Goal: Task Accomplishment & Management: Manage account settings

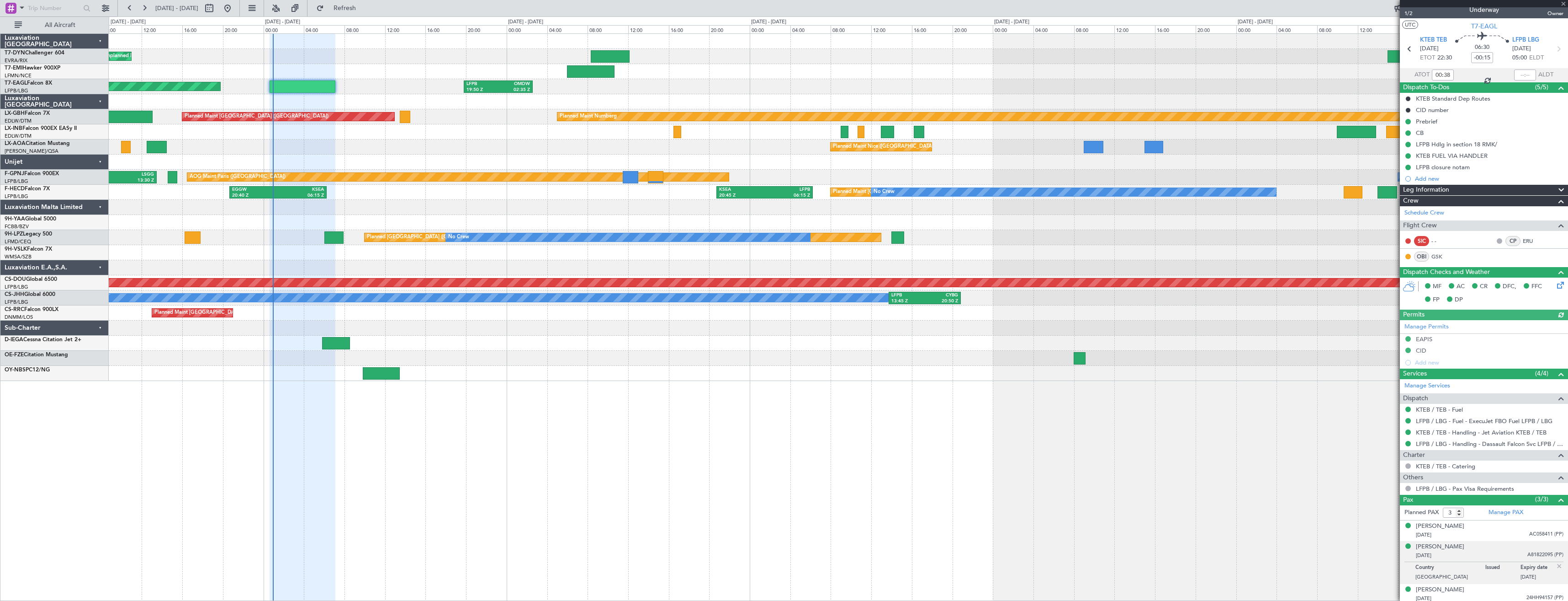
scroll to position [10, 0]
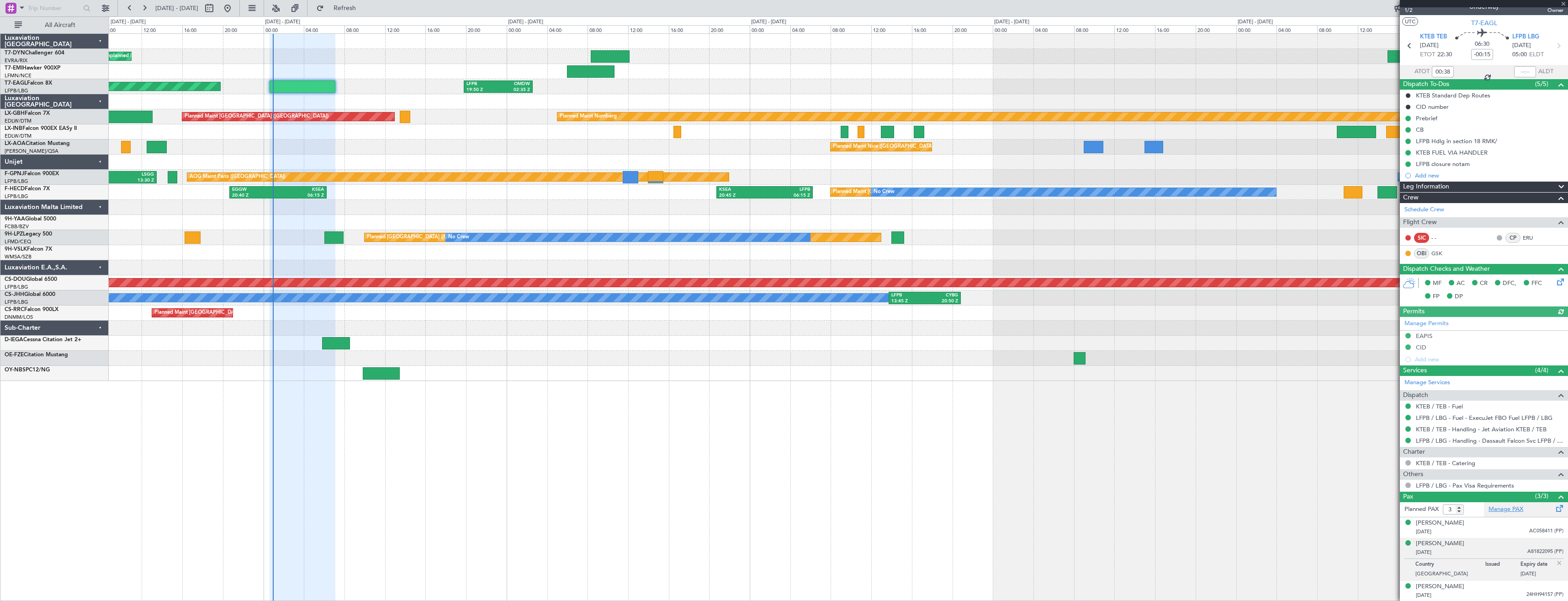
click at [1514, 511] on link "Manage PAX" at bounding box center [1506, 509] width 35 height 9
click at [367, 3] on button "Refresh" at bounding box center [339, 8] width 55 height 15
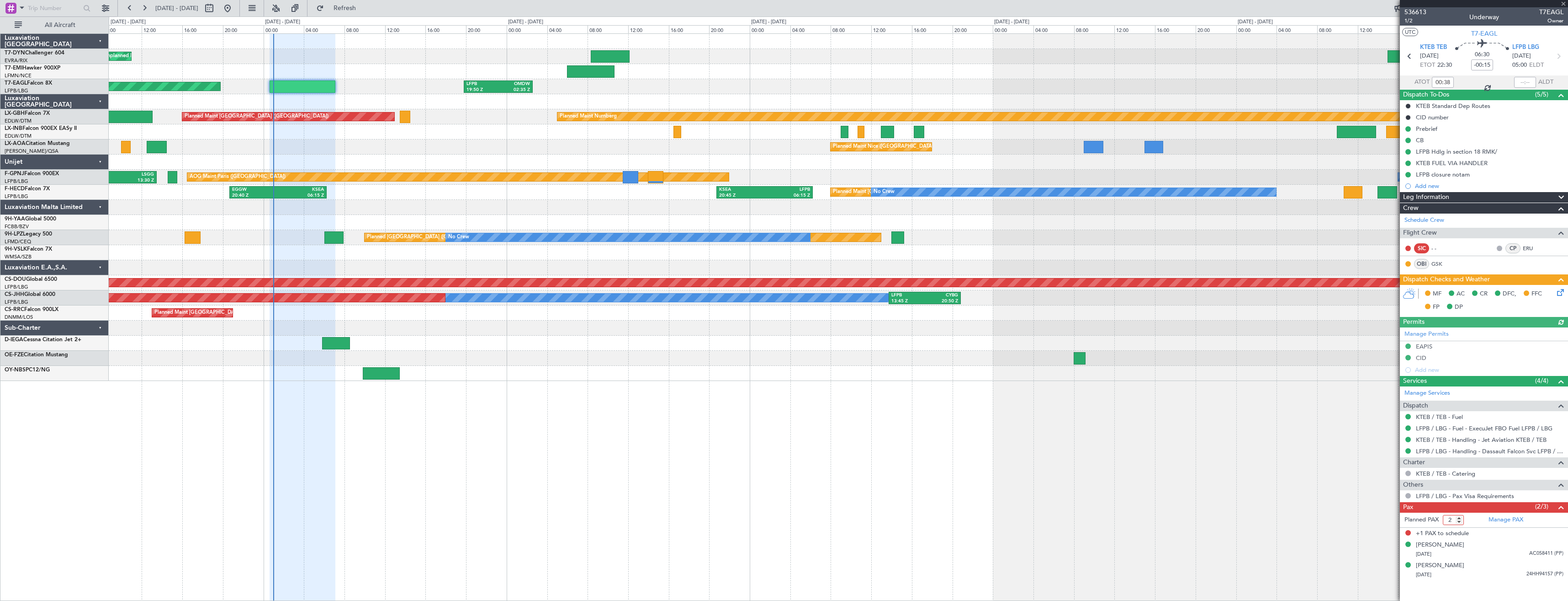
type input "2"
click at [1458, 520] on input "2" at bounding box center [1453, 520] width 21 height 10
click at [1476, 518] on form "Planned PAX 2" at bounding box center [1441, 519] width 84 height 15
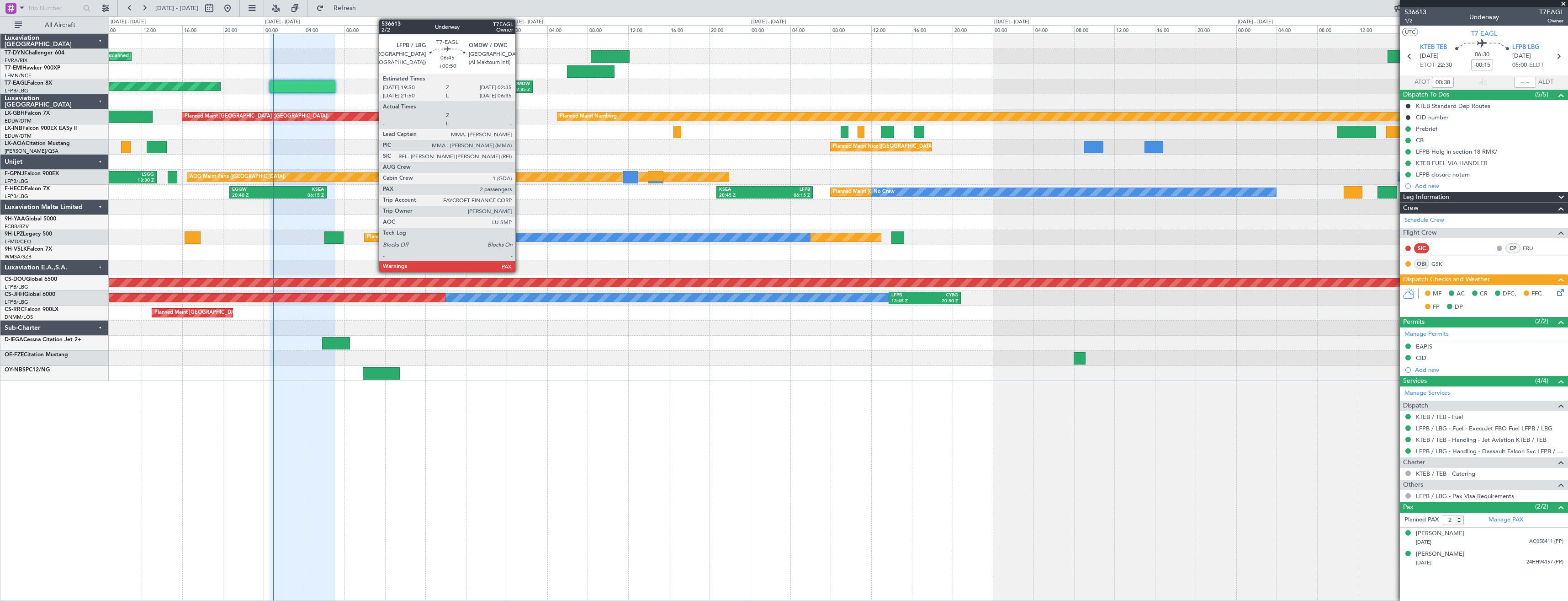
click at [519, 87] on div "02:35 Z" at bounding box center [514, 90] width 31 height 6
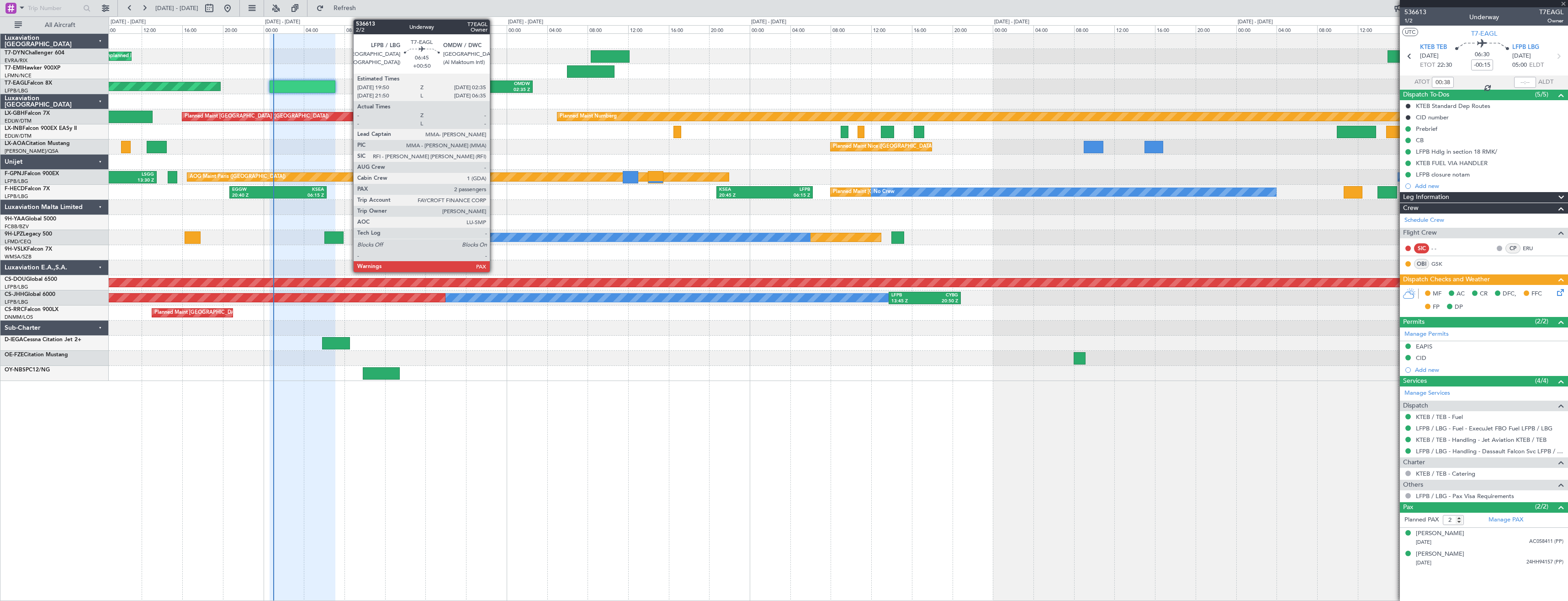
type input "+00:50"
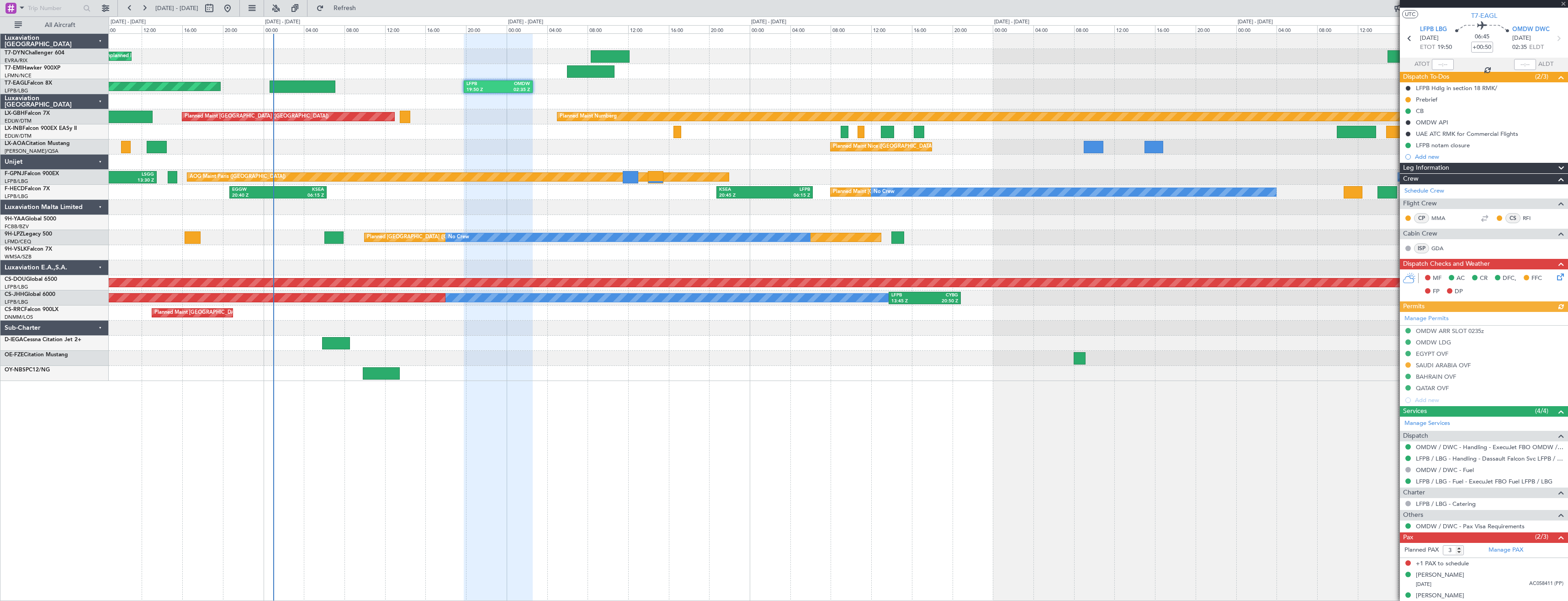
scroll to position [27, 0]
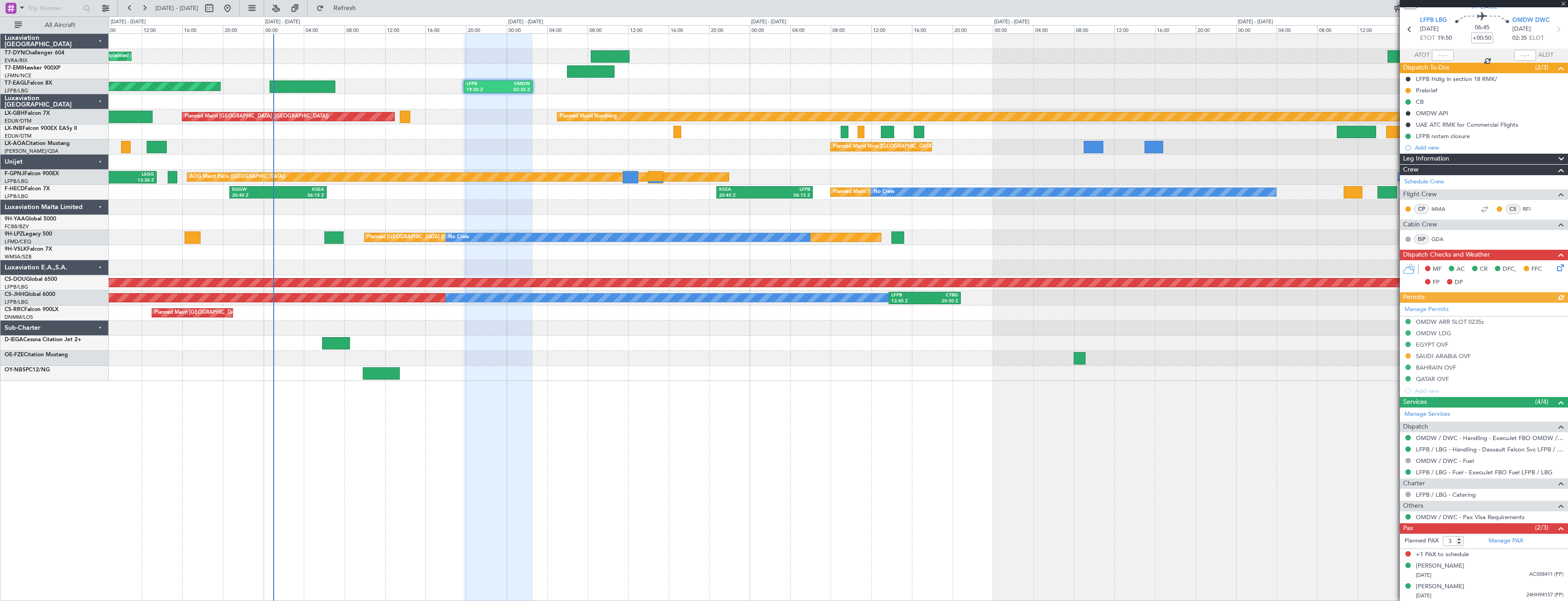
click at [1461, 545] on form "Planned PAX 3" at bounding box center [1441, 541] width 84 height 15
click at [1461, 543] on input "1" at bounding box center [1453, 541] width 21 height 10
type input "2"
click at [1461, 539] on input "2" at bounding box center [1453, 541] width 21 height 10
click at [1469, 543] on form "Planned PAX 2" at bounding box center [1441, 541] width 84 height 15
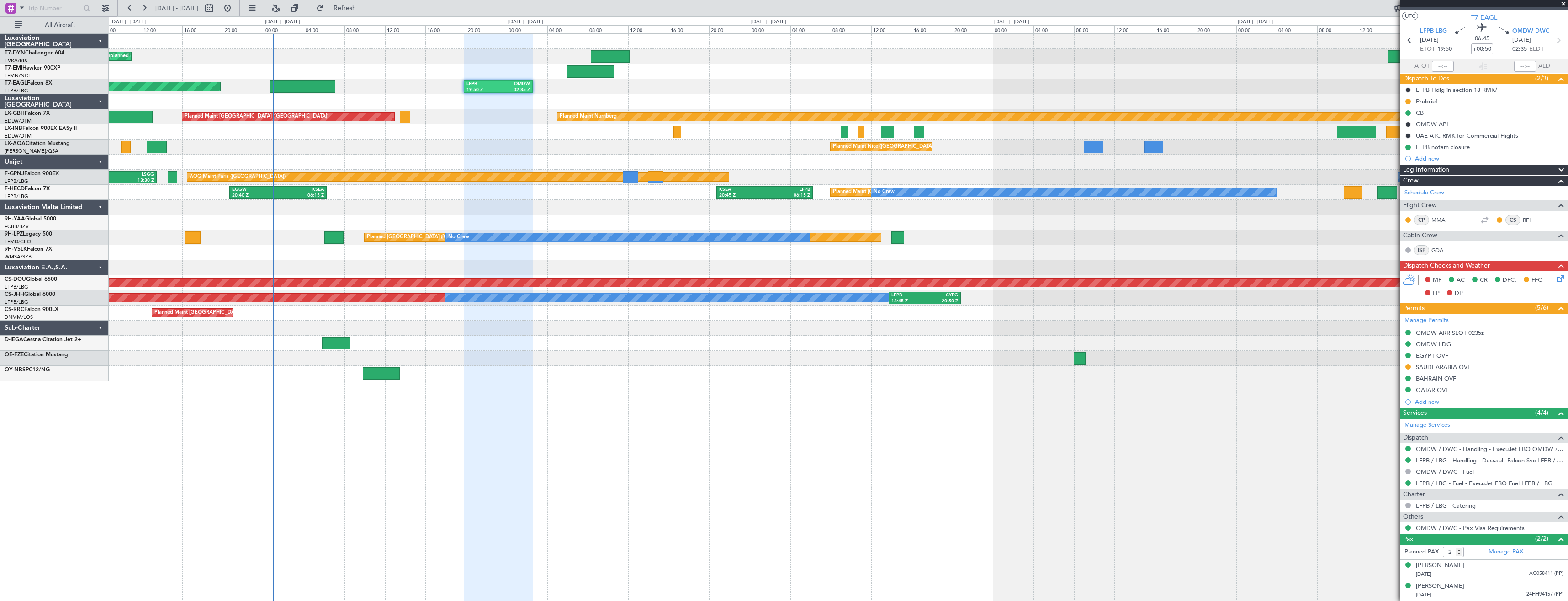
scroll to position [15, 0]
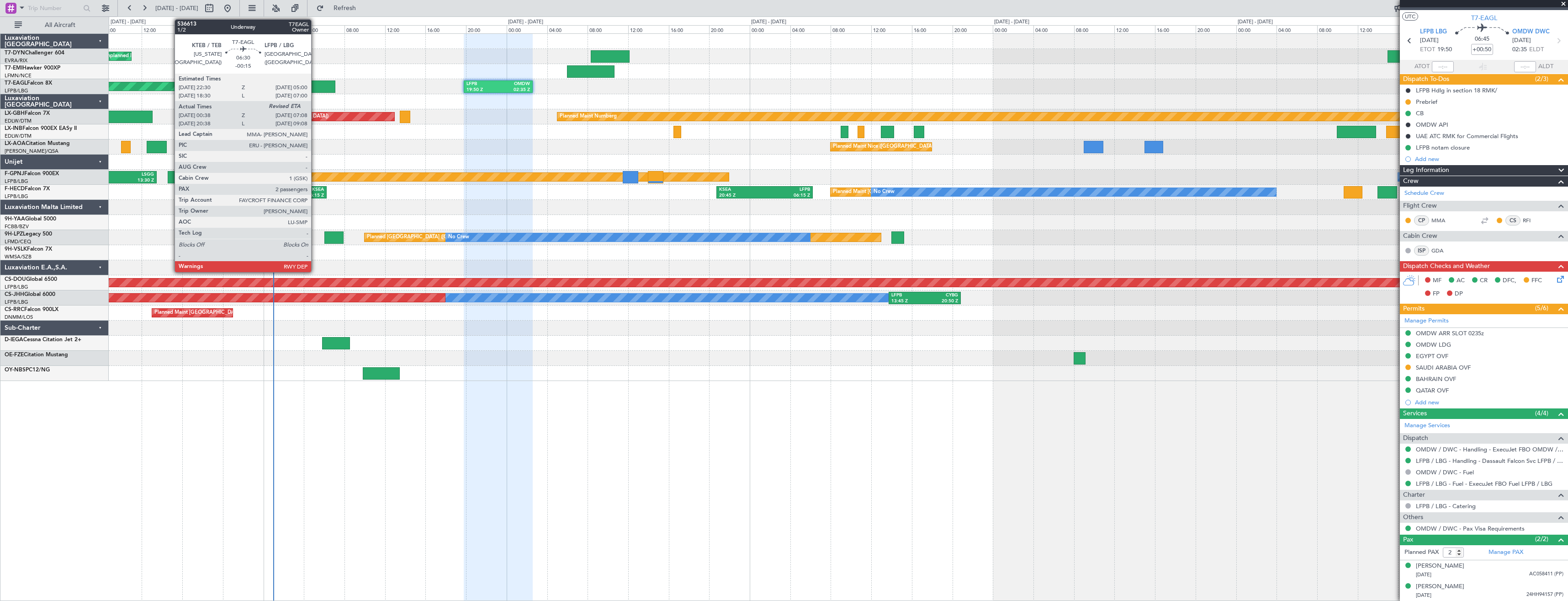
click at [316, 81] on div at bounding box center [303, 87] width 67 height 12
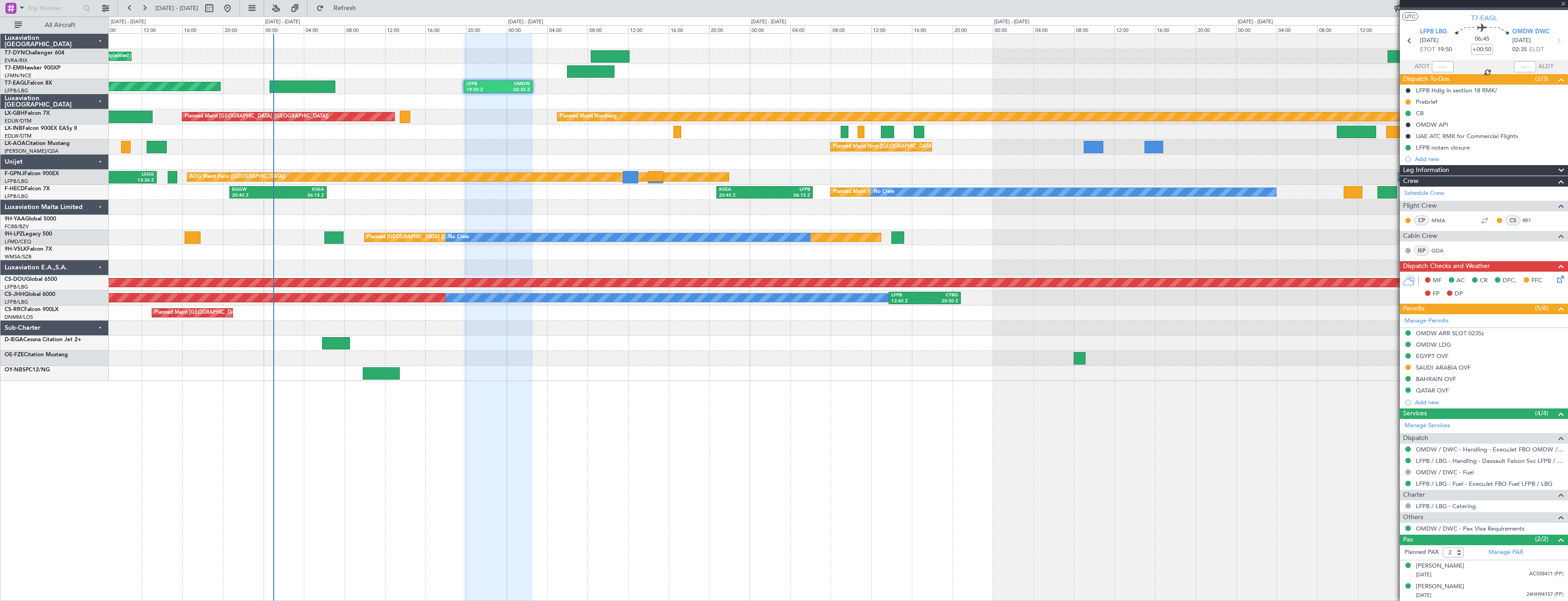
type input "-00:15"
type input "00:38"
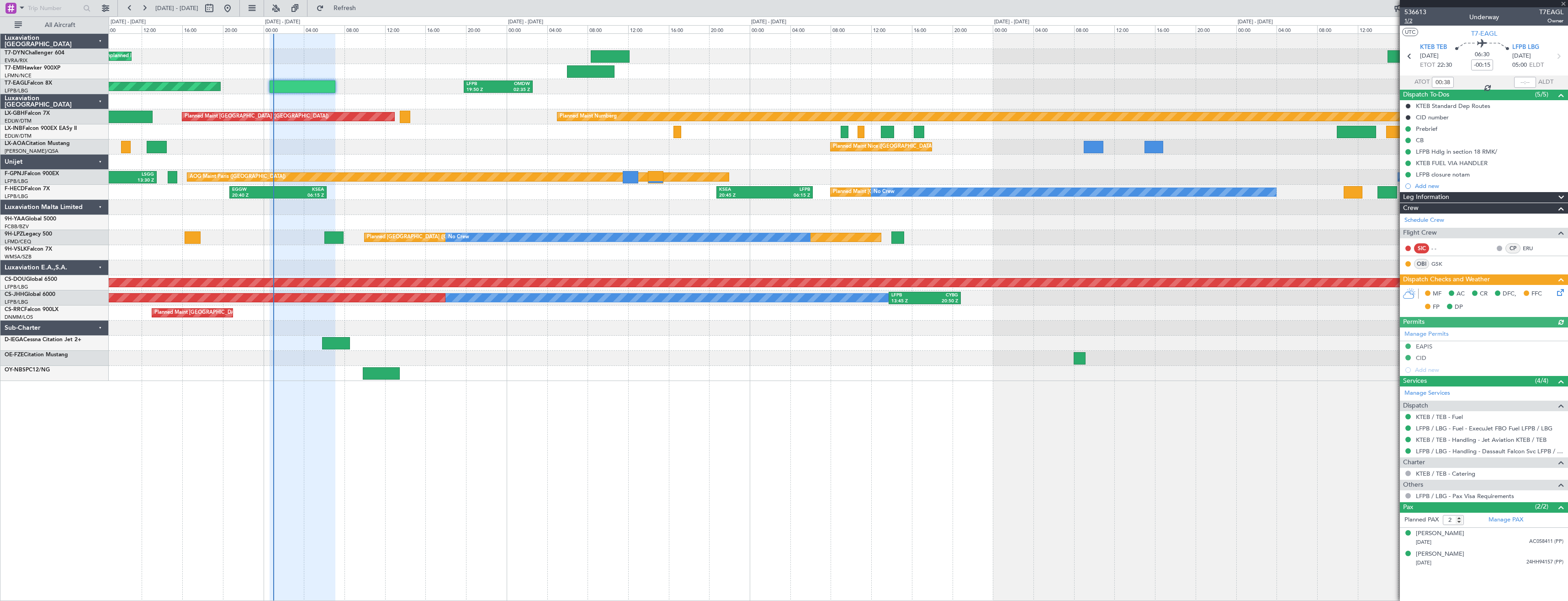
click at [1413, 18] on span "1/2" at bounding box center [1415, 20] width 22 height 8
click at [1432, 452] on link "LFPB / LBG - Handling - Dassault Falcon Svc LFPB / LBG" at bounding box center [1489, 450] width 148 height 8
click at [1558, 292] on icon at bounding box center [1558, 291] width 8 height 8
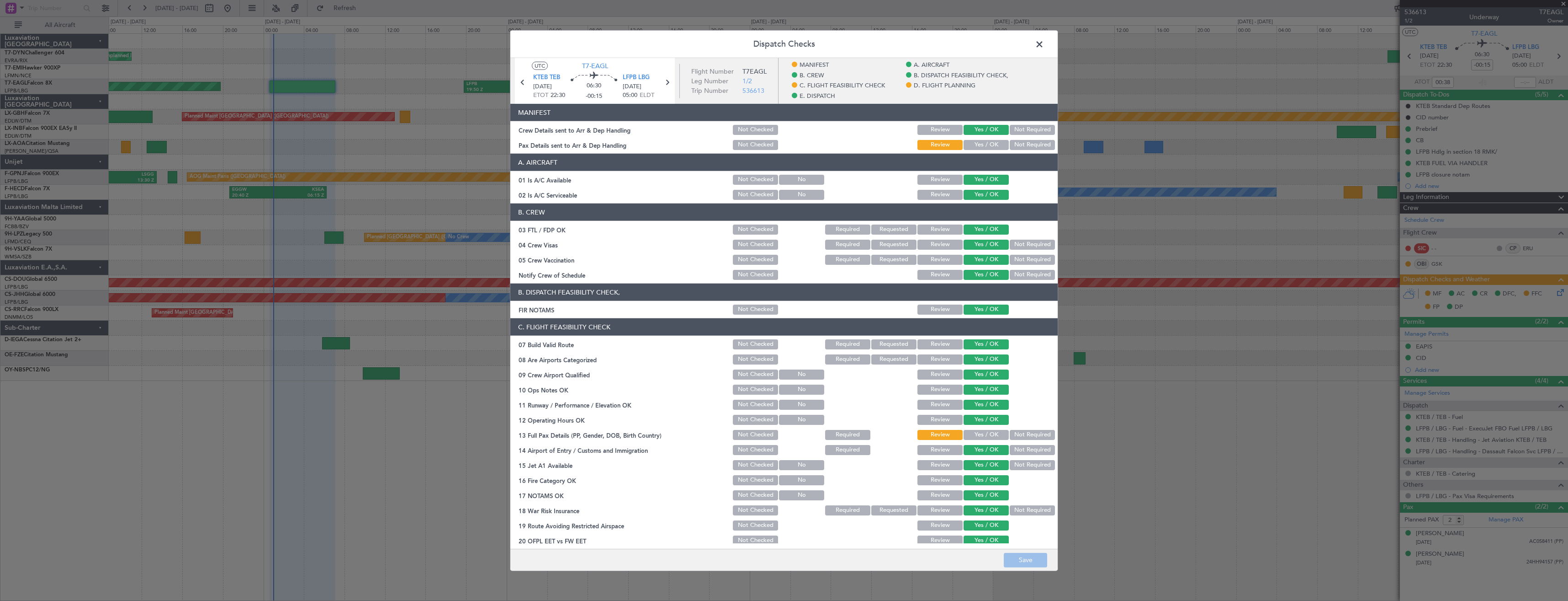
click at [976, 142] on button "Yes / OK" at bounding box center [985, 145] width 45 height 10
click at [1025, 559] on button "Save" at bounding box center [1025, 559] width 44 height 15
click at [1044, 44] on span at bounding box center [1044, 46] width 0 height 18
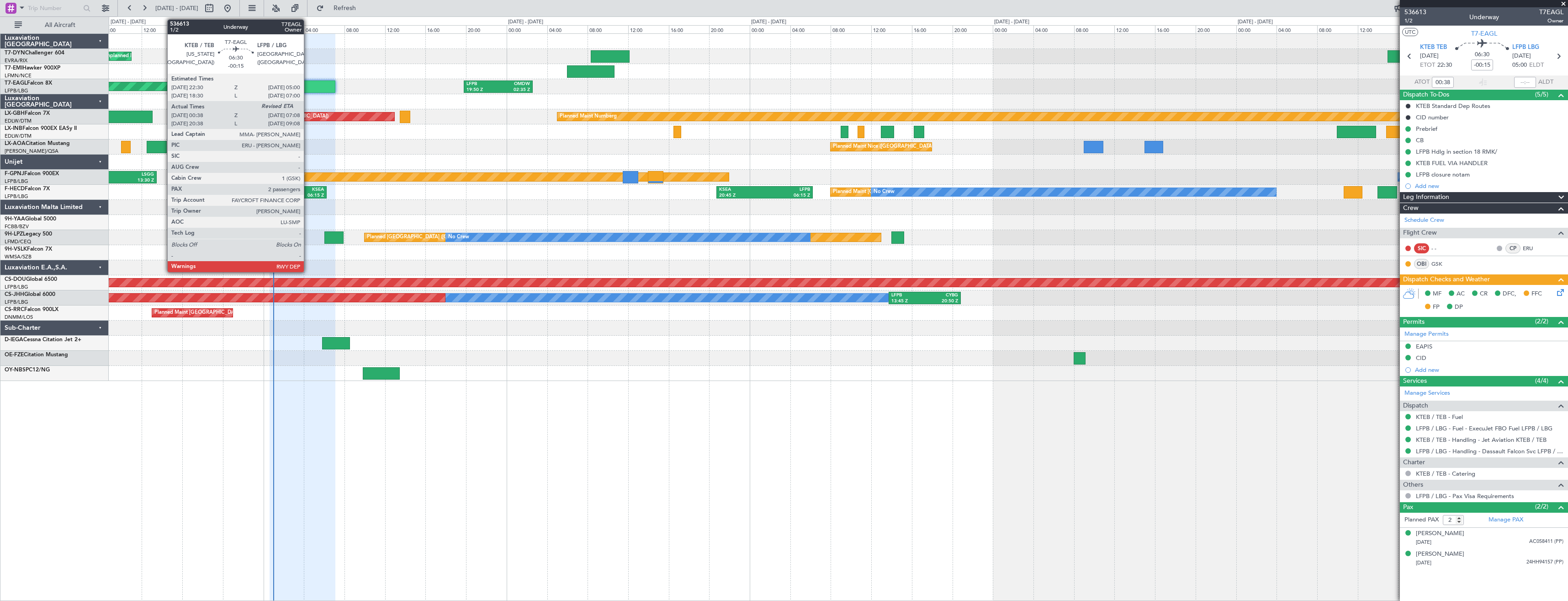
click at [308, 83] on div at bounding box center [303, 87] width 67 height 12
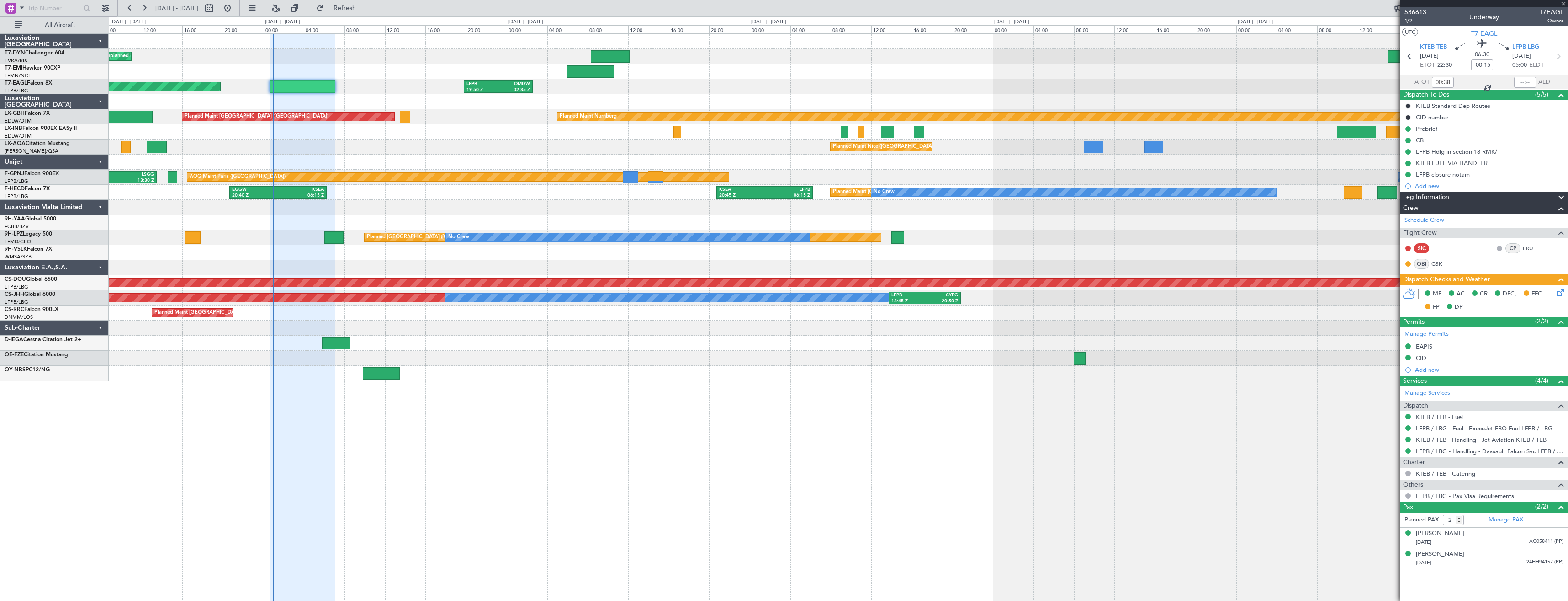
click at [1411, 15] on span "536613" at bounding box center [1415, 12] width 22 height 10
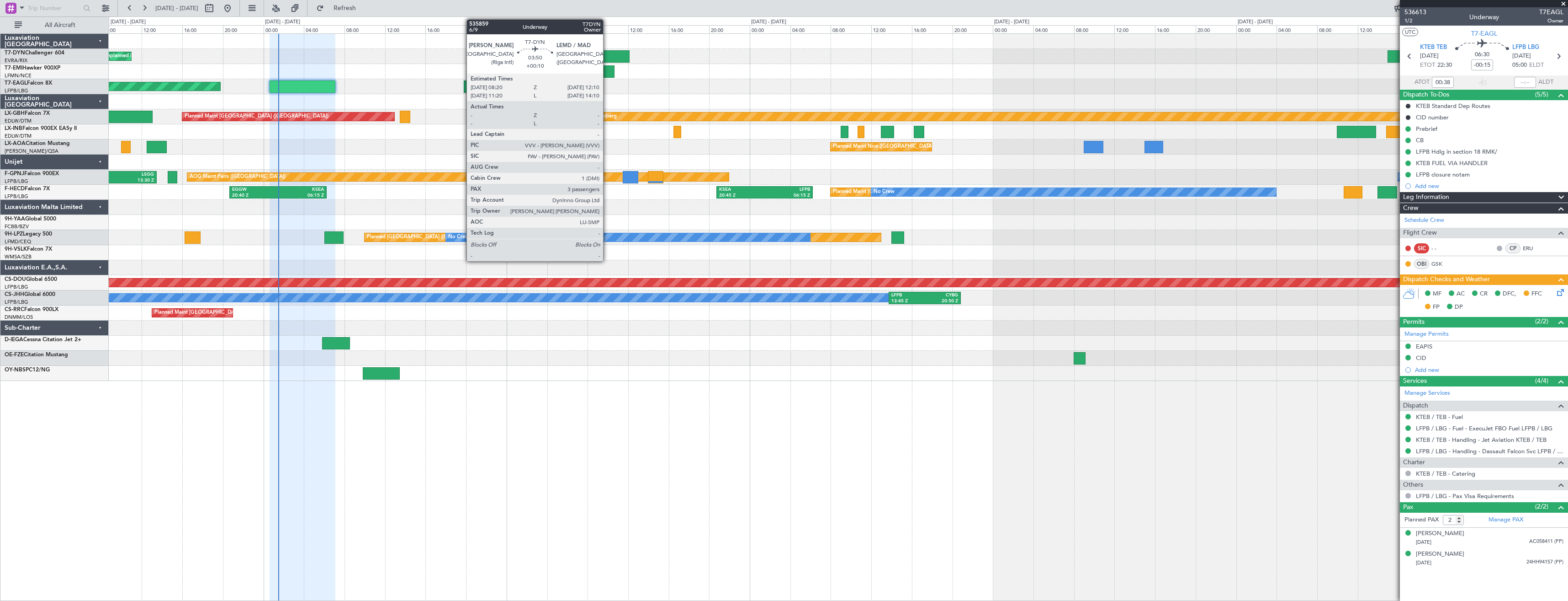
click at [608, 59] on div at bounding box center [610, 56] width 40 height 12
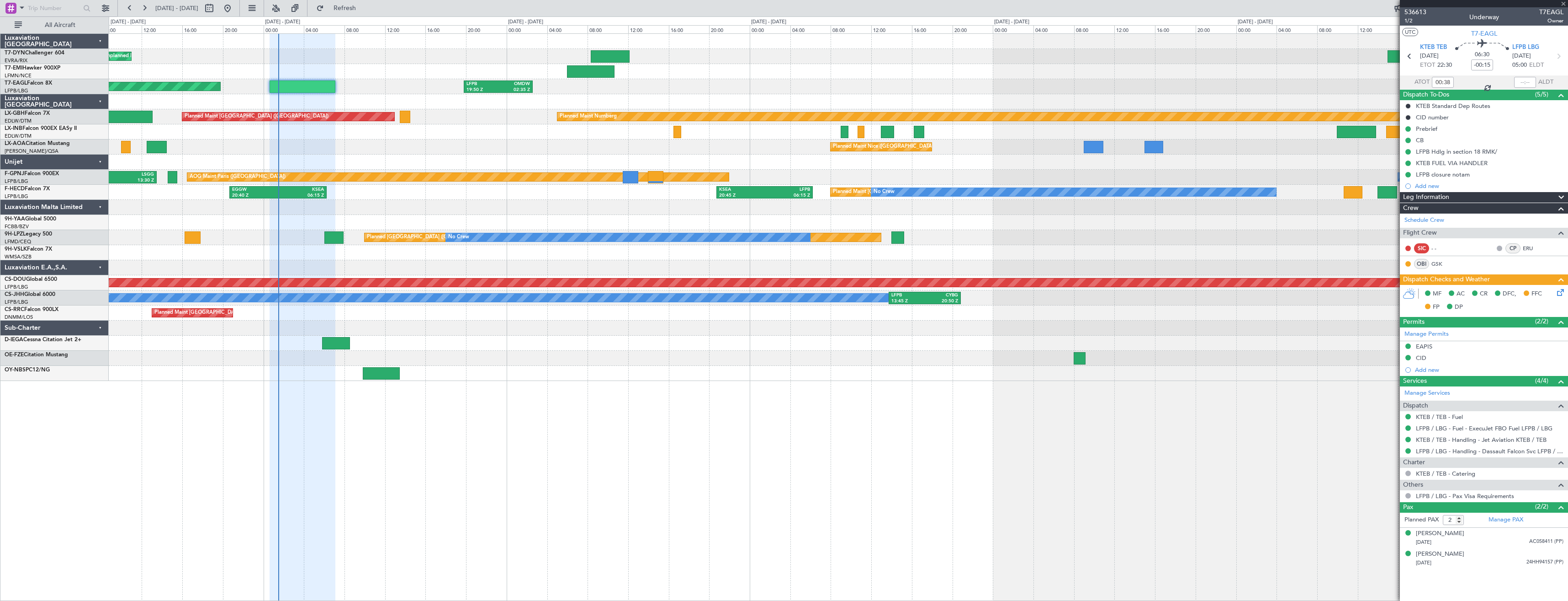
type input "+00:10"
type input "3"
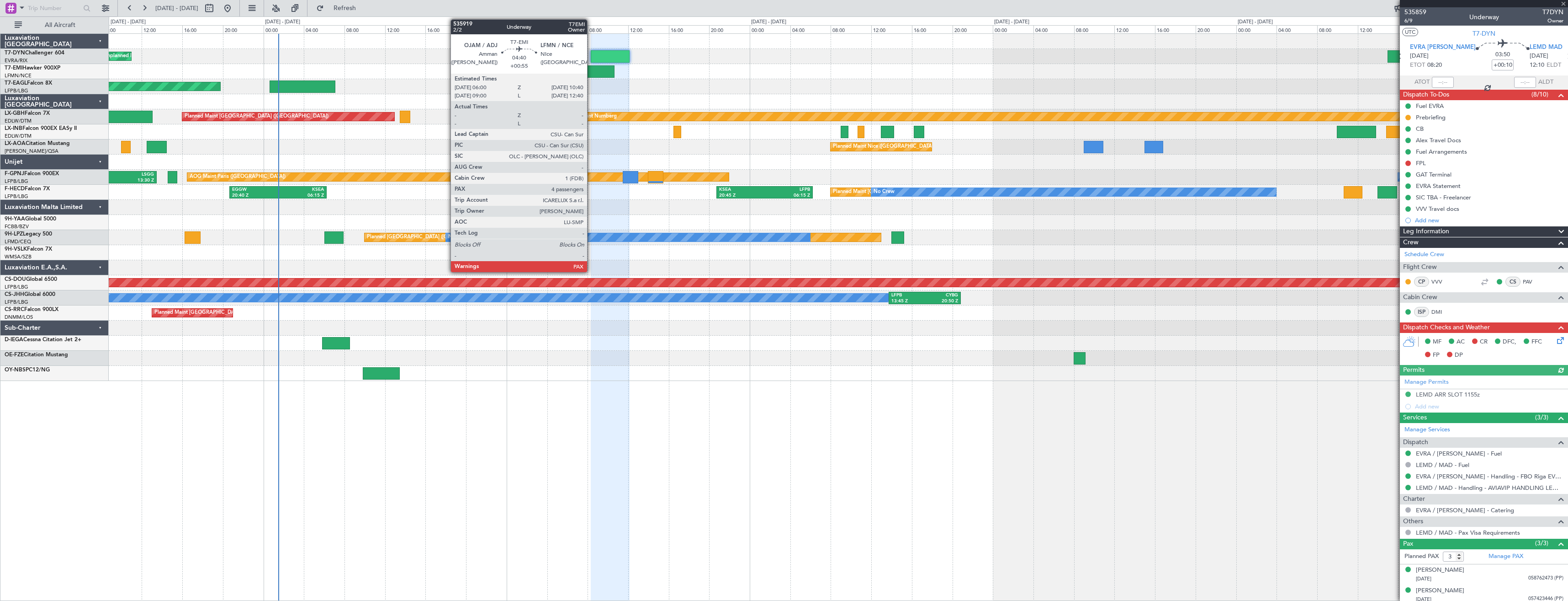
click at [591, 65] on div at bounding box center [590, 71] width 48 height 12
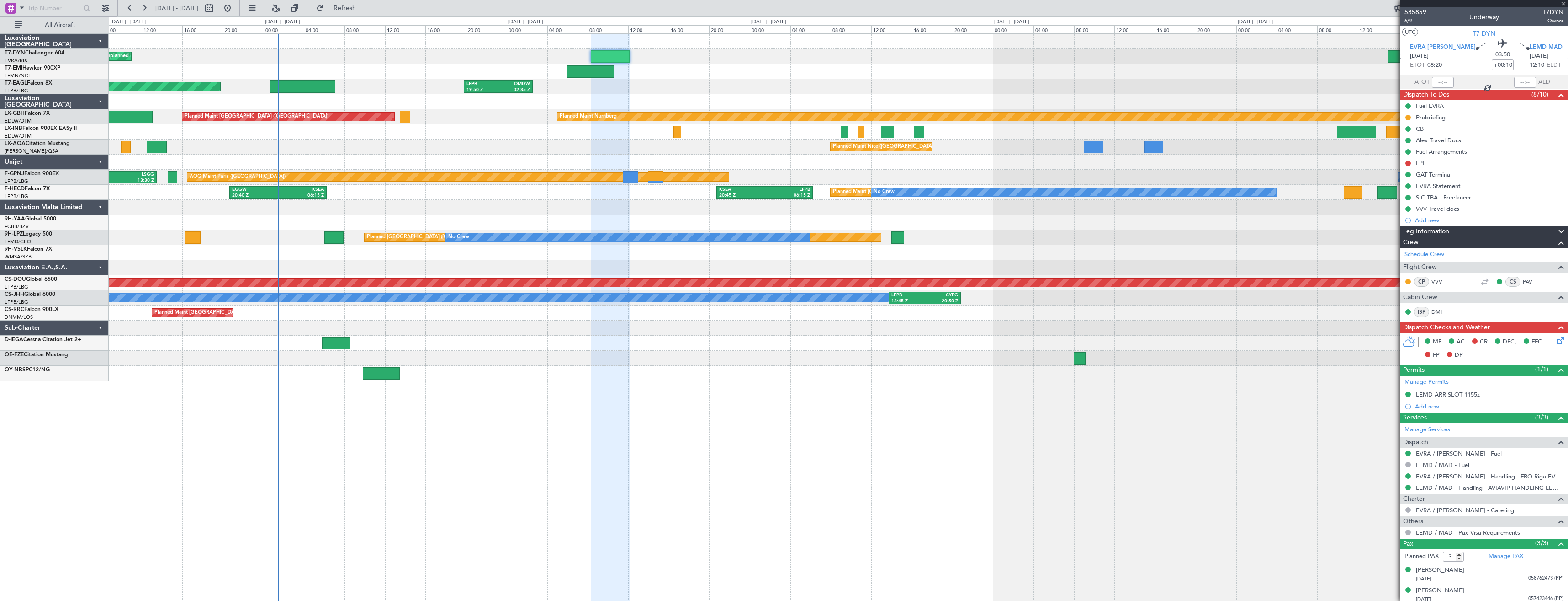
type input "+00:55"
type input "4"
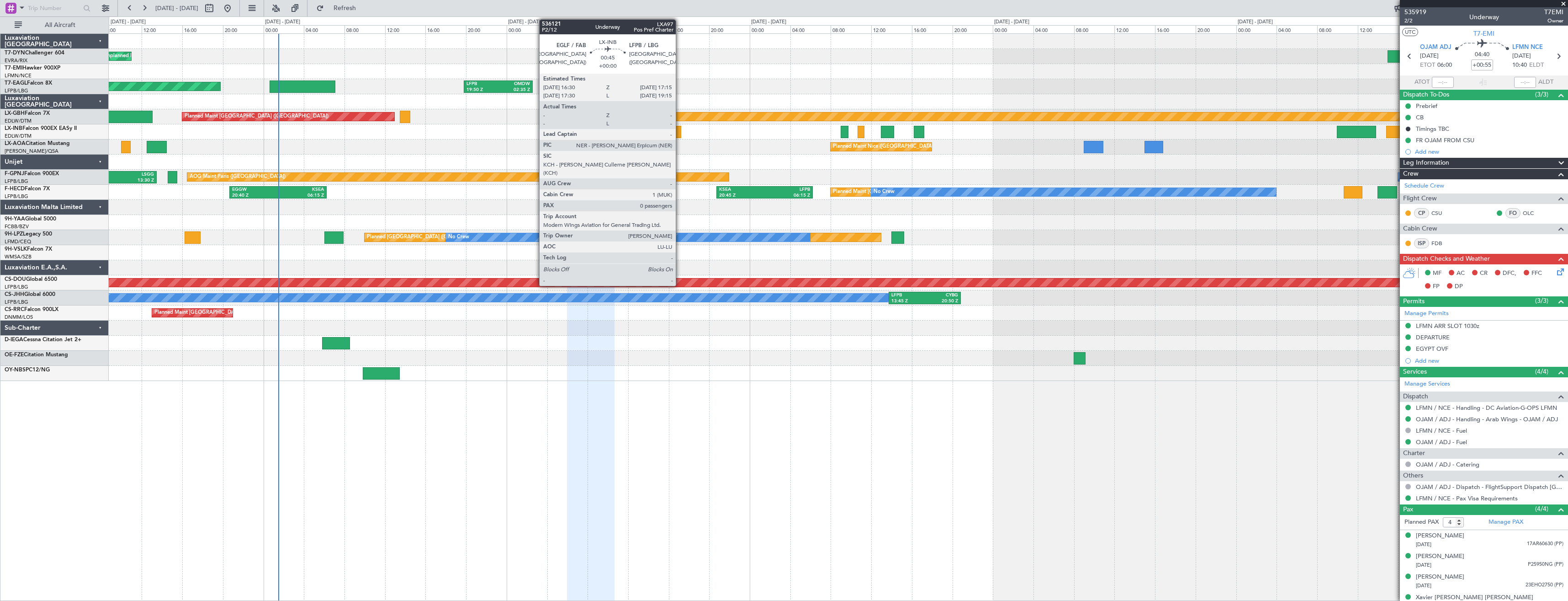
click at [680, 135] on div at bounding box center [677, 132] width 8 height 12
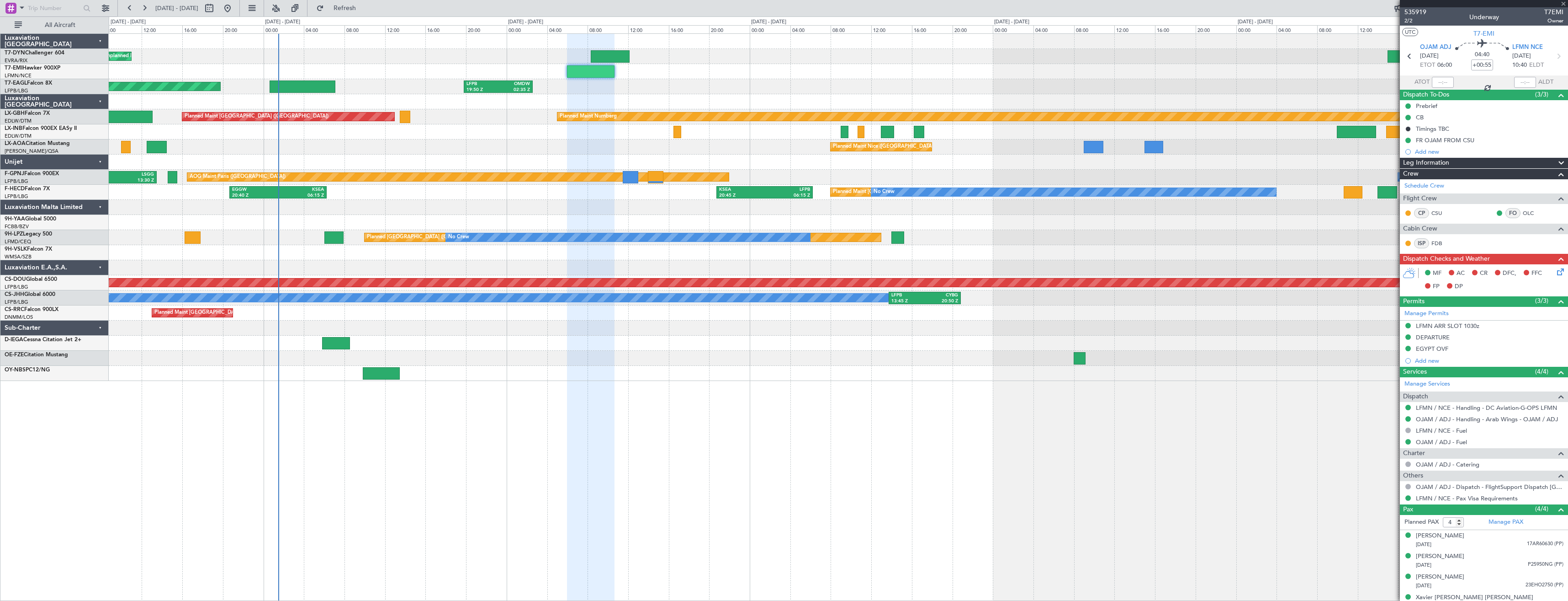
type input "0"
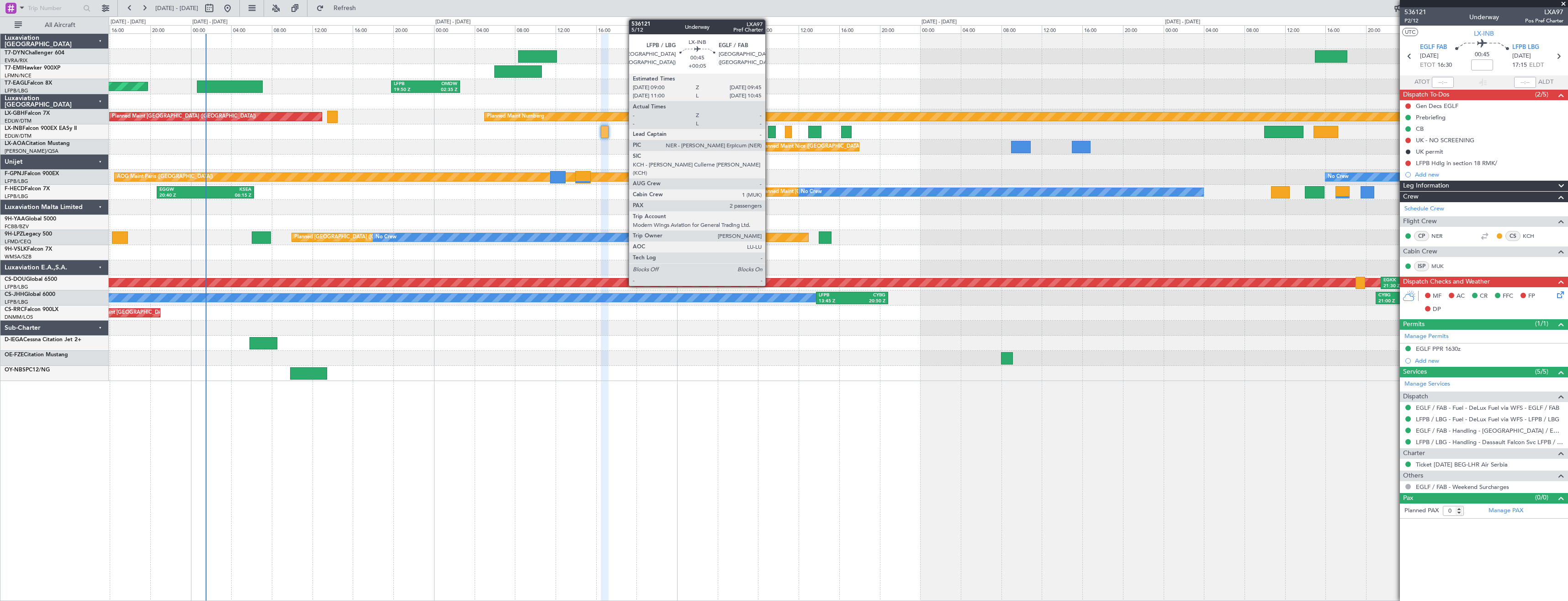
click at [769, 130] on div at bounding box center [771, 132] width 8 height 12
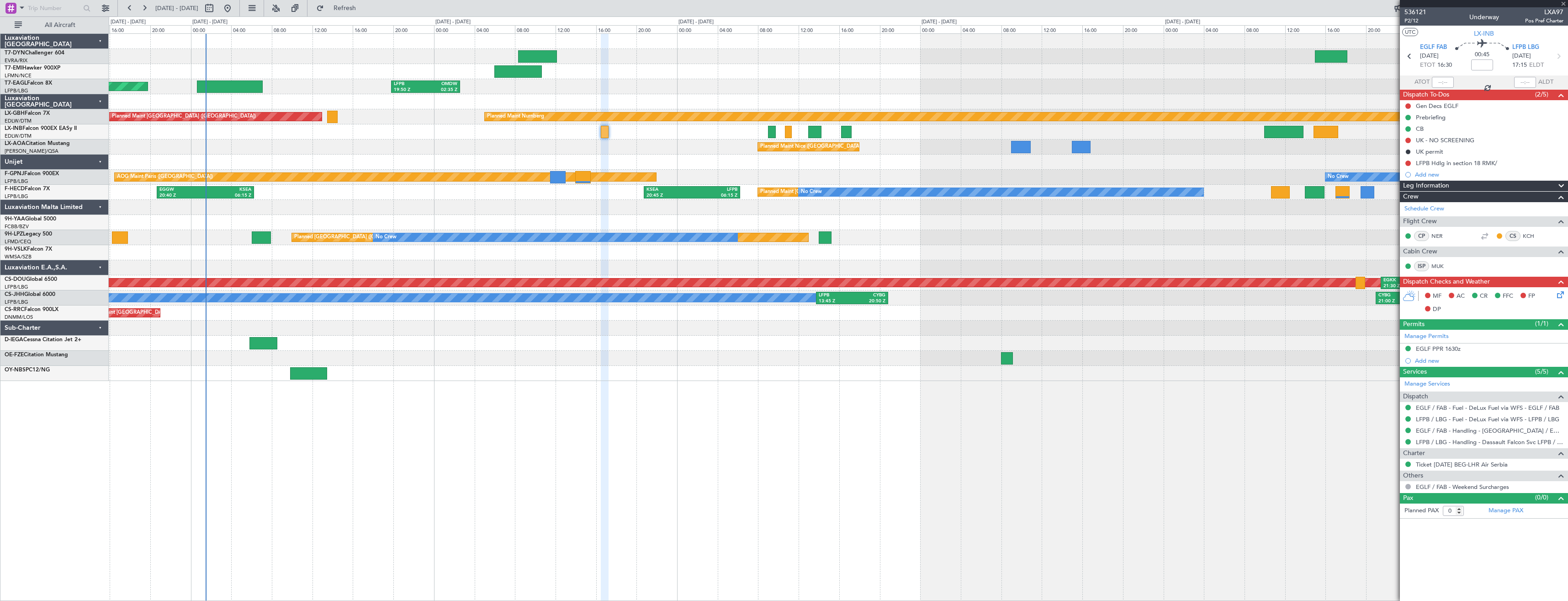
type input "+00:05"
type input "2"
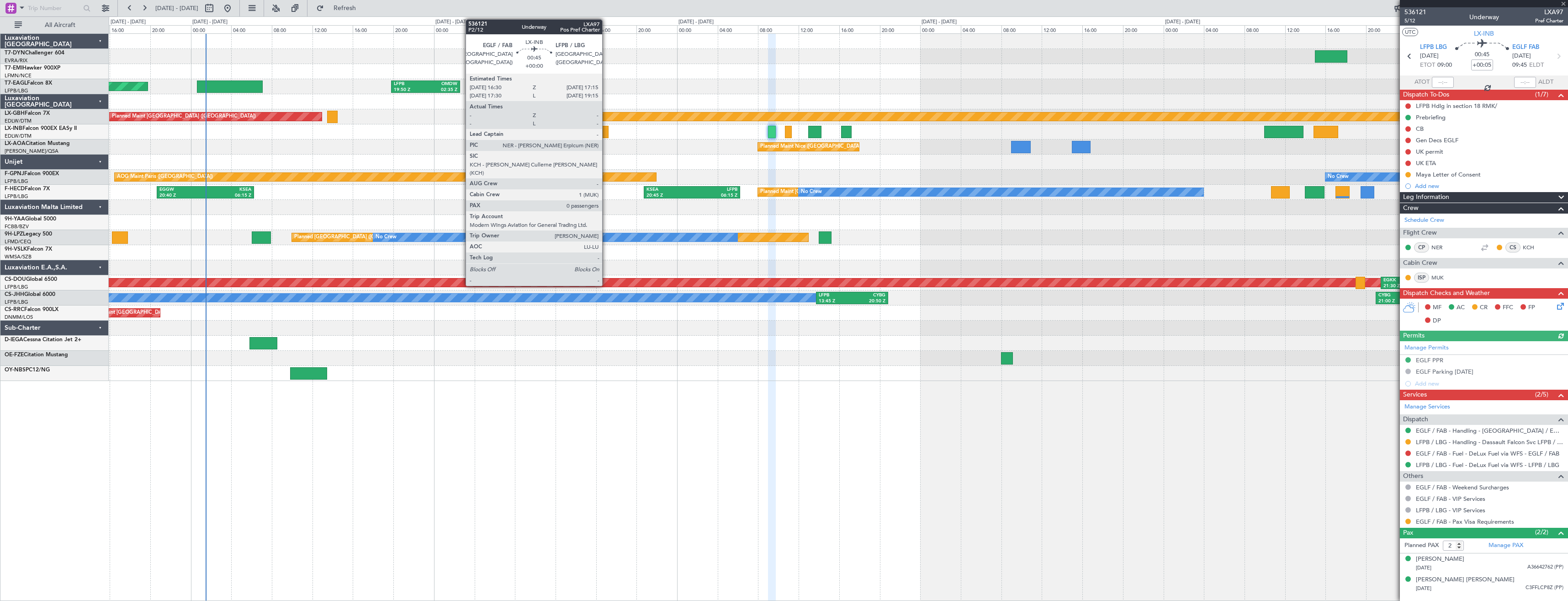
click at [606, 134] on div at bounding box center [604, 132] width 8 height 12
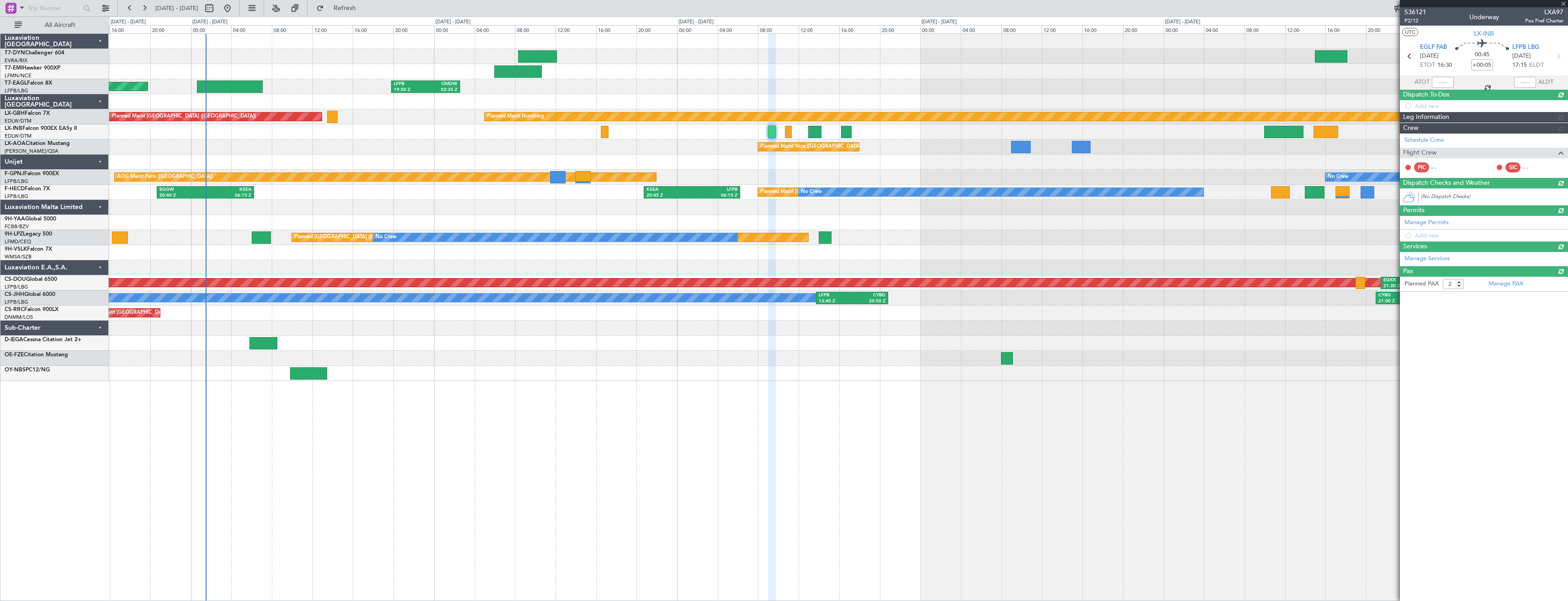
type input "0"
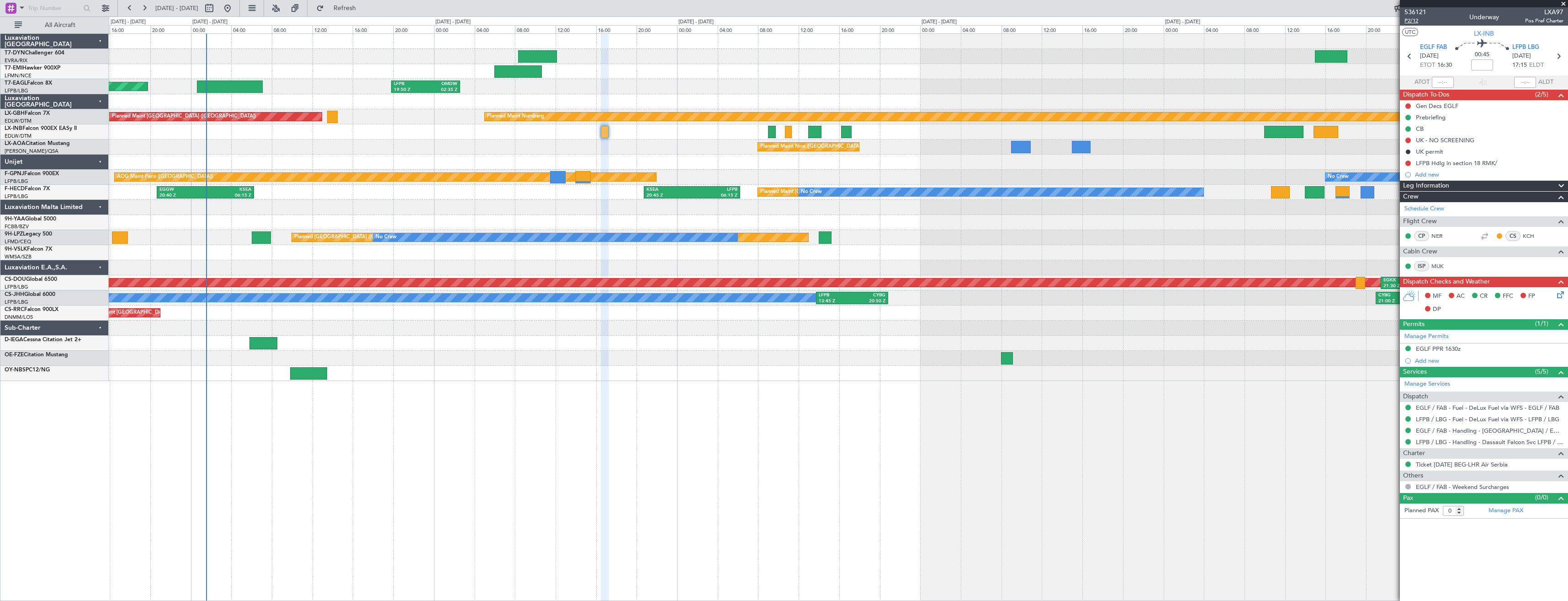
click at [1417, 24] on span "P2/12" at bounding box center [1415, 20] width 22 height 8
click at [1437, 433] on link "EGLF / FAB - Handling - Farnborough Airport / EGLF / FAB" at bounding box center [1489, 430] width 148 height 8
click at [1431, 444] on link "LFPB / LBG - Handling - Dassault Falcon Svc LFPB / LBG" at bounding box center [1489, 441] width 148 height 8
click at [1411, 17] on span "P2/12" at bounding box center [1415, 20] width 22 height 8
click at [1560, 293] on icon at bounding box center [1558, 293] width 8 height 8
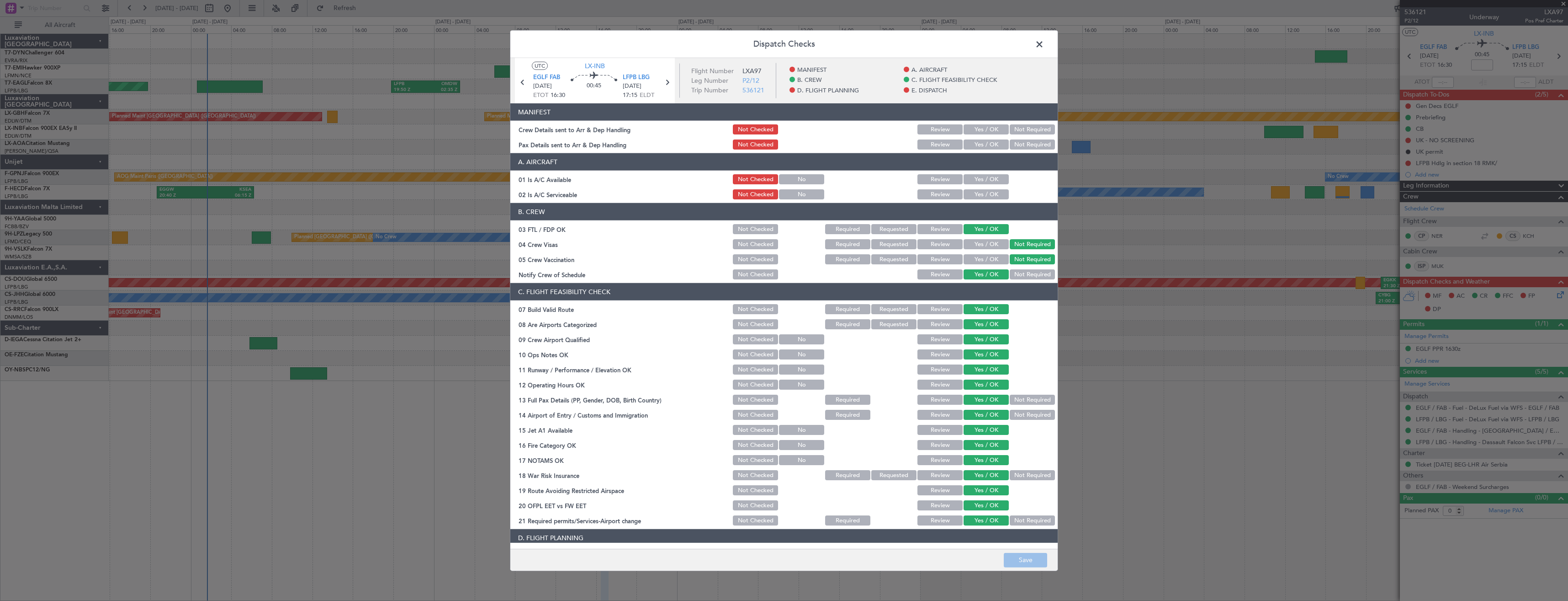
click at [981, 146] on button "Yes / OK" at bounding box center [985, 144] width 45 height 10
click at [985, 130] on button "Yes / OK" at bounding box center [985, 129] width 45 height 10
click at [1011, 558] on button "Save" at bounding box center [1025, 559] width 44 height 15
click at [1044, 43] on span at bounding box center [1044, 46] width 0 height 18
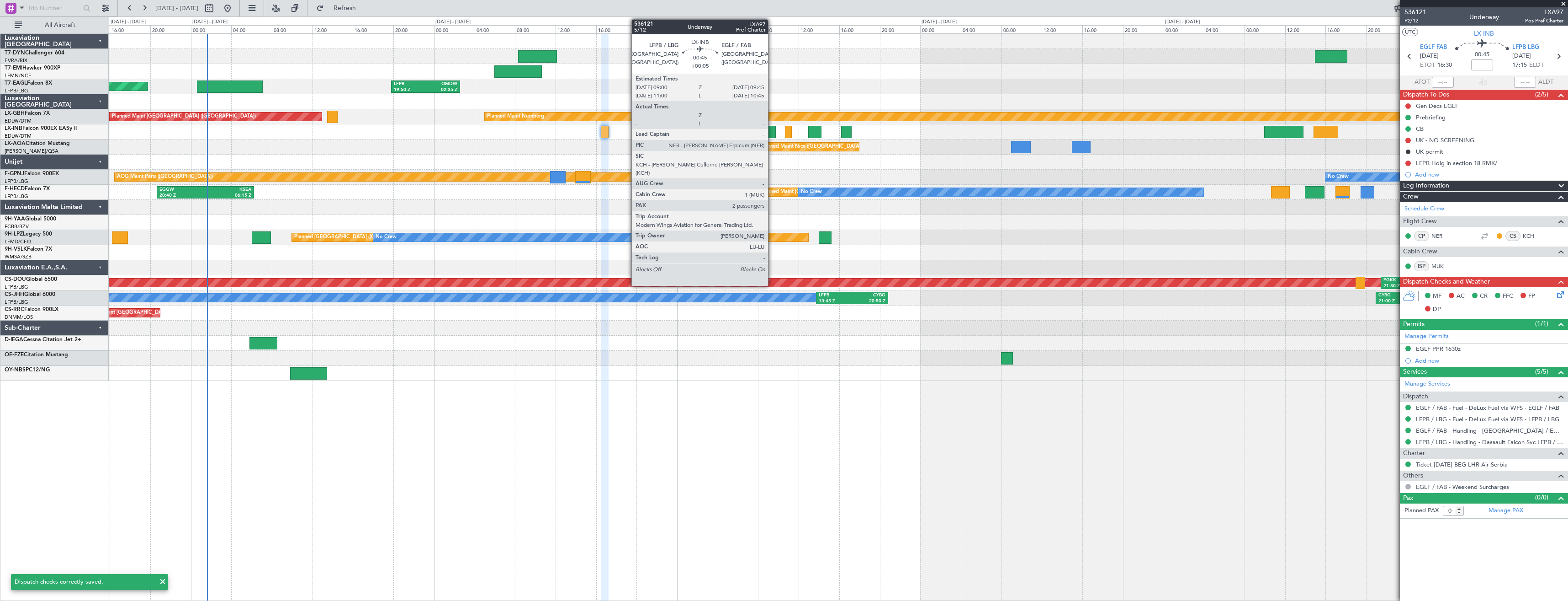
click at [772, 131] on div at bounding box center [771, 132] width 8 height 12
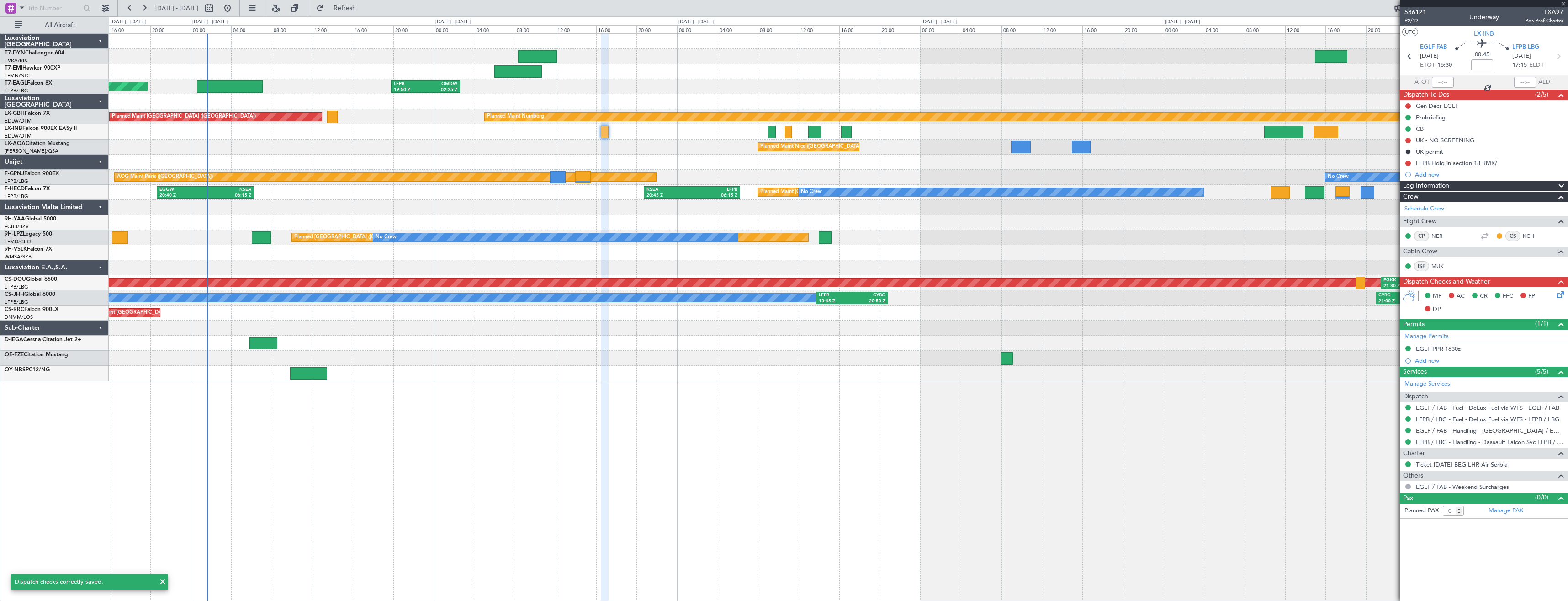
type input "+00:05"
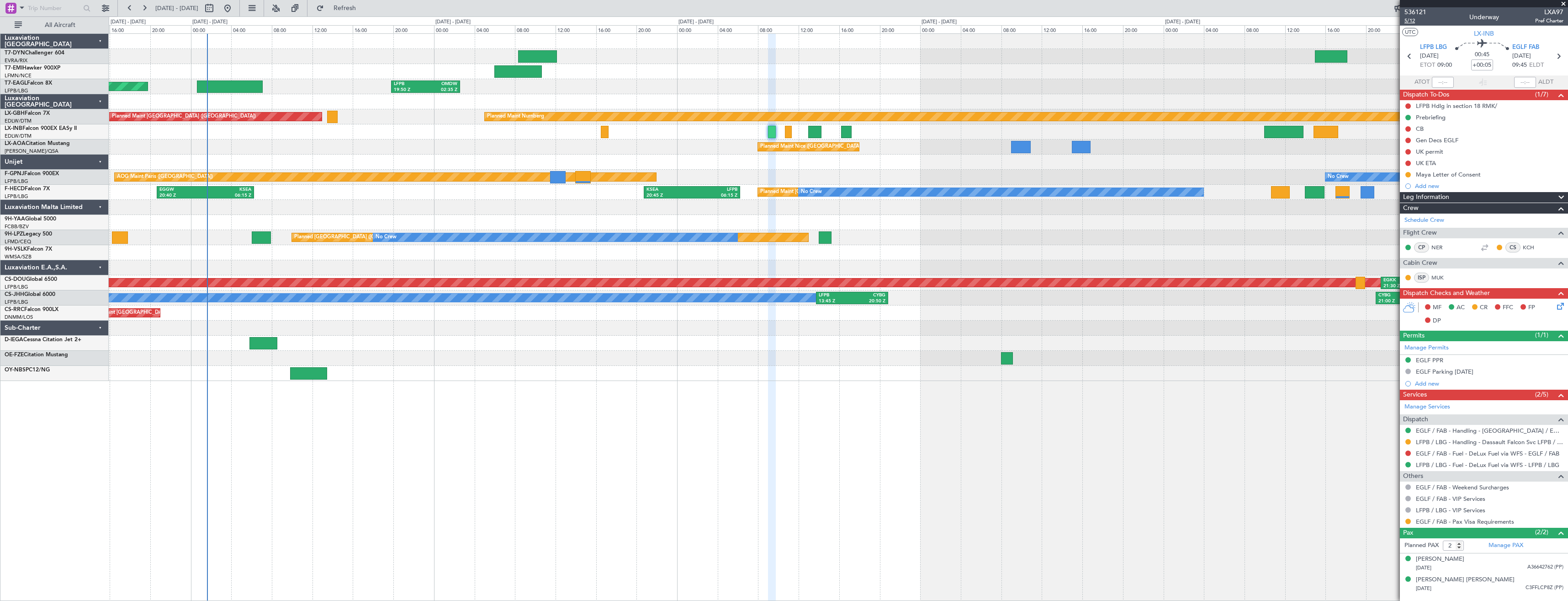
click at [1414, 19] on span "5/12" at bounding box center [1415, 20] width 22 height 8
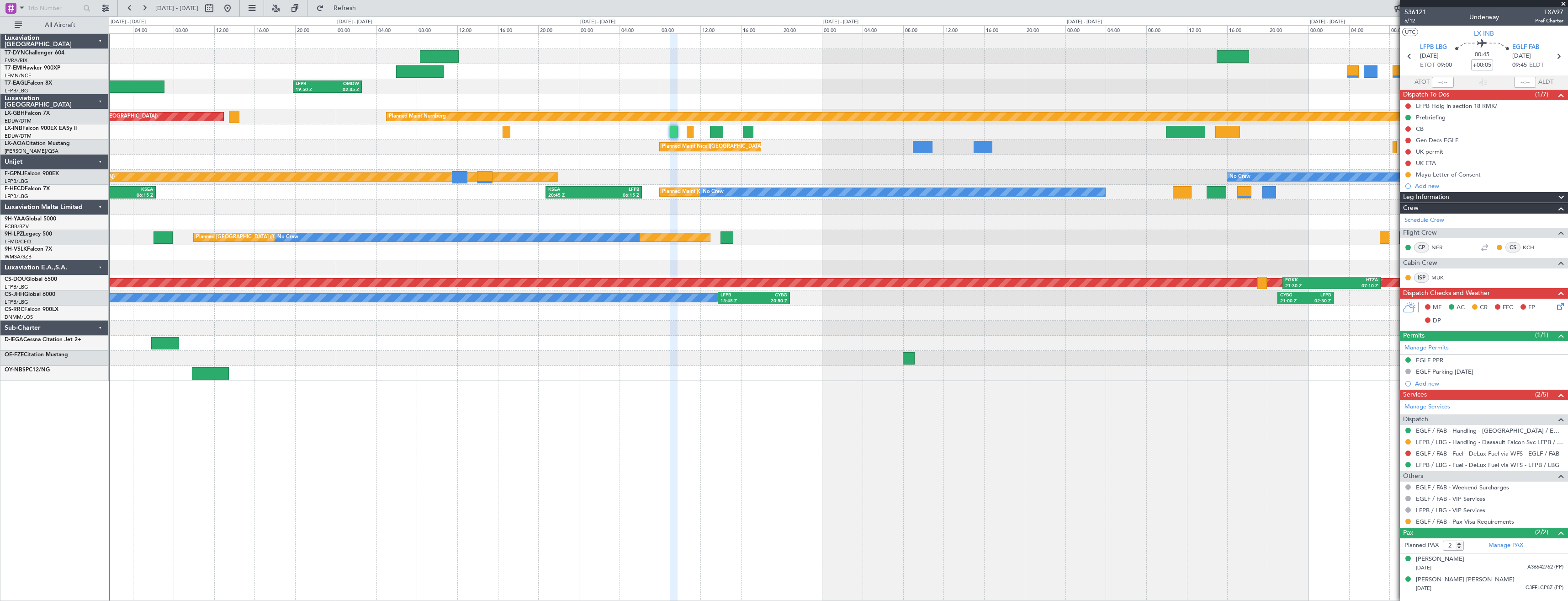
click at [811, 173] on div "AOG Maint Paris (Le Bourget) No Crew UCFM 05:10 Z LSGG 13:30 Z No Crew" at bounding box center [838, 177] width 1458 height 15
click at [1424, 428] on link "EGLF / FAB - Handling - Farnborough Airport / EGLF / FAB" at bounding box center [1489, 430] width 148 height 8
click at [1442, 462] on link "LFPB / LBG - Fuel - DeLux Fuel via WFS - LFPB / LBG" at bounding box center [1487, 464] width 144 height 8
click at [1443, 441] on link "LFPB / LBG - Handling - Dassault Falcon Svc LFPB / LBG" at bounding box center [1489, 441] width 148 height 8
click at [1555, 305] on icon at bounding box center [1558, 304] width 8 height 8
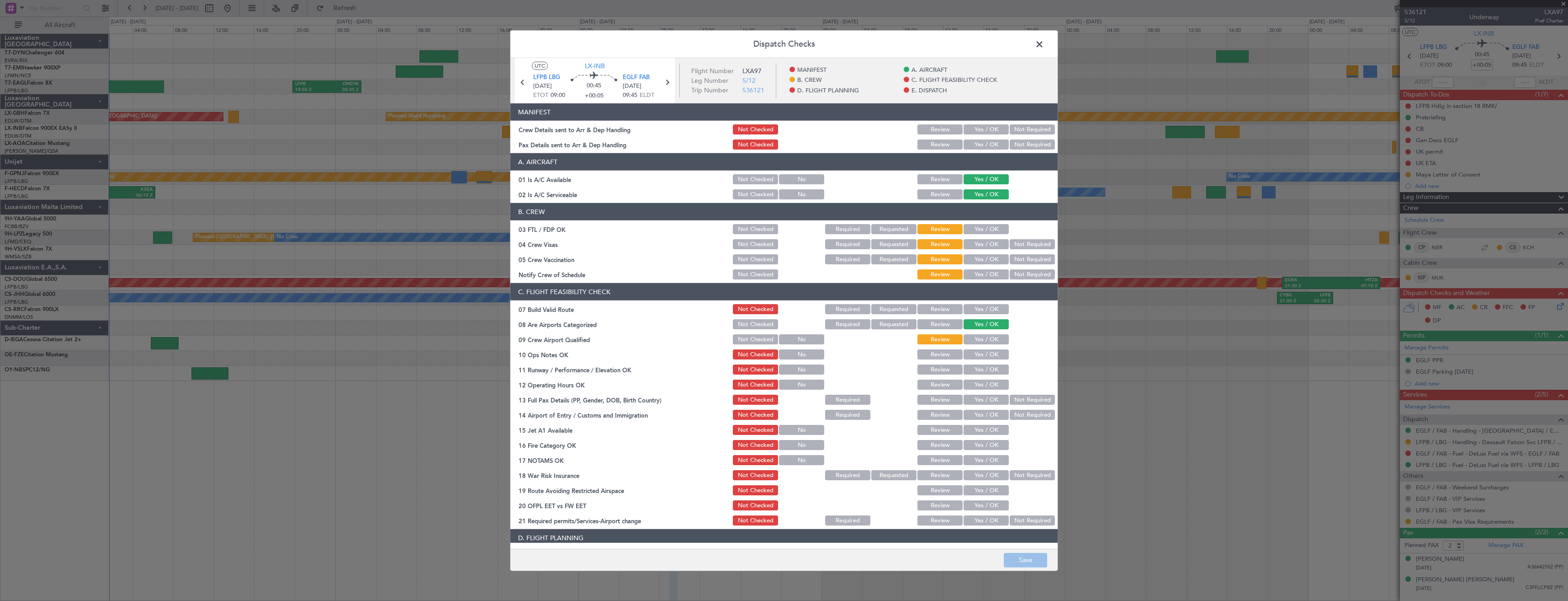
click at [976, 130] on button "Yes / OK" at bounding box center [985, 129] width 45 height 10
click at [974, 148] on button "Yes / OK" at bounding box center [985, 144] width 45 height 10
click at [1022, 557] on button "Save" at bounding box center [1025, 559] width 44 height 15
click at [1044, 44] on span at bounding box center [1044, 46] width 0 height 18
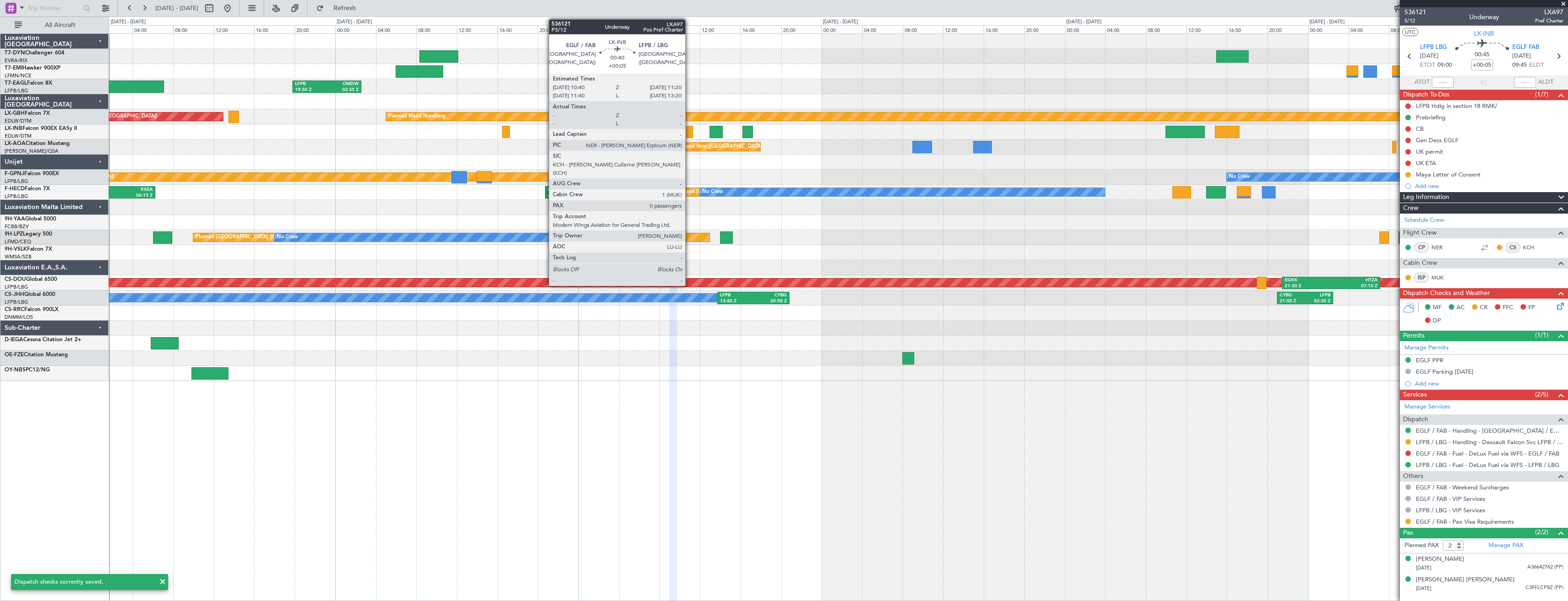
click at [689, 130] on div at bounding box center [689, 132] width 7 height 12
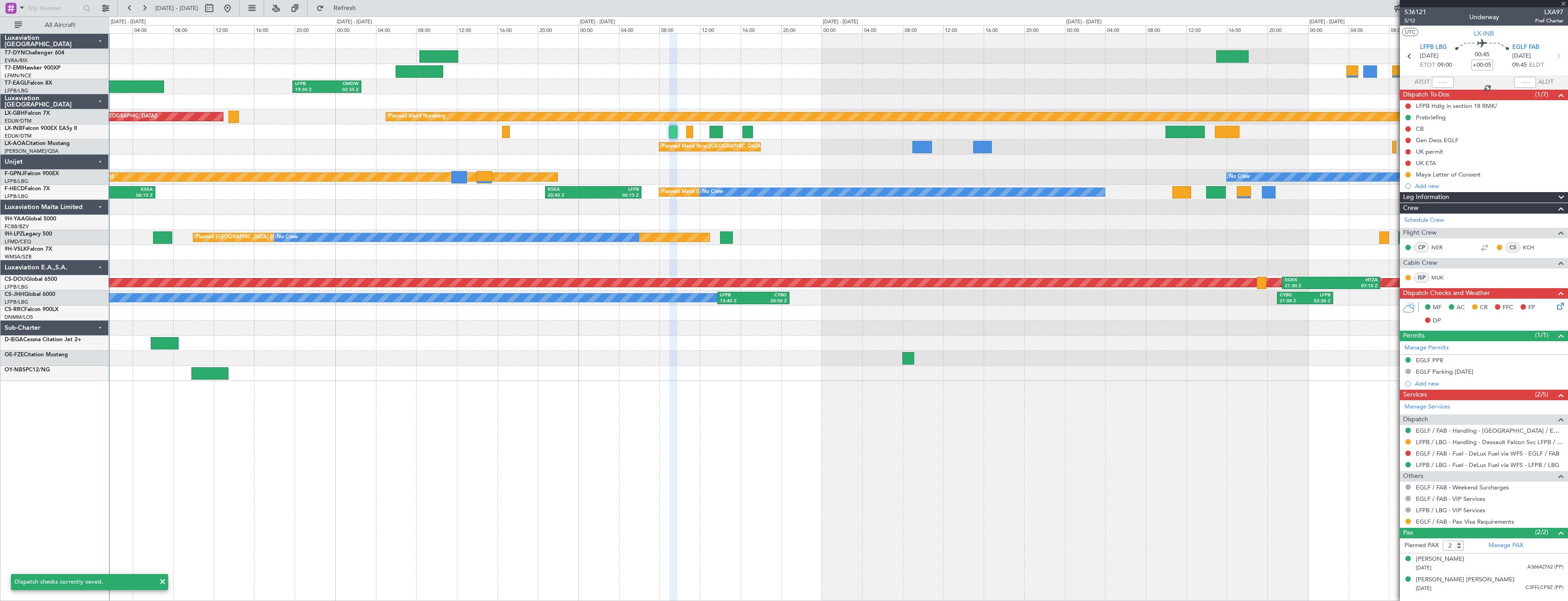
type input "0"
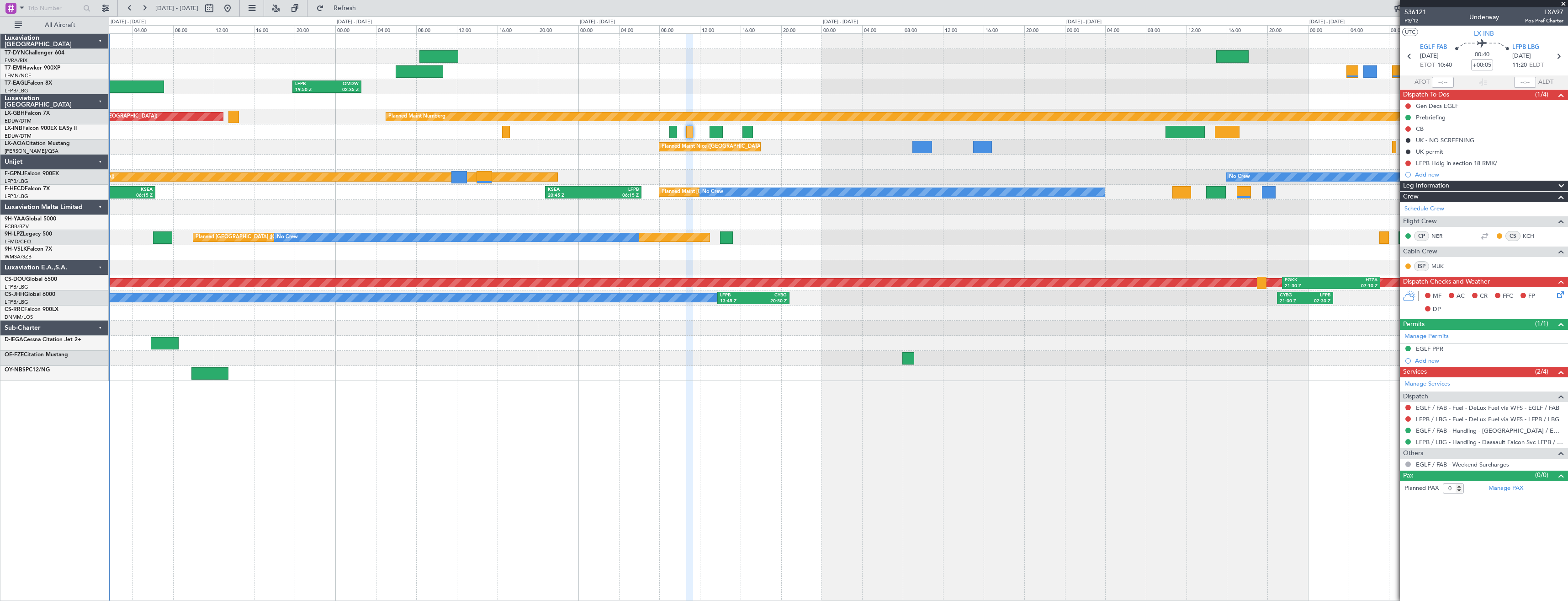
click at [1557, 291] on icon at bounding box center [1558, 293] width 8 height 8
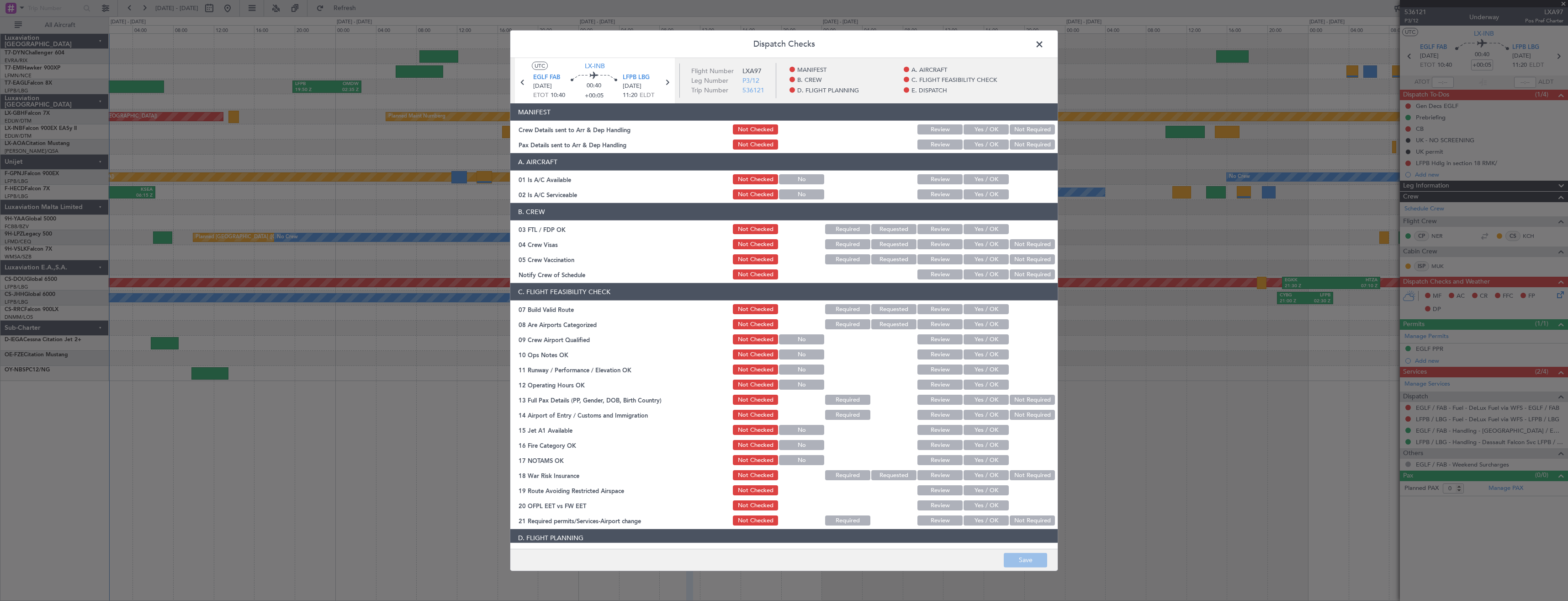
click at [975, 132] on button "Yes / OK" at bounding box center [985, 129] width 45 height 10
click at [972, 147] on button "Yes / OK" at bounding box center [985, 144] width 45 height 10
click at [1031, 555] on button "Save" at bounding box center [1025, 559] width 44 height 15
click at [1044, 42] on span at bounding box center [1044, 46] width 0 height 18
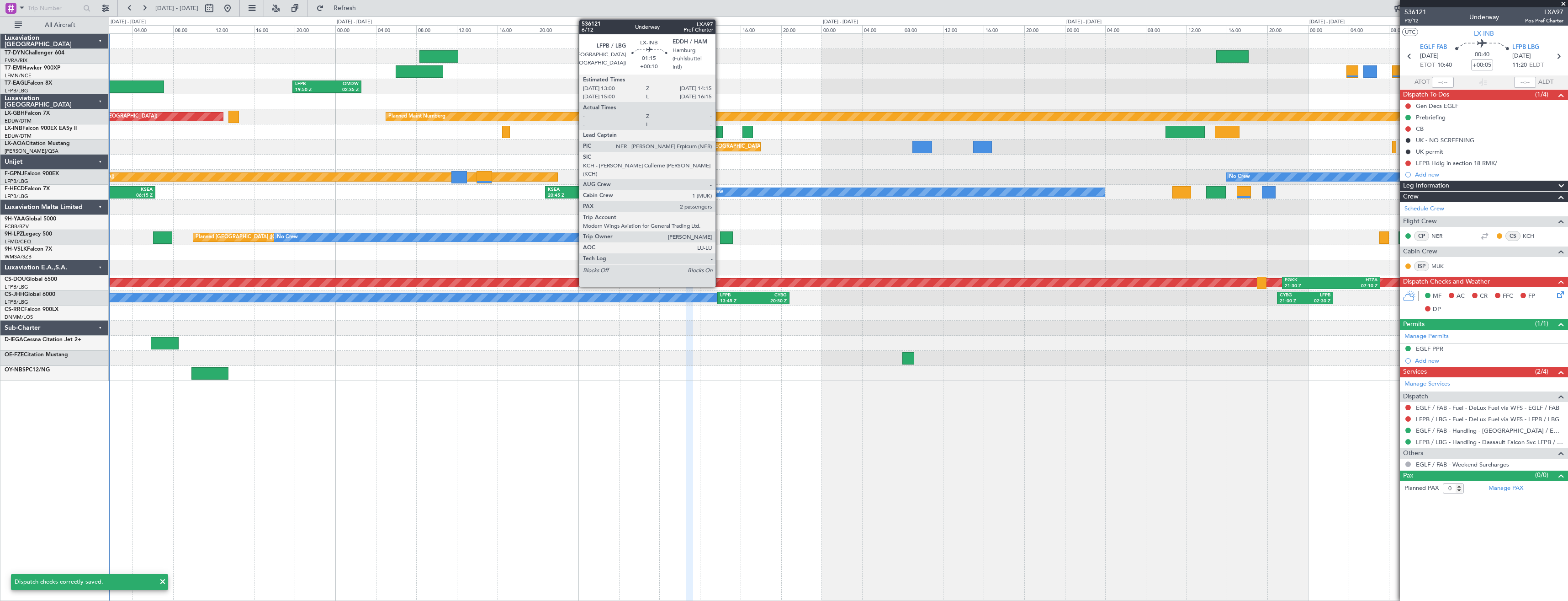
click at [719, 130] on div at bounding box center [716, 132] width 12 height 12
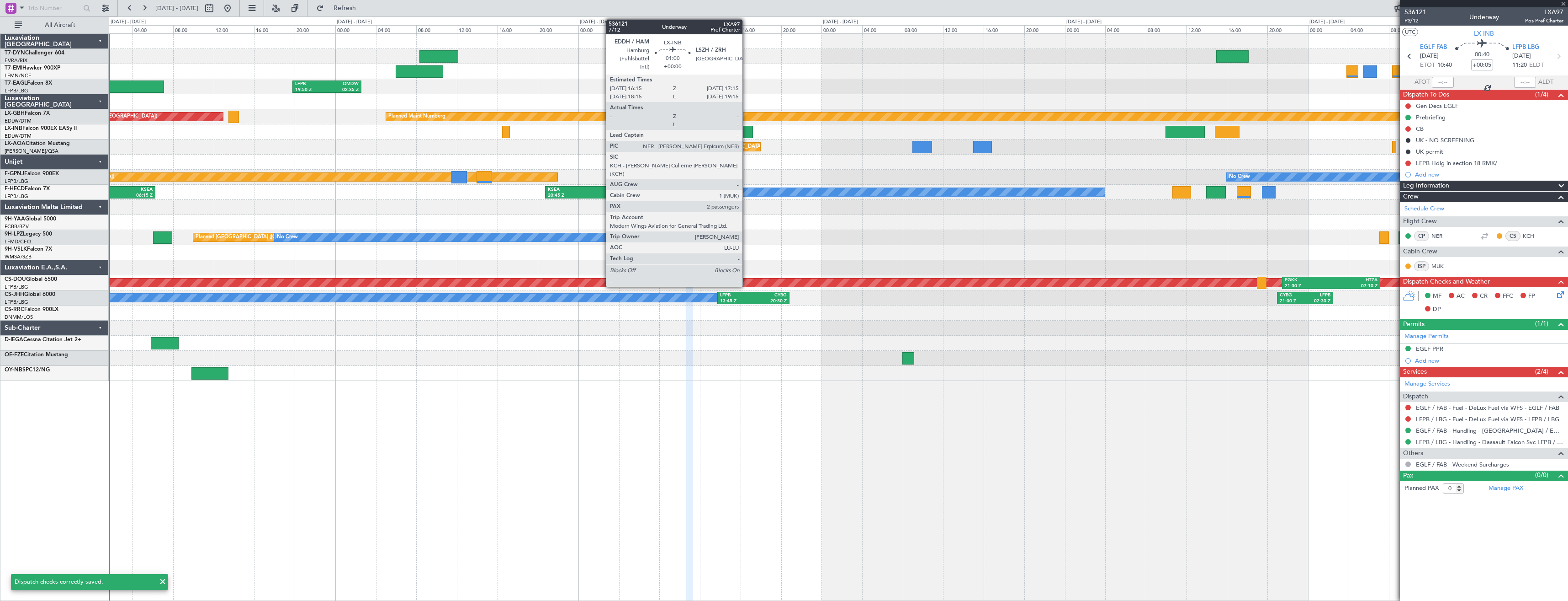
type input "+00:10"
type input "2"
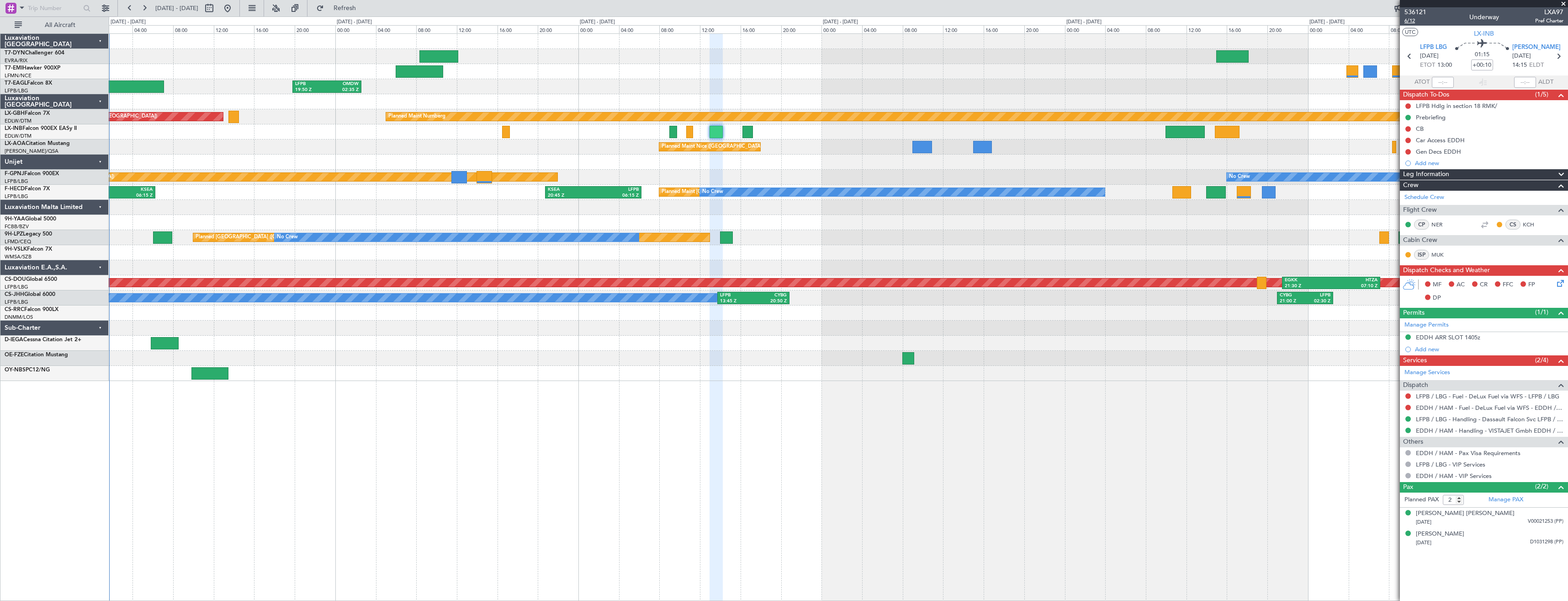
click at [1412, 18] on span "6/12" at bounding box center [1415, 20] width 22 height 8
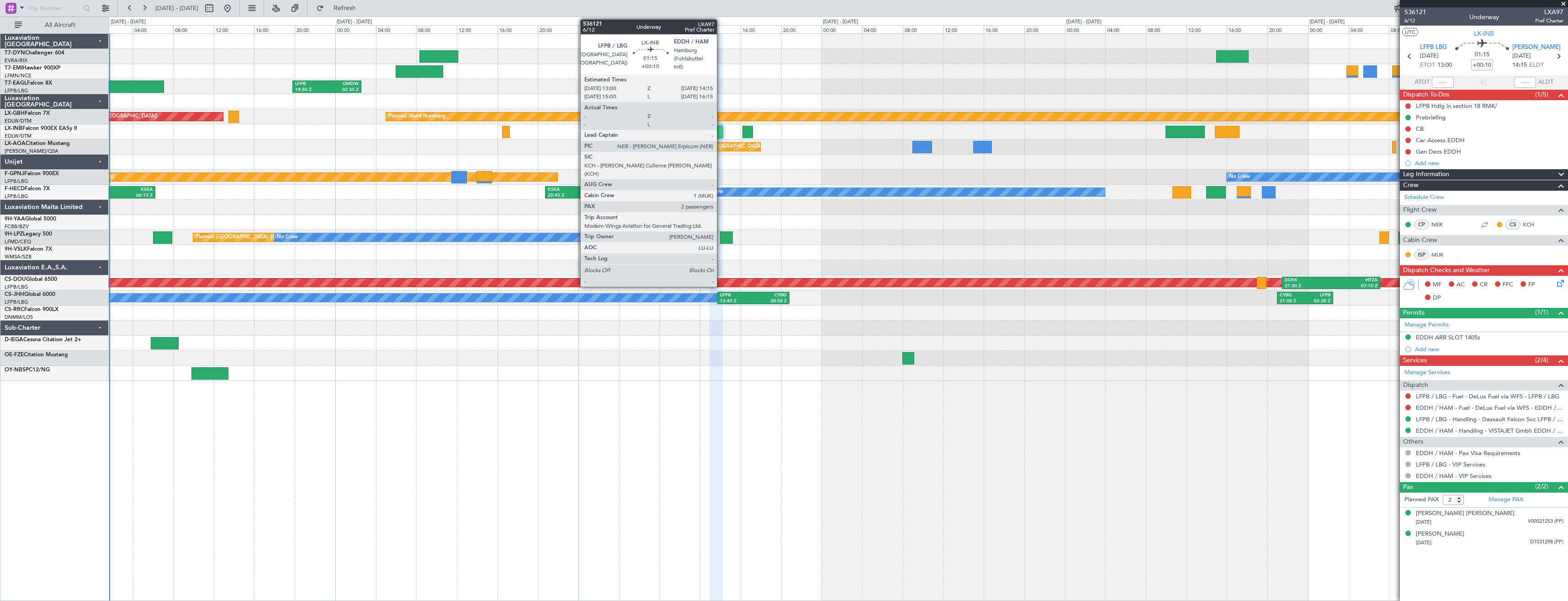
click at [721, 130] on div at bounding box center [716, 132] width 12 height 12
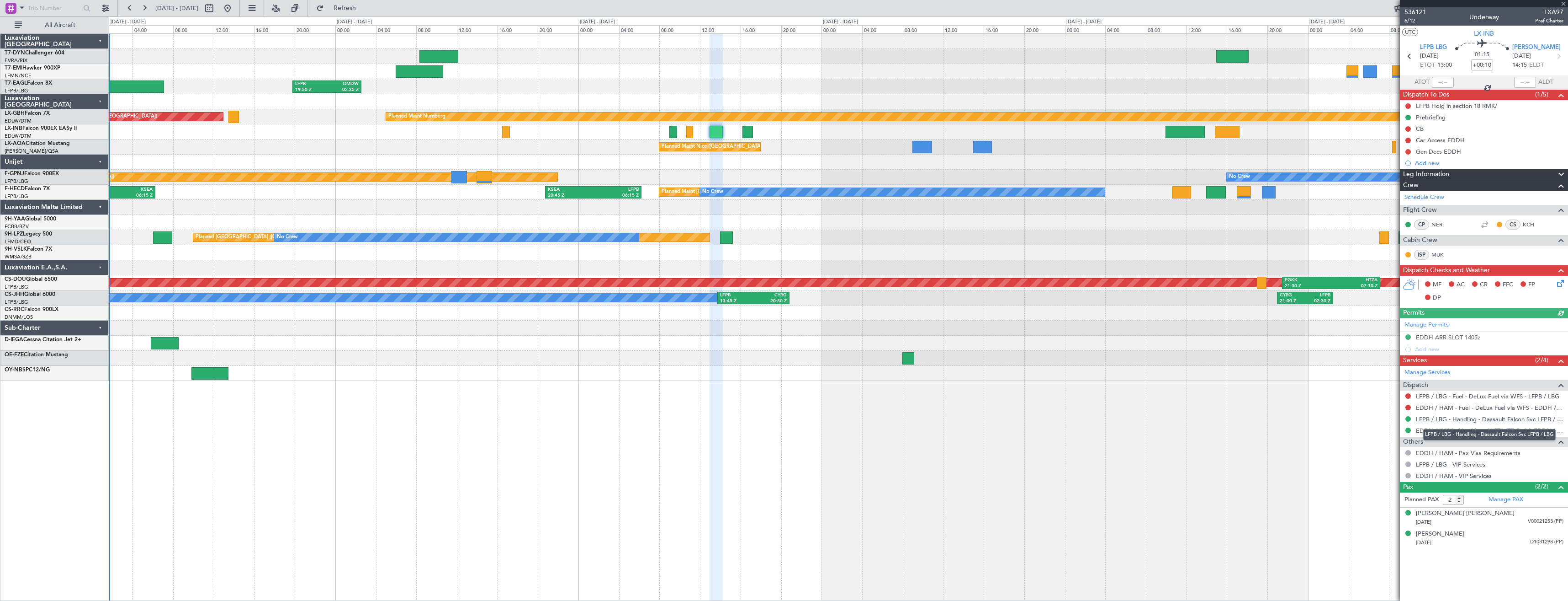
click at [1432, 421] on link "LFPB / LBG - Handling - Dassault Falcon Svc LFPB / LBG" at bounding box center [1489, 418] width 148 height 8
click at [1442, 432] on link "EDDH / HAM - Handling - VISTAJET Gmbh EDDH / HAM" at bounding box center [1489, 430] width 148 height 8
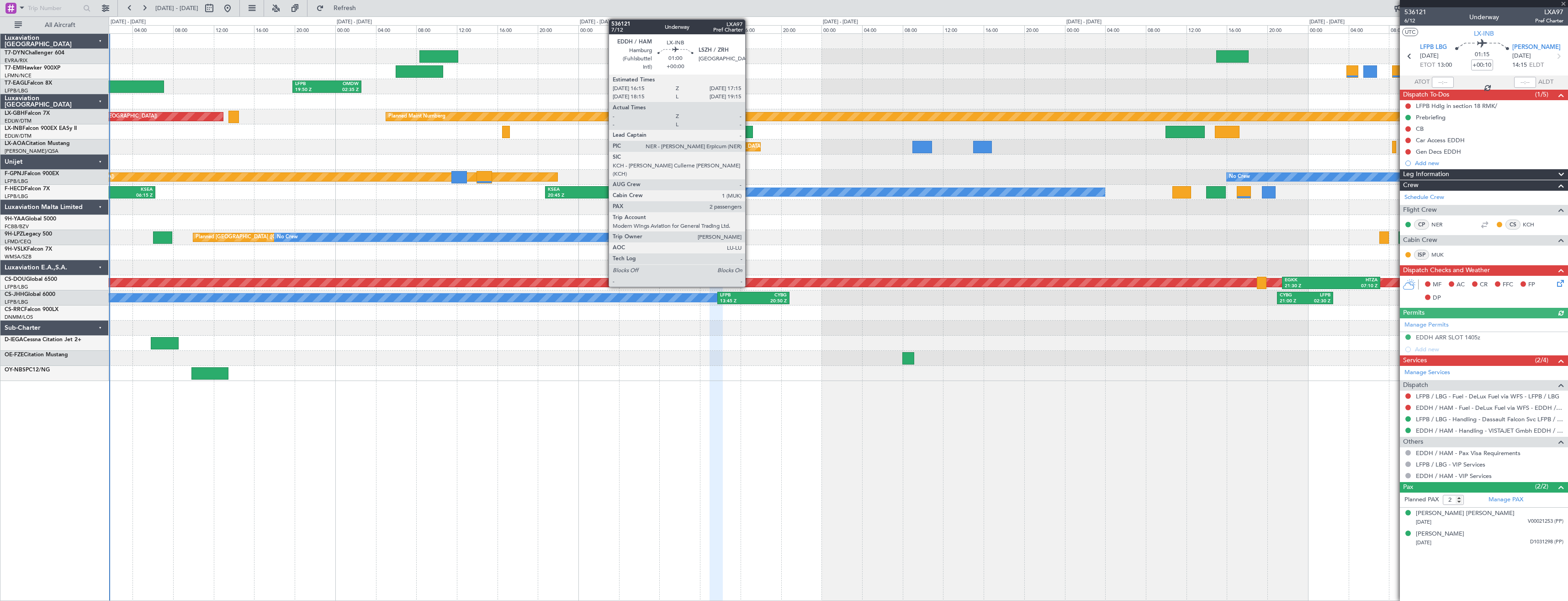
click at [749, 133] on div at bounding box center [747, 132] width 10 height 12
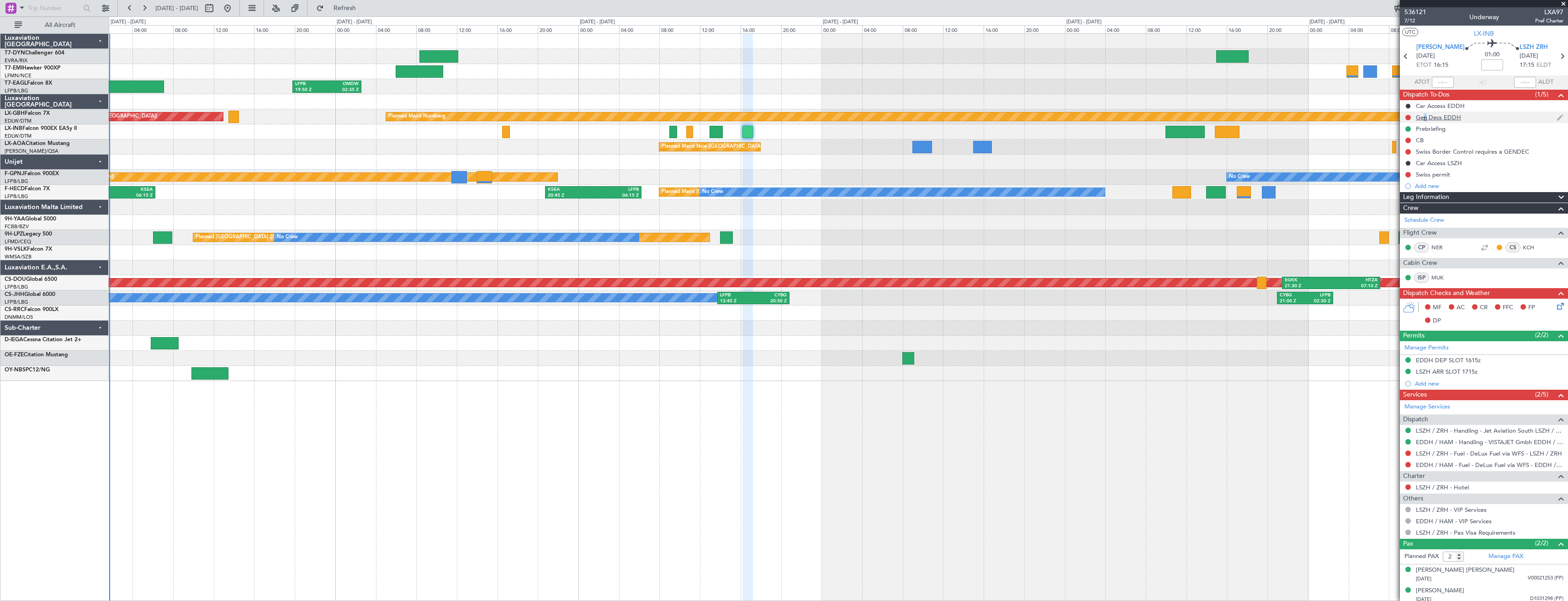
click at [1422, 112] on div "Gen Decs EDDH" at bounding box center [1483, 117] width 168 height 11
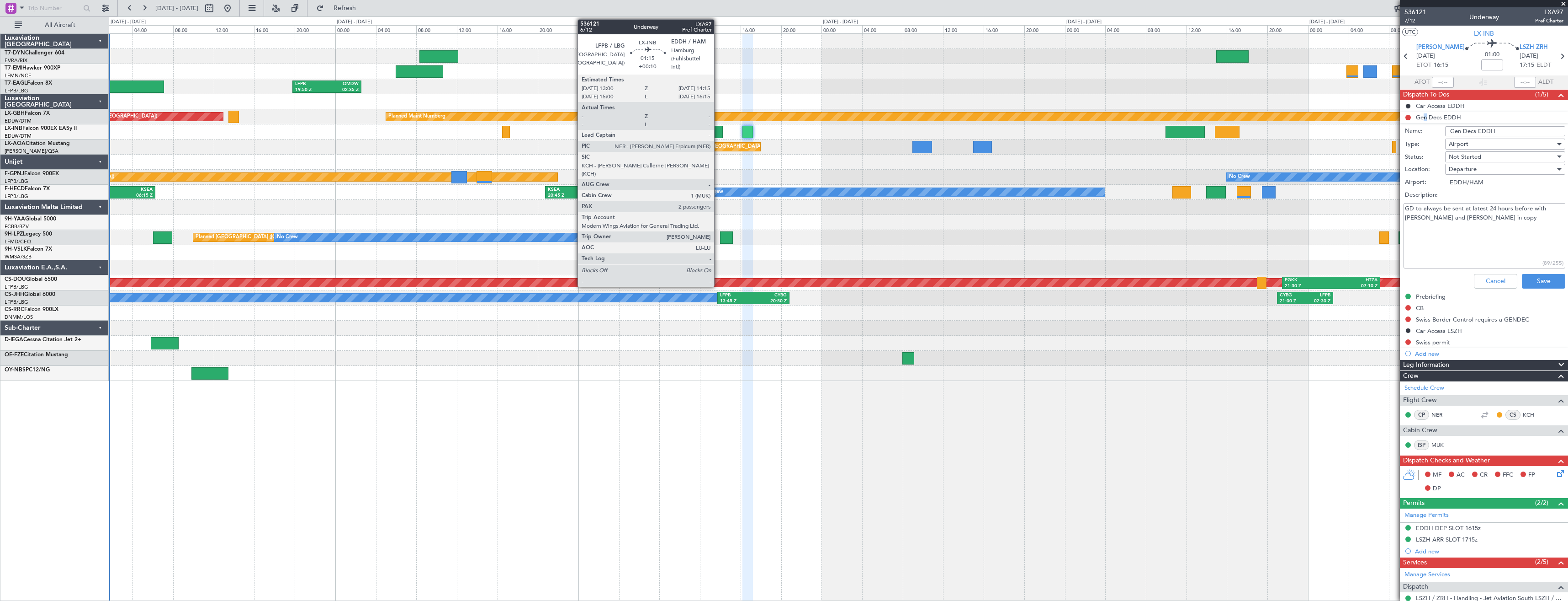
click at [718, 133] on div at bounding box center [716, 132] width 12 height 12
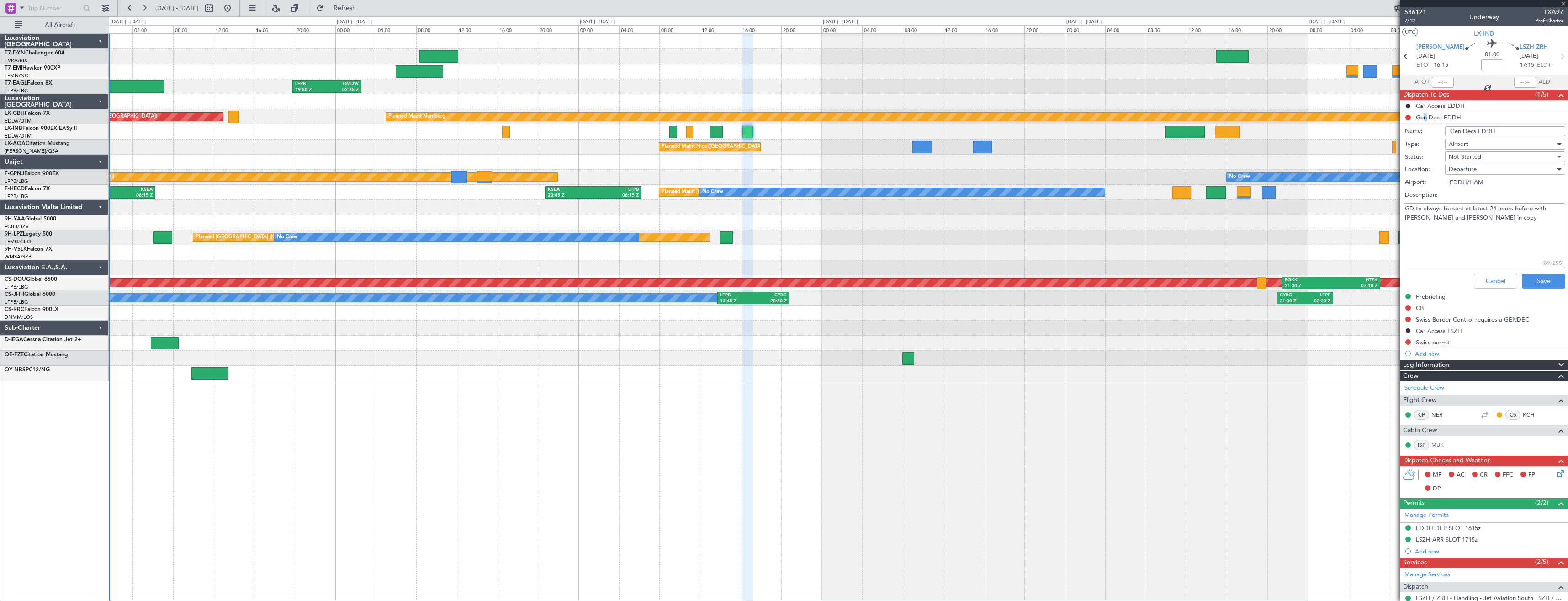
type input "+00:10"
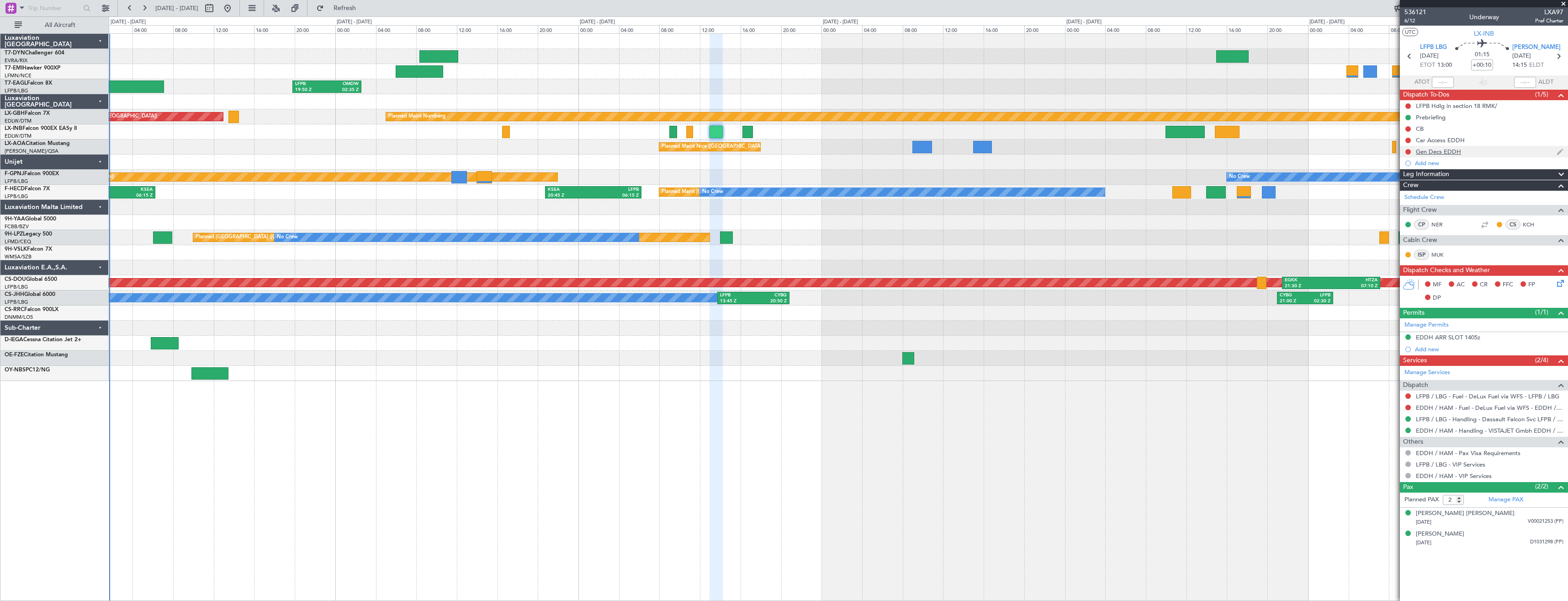
click at [1470, 149] on div "Gen Decs EDDH" at bounding box center [1483, 151] width 168 height 11
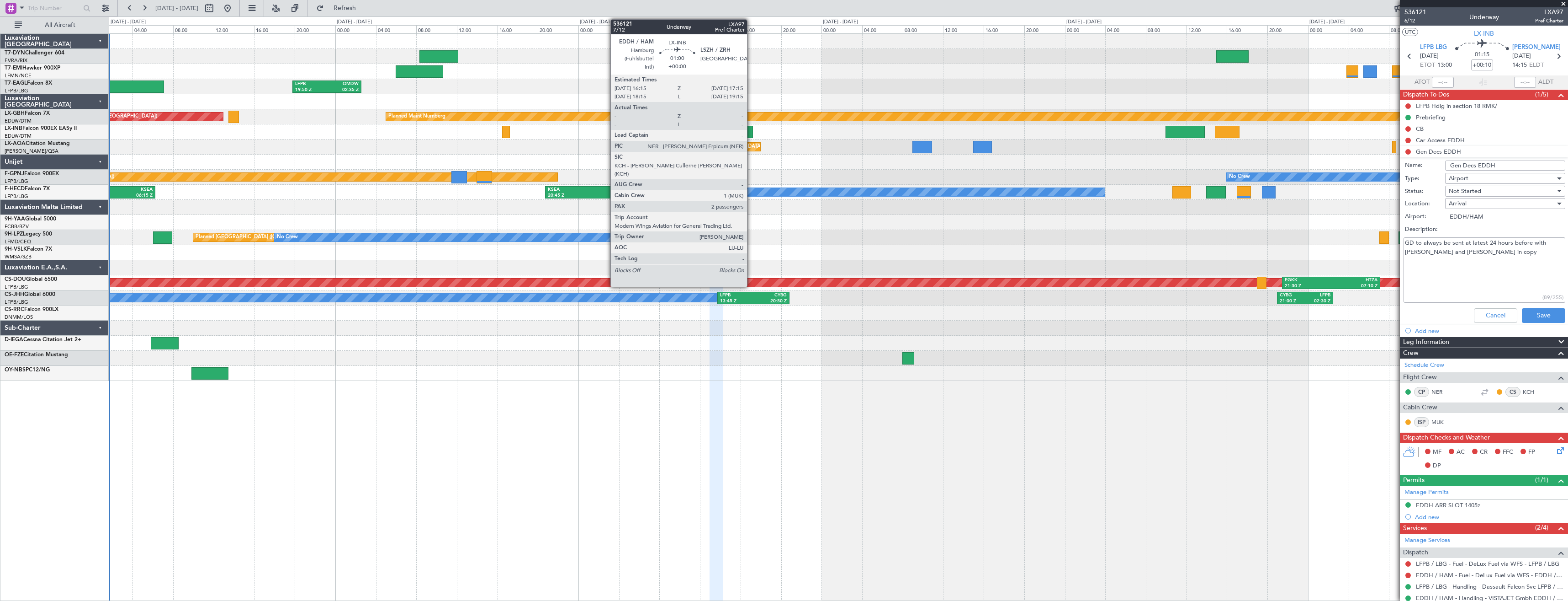
click at [751, 128] on div at bounding box center [747, 132] width 10 height 12
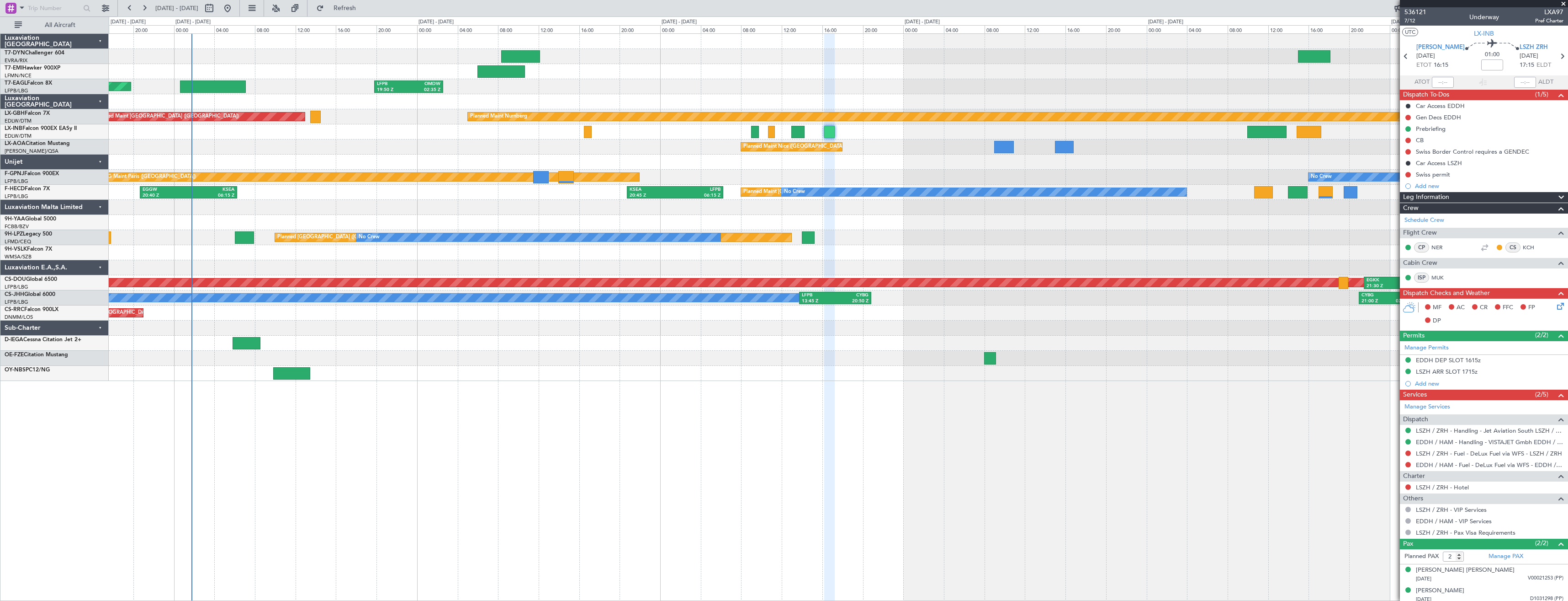
click at [558, 85] on div "LFPB 19:50 Z OMDW 02:35 Z Planned Maint New York (Teterboro)" at bounding box center [838, 87] width 1458 height 15
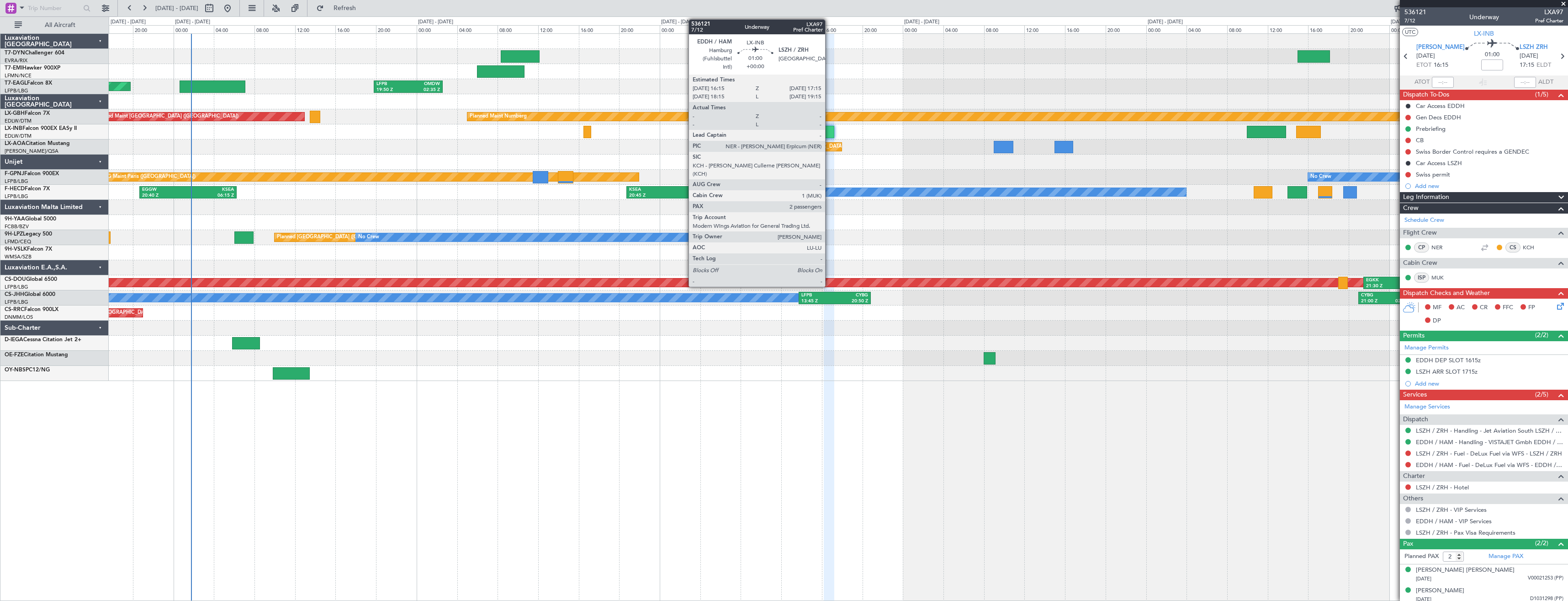
click at [829, 133] on div at bounding box center [829, 132] width 10 height 12
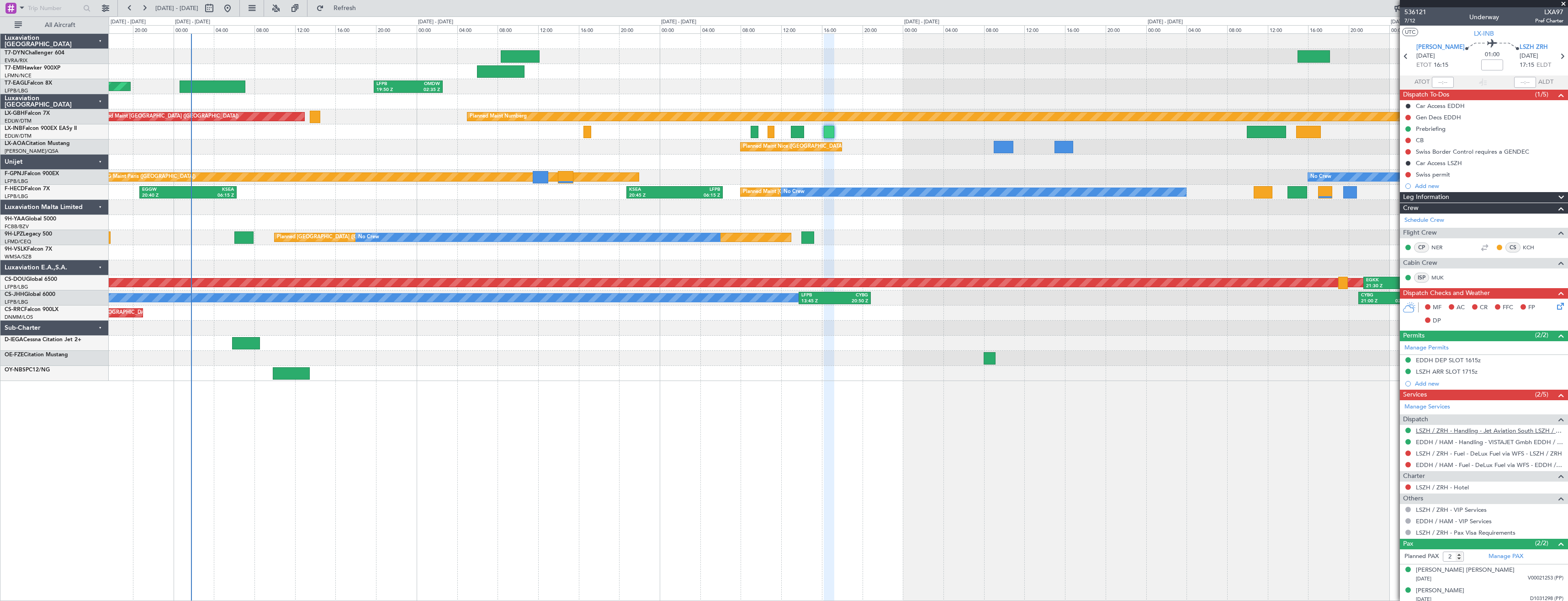
click at [1441, 432] on link "LSZH / ZRH - Handling - Jet Aviation South LSZH / ZRH" at bounding box center [1489, 430] width 148 height 8
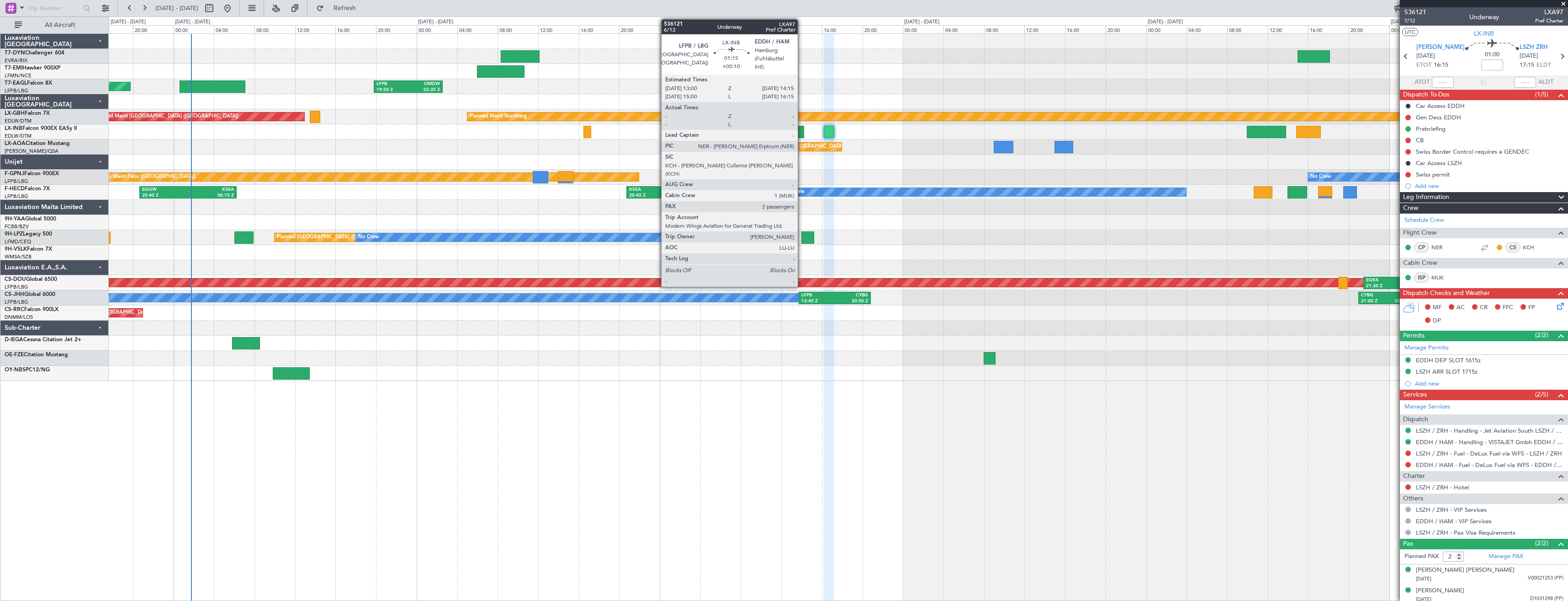
click at [802, 130] on div at bounding box center [797, 132] width 12 height 12
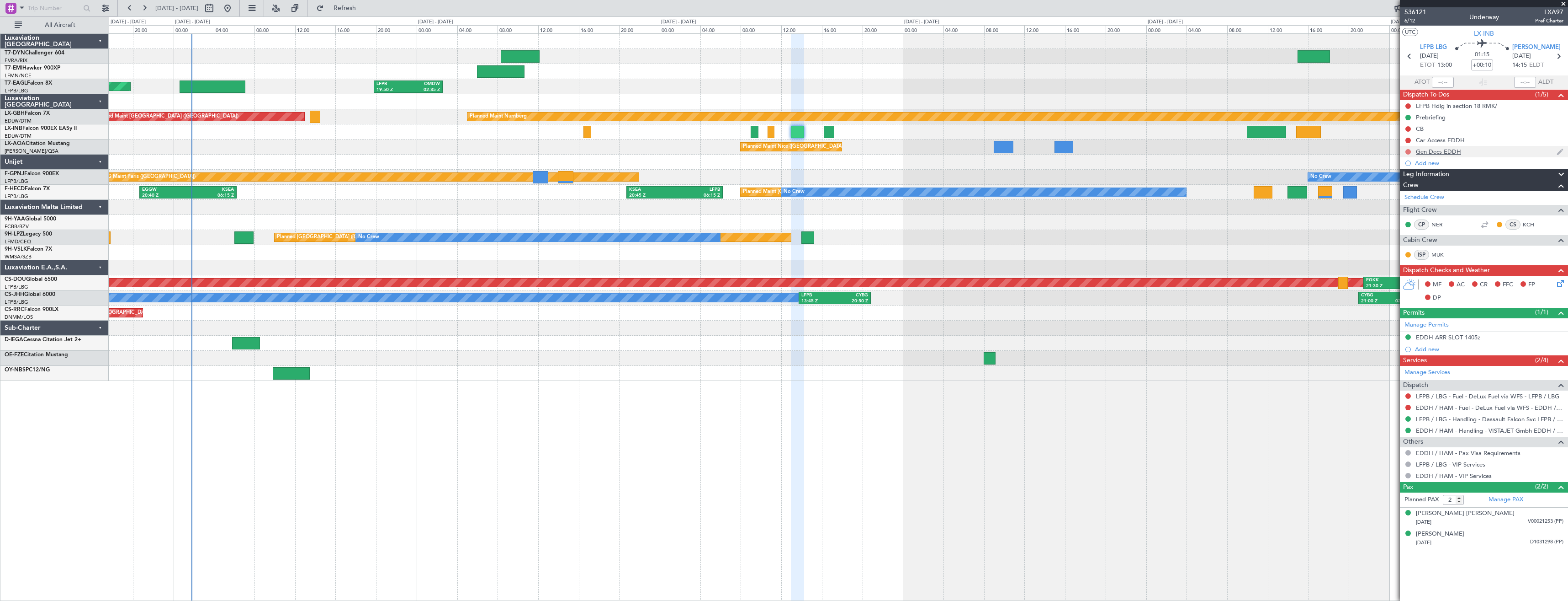
click at [1407, 150] on button at bounding box center [1408, 152] width 6 height 6
click at [1404, 190] on span "Completed" at bounding box center [1411, 192] width 30 height 9
click at [1561, 283] on icon at bounding box center [1558, 281] width 8 height 8
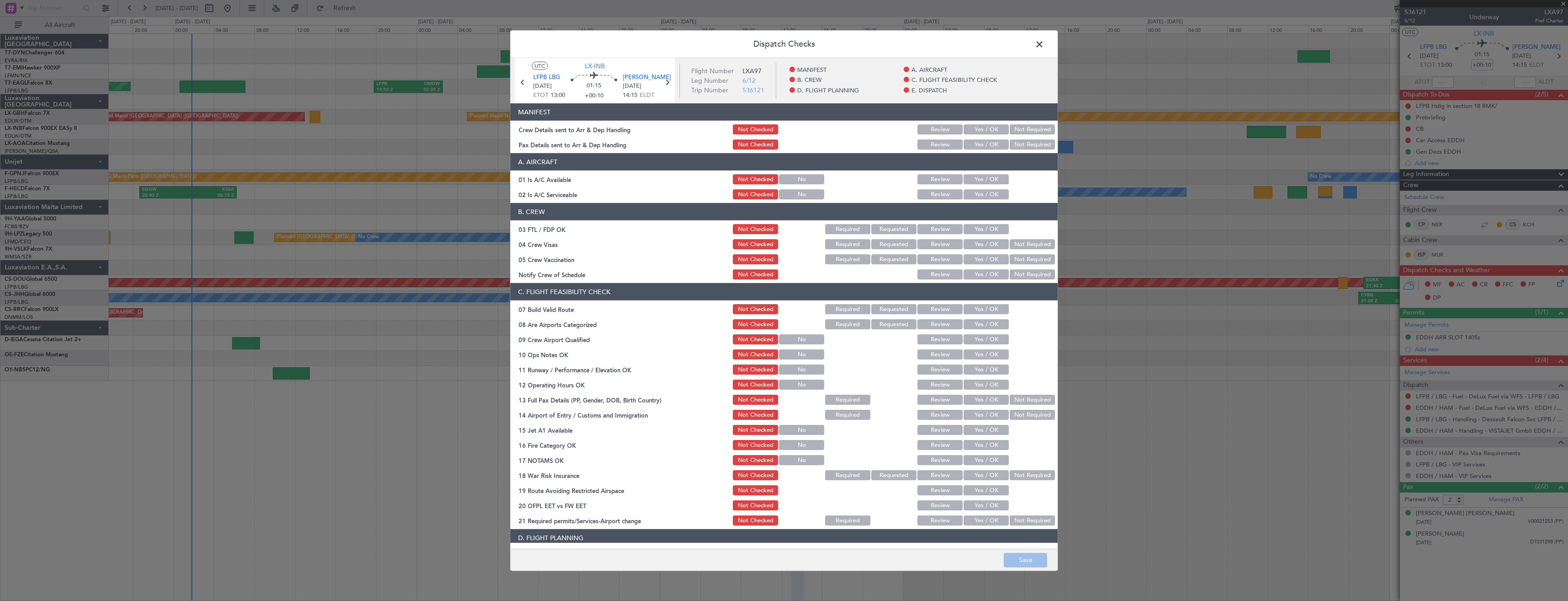
click at [969, 129] on button "Yes / OK" at bounding box center [985, 129] width 45 height 10
click at [967, 146] on button "Yes / OK" at bounding box center [985, 144] width 45 height 10
click at [1011, 557] on button "Save" at bounding box center [1025, 559] width 44 height 15
click at [1044, 46] on span at bounding box center [1044, 46] width 0 height 18
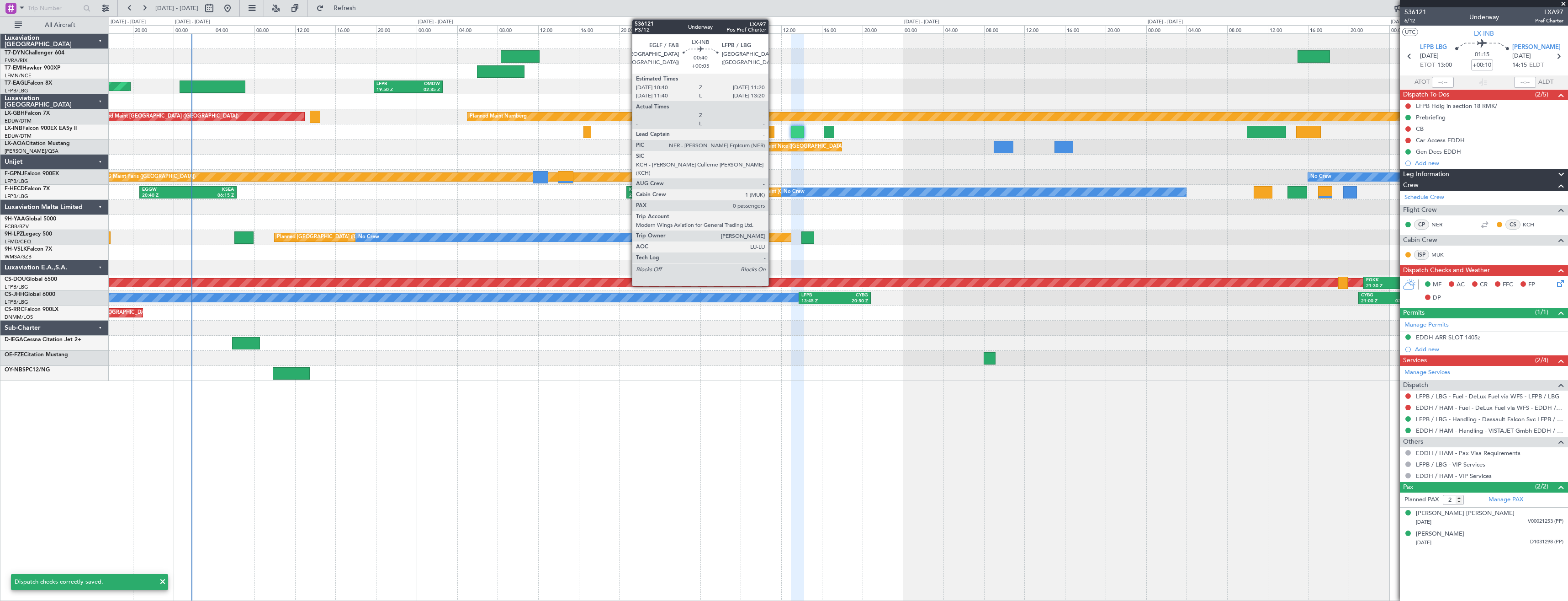
click at [773, 130] on div at bounding box center [771, 132] width 7 height 12
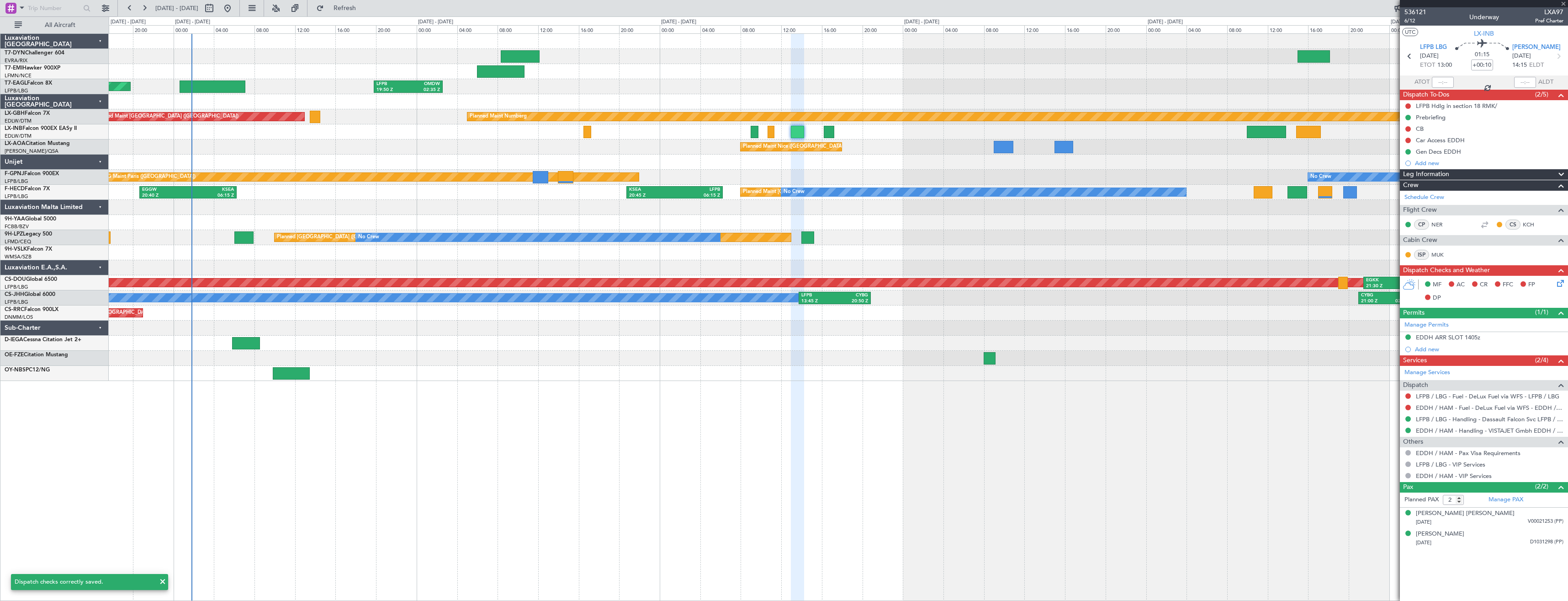
type input "+00:05"
type input "0"
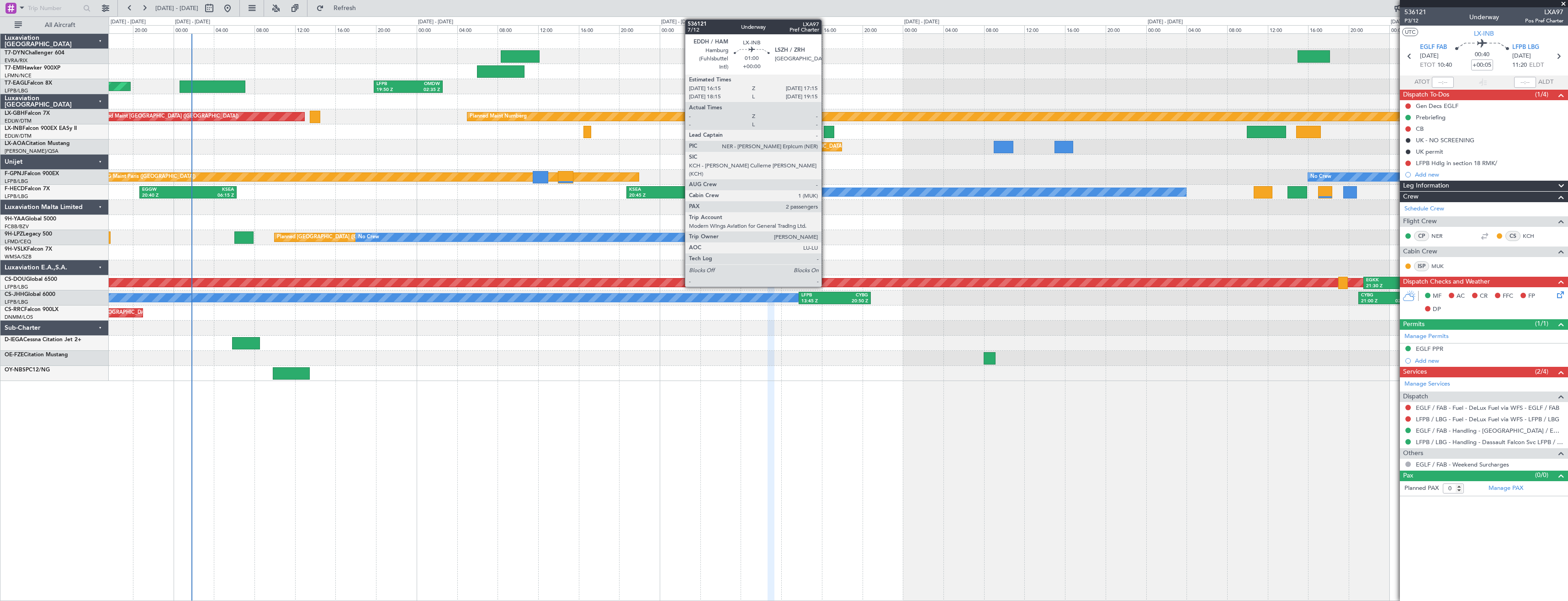
click at [825, 132] on div at bounding box center [829, 132] width 10 height 12
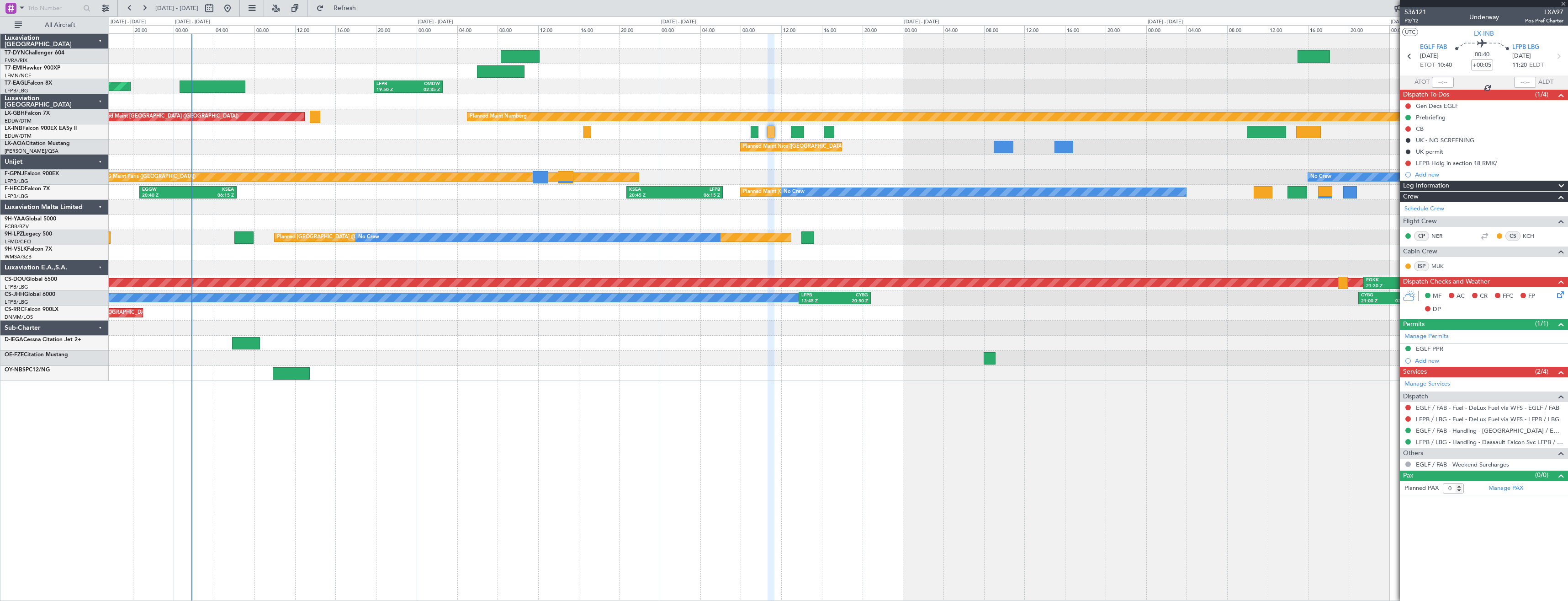
type input "2"
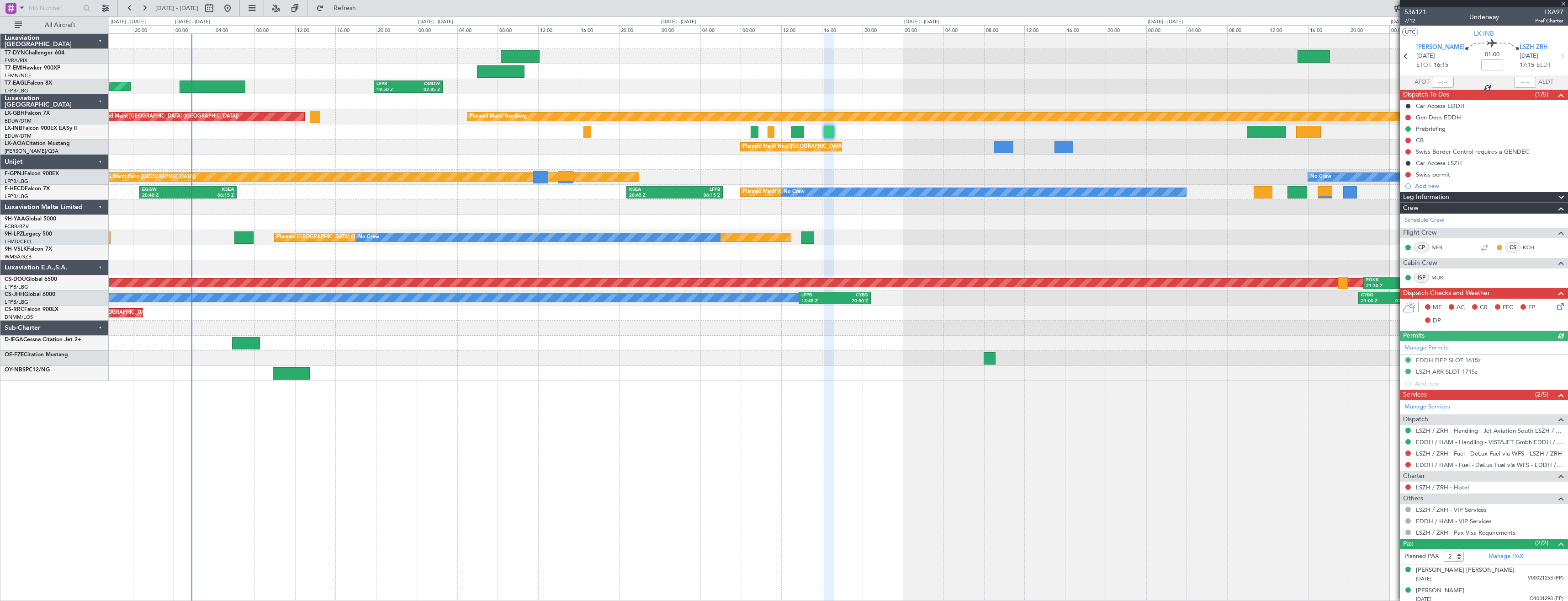
click at [1557, 307] on icon at bounding box center [1558, 304] width 8 height 8
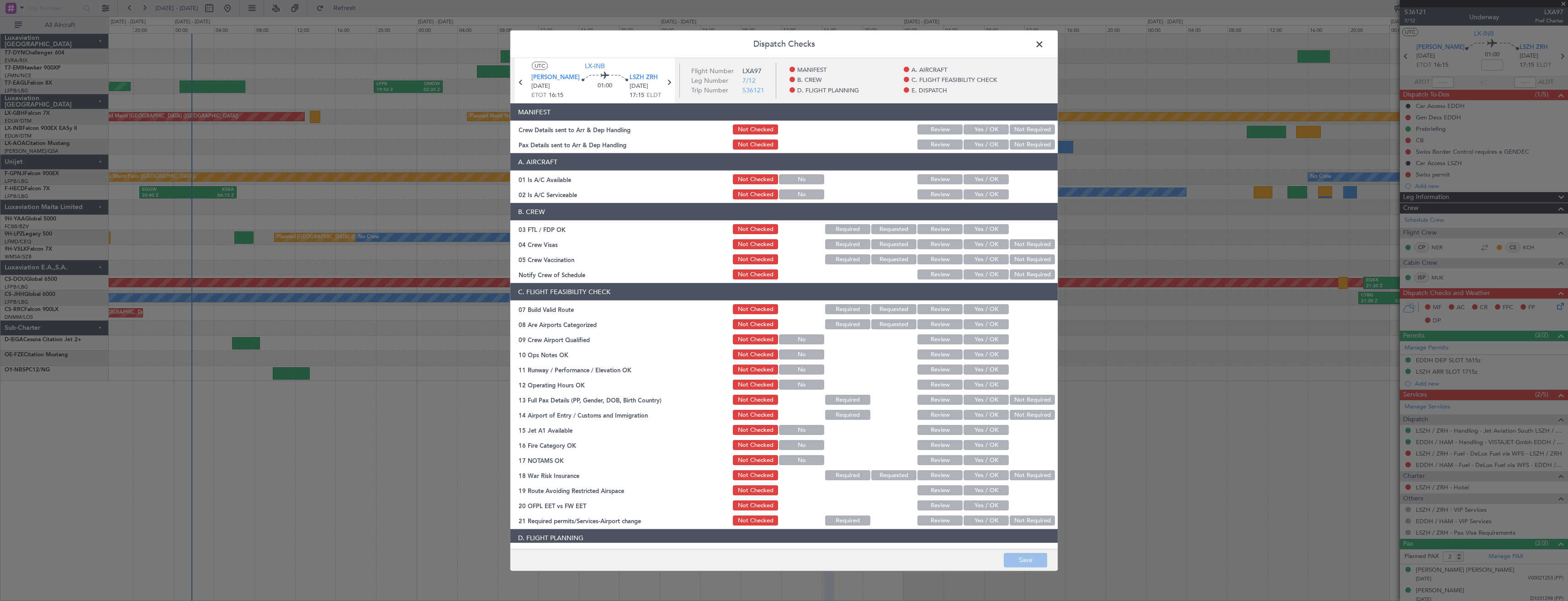
click at [987, 129] on button "Yes / OK" at bounding box center [985, 129] width 45 height 10
click at [982, 139] on div "Yes / OK" at bounding box center [985, 144] width 46 height 12
click at [981, 144] on button "Yes / OK" at bounding box center [985, 144] width 45 height 10
click at [1032, 555] on button "Save" at bounding box center [1025, 559] width 44 height 15
click at [1044, 41] on span at bounding box center [1044, 46] width 0 height 18
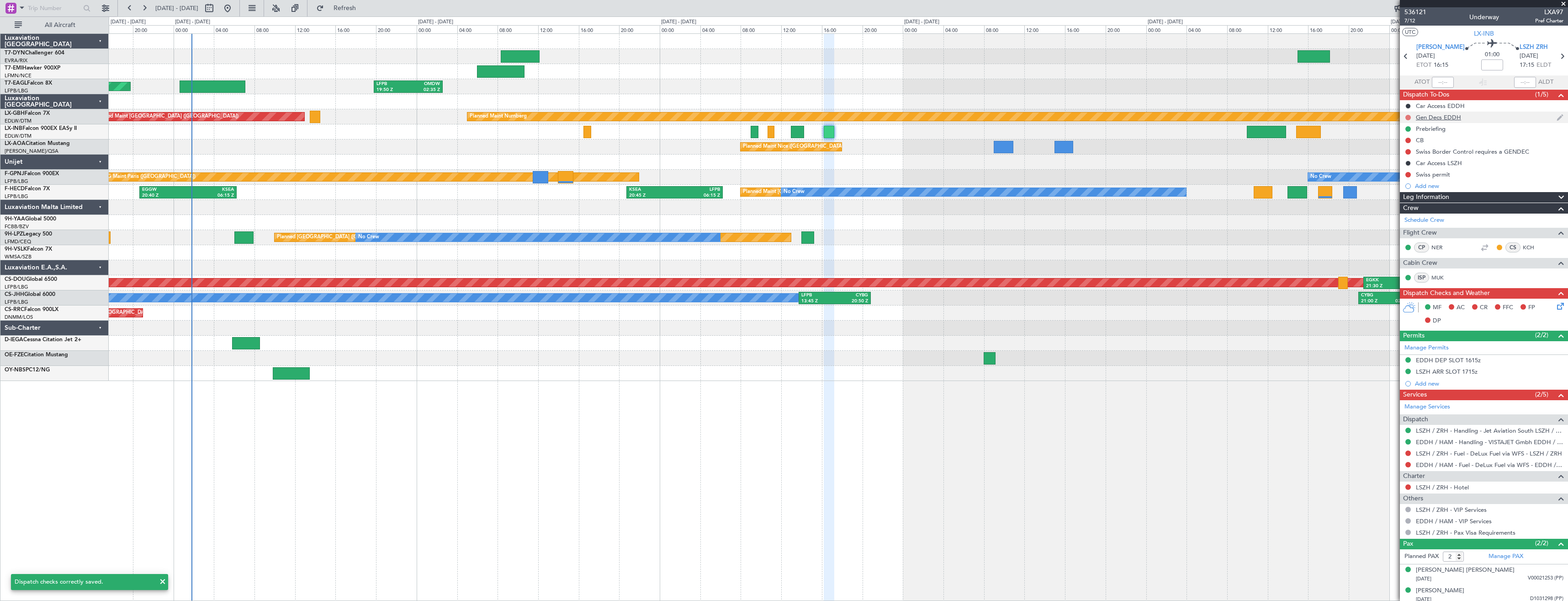
click at [1405, 115] on button at bounding box center [1408, 117] width 6 height 6
click at [1401, 170] on span "Cancelled" at bounding box center [1410, 171] width 26 height 9
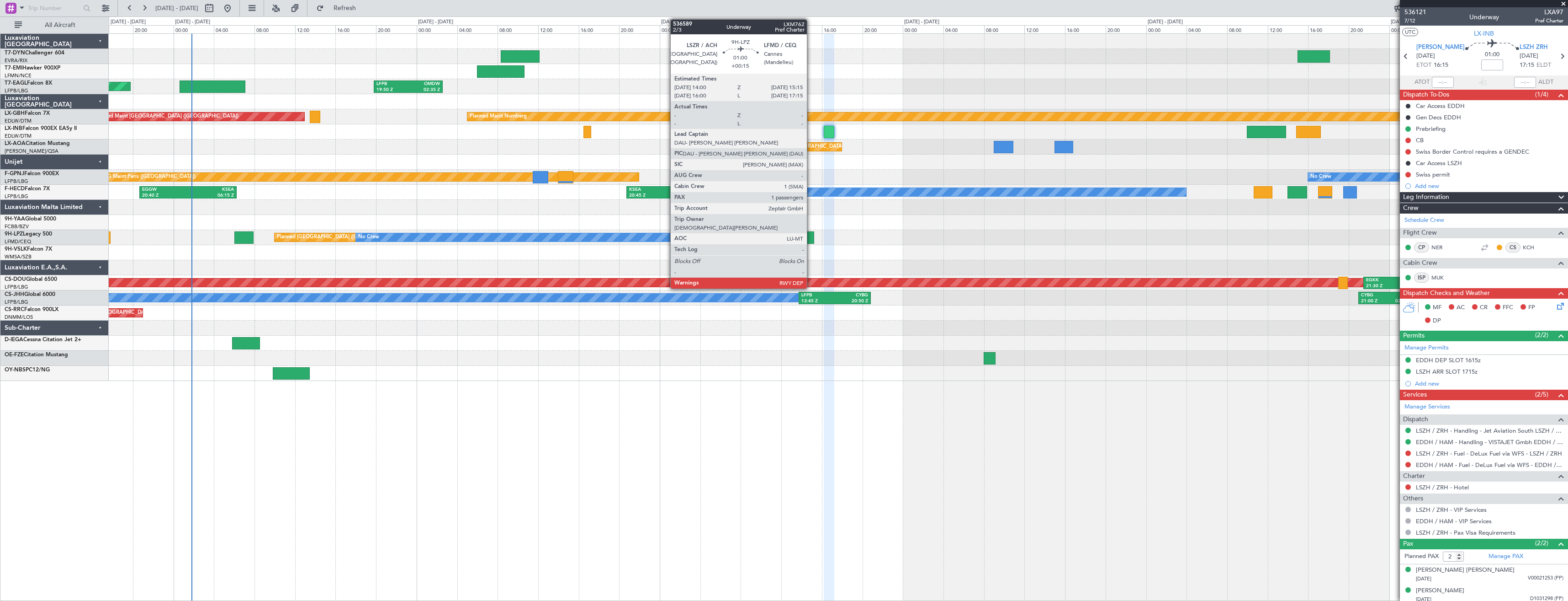
click at [811, 238] on div at bounding box center [807, 237] width 12 height 12
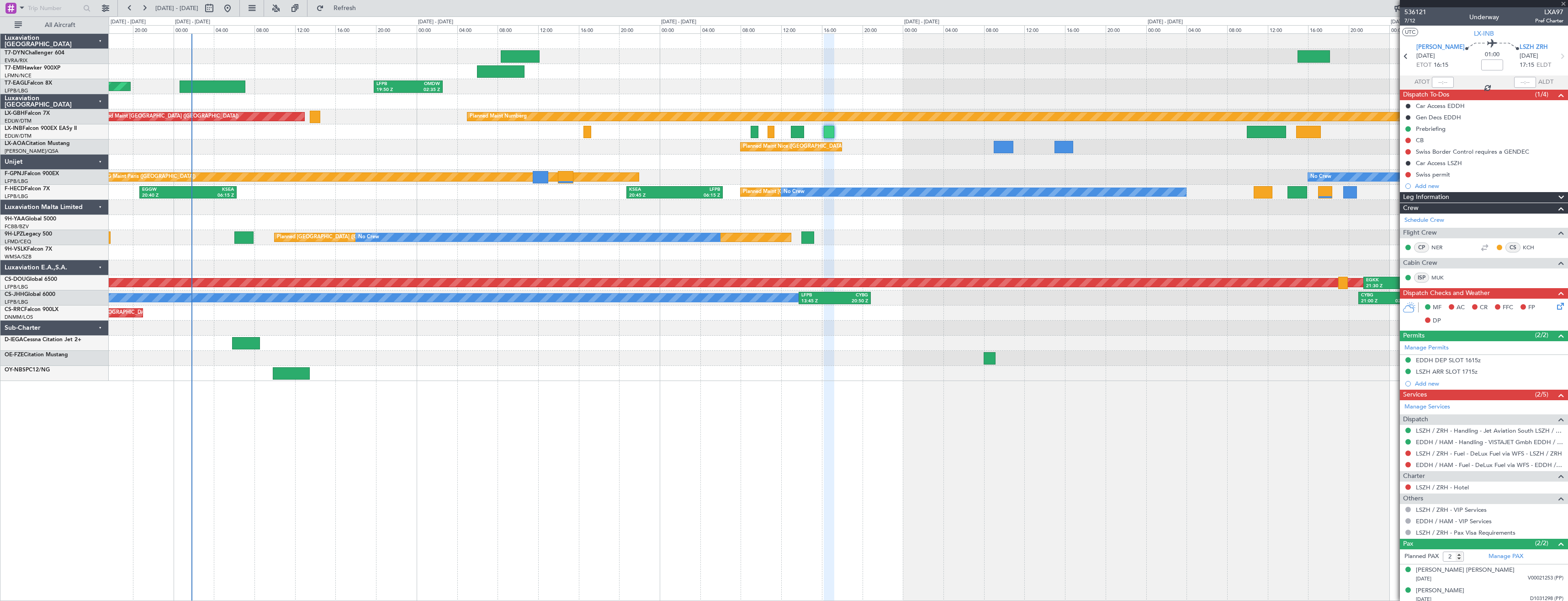
type input "+00:15"
type input "1"
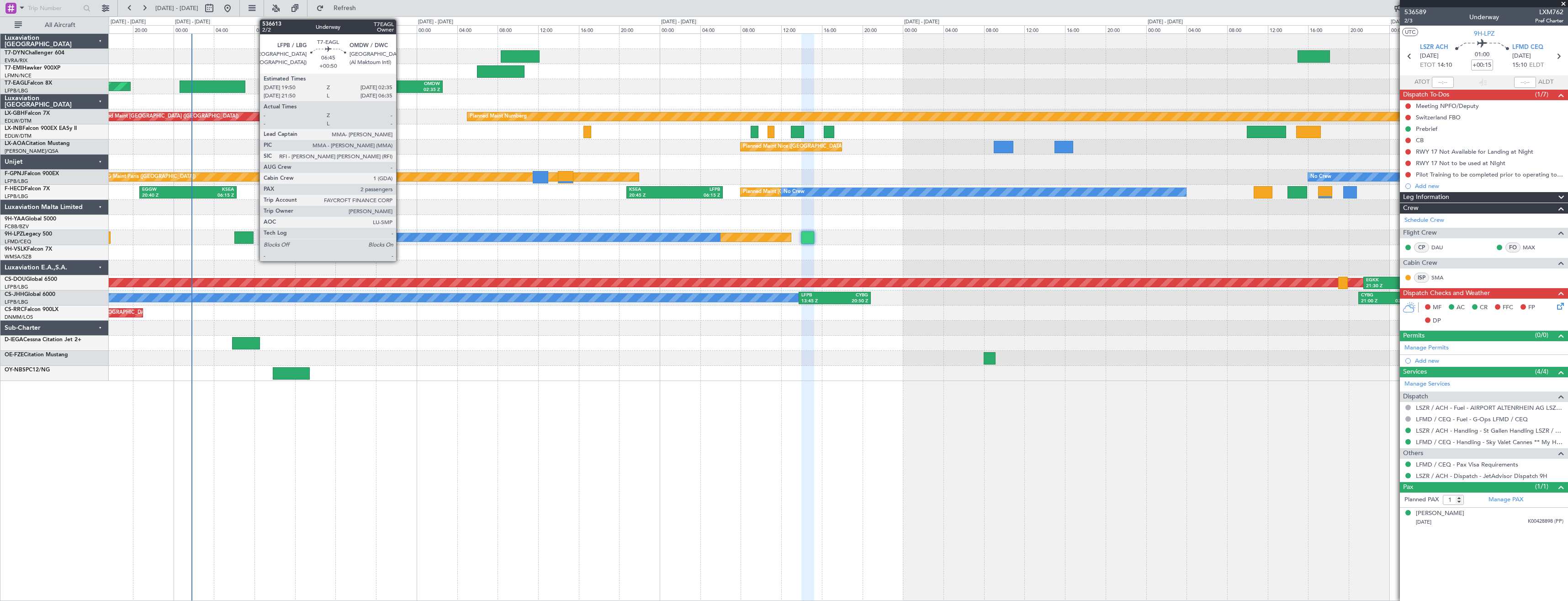
click at [400, 84] on div "LFPB" at bounding box center [392, 84] width 31 height 6
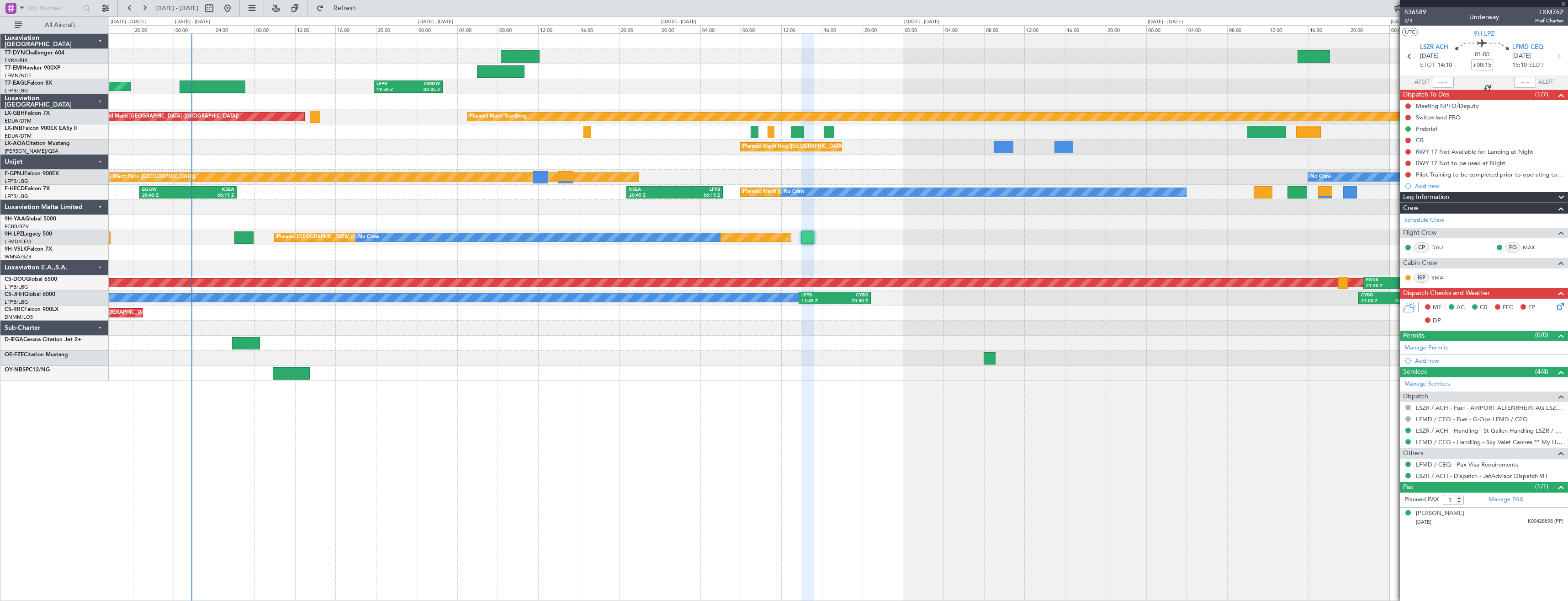
type input "+00:50"
type input "2"
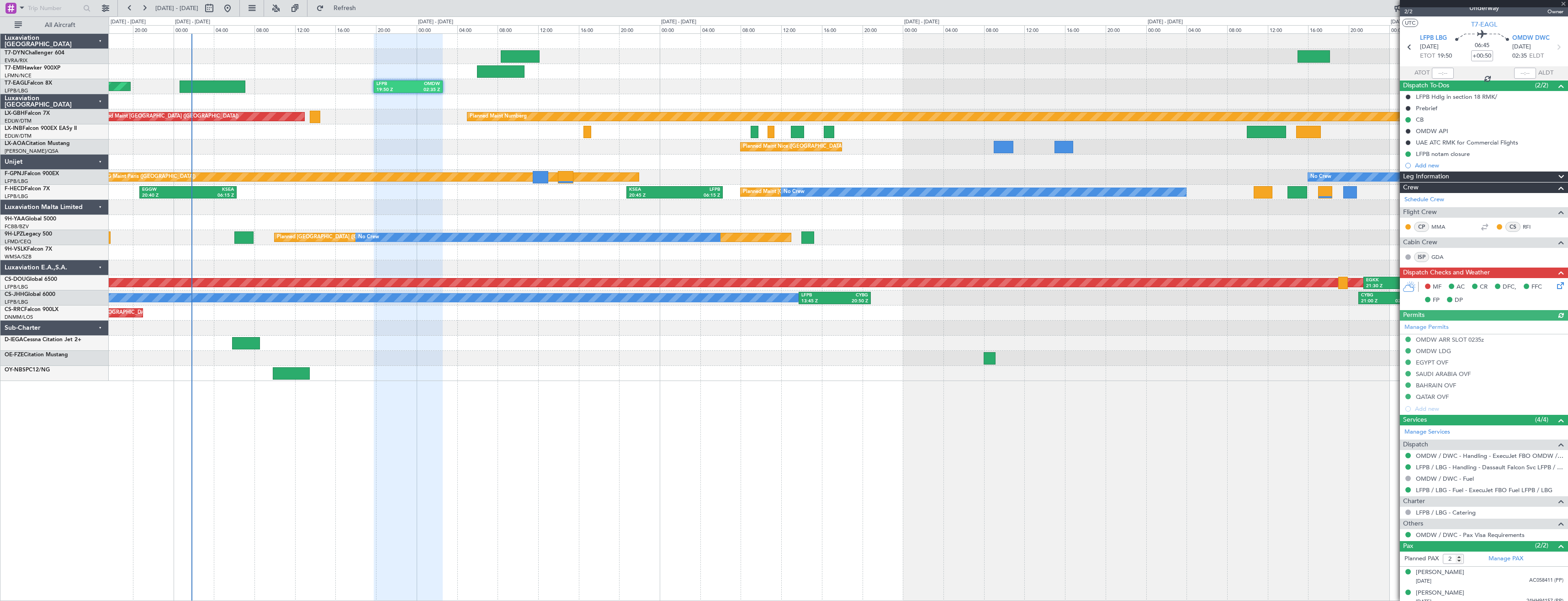
scroll to position [15, 0]
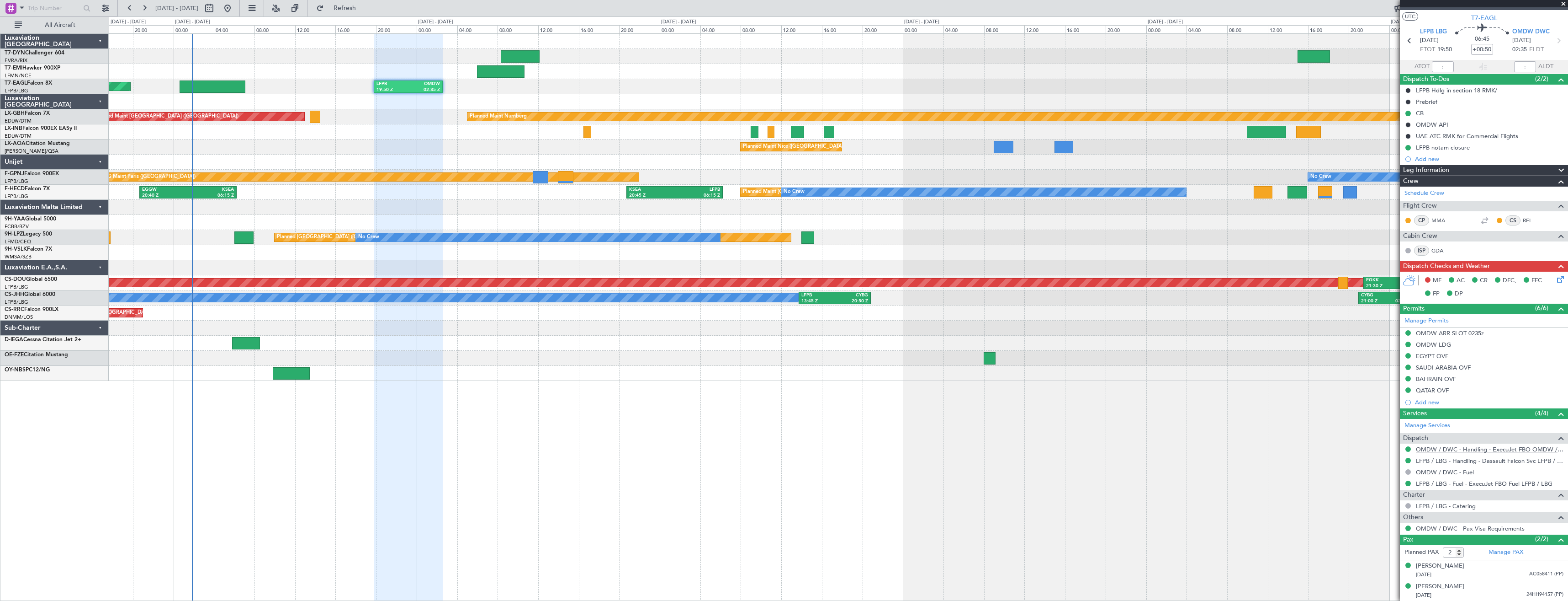
click at [1462, 451] on link "OMDW / DWC - Handling - ExecuJet FBO OMDW / DWC" at bounding box center [1489, 449] width 148 height 8
click at [1438, 459] on mat-tooltip-component "OMDW / DWC - Handling - ExecuJet FBO OMDW / DWC" at bounding box center [1485, 464] width 148 height 24
click at [1429, 461] on link "LFPB / LBG - Handling - Dassault Falcon Svc LFPB / LBG" at bounding box center [1489, 460] width 148 height 8
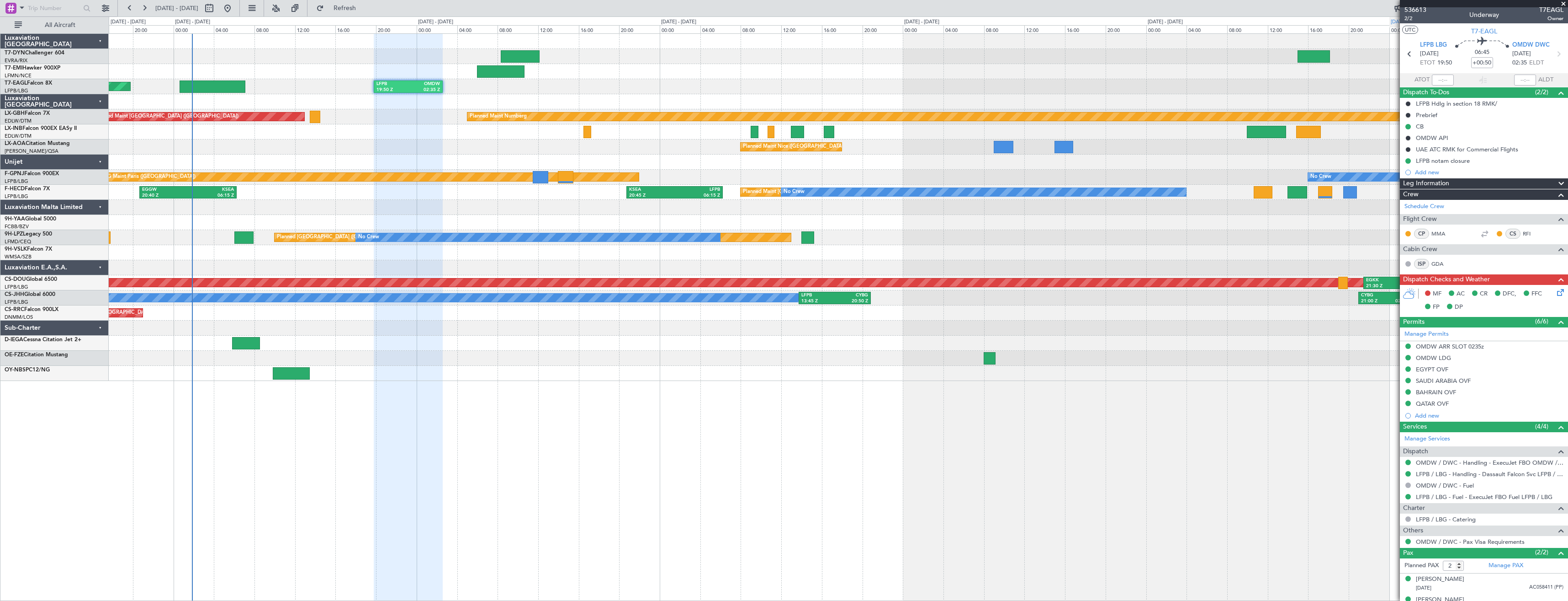
scroll to position [0, 0]
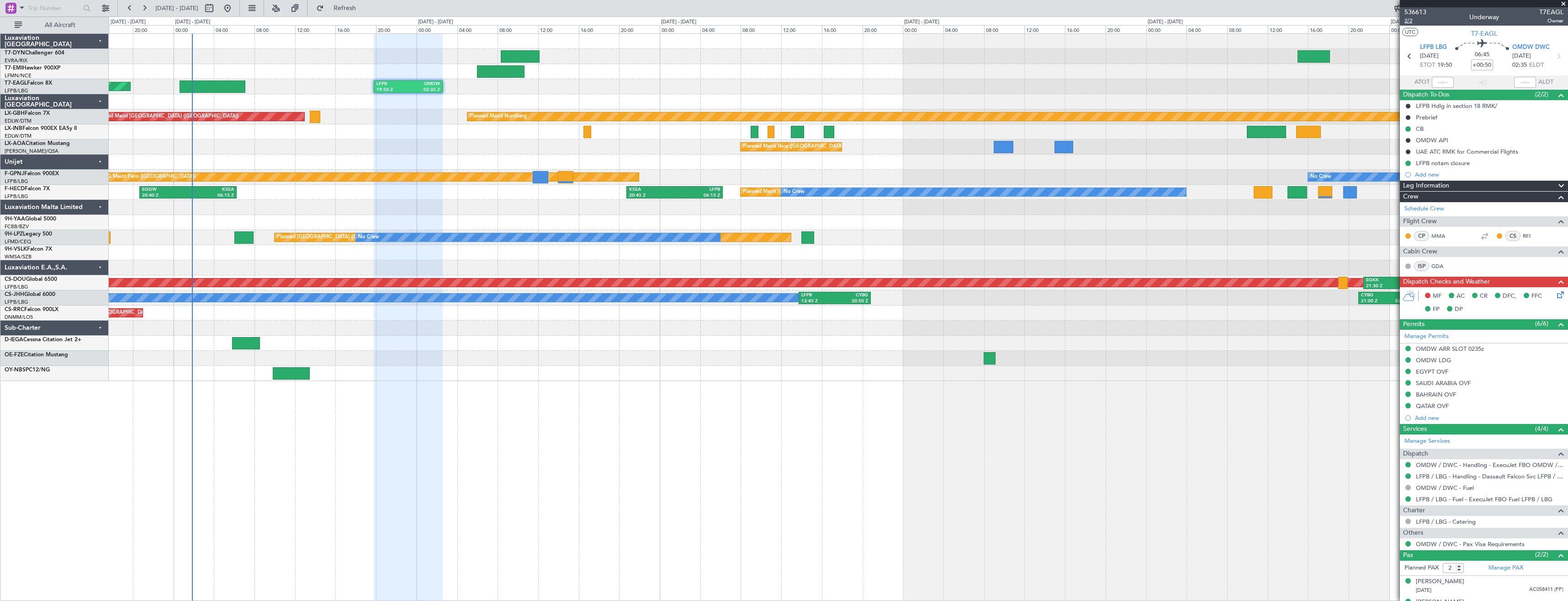
click at [1410, 24] on span "2/2" at bounding box center [1415, 20] width 22 height 8
click at [1555, 289] on icon at bounding box center [1558, 293] width 8 height 8
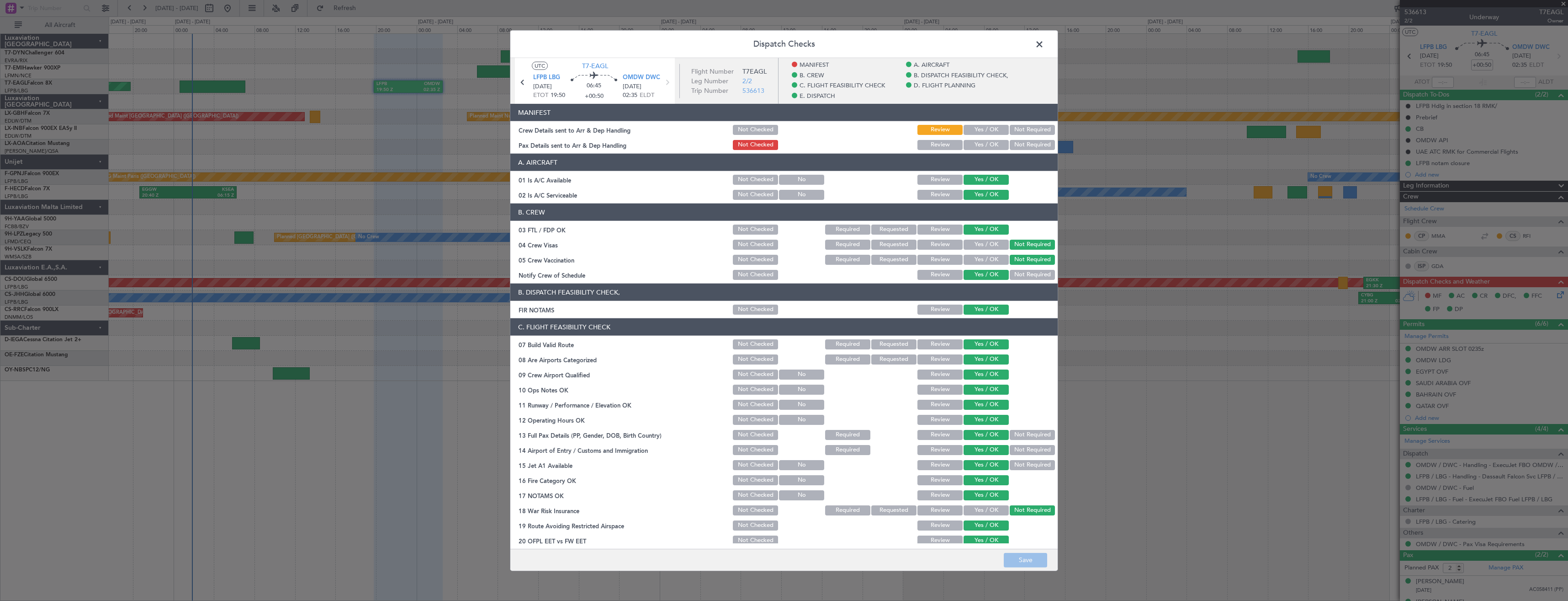
click at [976, 139] on div "Yes / OK" at bounding box center [985, 145] width 46 height 12
click at [976, 129] on button "Yes / OK" at bounding box center [985, 130] width 45 height 10
click at [976, 144] on button "Yes / OK" at bounding box center [985, 145] width 45 height 10
click at [1030, 563] on button "Save" at bounding box center [1025, 559] width 44 height 15
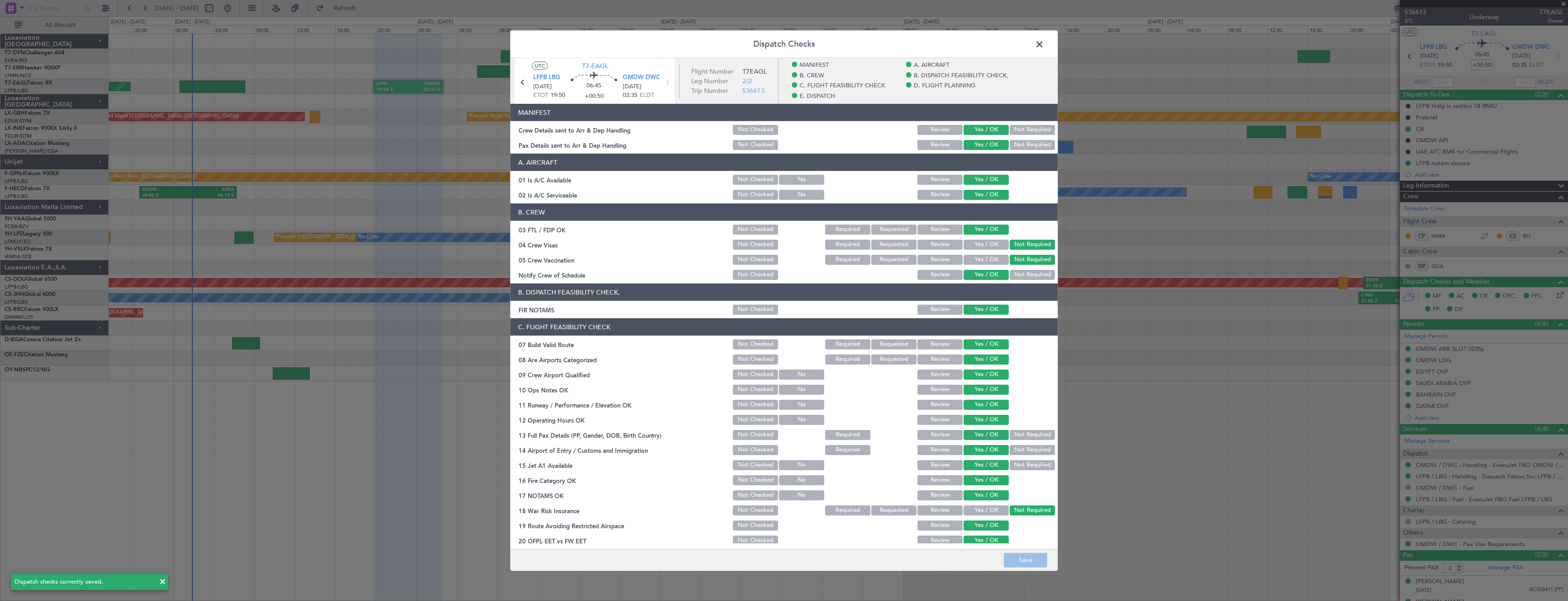
click at [1044, 44] on span at bounding box center [1044, 46] width 0 height 18
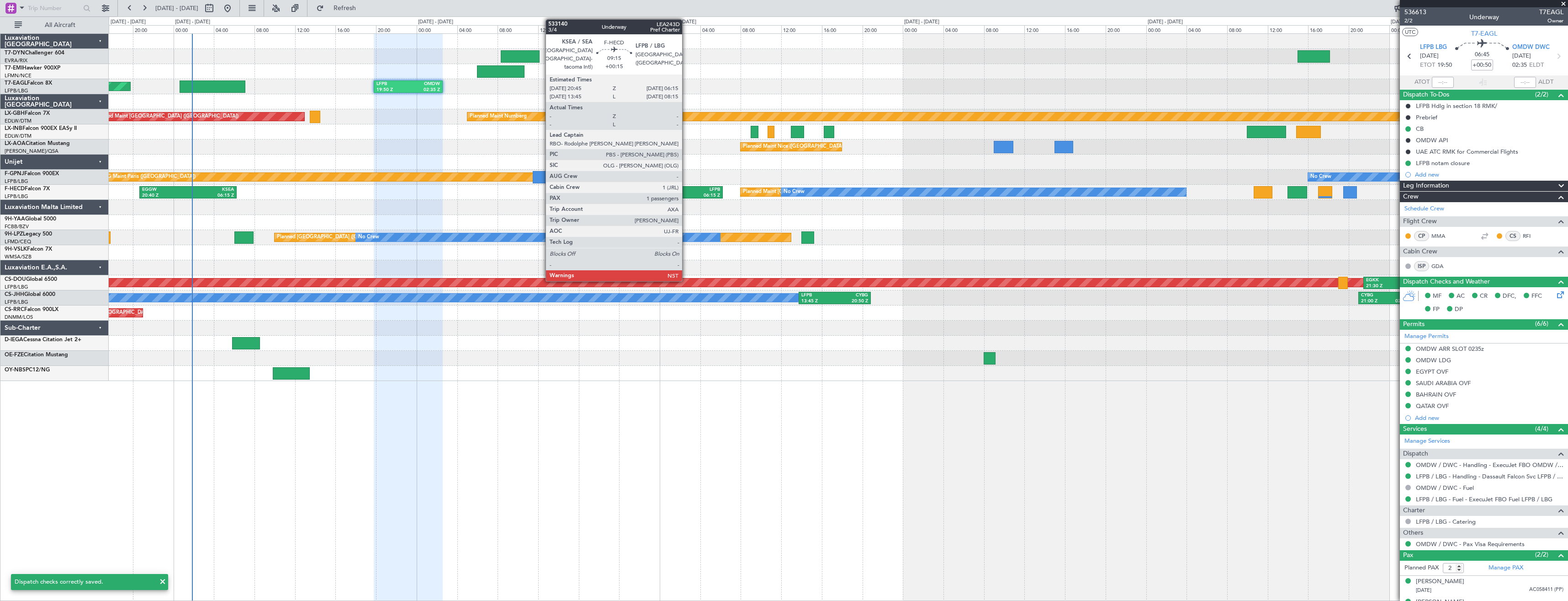
click at [686, 189] on div "LFPB" at bounding box center [698, 189] width 46 height 6
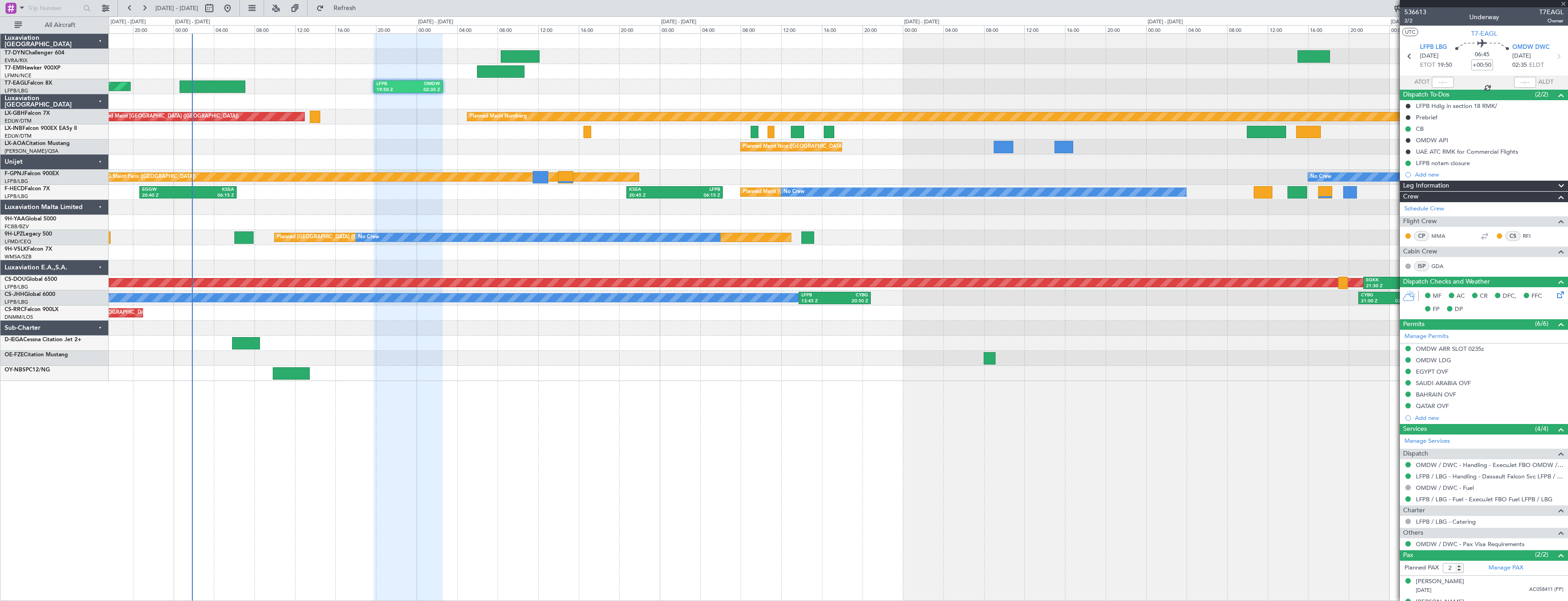
type input "+00:15"
type input "1"
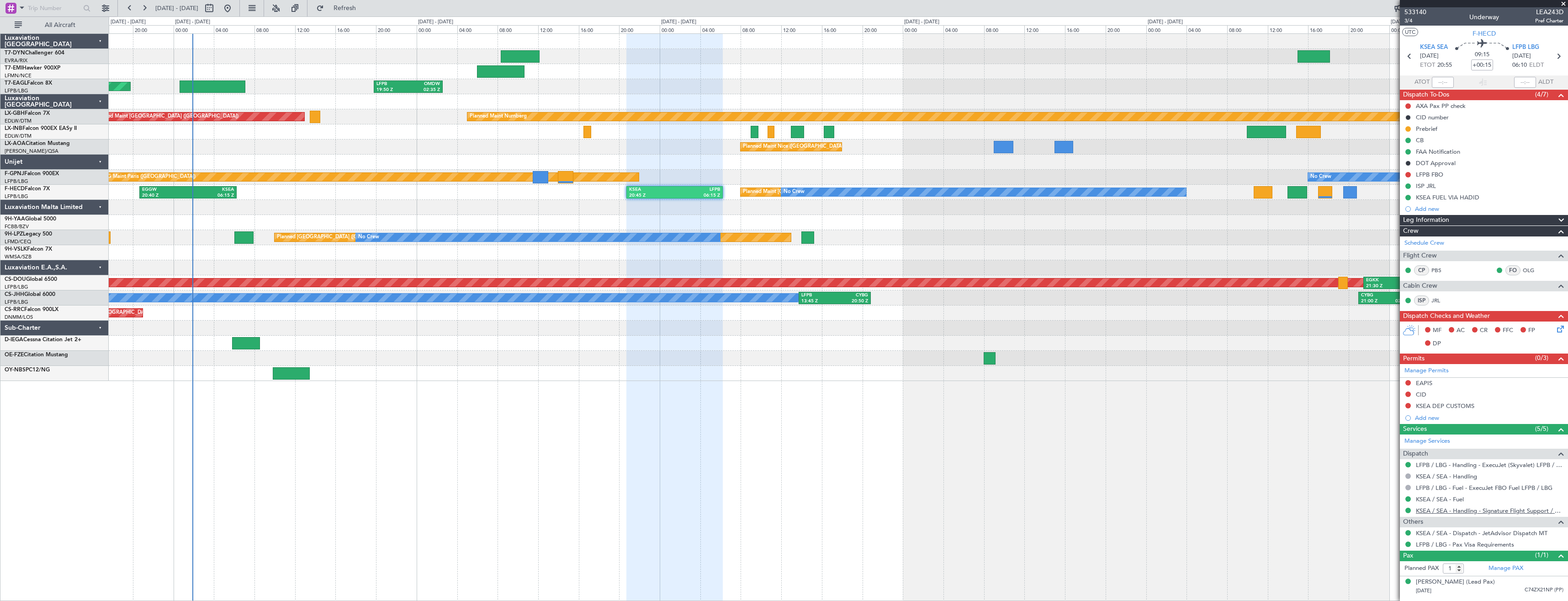
click at [1469, 507] on link "KSEA / SEA - Handling - Signature Flight Support / KSEA / SEA" at bounding box center [1489, 510] width 148 height 8
click at [1456, 466] on link "LFPB / LBG - Handling - ExecuJet (Skyvalet) LFPB / LBG" at bounding box center [1489, 464] width 148 height 8
click at [587, 210] on div at bounding box center [838, 208] width 1458 height 15
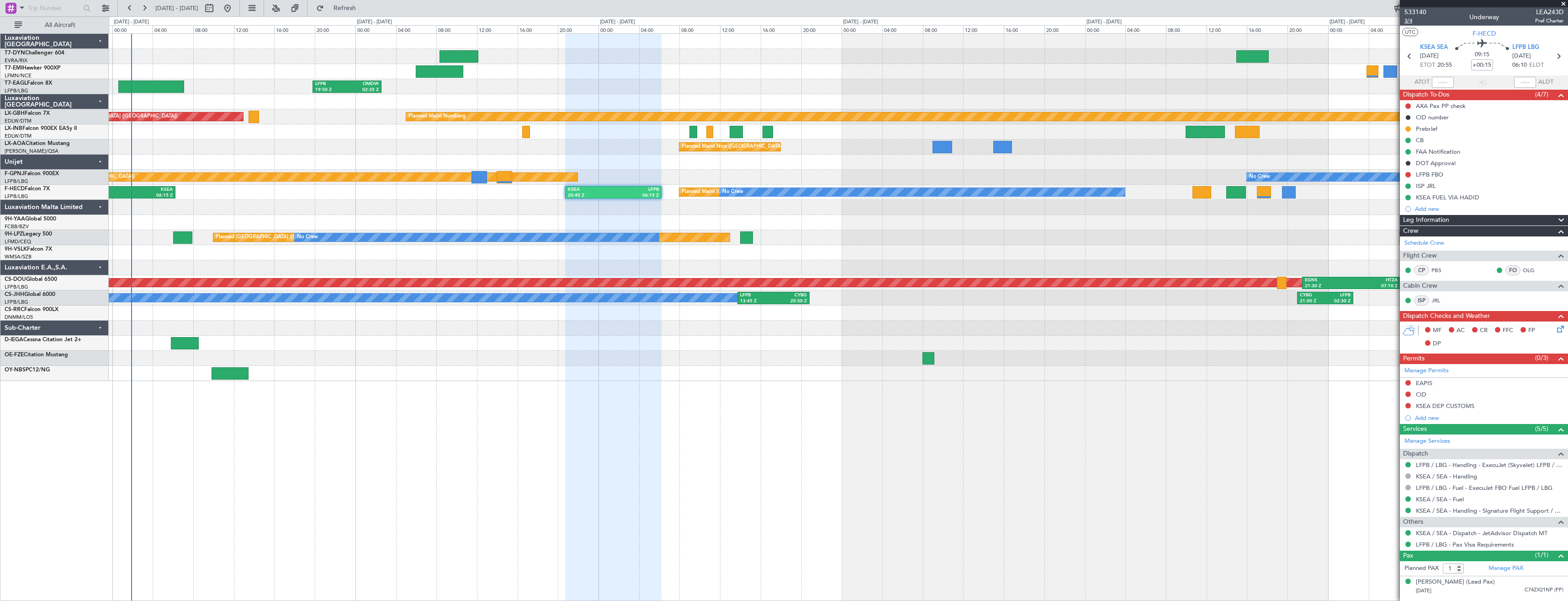
click at [1410, 23] on span "3/4" at bounding box center [1415, 20] width 22 height 8
click at [1561, 328] on icon at bounding box center [1558, 327] width 8 height 8
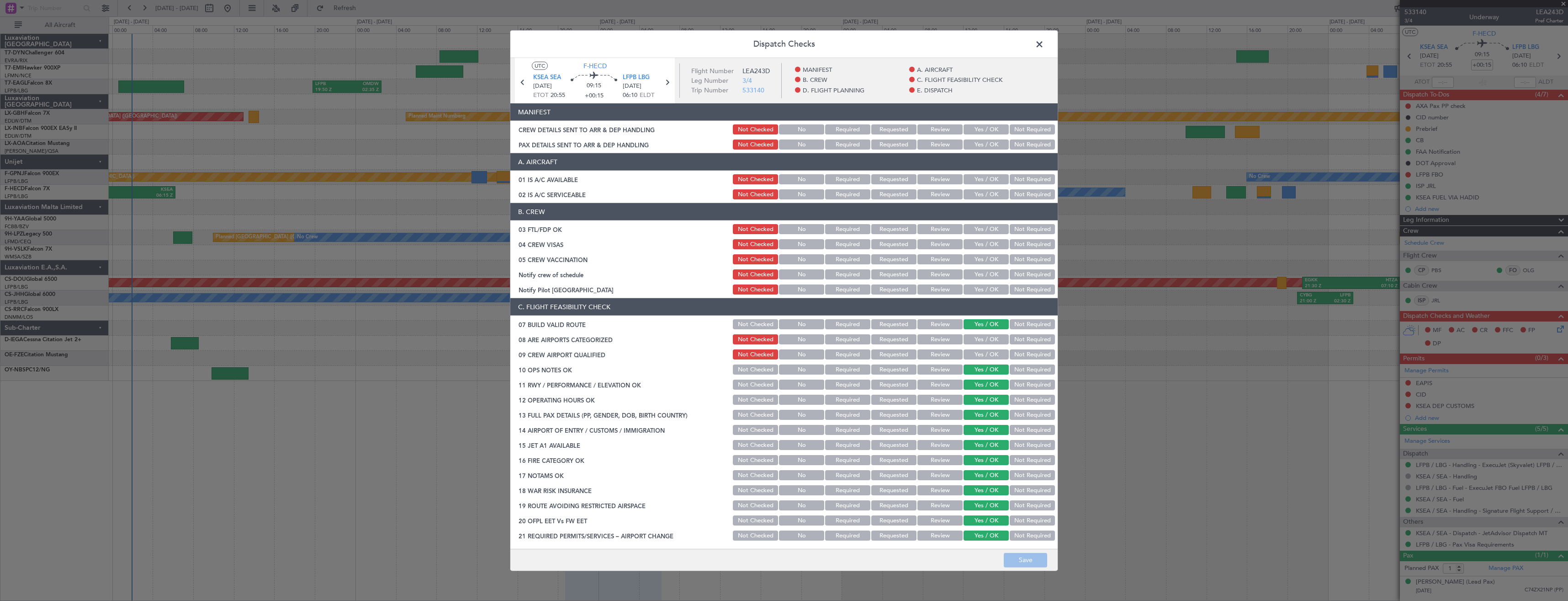
click at [982, 149] on button "Yes / OK" at bounding box center [985, 144] width 45 height 10
click at [986, 132] on button "Yes / OK" at bounding box center [985, 129] width 45 height 10
click at [1018, 559] on button "Save" at bounding box center [1025, 559] width 44 height 15
click at [1044, 46] on span at bounding box center [1044, 46] width 0 height 18
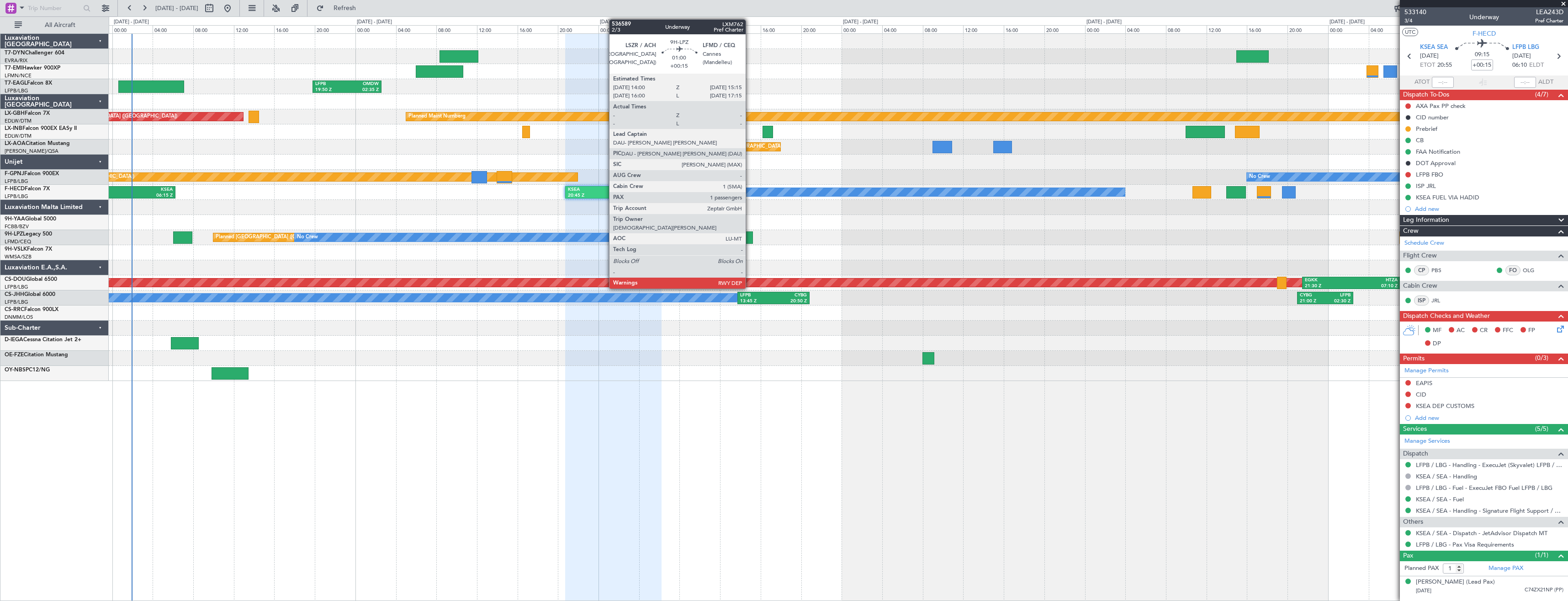
click at [750, 231] on div at bounding box center [746, 237] width 12 height 12
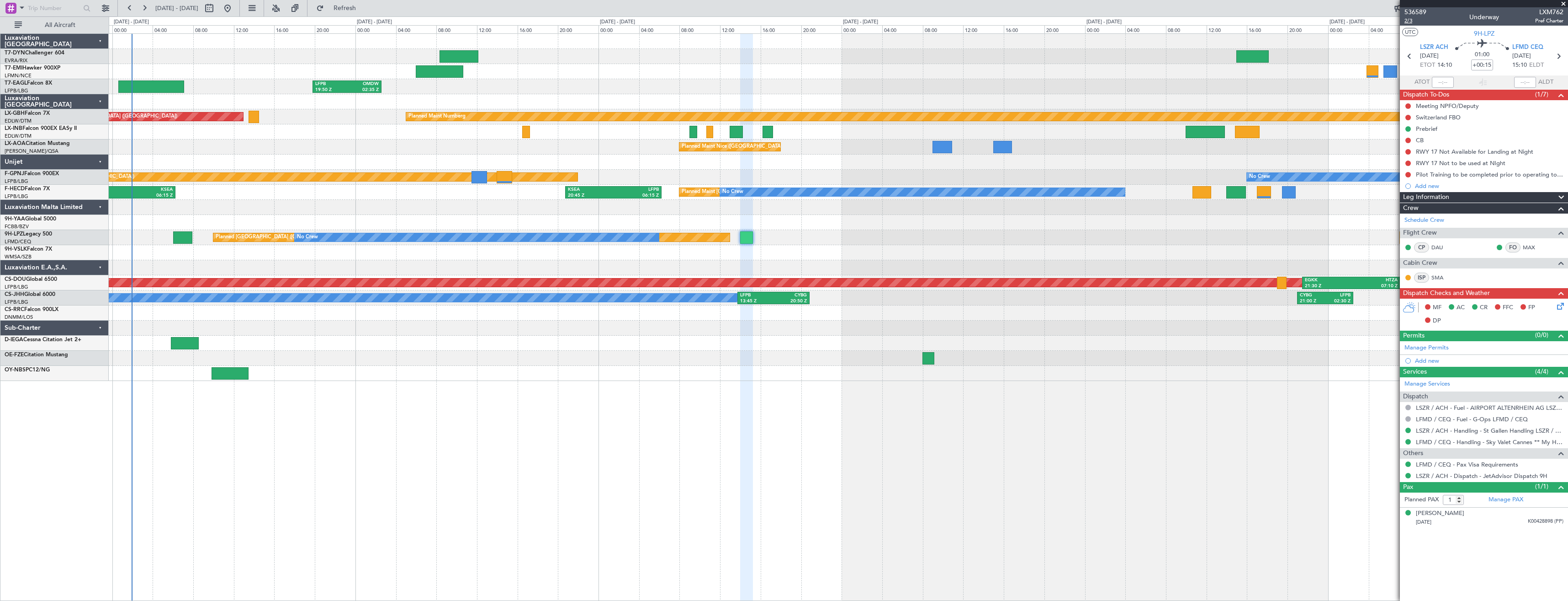
click at [1409, 20] on span "2/3" at bounding box center [1415, 20] width 22 height 8
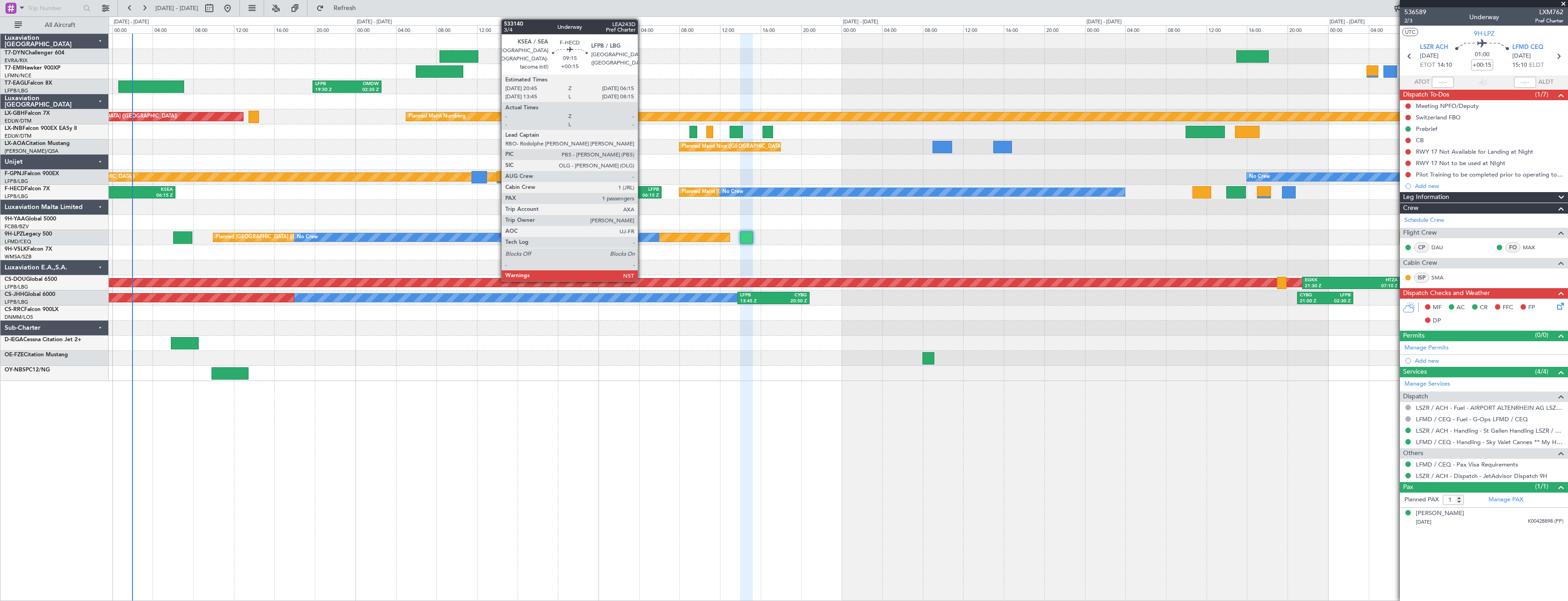
click at [641, 193] on div "06:15 Z" at bounding box center [637, 195] width 46 height 6
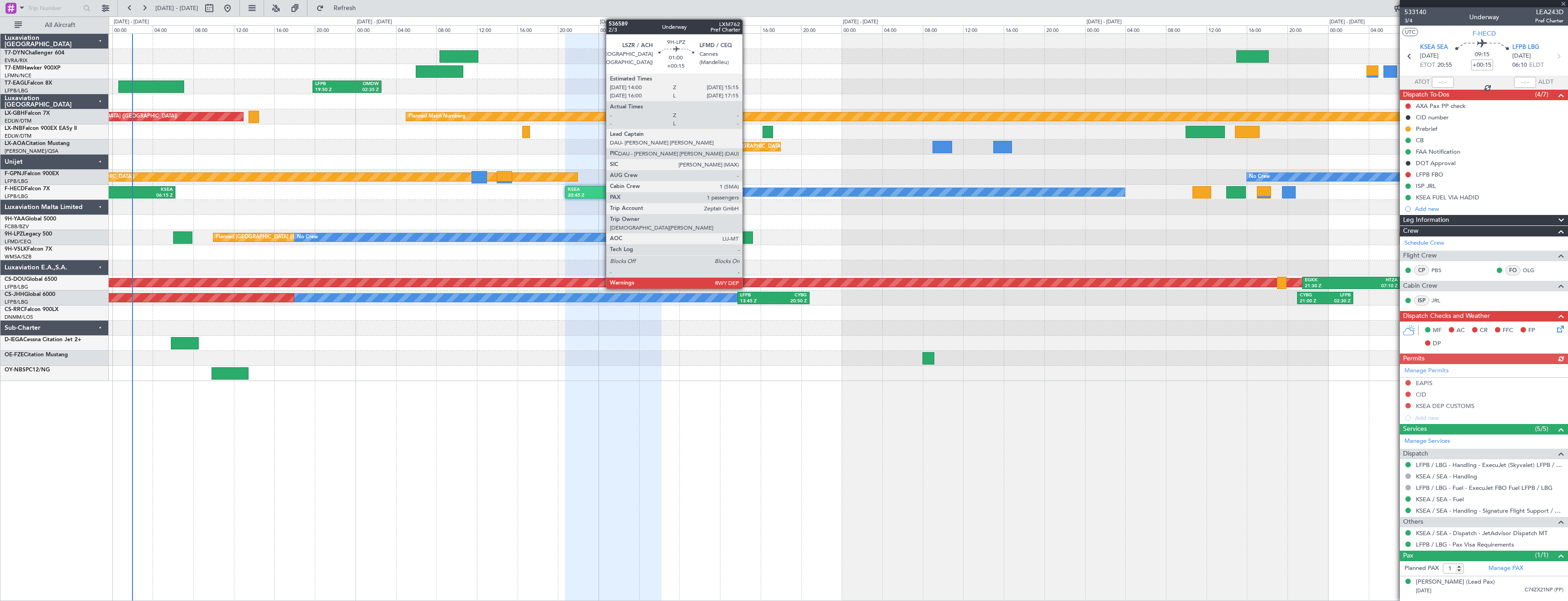
click at [746, 240] on div at bounding box center [746, 237] width 12 height 12
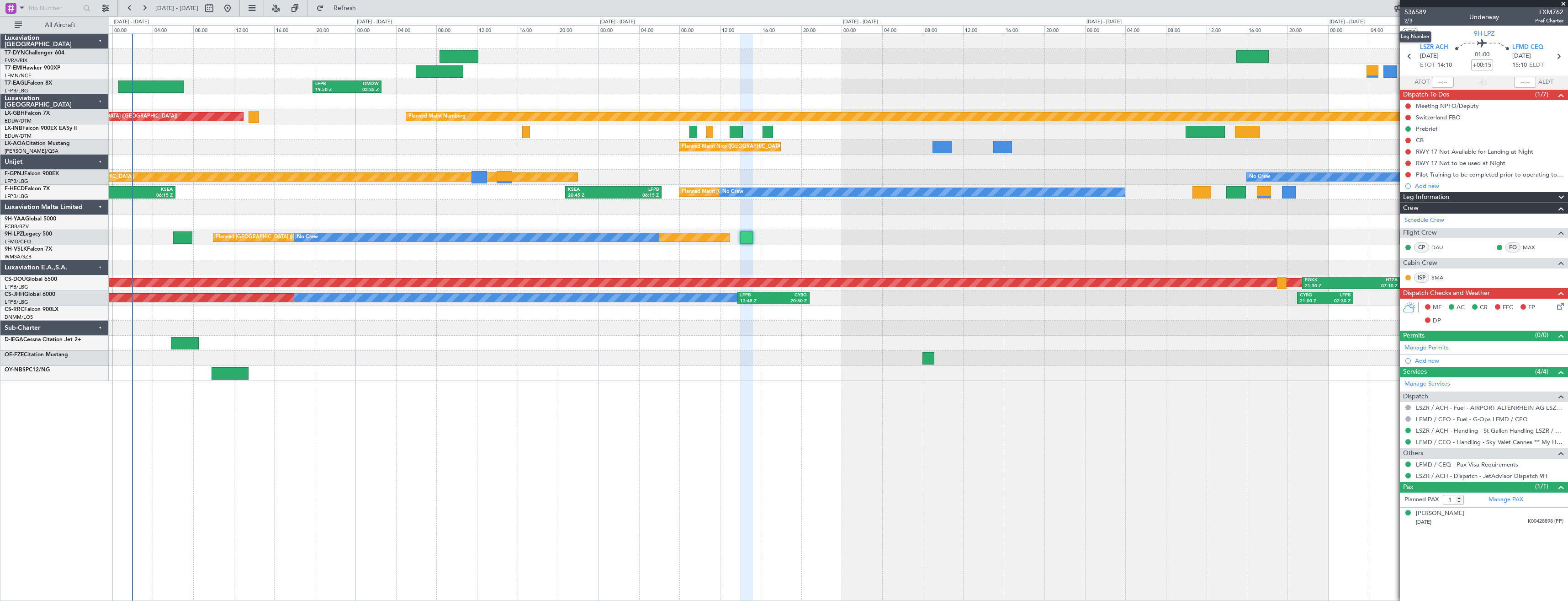
click at [1407, 24] on span "2/3" at bounding box center [1415, 20] width 22 height 8
click at [1436, 428] on link "LSZR / ACH - Handling - St Gallen Handling LSZR / ACH" at bounding box center [1489, 430] width 148 height 8
click at [1562, 305] on icon at bounding box center [1558, 304] width 8 height 8
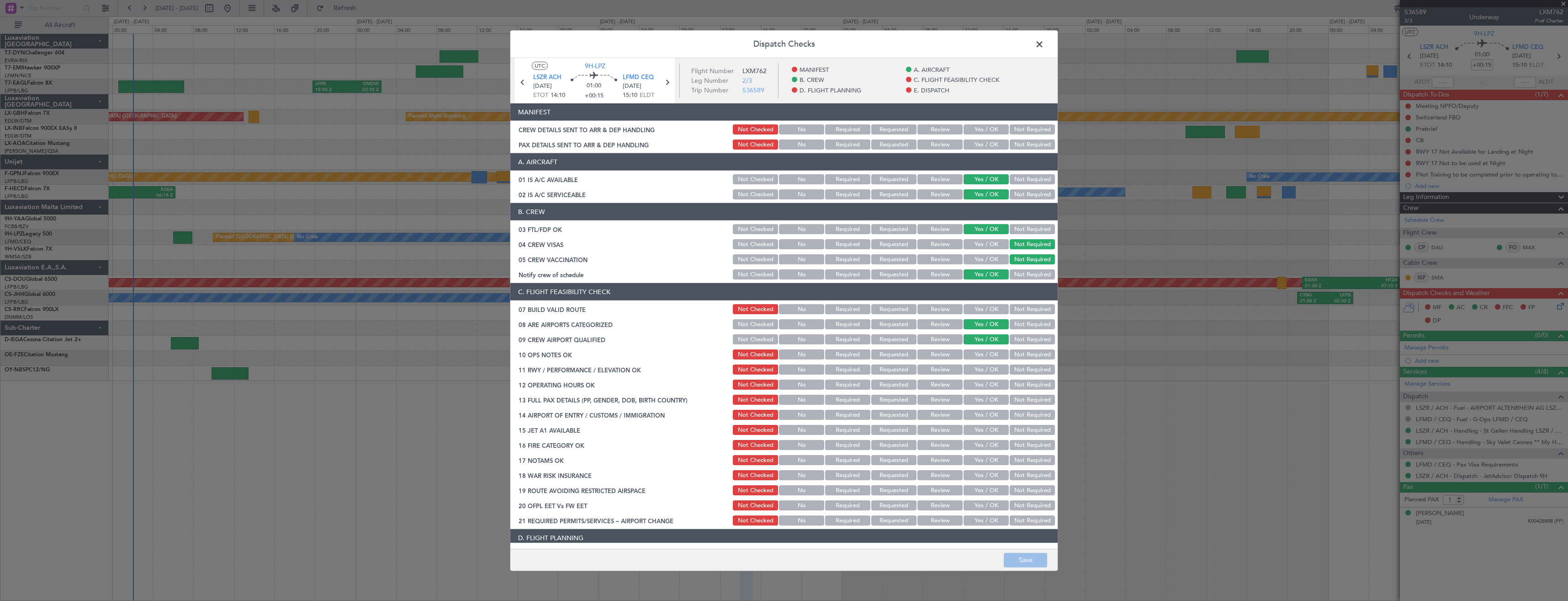
click at [992, 144] on button "Yes / OK" at bounding box center [985, 144] width 45 height 10
click at [985, 127] on button "Yes / OK" at bounding box center [985, 129] width 45 height 10
click at [1031, 561] on button "Save" at bounding box center [1025, 559] width 44 height 15
click at [1044, 46] on span at bounding box center [1044, 46] width 0 height 18
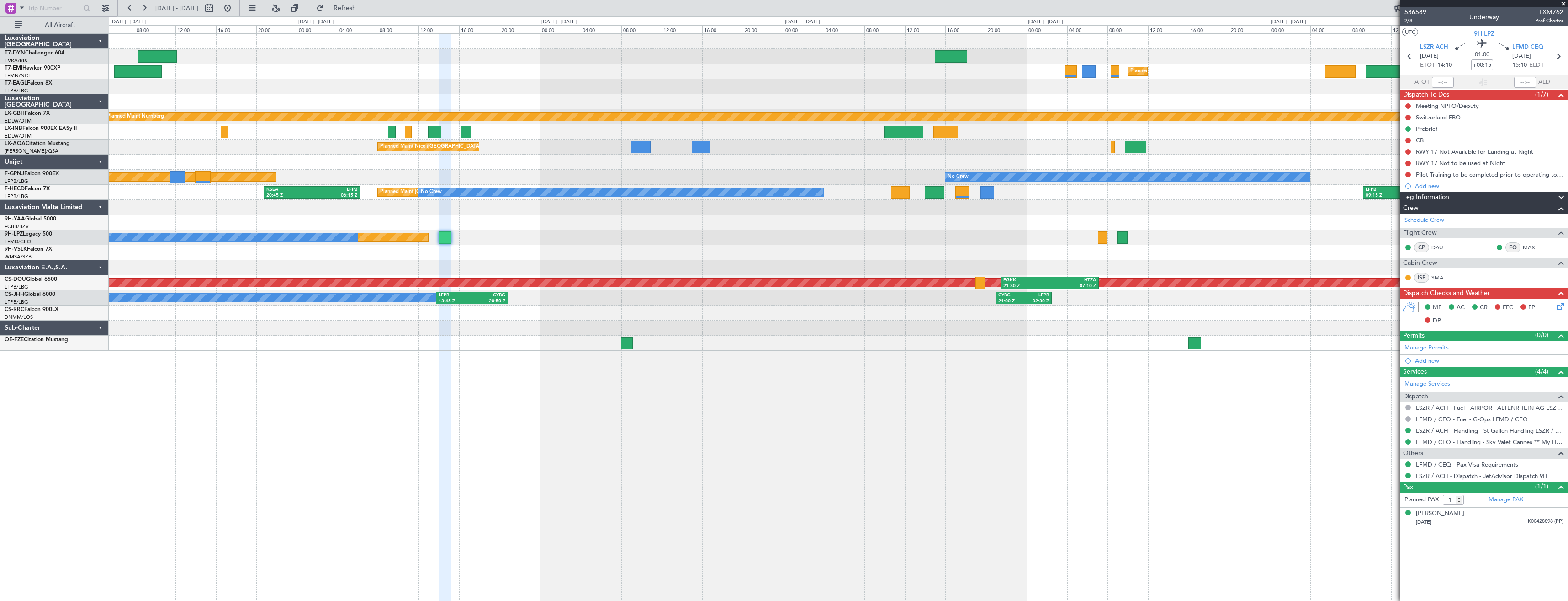
click at [785, 221] on div at bounding box center [838, 223] width 1458 height 15
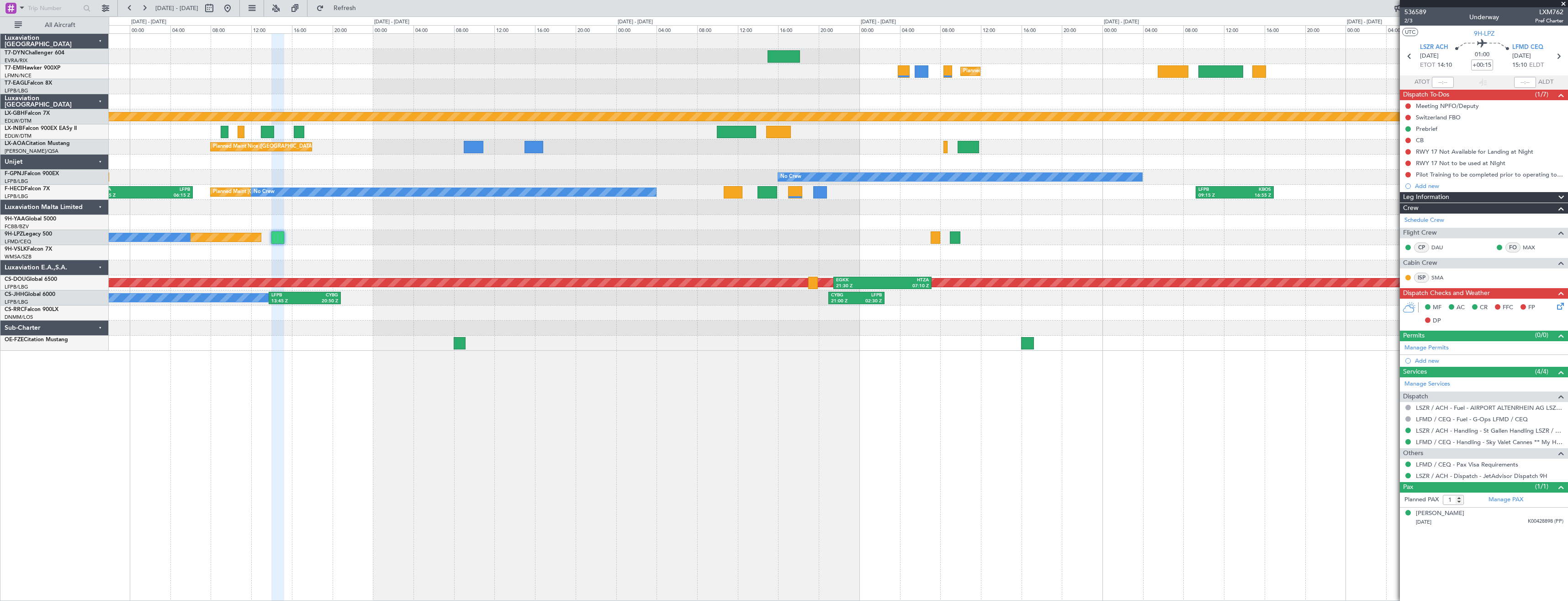
click at [49, 391] on div "Planned Maint [GEOGRAPHIC_DATA] LFPB 19:50 Z OMDW 02:35 Z Planned Maint Nurnber…" at bounding box center [784, 309] width 1568 height 584
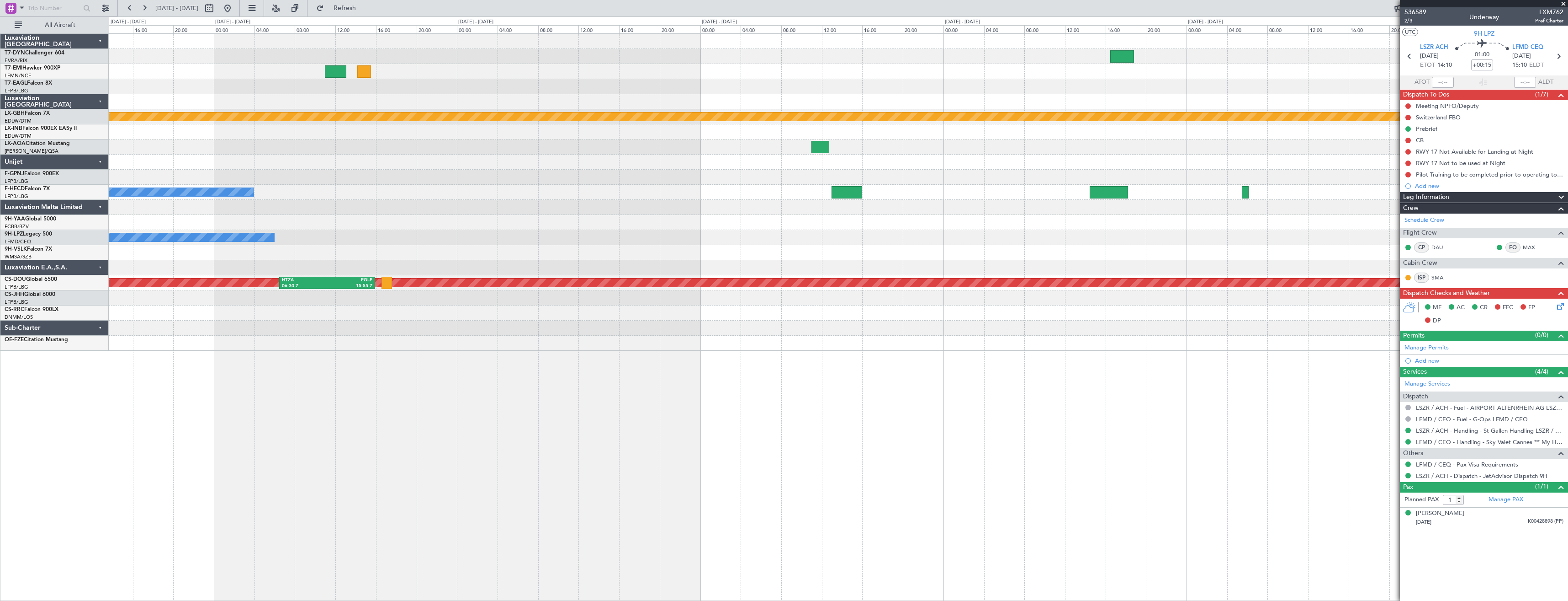
click at [144, 398] on div "Planned Maint Nurnberg No Crew No Crew No Crew KBOS 21:00 Z LFPB 03:00 Z No Cre…" at bounding box center [838, 316] width 1459 height 567
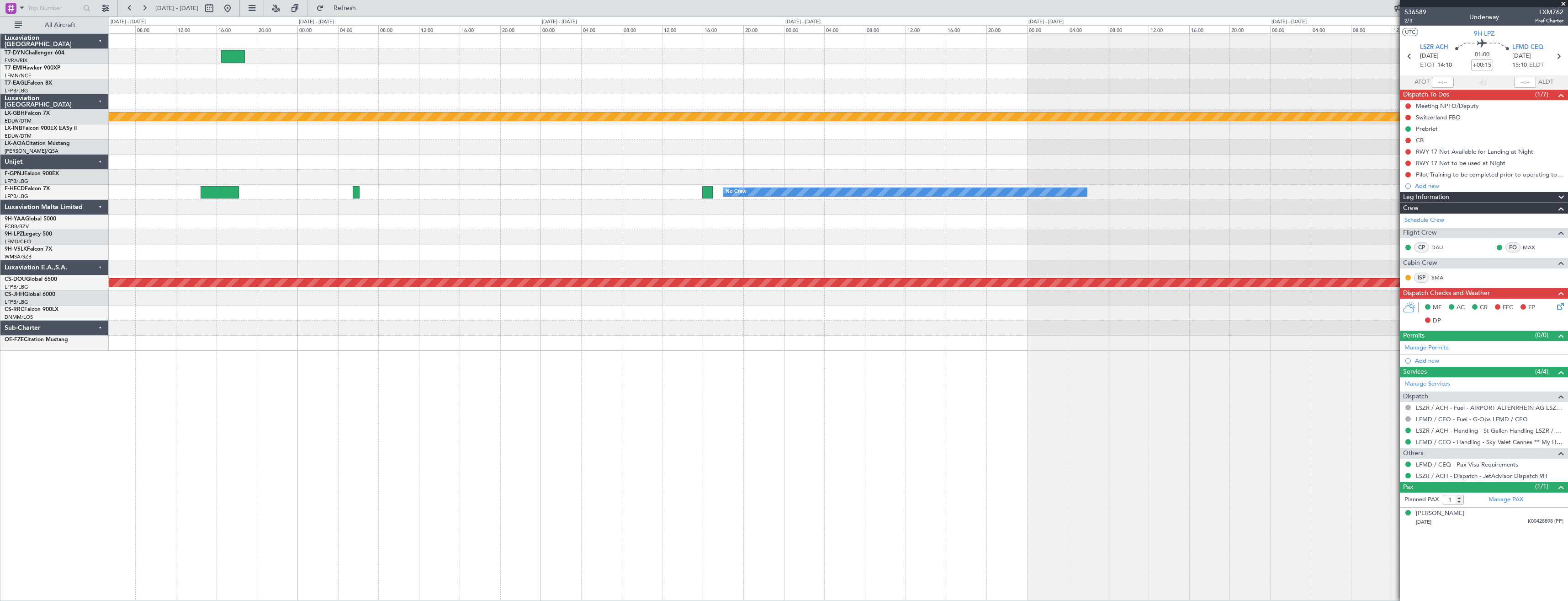
click at [107, 396] on div "Planned Maint Nurnberg No Crew Planned Maint [GEOGRAPHIC_DATA] ([GEOGRAPHIC_DAT…" at bounding box center [784, 309] width 1568 height 584
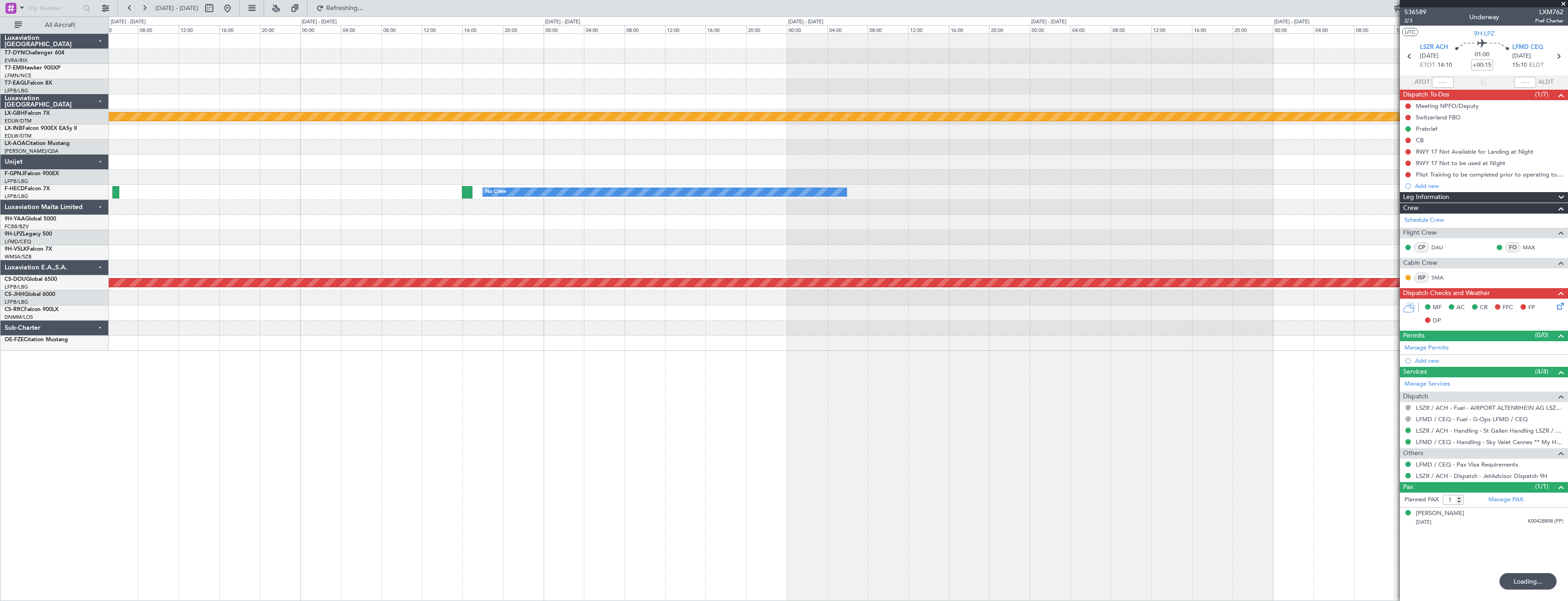
click at [803, 428] on div "Planned Maint Nurnberg No Crew Planned Maint [GEOGRAPHIC_DATA] ([GEOGRAPHIC_DAT…" at bounding box center [838, 316] width 1459 height 567
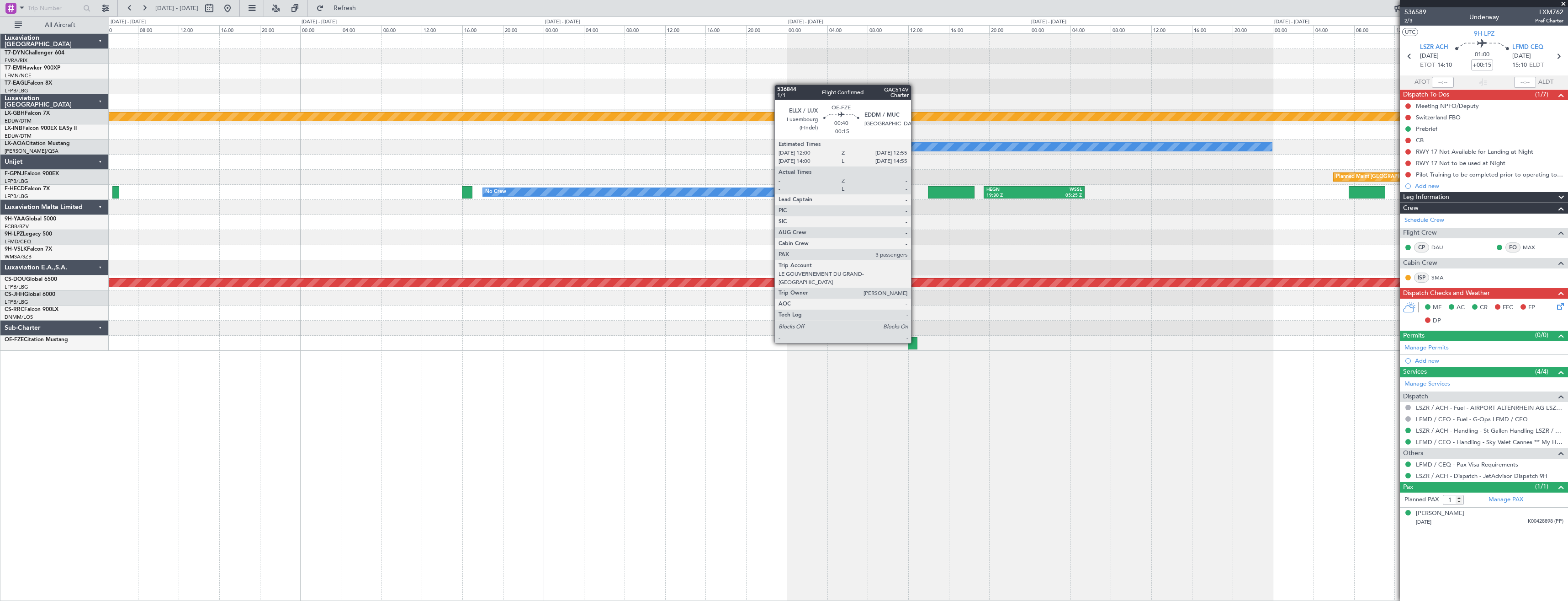
click at [915, 342] on div at bounding box center [913, 343] width 10 height 12
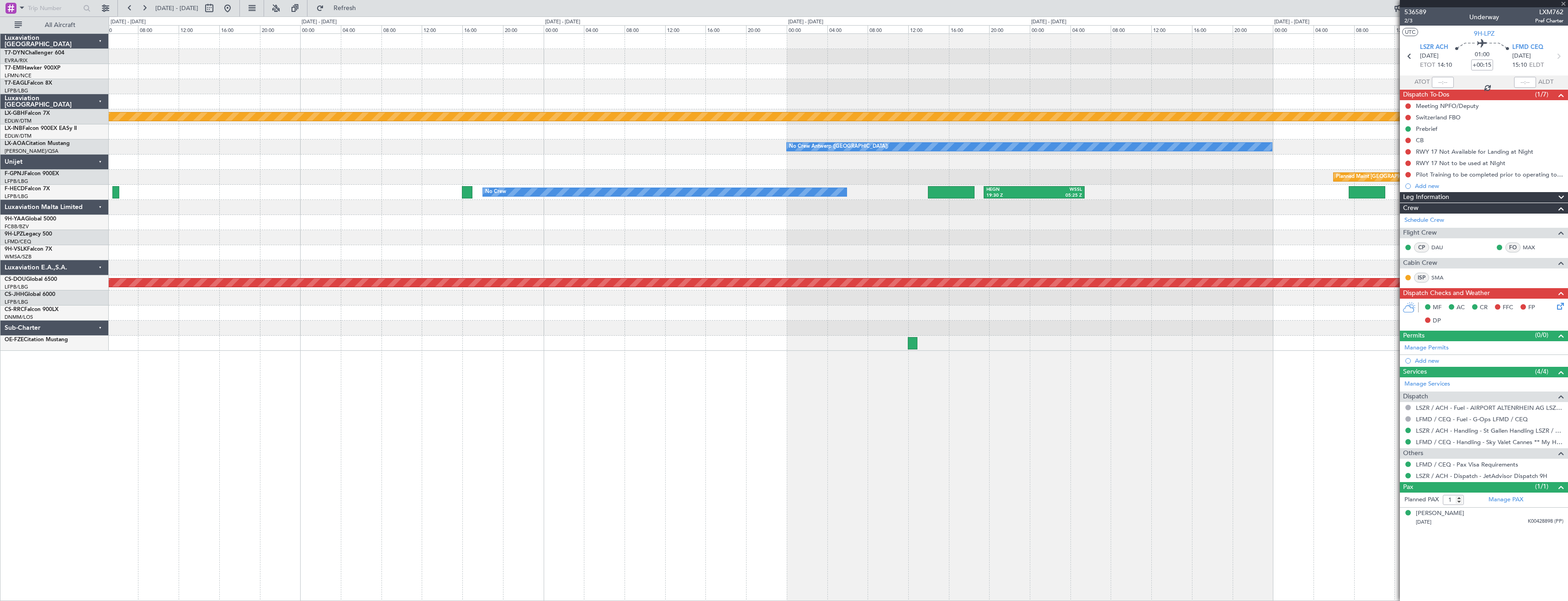
type input "-00:15"
type input "3"
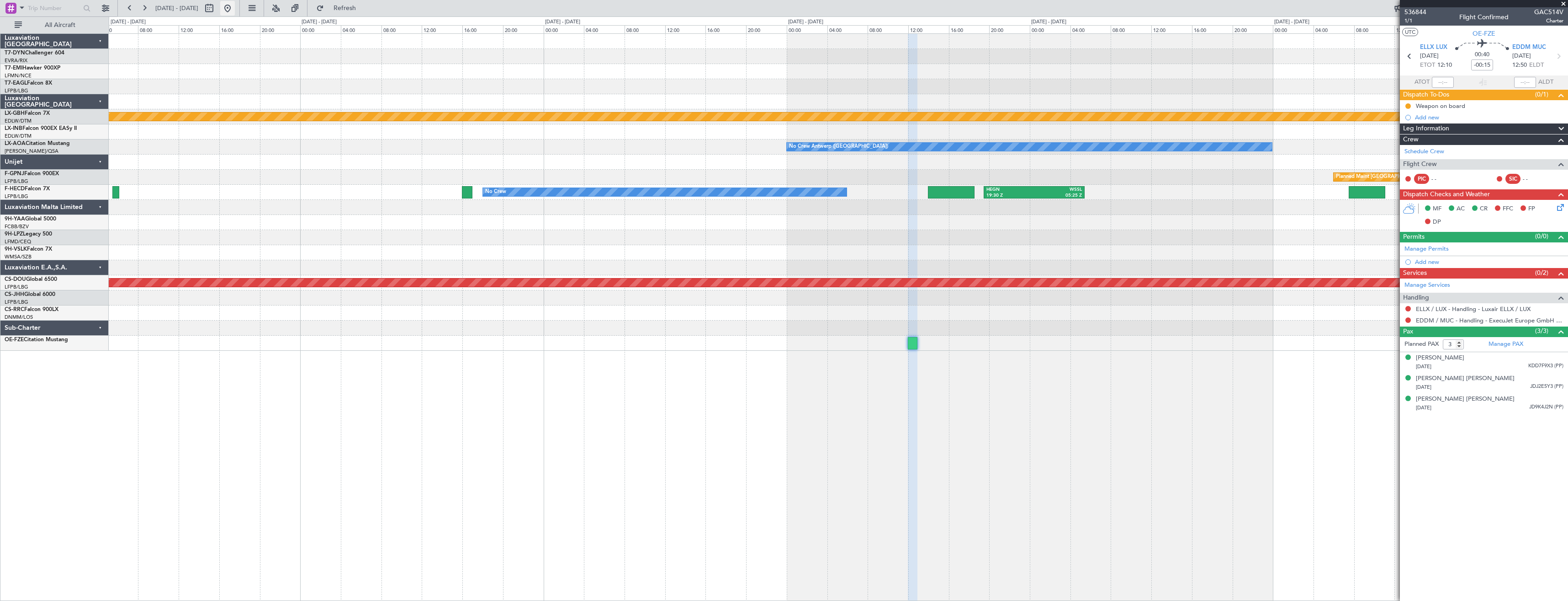
click at [235, 14] on button at bounding box center [227, 8] width 15 height 15
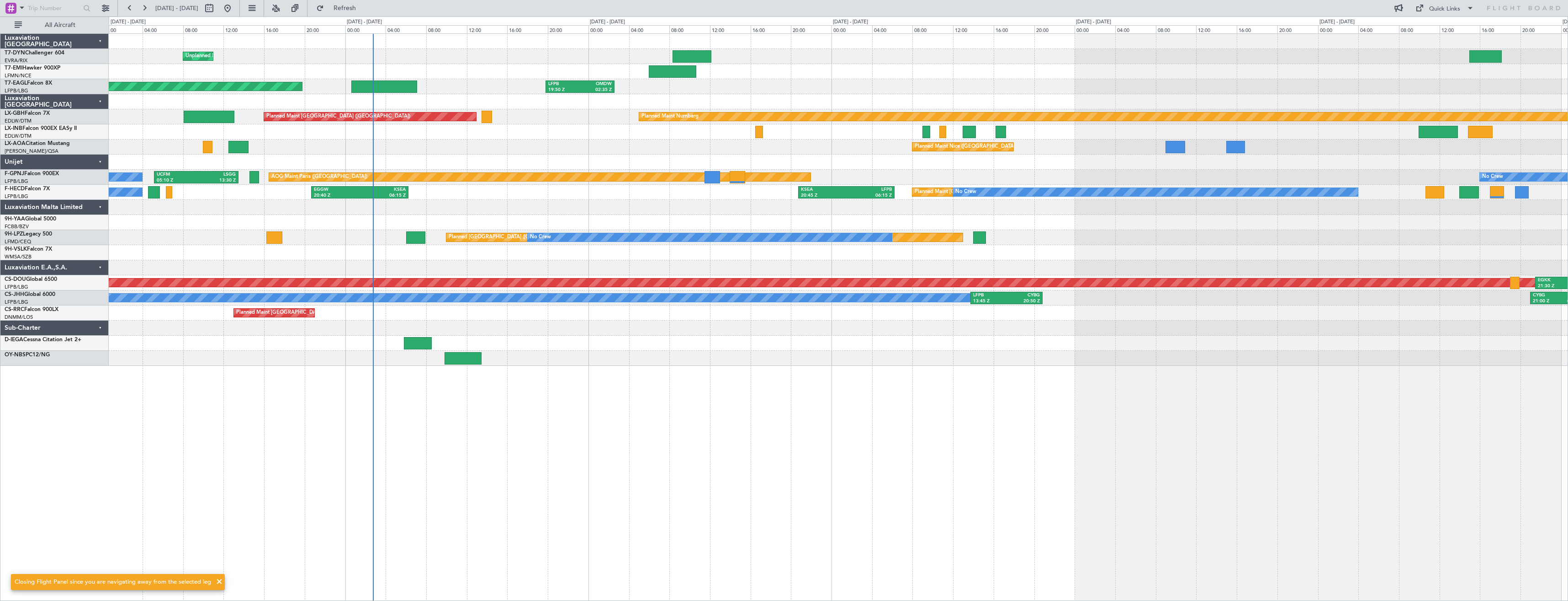
click at [623, 340] on div "Unplanned Maint [GEOGRAPHIC_DATA] (Riga Intl) Planned Maint [GEOGRAPHIC_DATA] P…" at bounding box center [838, 200] width 1458 height 332
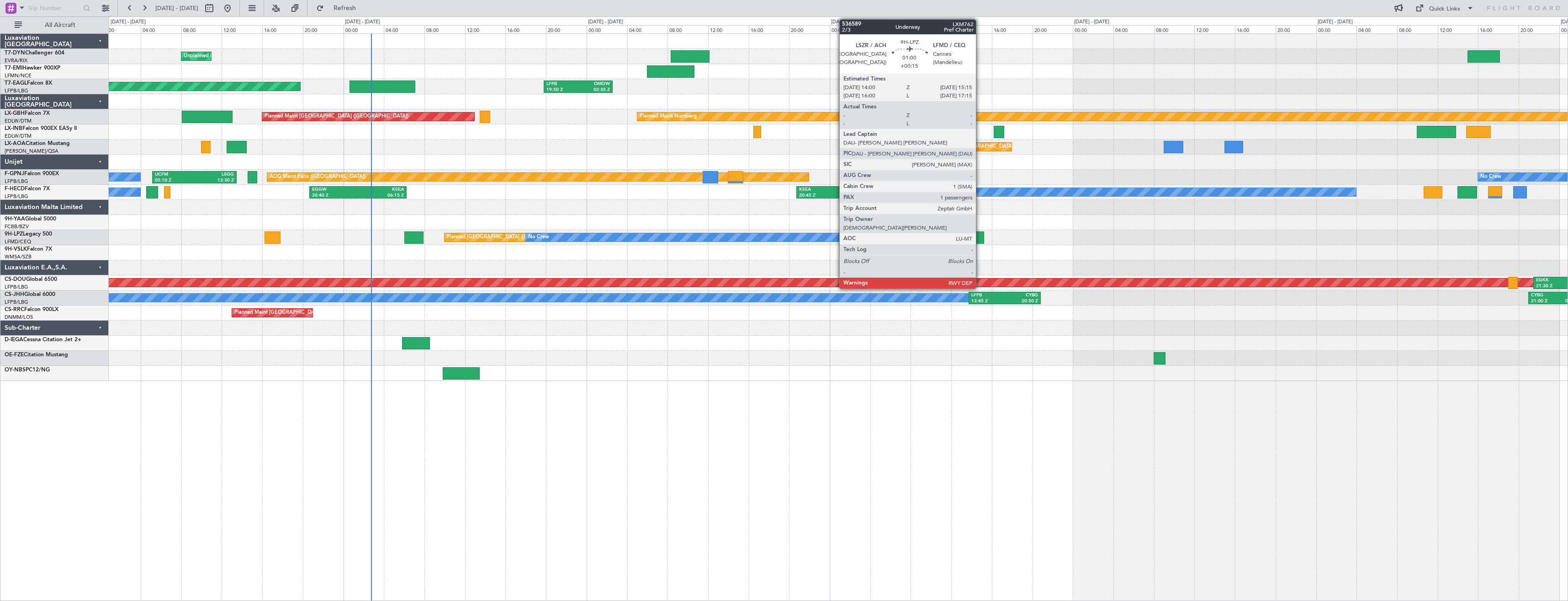
click at [980, 237] on div at bounding box center [977, 237] width 12 height 12
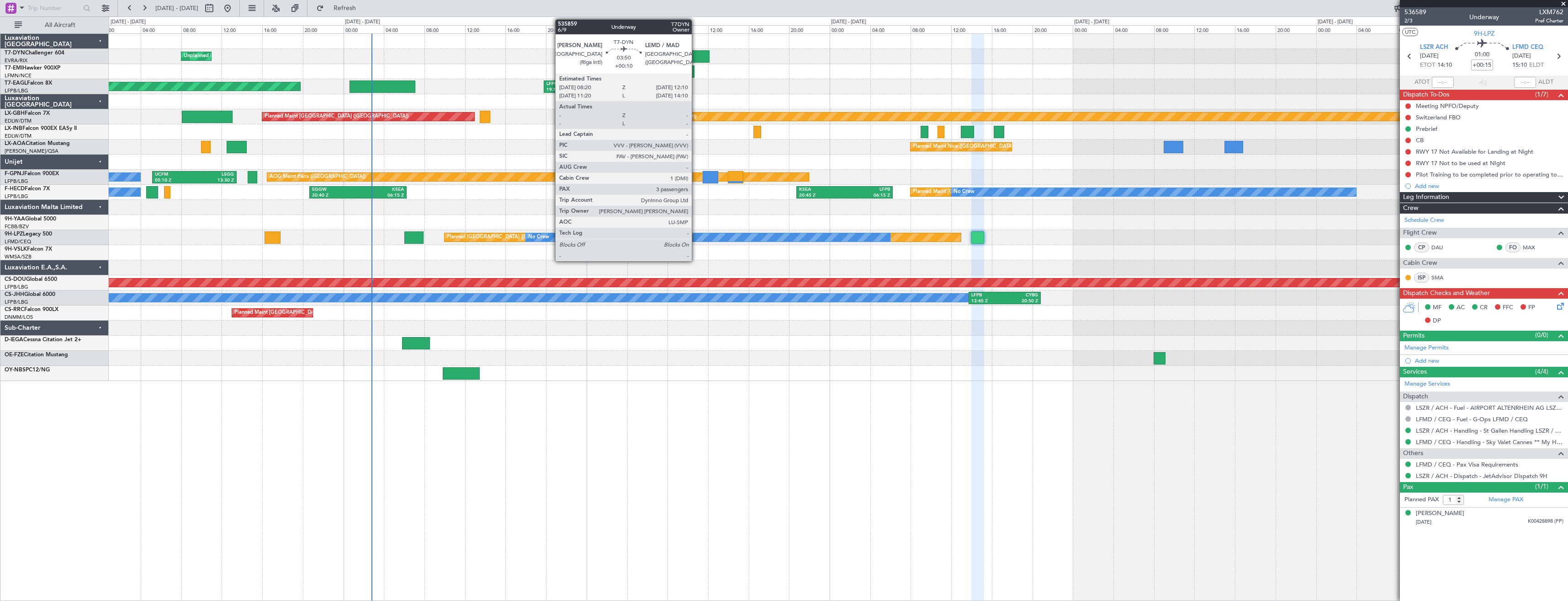
click at [696, 53] on div at bounding box center [690, 56] width 40 height 12
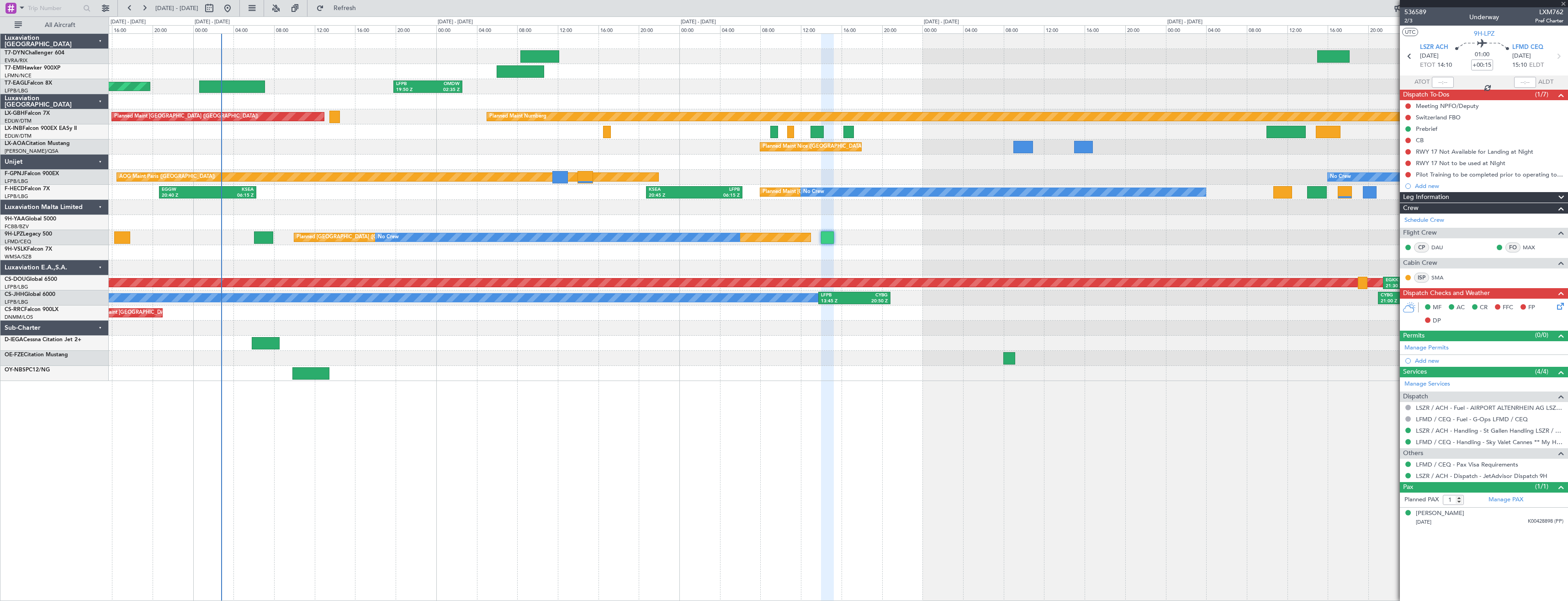
type input "+00:10"
type input "3"
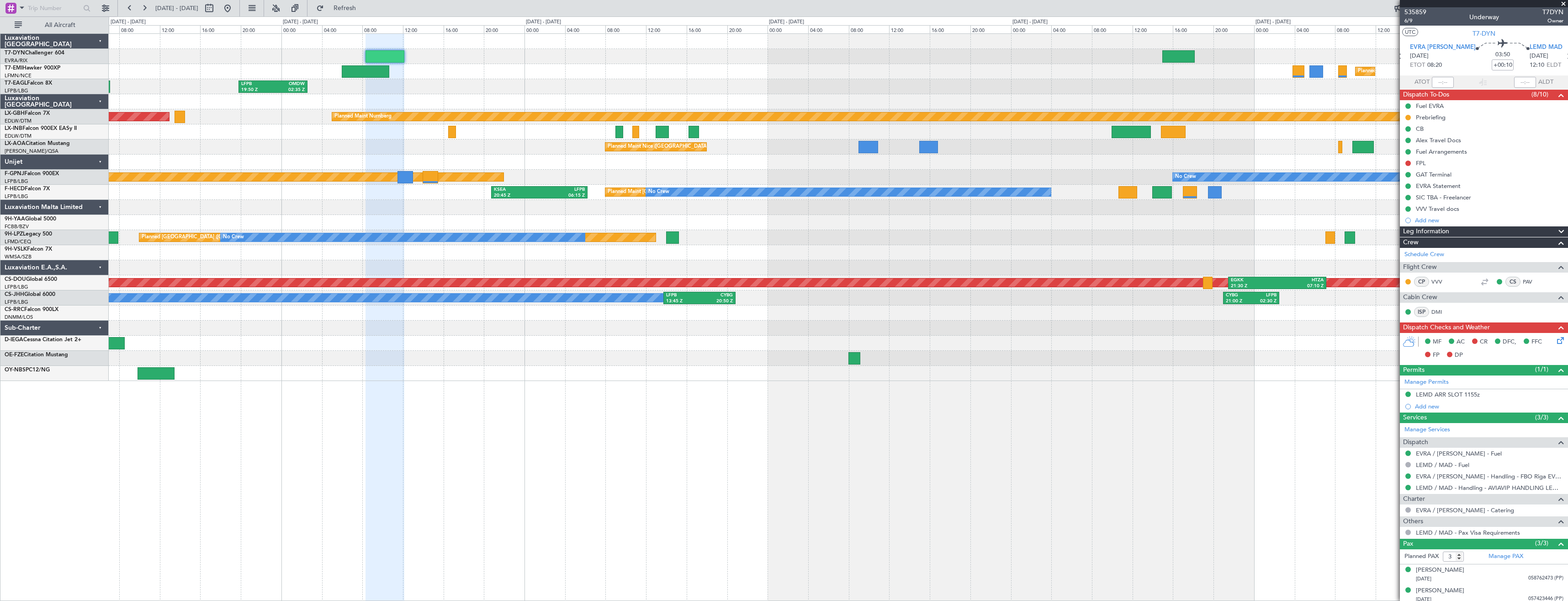
click at [895, 62] on div "Unplanned Maint [GEOGRAPHIC_DATA] (Riga Intl)" at bounding box center [838, 56] width 1458 height 15
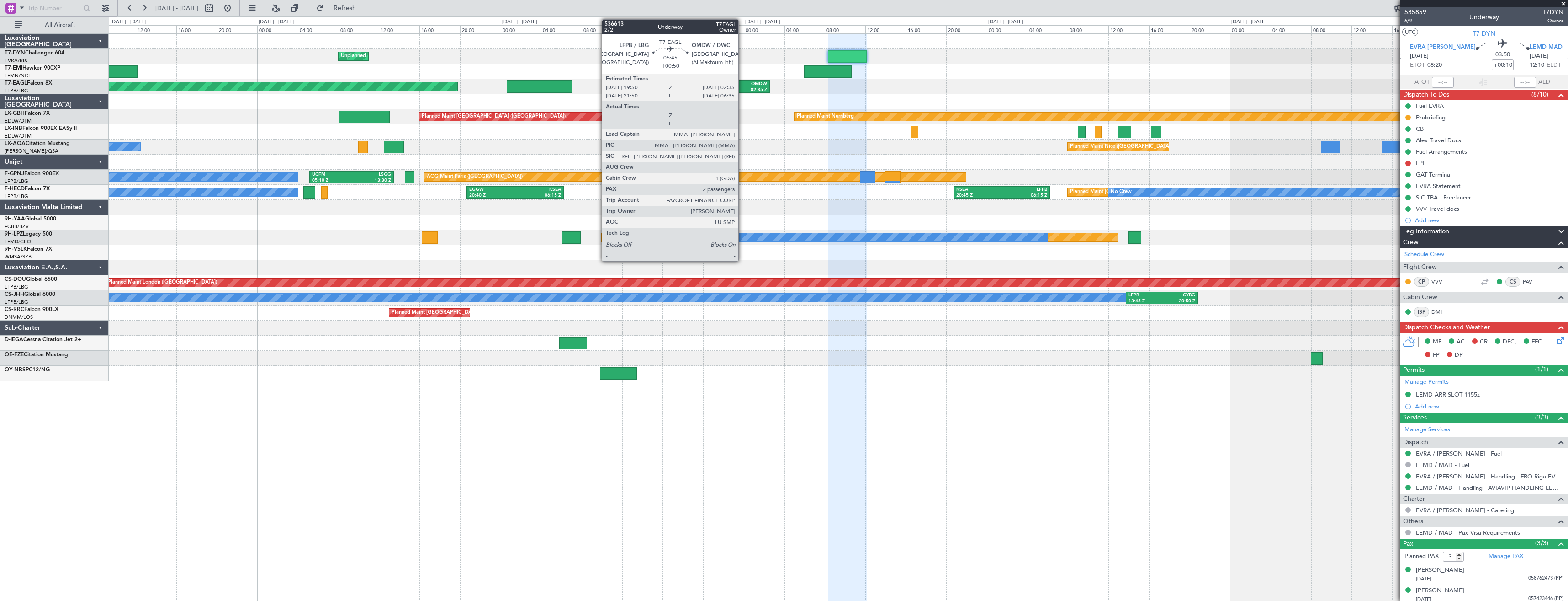
click at [742, 84] on div "OMDW" at bounding box center [750, 84] width 31 height 6
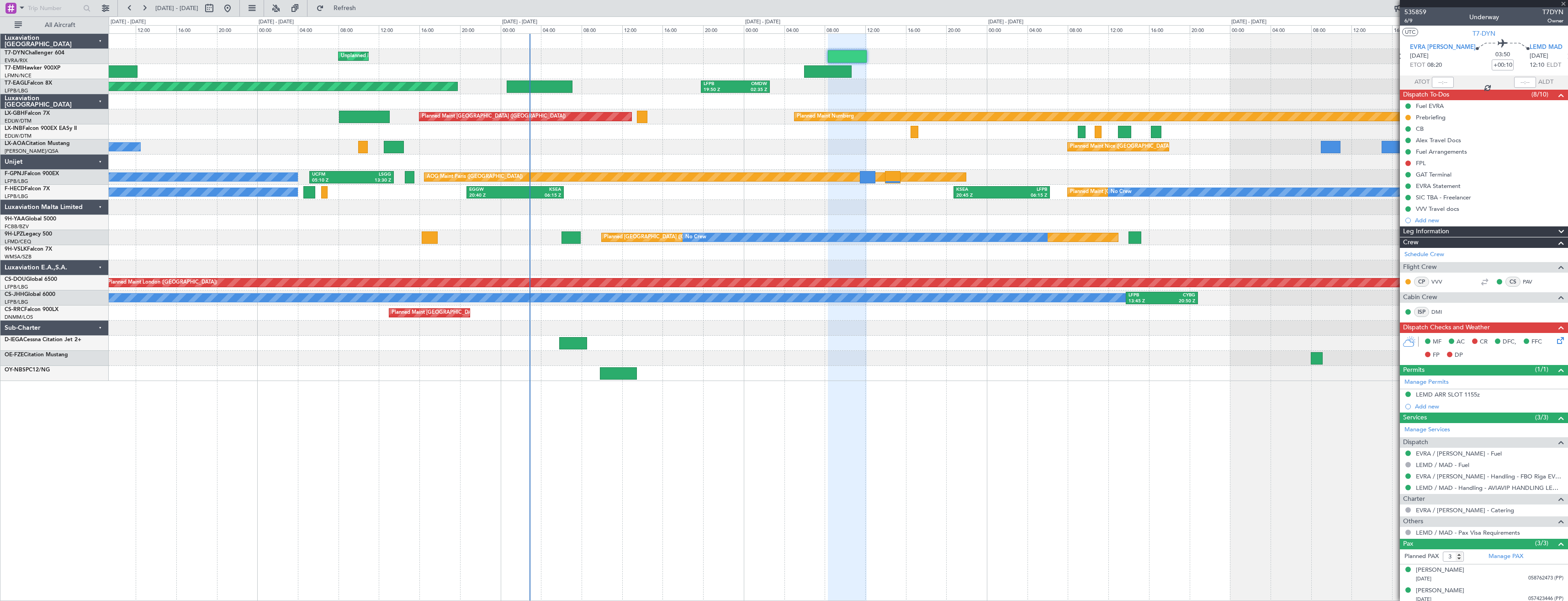
type input "+00:50"
type input "2"
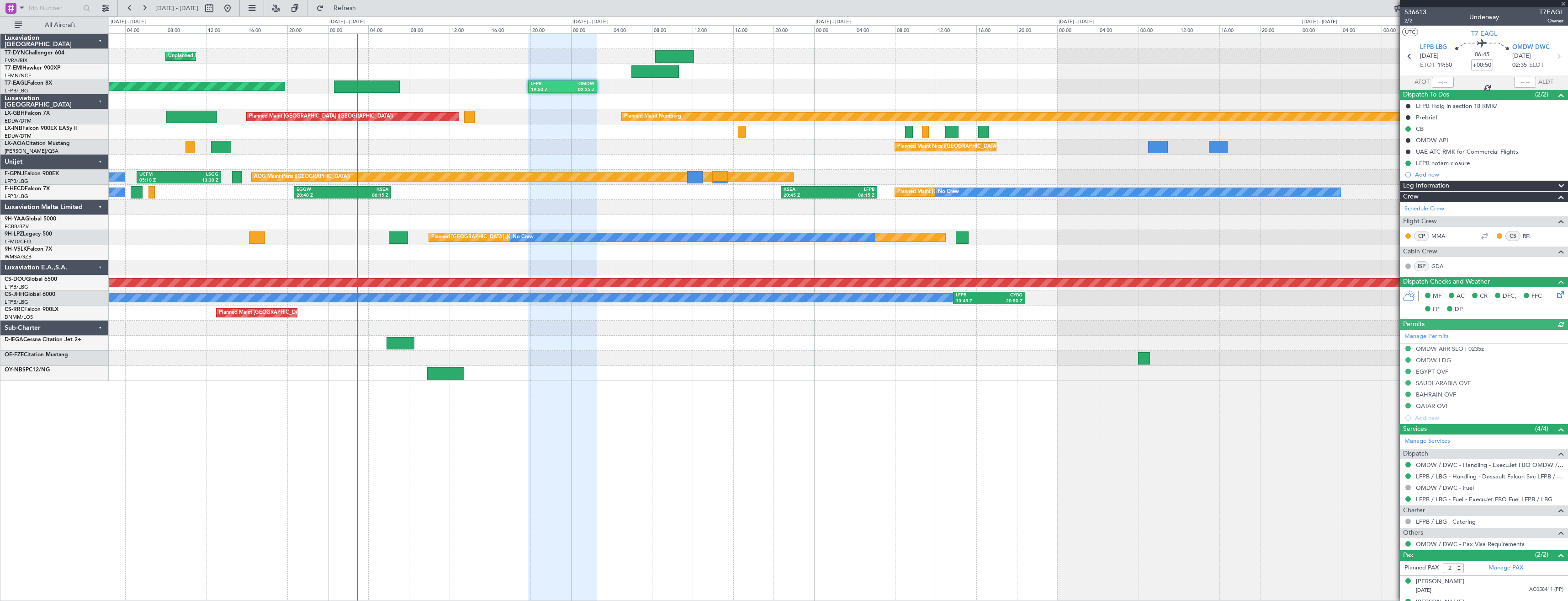
click at [587, 94] on div "Unplanned Maint [GEOGRAPHIC_DATA] (Riga Intl) Planned Maint [GEOGRAPHIC_DATA] P…" at bounding box center [838, 208] width 1458 height 347
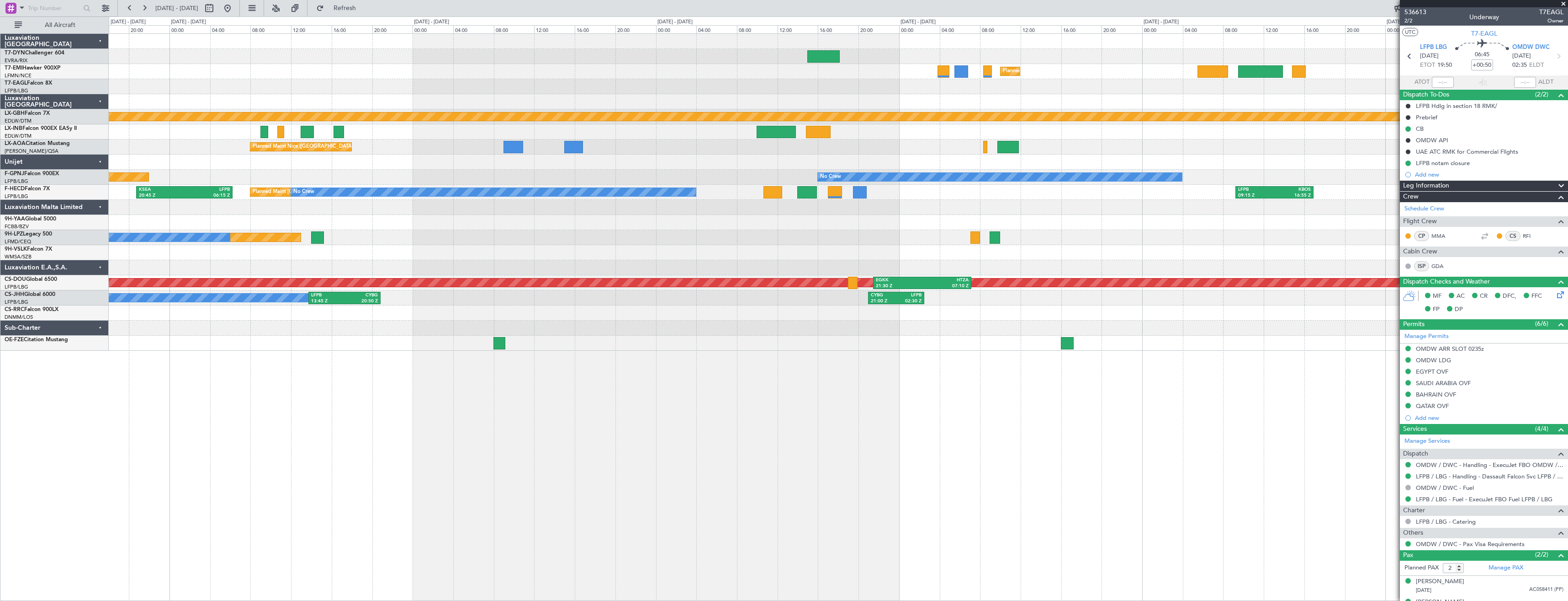
click at [748, 187] on div "Planned Maint [GEOGRAPHIC_DATA] ([GEOGRAPHIC_DATA]) No Crew KSEA 20:45 Z LFPB 0…" at bounding box center [838, 192] width 1458 height 15
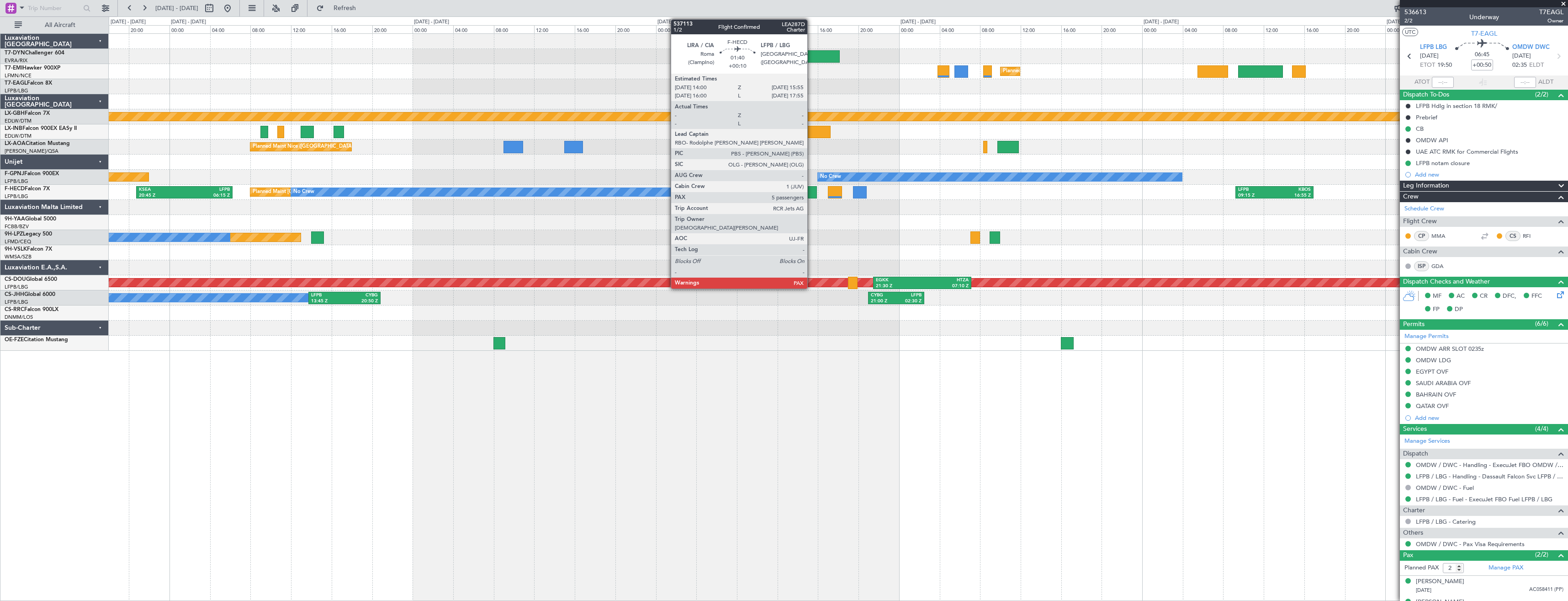
click at [811, 196] on div at bounding box center [807, 192] width 19 height 12
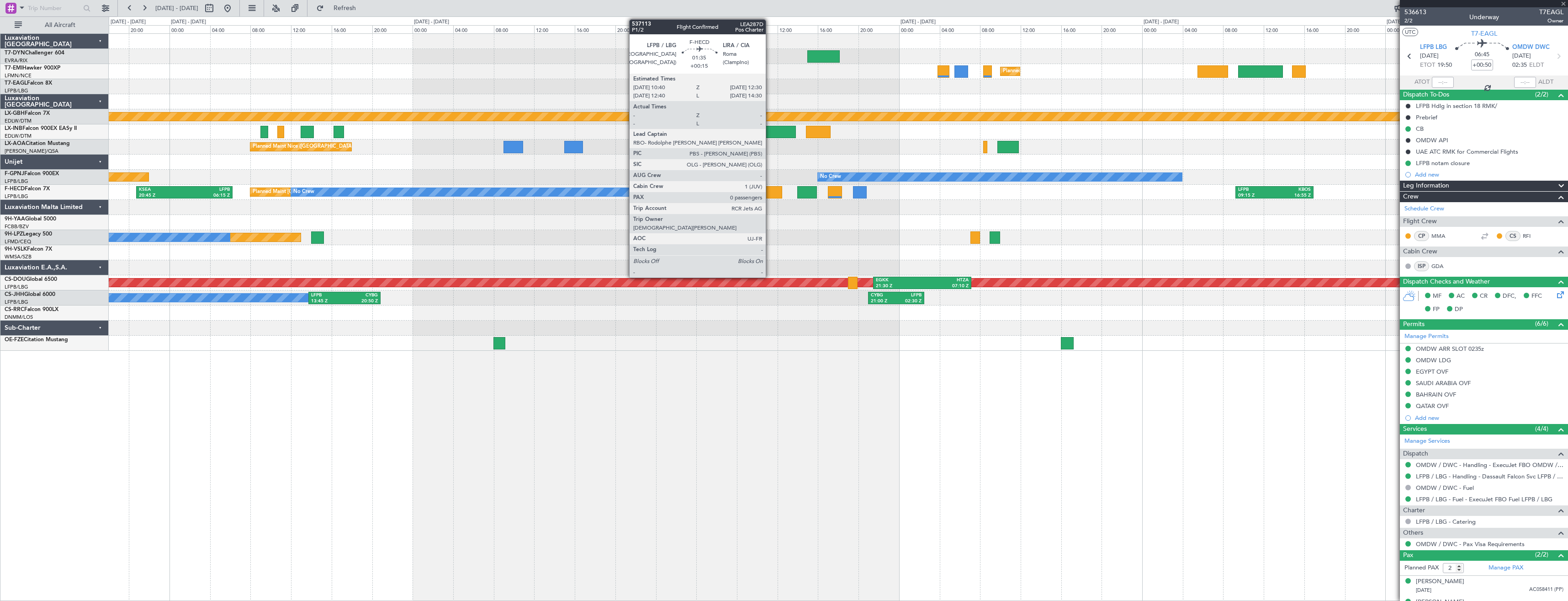
type input "+00:10"
type input "7"
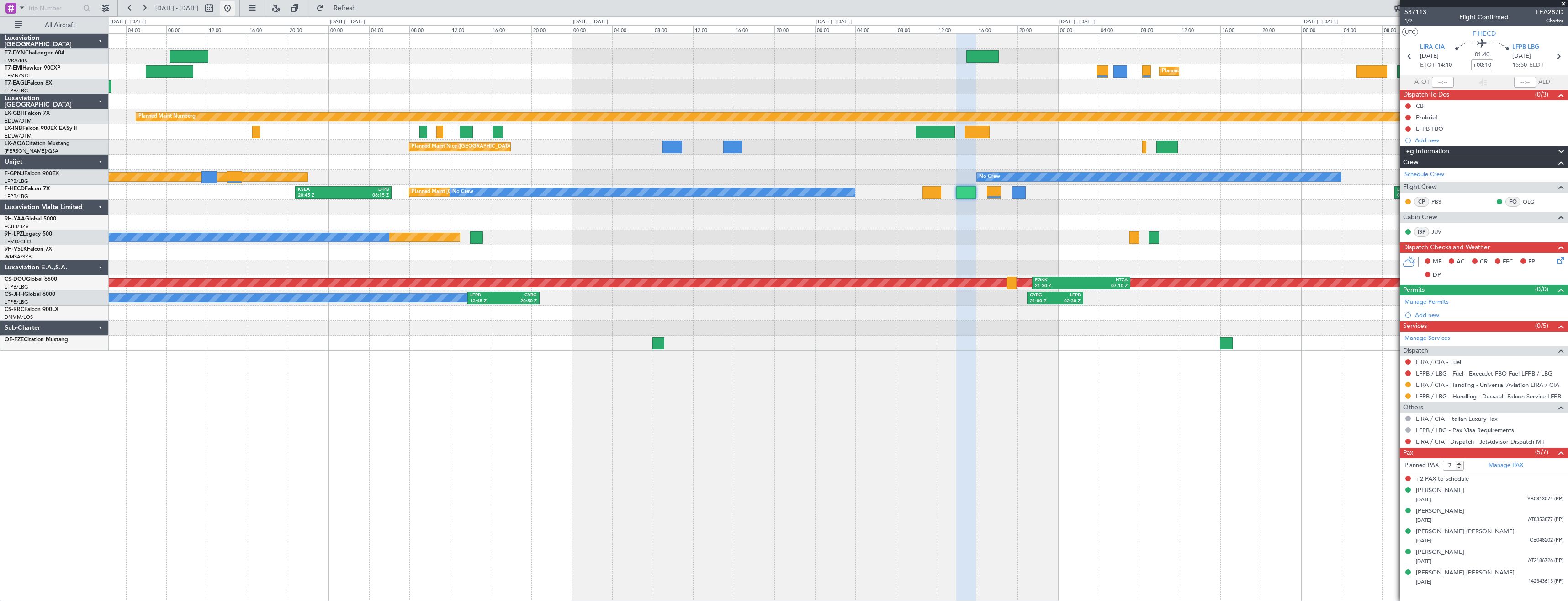
click at [235, 8] on button at bounding box center [227, 8] width 15 height 15
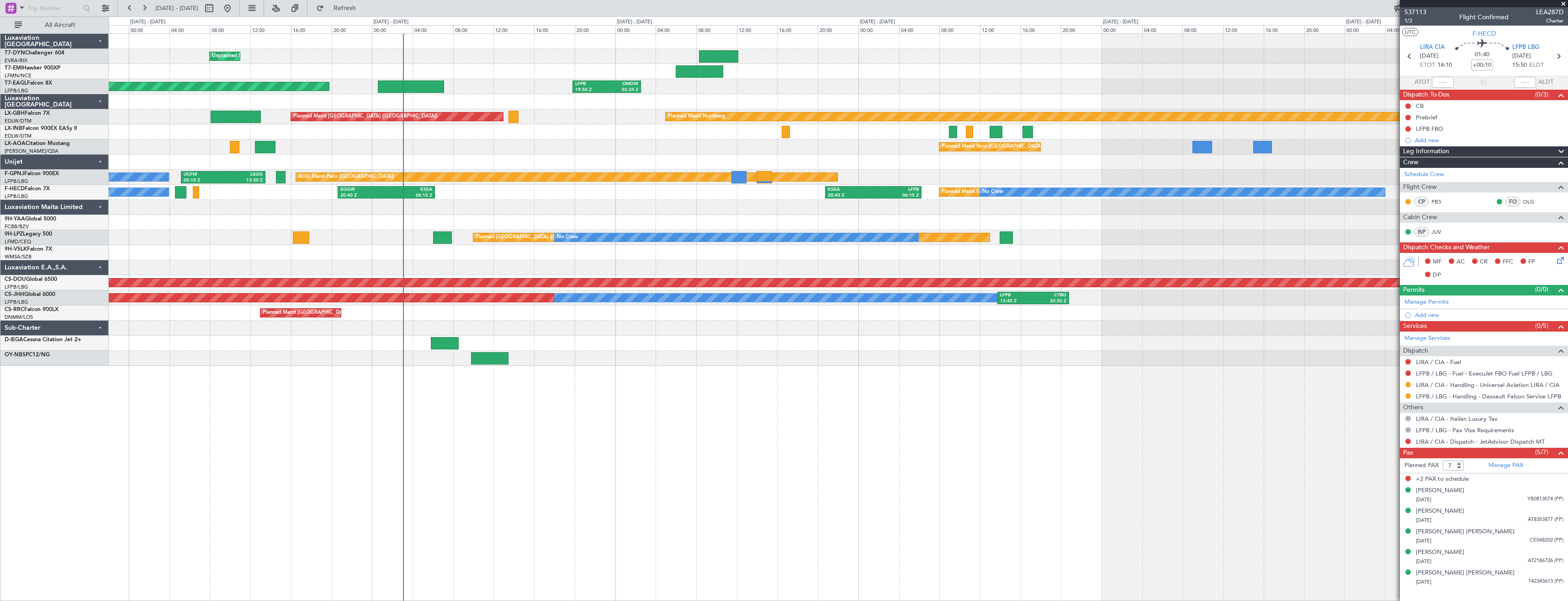
click at [442, 221] on div "Unplanned Maint [GEOGRAPHIC_DATA] (Riga Intl) Planned Maint [GEOGRAPHIC_DATA] L…" at bounding box center [838, 200] width 1458 height 332
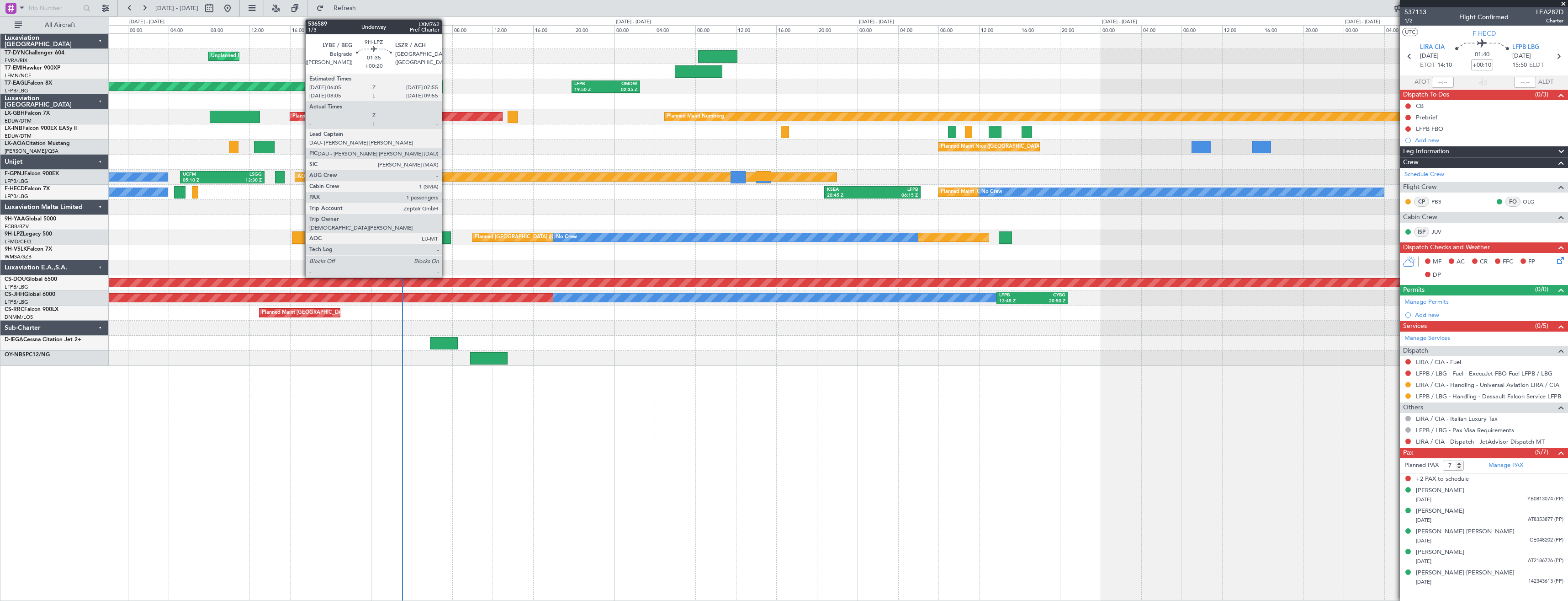
click at [445, 232] on div at bounding box center [441, 237] width 19 height 12
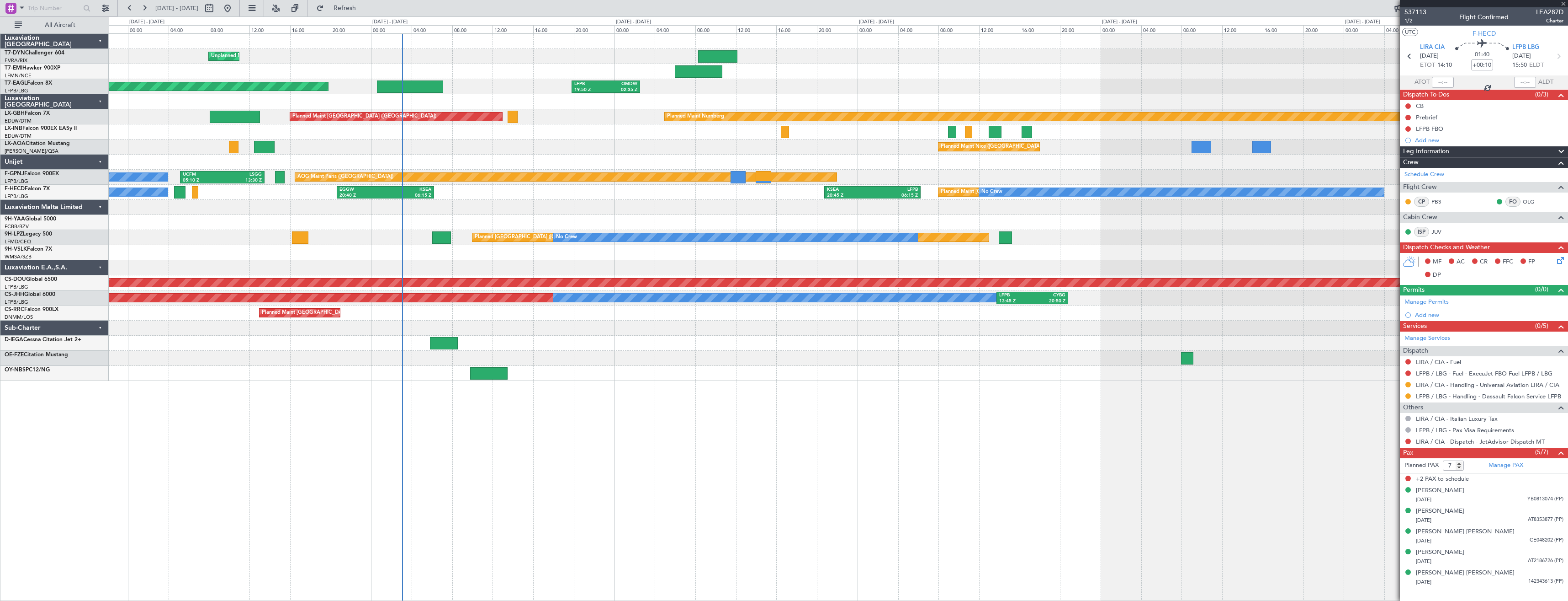
type input "+00:20"
type input "1"
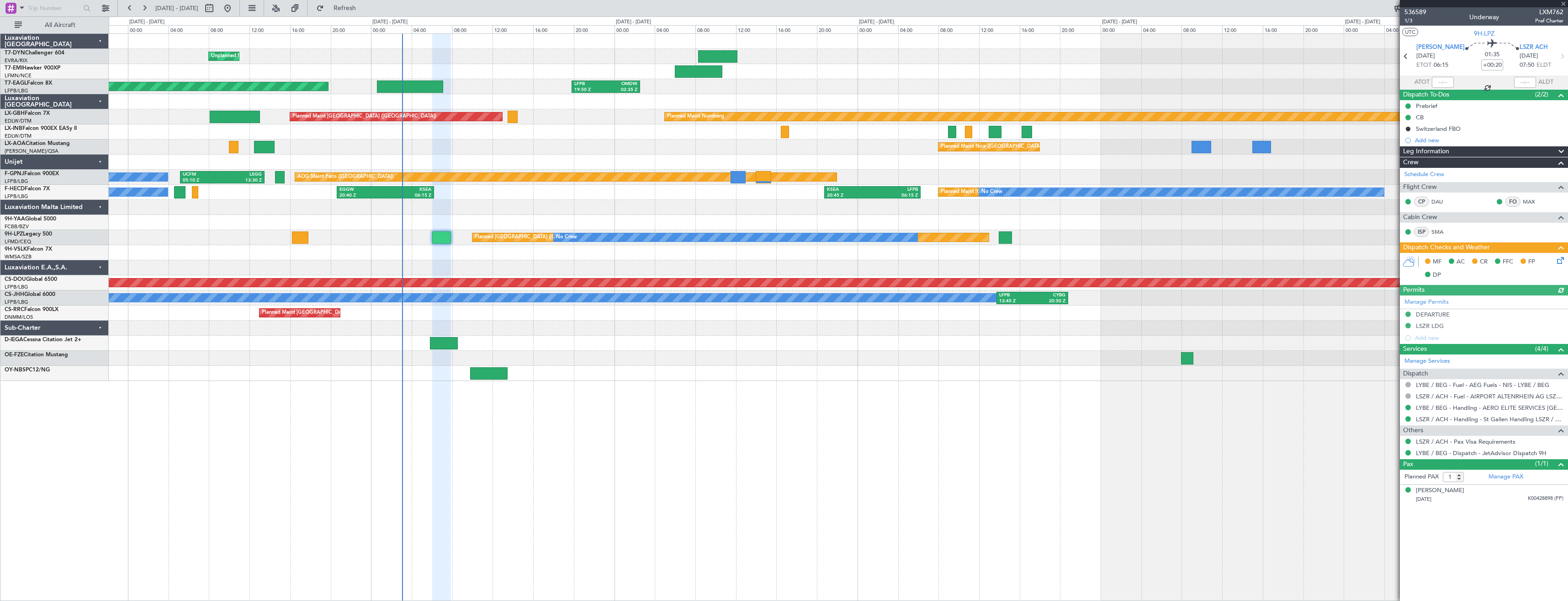
click at [1404, 19] on div "536589 1/3 Underway LXM762 Pref Charter" at bounding box center [1483, 17] width 168 height 18
click at [1419, 17] on span "1/3" at bounding box center [1415, 20] width 22 height 8
click at [1561, 260] on icon at bounding box center [1558, 259] width 8 height 8
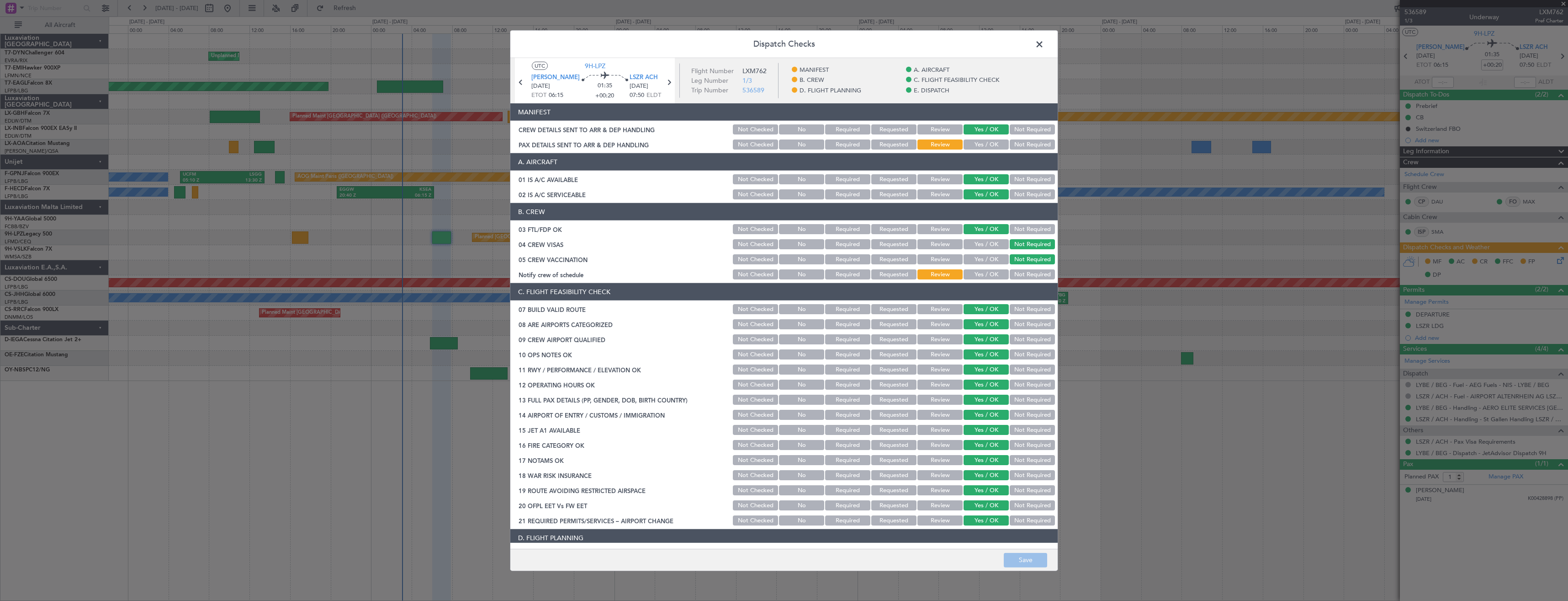
click at [983, 152] on article "MANIFEST CREW DETAILS SENT TO ARR & DEP HANDLING Not Checked No Required Reques…" at bounding box center [784, 323] width 547 height 439
click at [983, 142] on button "Yes / OK" at bounding box center [985, 144] width 45 height 10
click at [1024, 561] on button "Save" at bounding box center [1025, 559] width 44 height 15
click at [1044, 46] on span at bounding box center [1044, 46] width 0 height 18
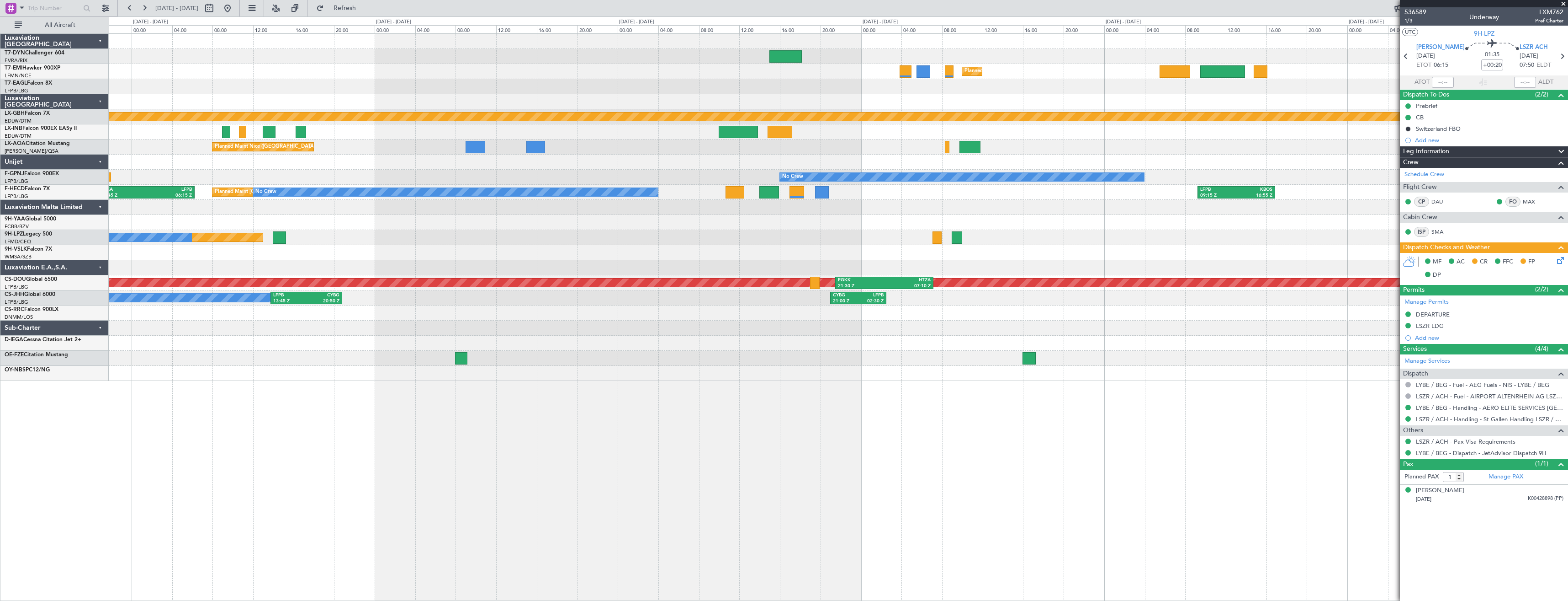
click at [427, 160] on div "Planned Maint [GEOGRAPHIC_DATA] LFPB 19:50 Z OMDW 02:35 Z Planned Maint Nurnber…" at bounding box center [838, 208] width 1458 height 347
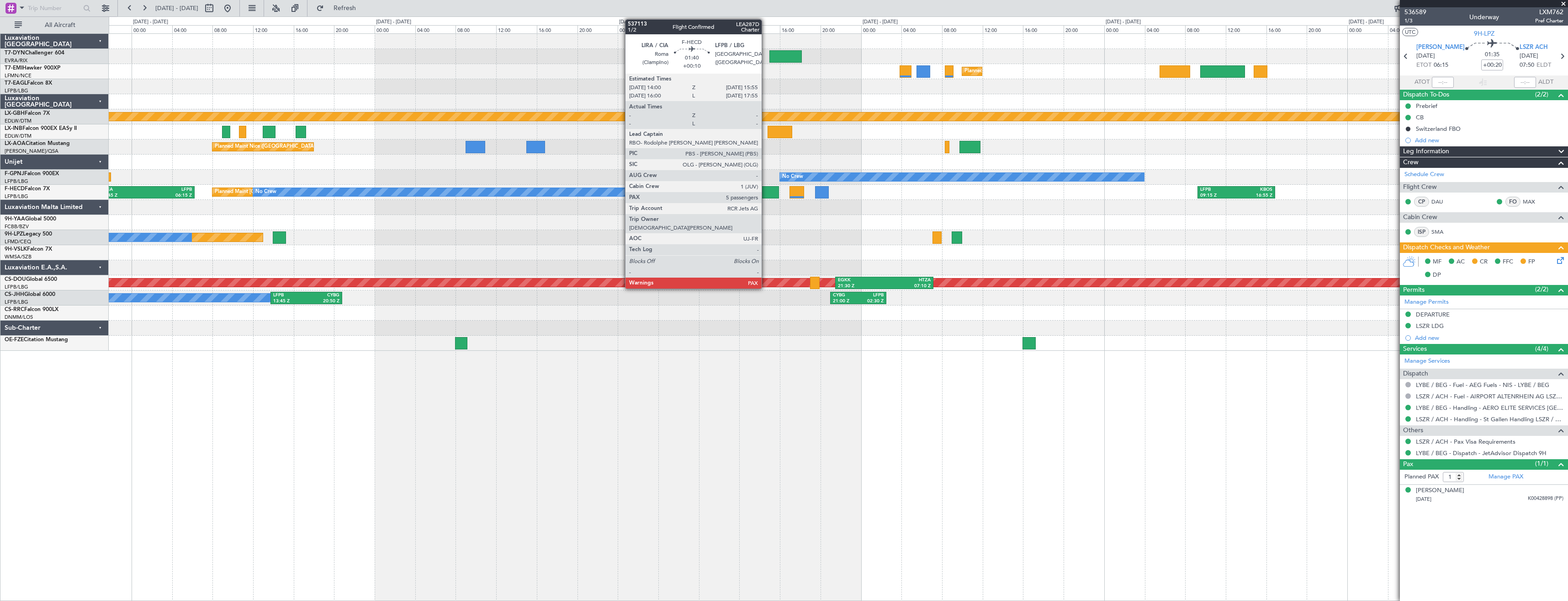
click at [766, 192] on div at bounding box center [769, 192] width 19 height 12
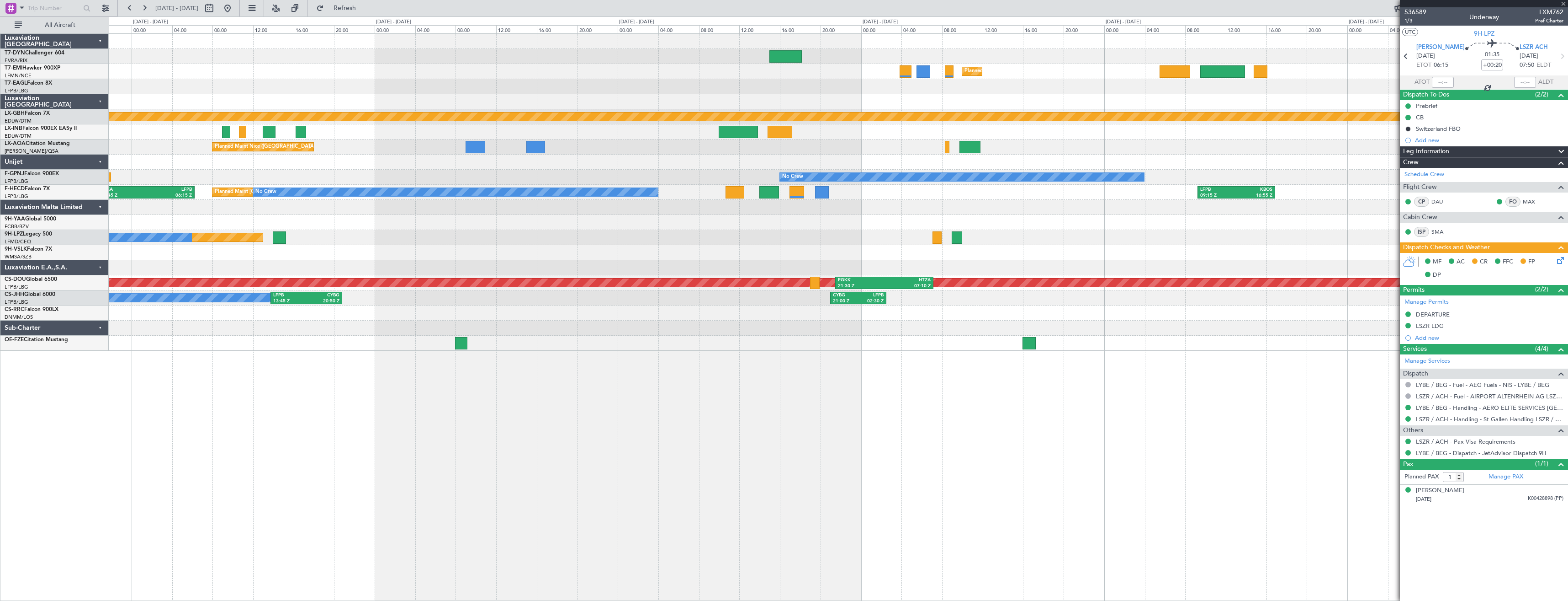
type input "+00:10"
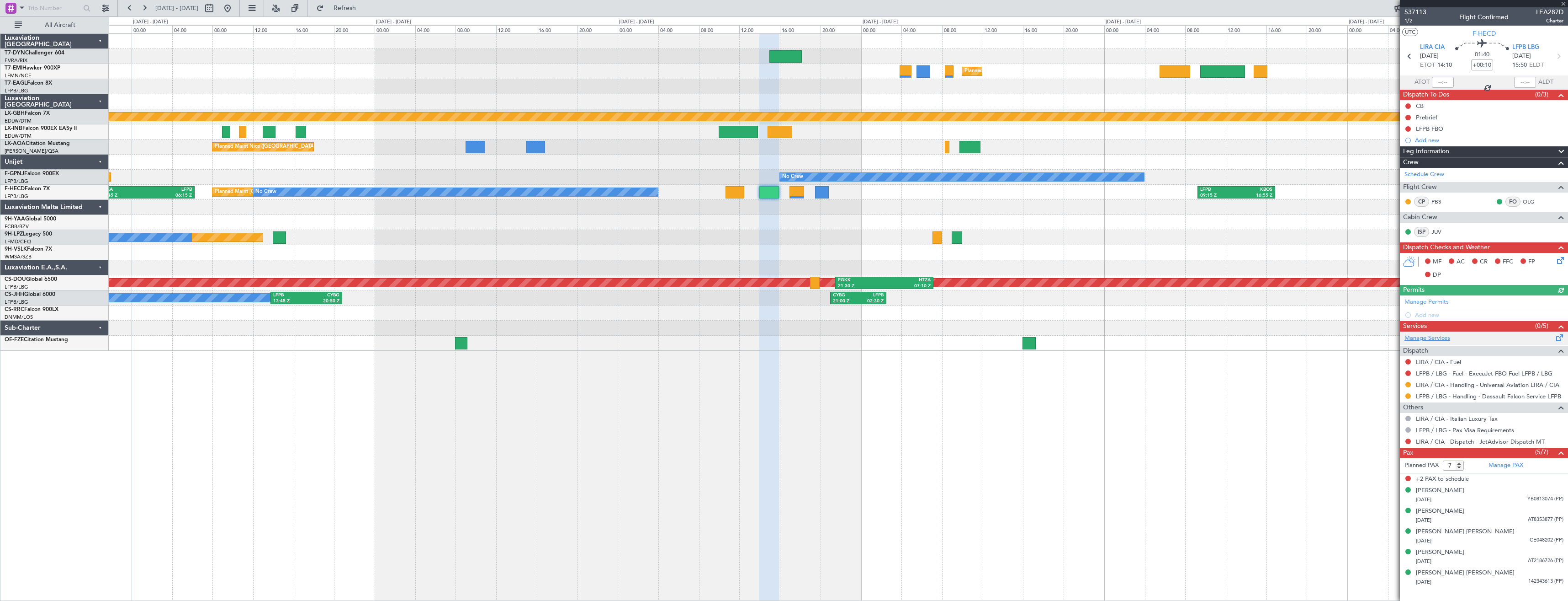
click at [1427, 339] on link "Manage Services" at bounding box center [1427, 338] width 46 height 9
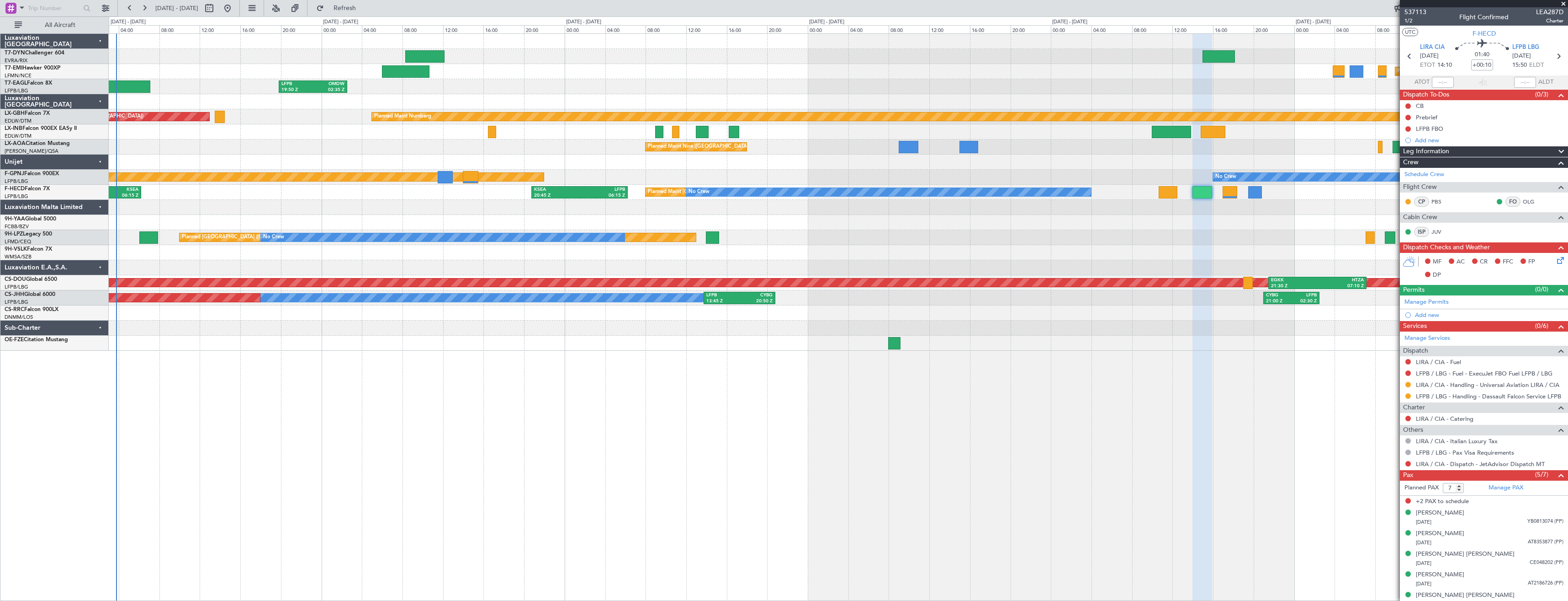
click at [1076, 369] on div "Unplanned Maint [GEOGRAPHIC_DATA] (Riga Intl) Planned Maint [GEOGRAPHIC_DATA] L…" at bounding box center [838, 316] width 1459 height 567
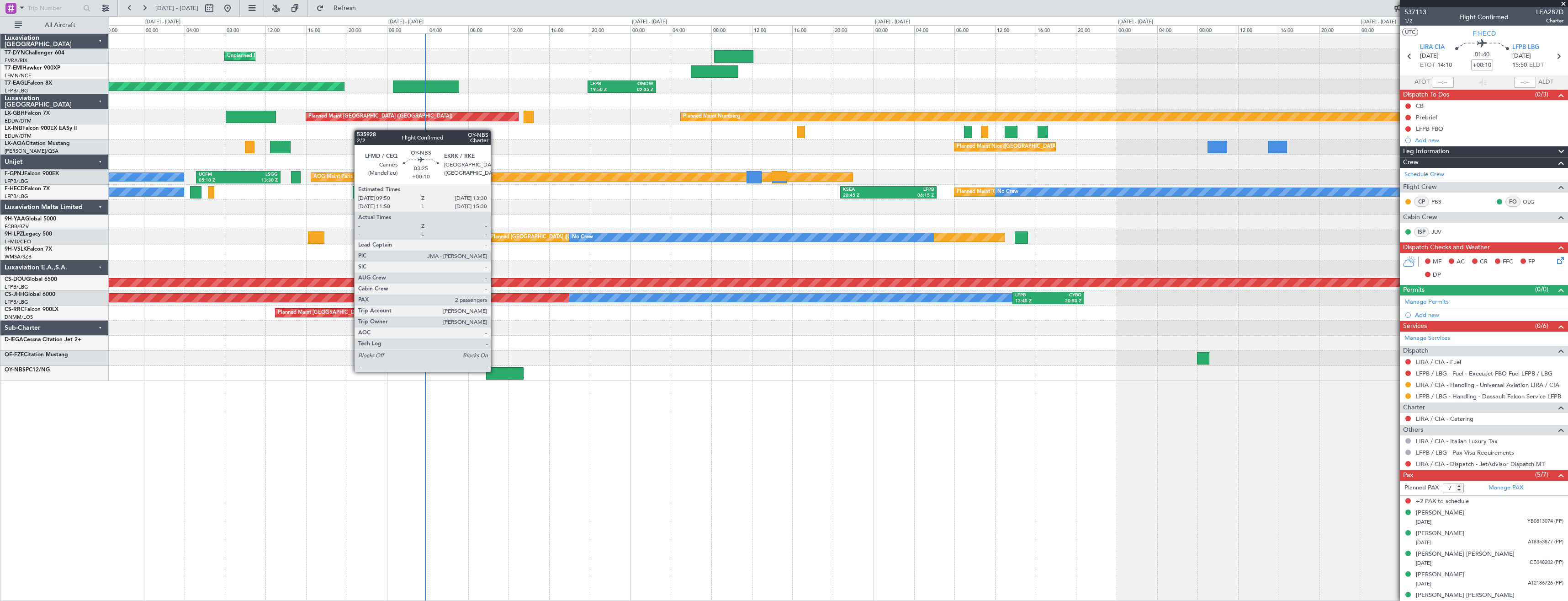
click at [494, 371] on div at bounding box center [505, 373] width 37 height 12
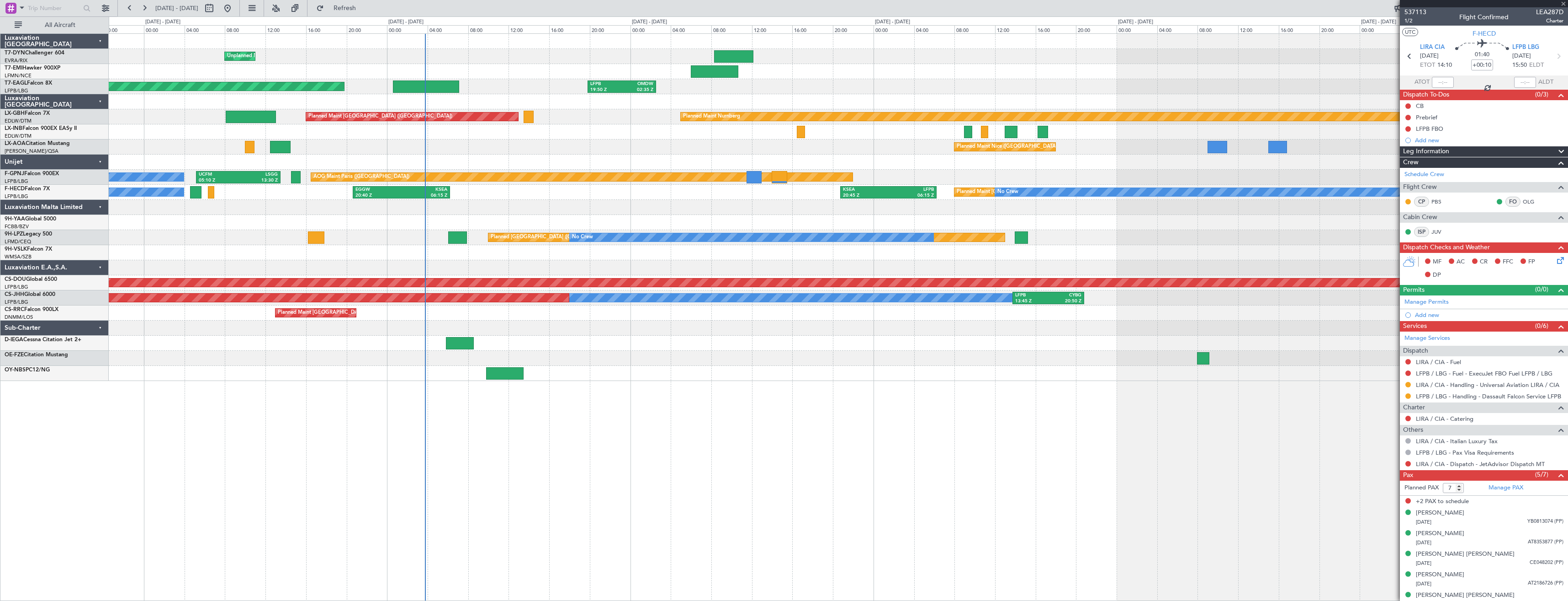
type input "2"
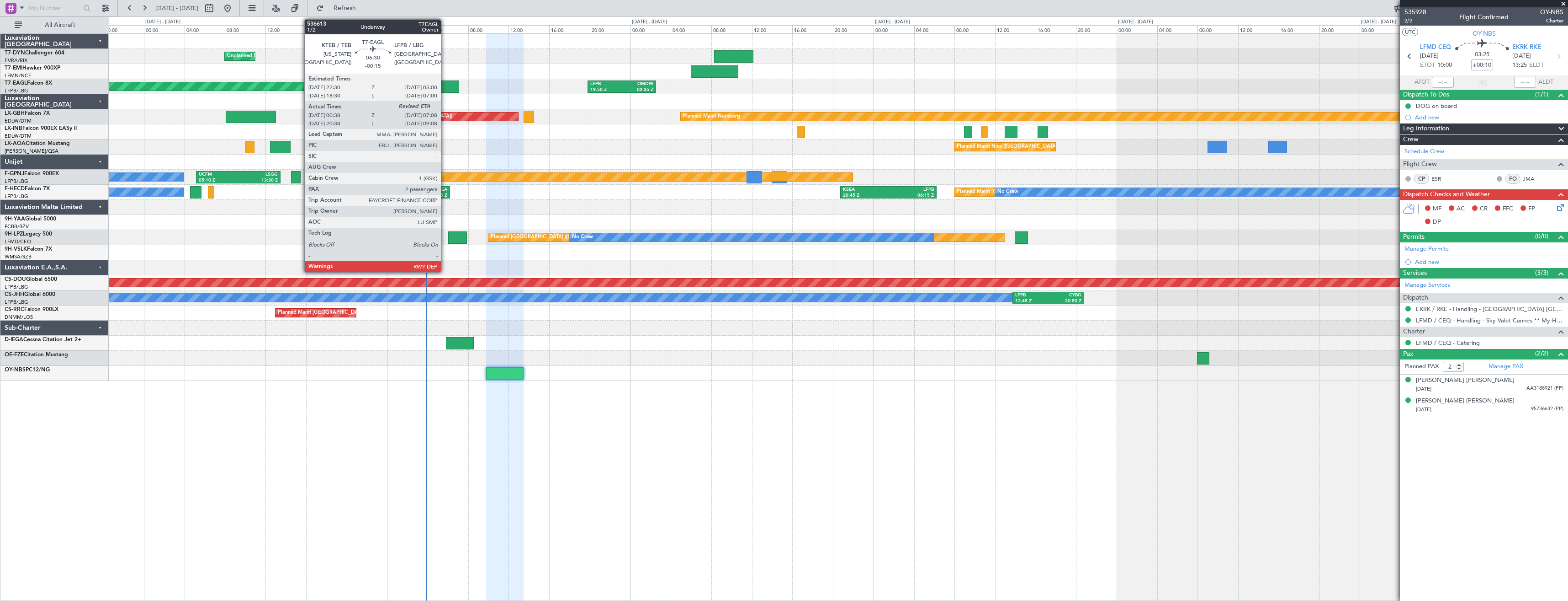
click at [445, 87] on div at bounding box center [426, 87] width 67 height 12
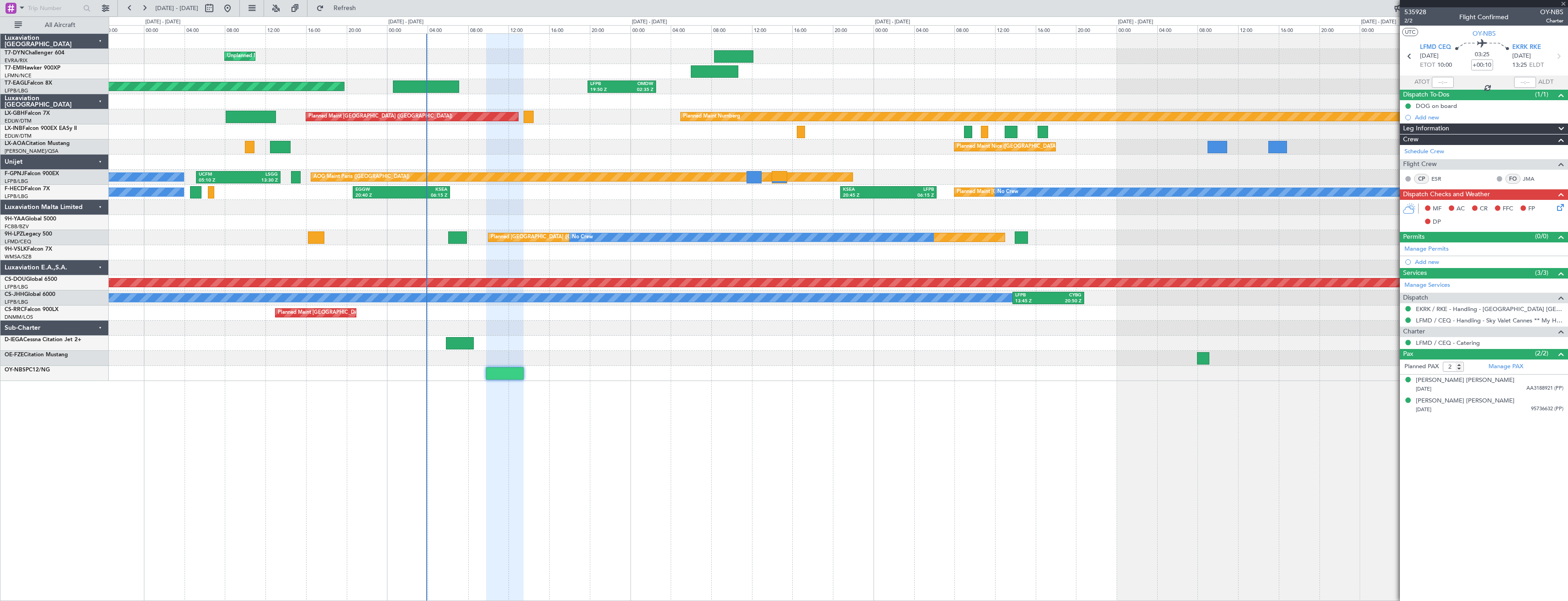
type input "-00:15"
type input "00:38"
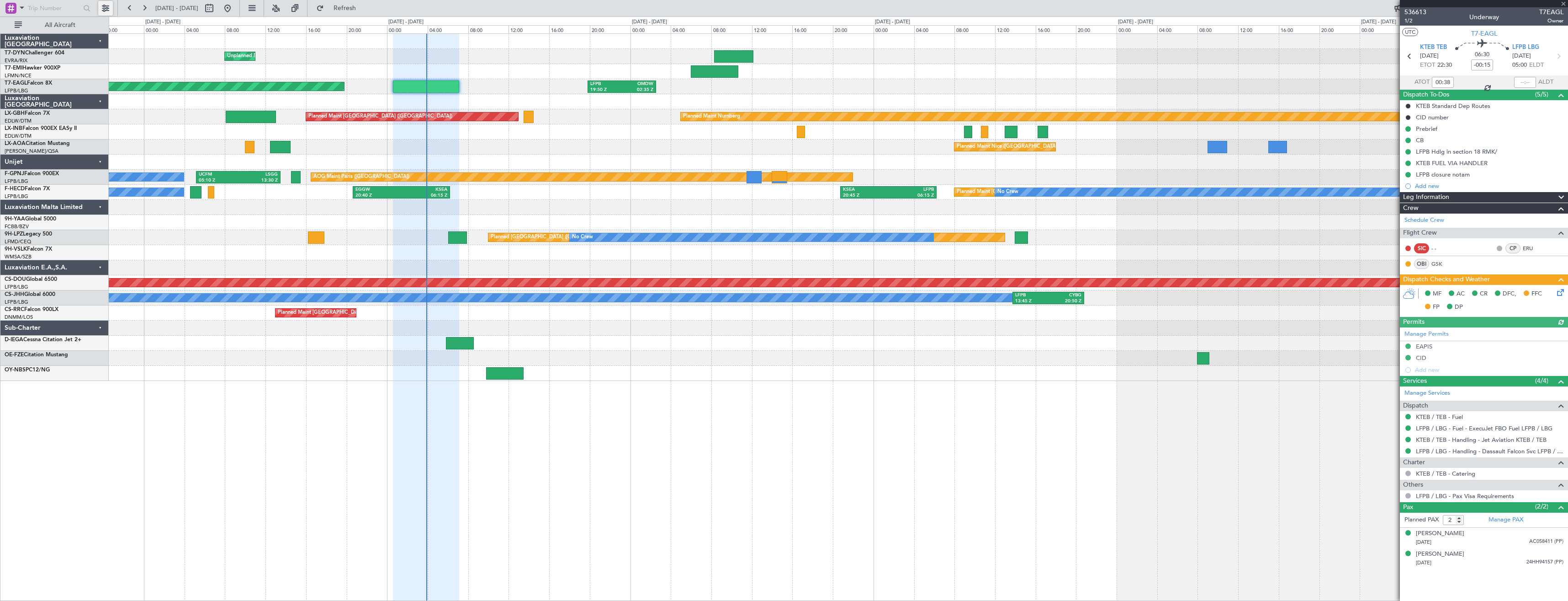
click at [99, 13] on button at bounding box center [105, 8] width 15 height 15
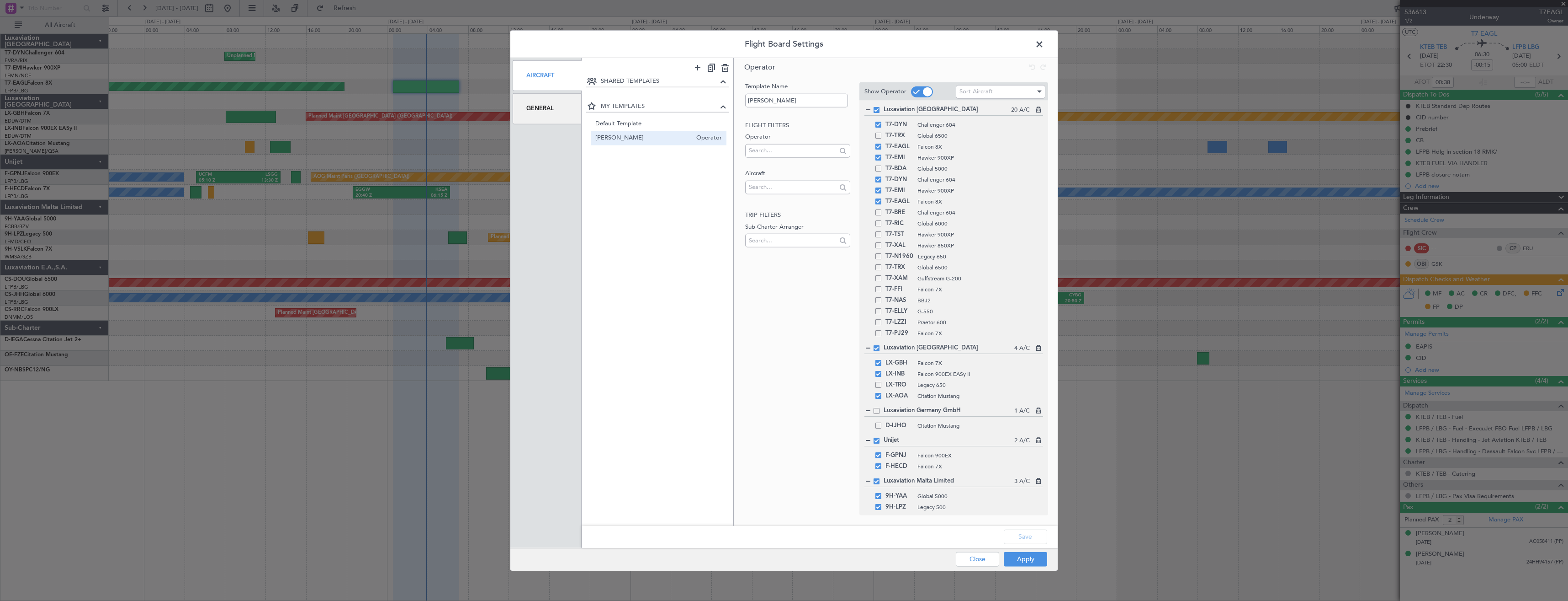
click at [536, 109] on div "General" at bounding box center [546, 108] width 69 height 31
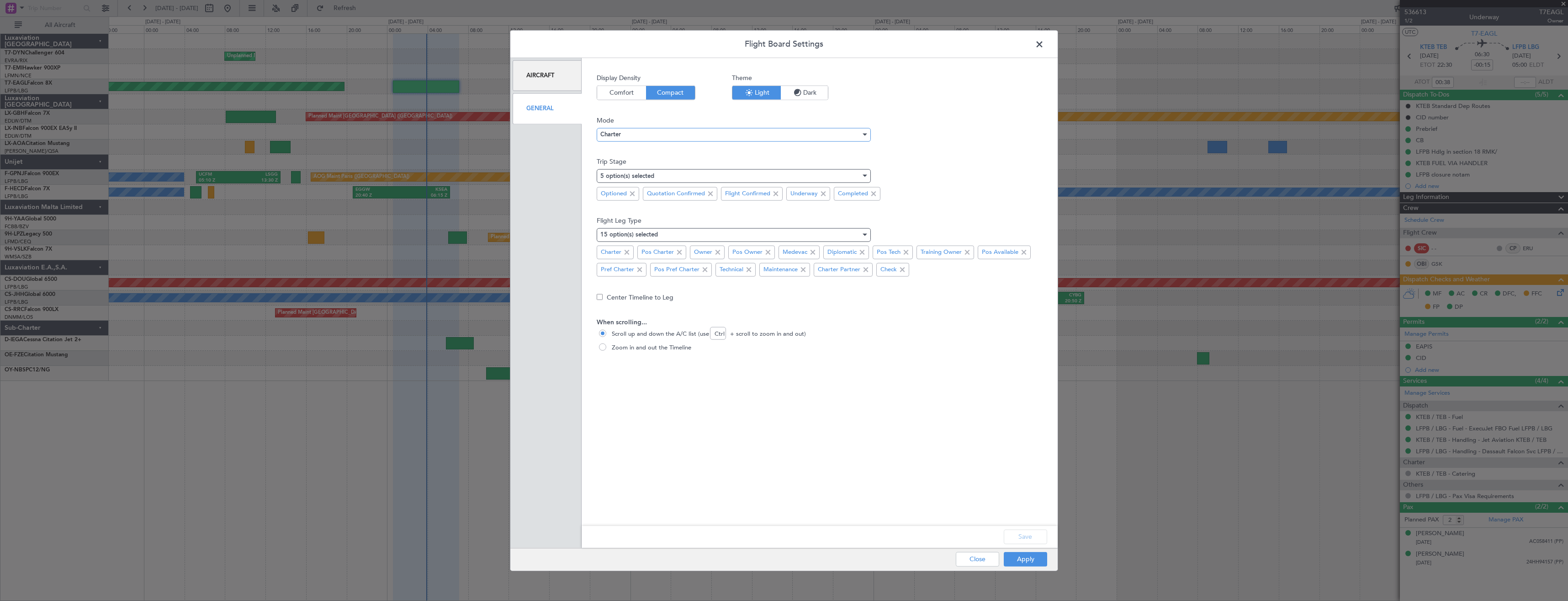
click at [678, 130] on div "Charter" at bounding box center [730, 135] width 260 height 14
click at [632, 164] on span "Ops" at bounding box center [733, 167] width 266 height 14
click at [1039, 539] on button "Save" at bounding box center [1025, 536] width 44 height 15
click at [1031, 559] on button "Apply" at bounding box center [1025, 558] width 44 height 15
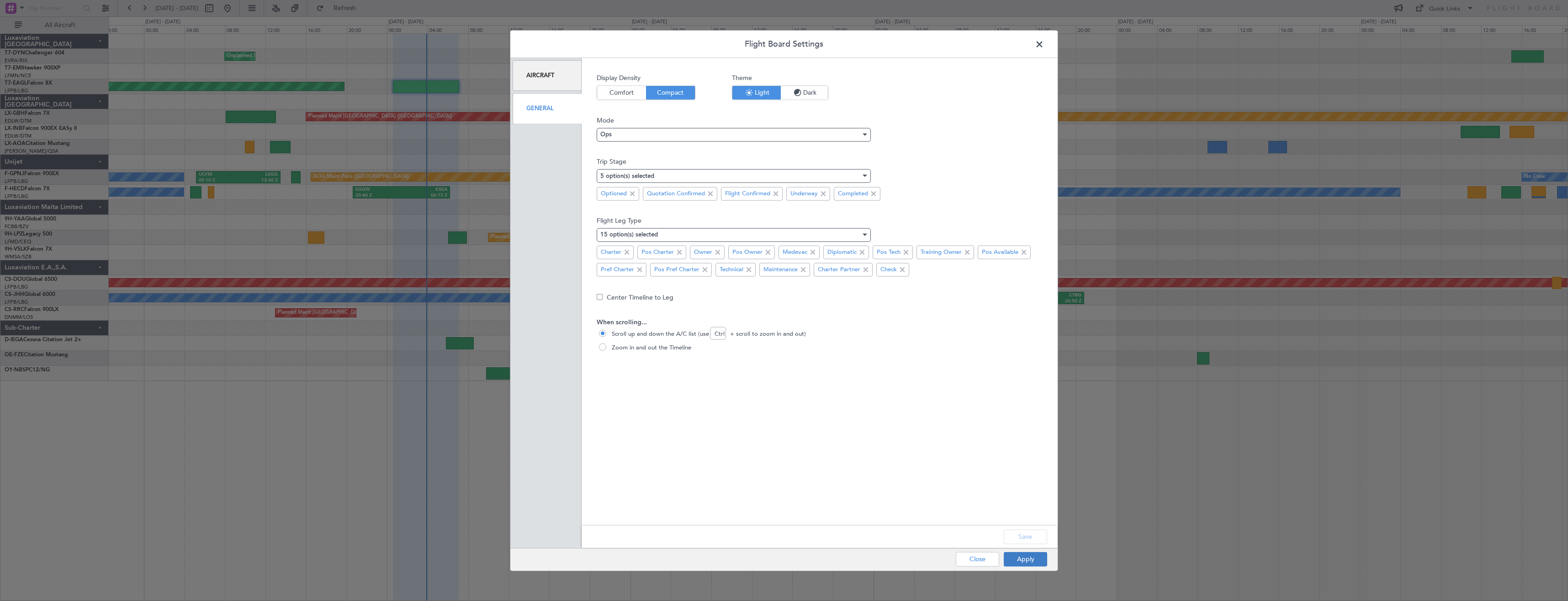
type input "0"
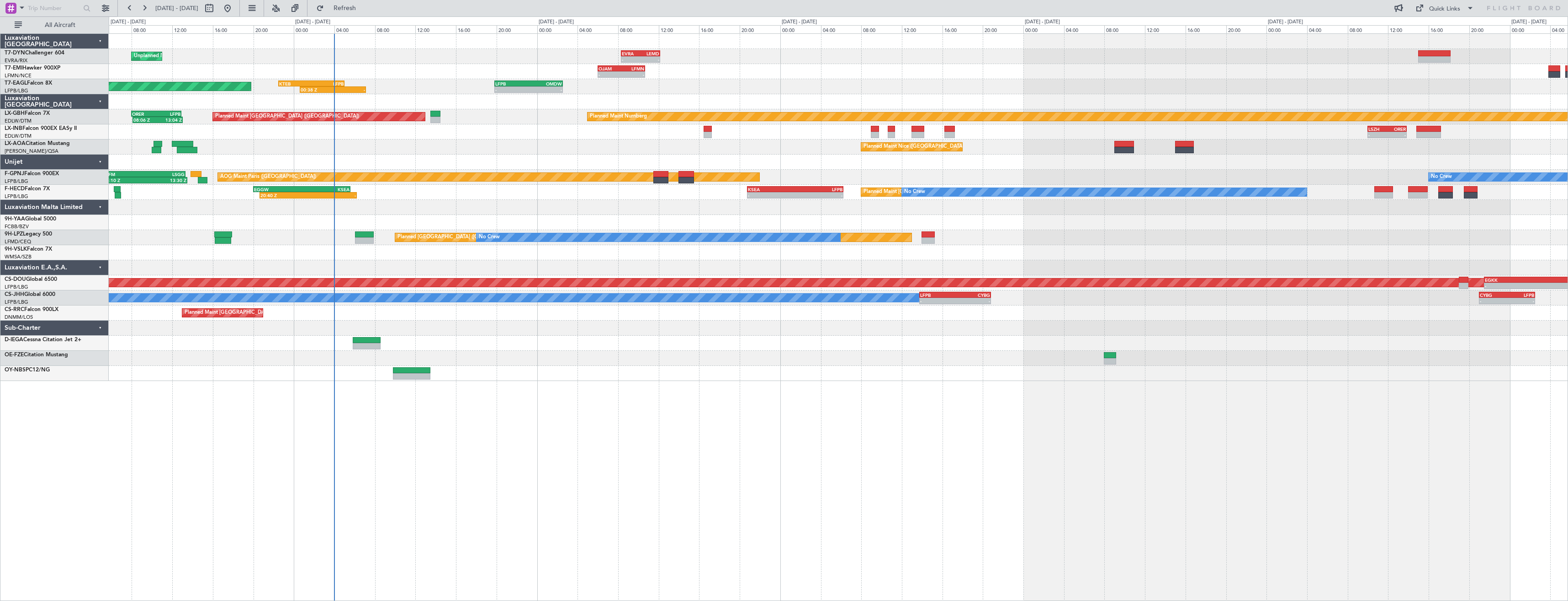
click at [516, 372] on div "Unplanned Maint [GEOGRAPHIC_DATA] (Riga Intl) - - EVRA 08:20 Z LEMD 12:10 Z - -…" at bounding box center [838, 208] width 1458 height 347
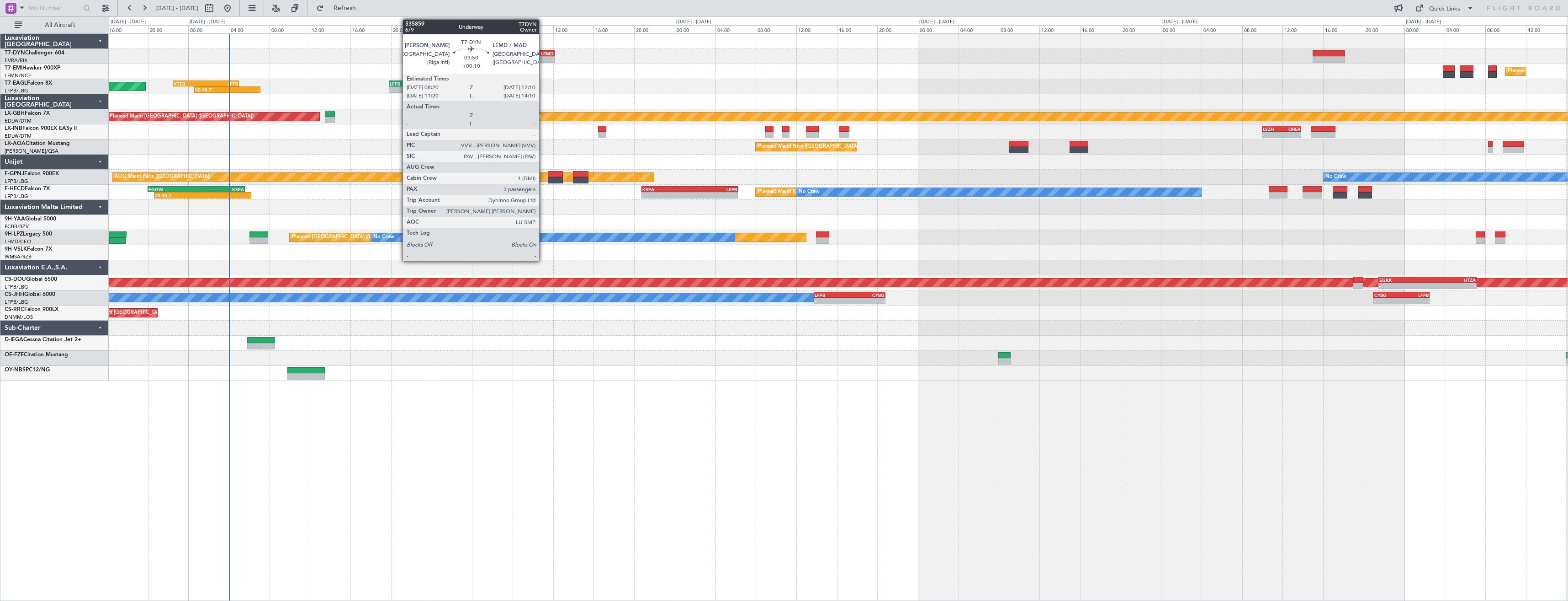
click at [543, 53] on div "LEMD" at bounding box center [544, 53] width 19 height 6
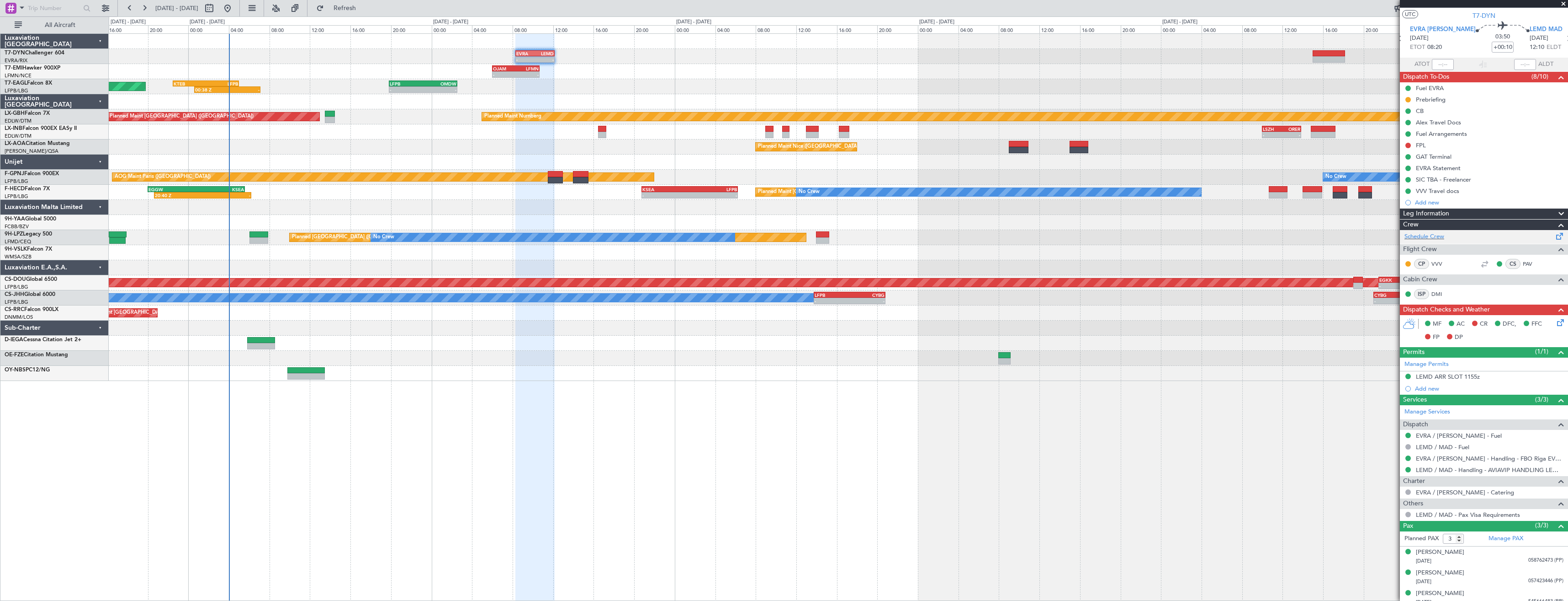
scroll to position [25, 0]
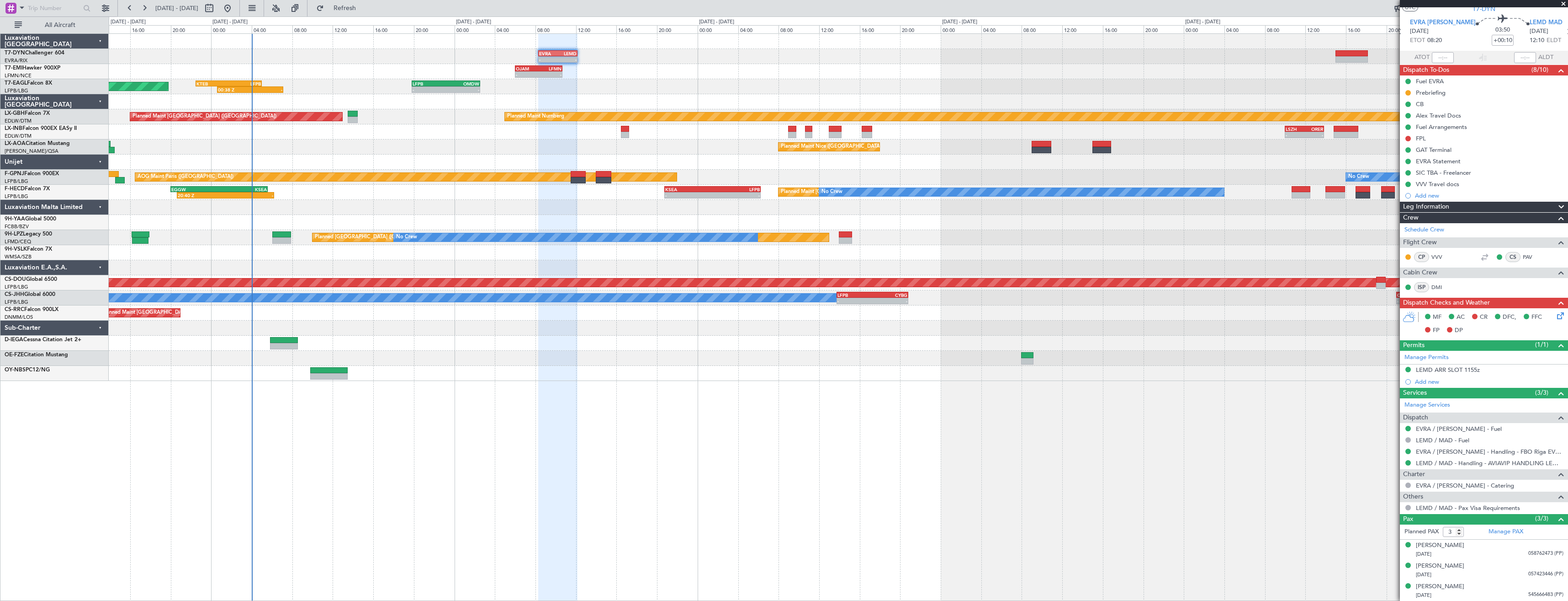
click at [405, 66] on div "Planned Maint [GEOGRAPHIC_DATA] - - OJAM 06:00 Z LFMN 10:40 Z 07:39 Z 12:13 Z L…" at bounding box center [838, 71] width 1458 height 15
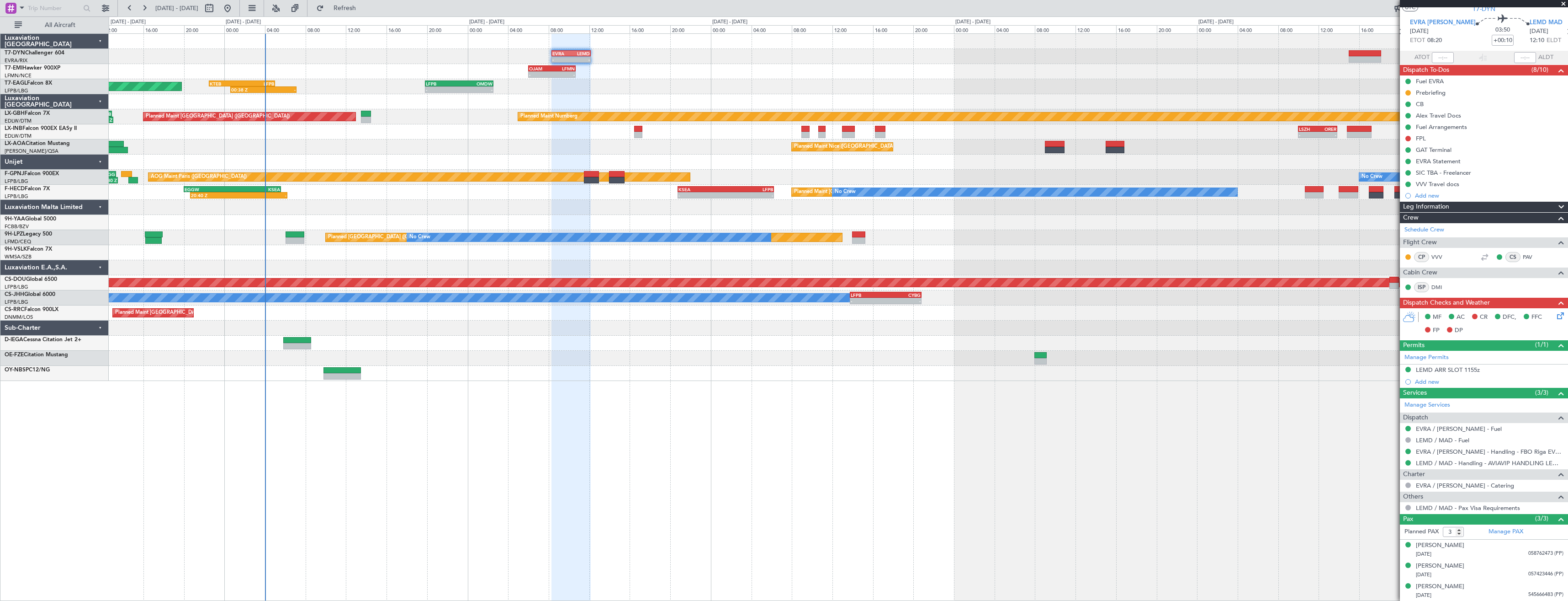
click at [333, 92] on div "Planned Maint [US_STATE] ([GEOGRAPHIC_DATA]) 00:38 Z - KTEB 22:30 Z LFPB 05:00 …" at bounding box center [838, 87] width 1458 height 15
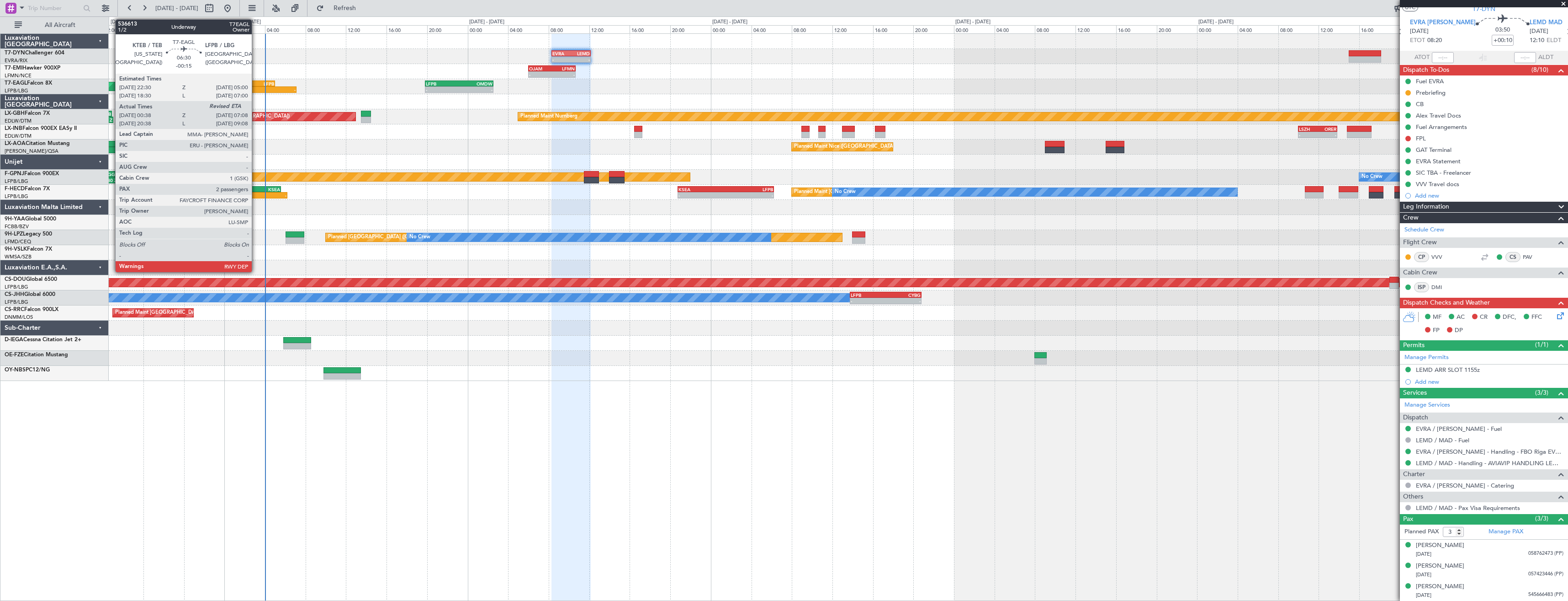
click at [256, 83] on div "LFPB" at bounding box center [257, 84] width 32 height 6
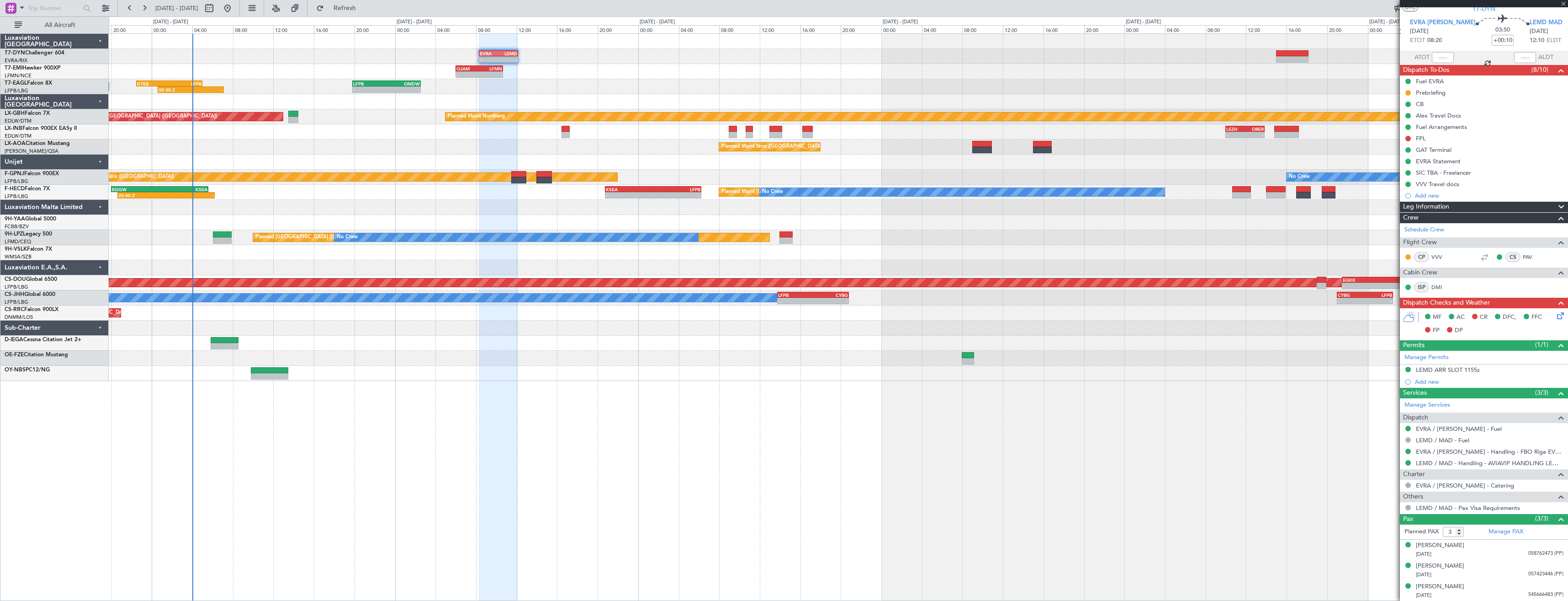
click at [346, 89] on div "- - EVRA 08:20 Z LEMD 12:10 Z Unplanned Maint [GEOGRAPHIC_DATA] (Riga Intl) Pla…" at bounding box center [838, 208] width 1458 height 347
type input "-00:15"
type input "00:38"
type input "2"
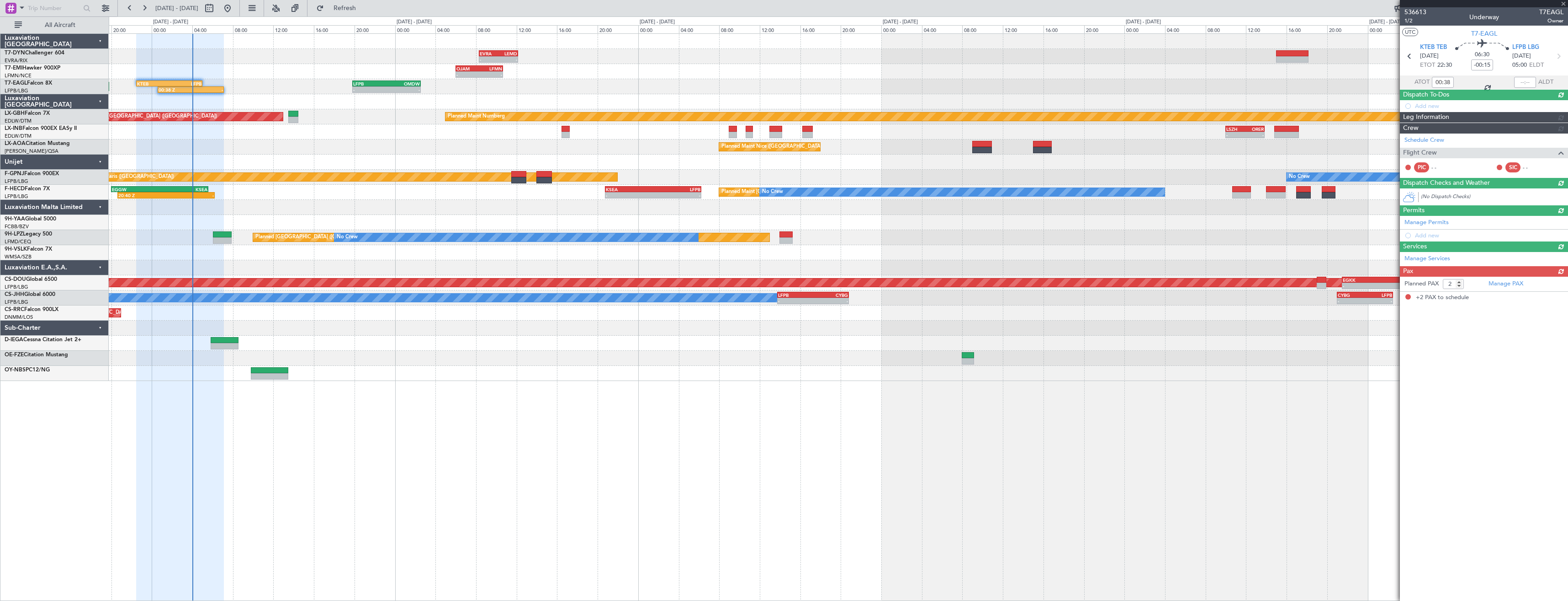
scroll to position [0, 0]
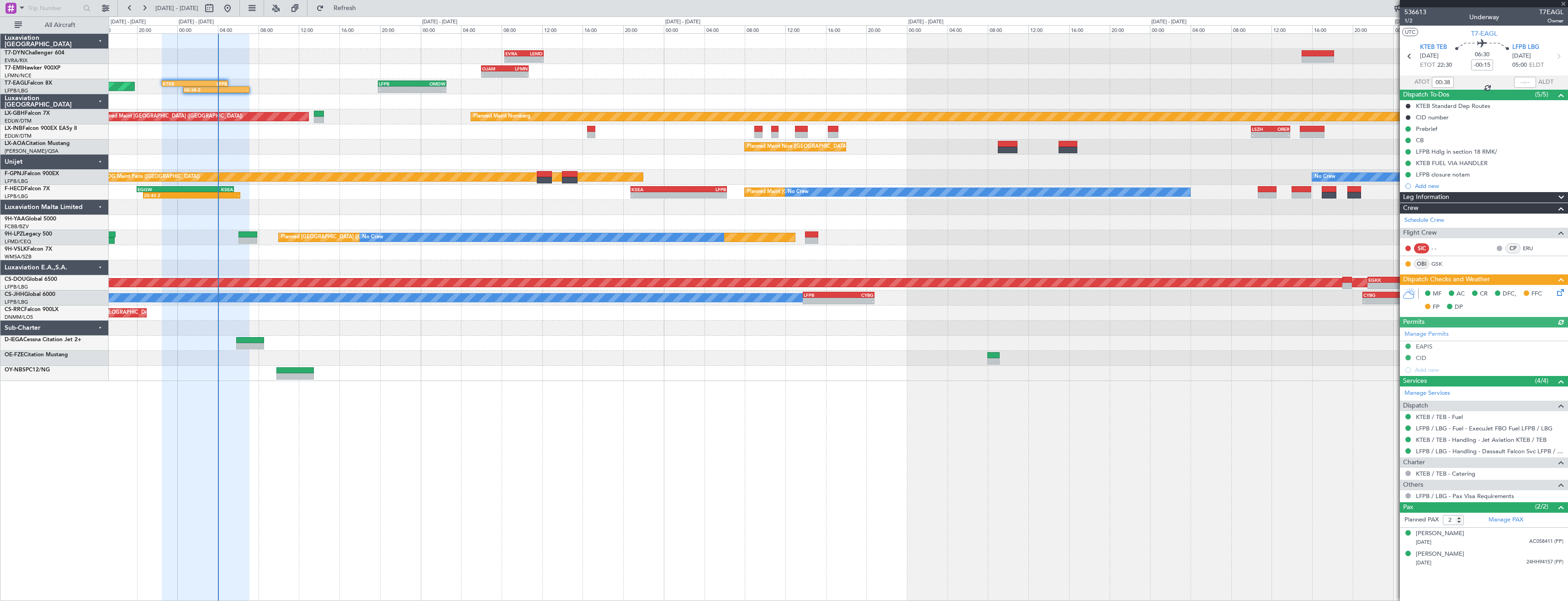
click at [354, 155] on div "- - EVRA 08:20 Z LEMD 12:10 Z Unplanned Maint [GEOGRAPHIC_DATA] (Riga Intl) Pla…" at bounding box center [838, 208] width 1458 height 347
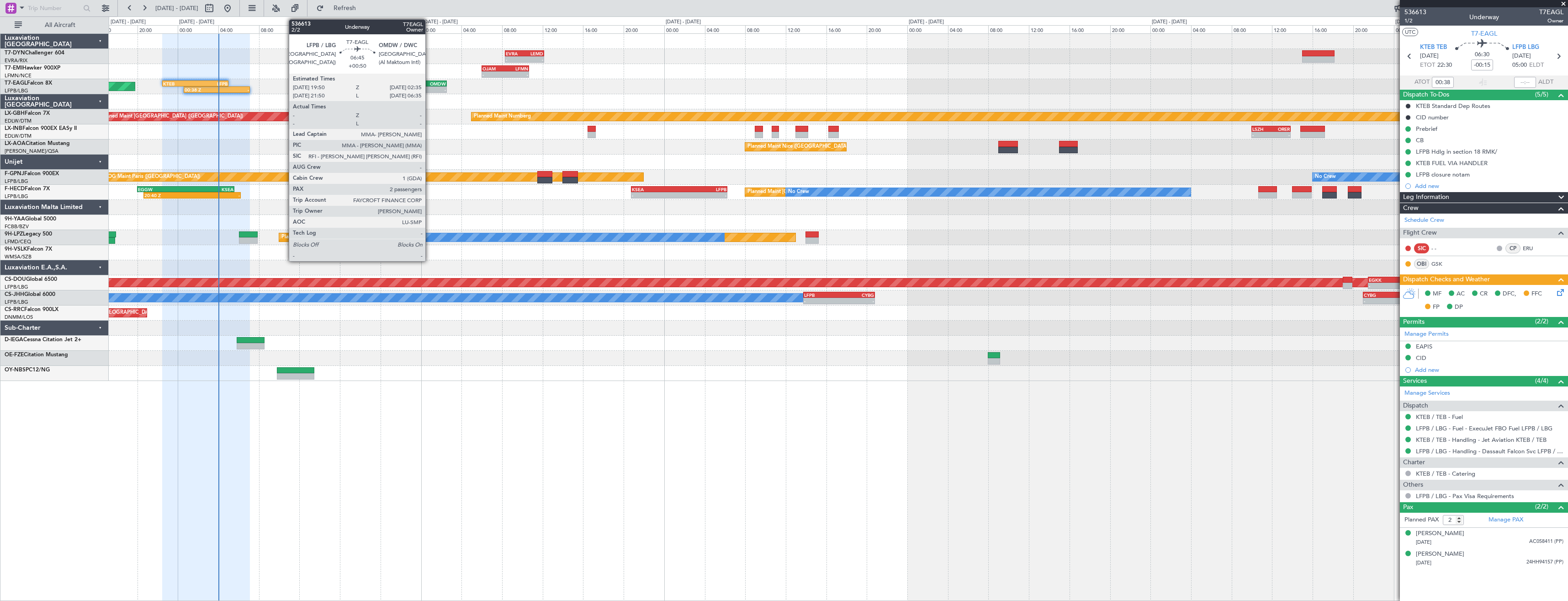
click at [429, 85] on div "OMDW" at bounding box center [429, 84] width 33 height 6
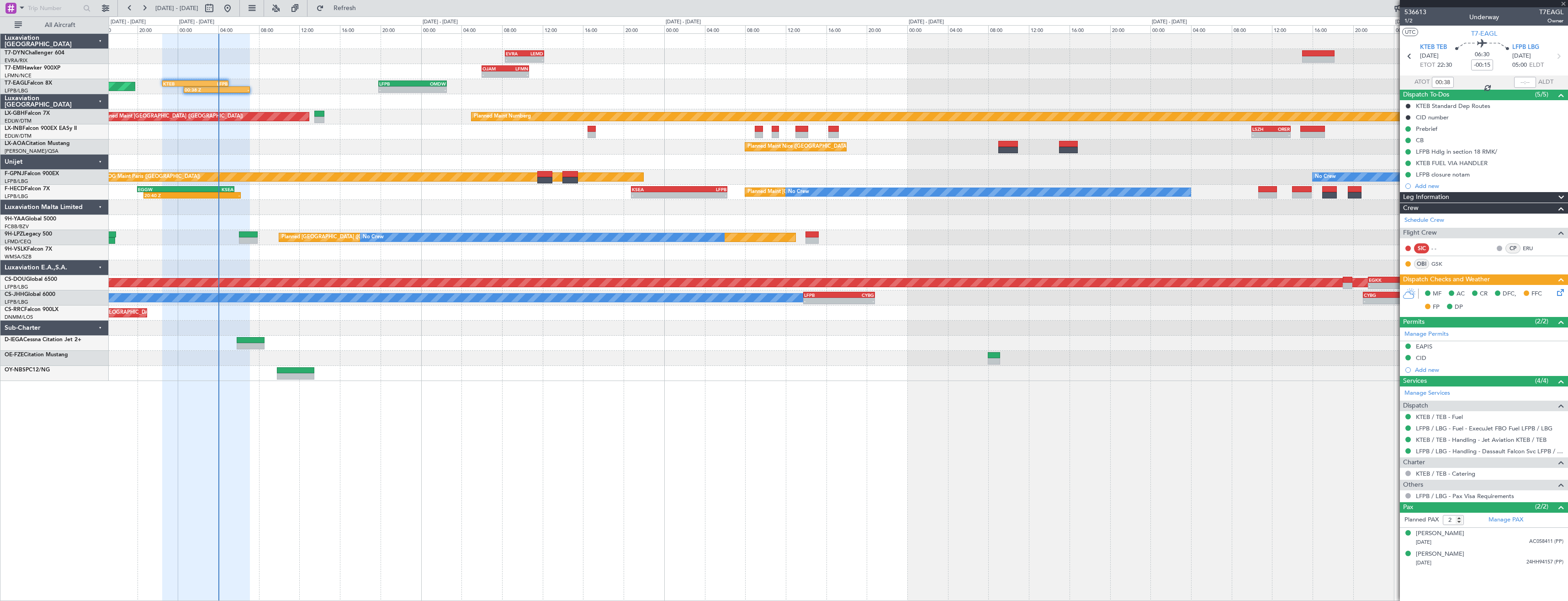
type input "+00:50"
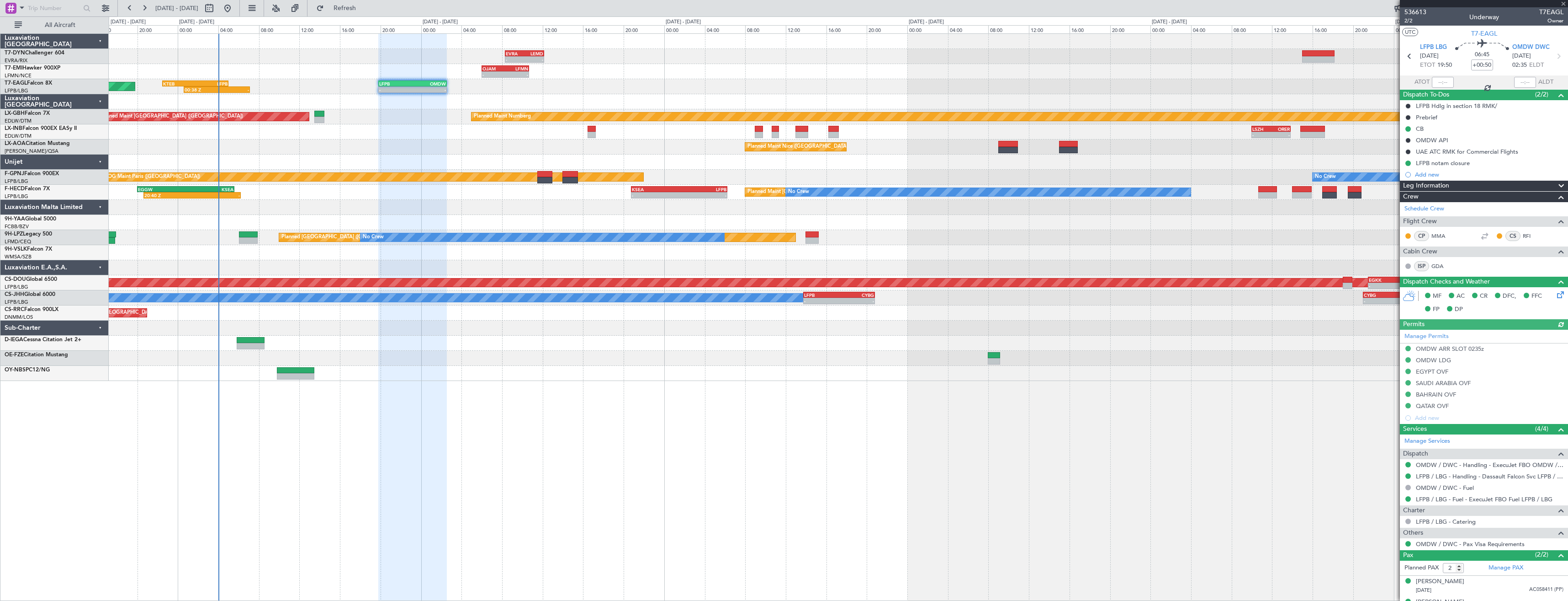
scroll to position [15, 0]
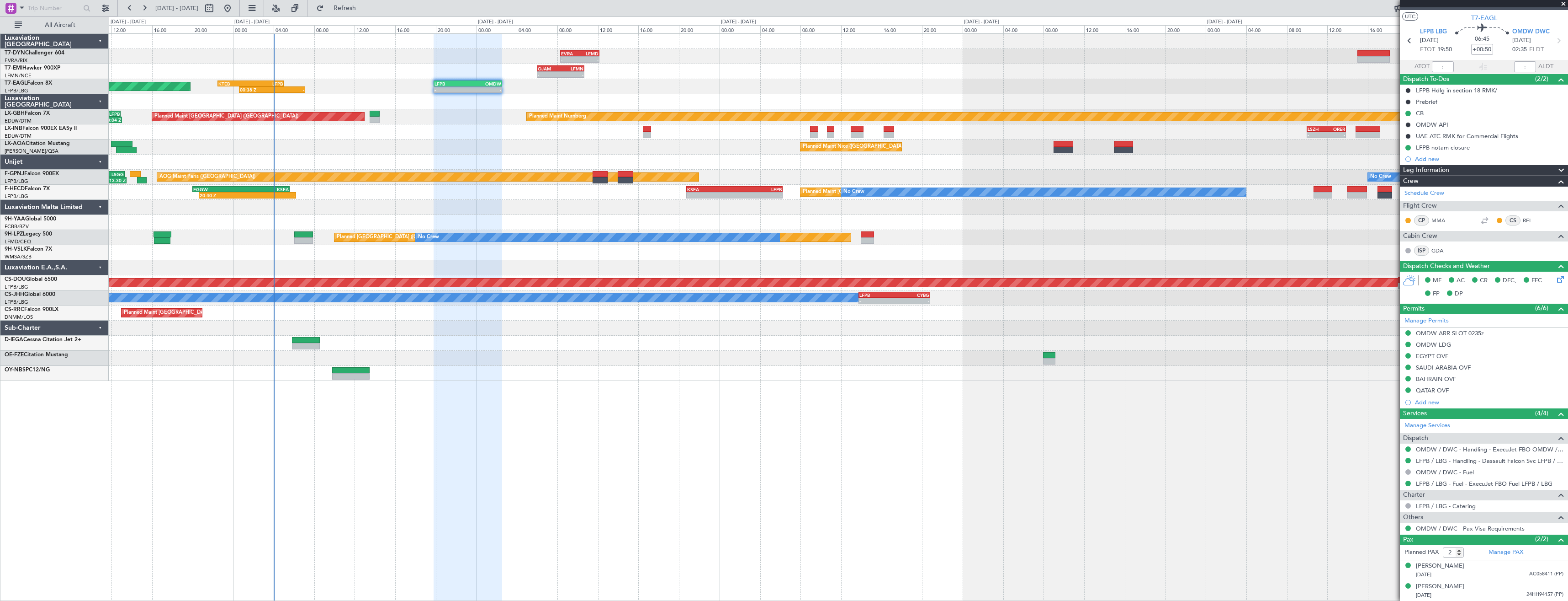
click at [322, 84] on div "Planned Maint [US_STATE] ([GEOGRAPHIC_DATA]) 00:38 Z - KTEB 22:30 Z LFPB 05:00 …" at bounding box center [838, 87] width 1458 height 15
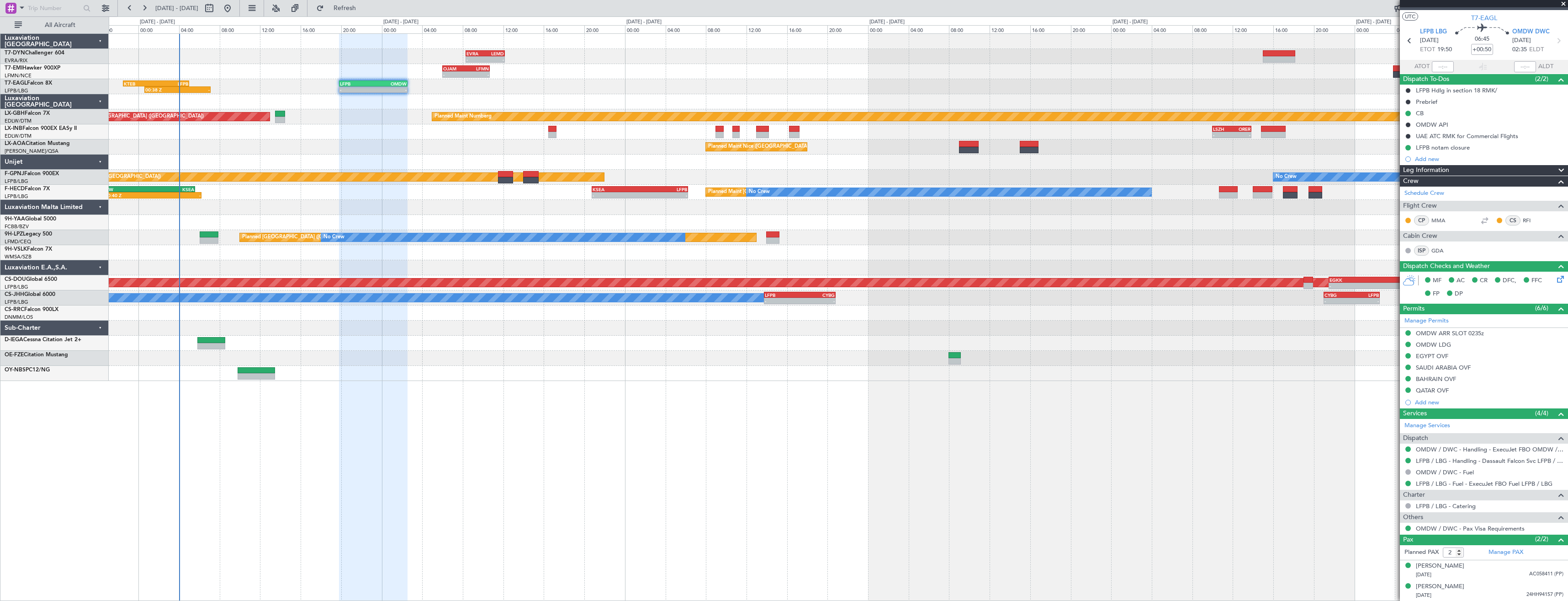
click at [688, 163] on div at bounding box center [838, 162] width 1458 height 15
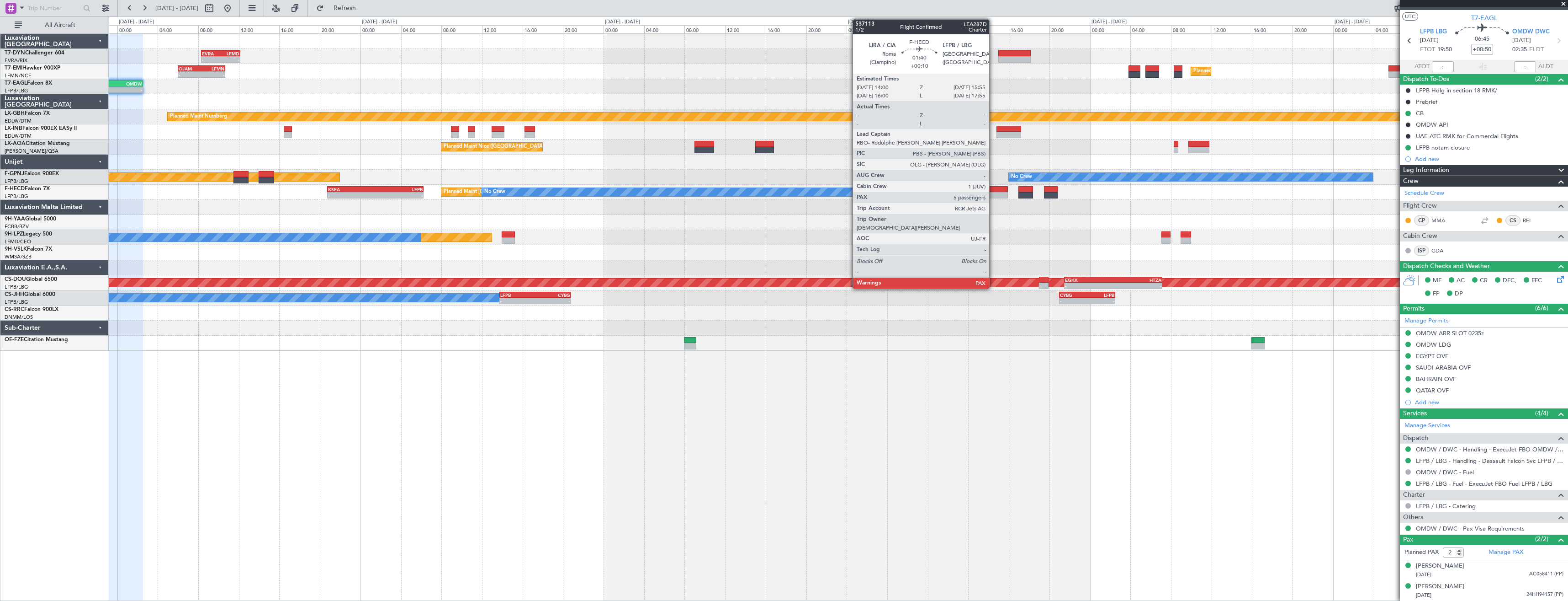
click at [993, 189] on div at bounding box center [998, 189] width 19 height 6
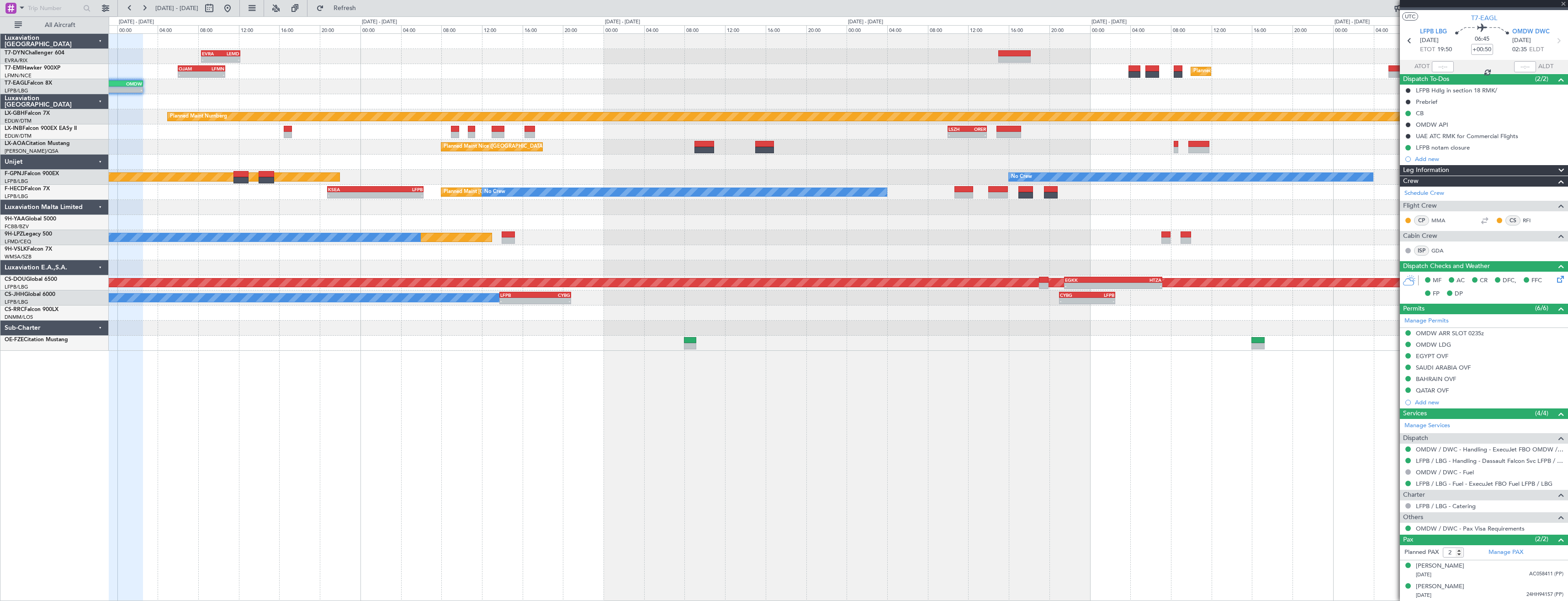
type input "+00:10"
type input "7"
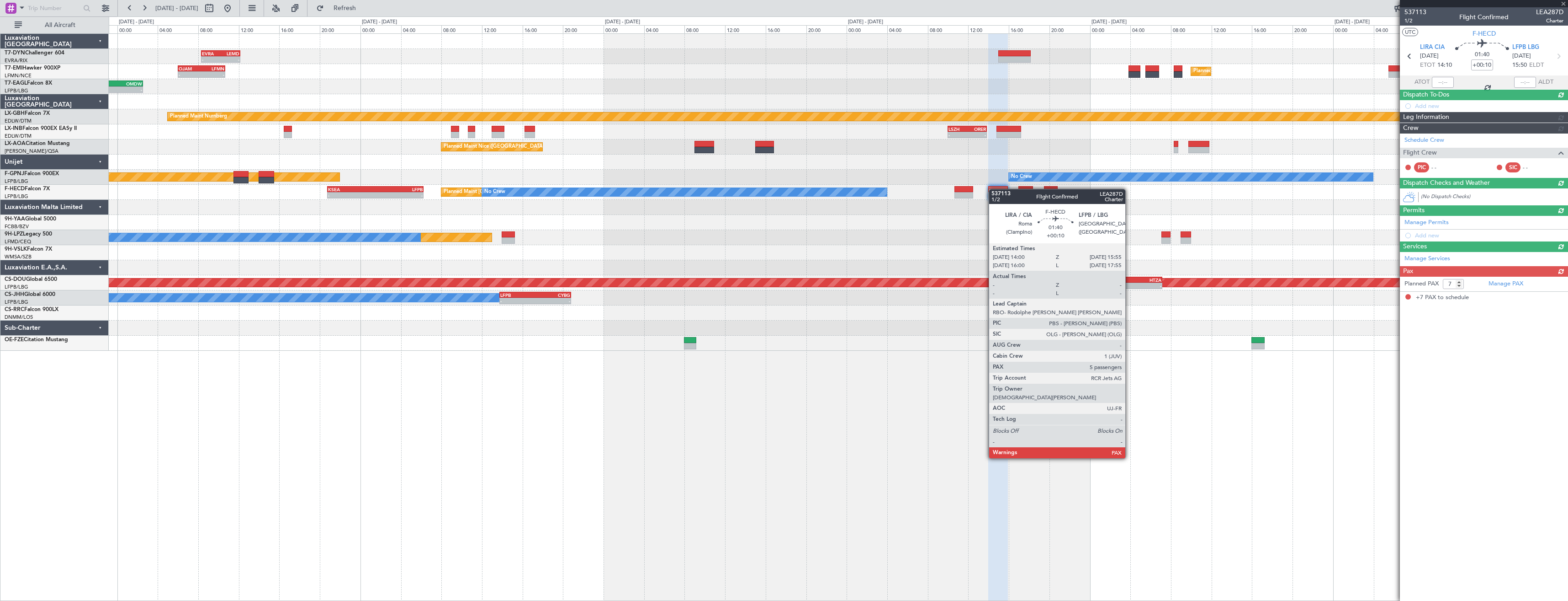
scroll to position [0, 0]
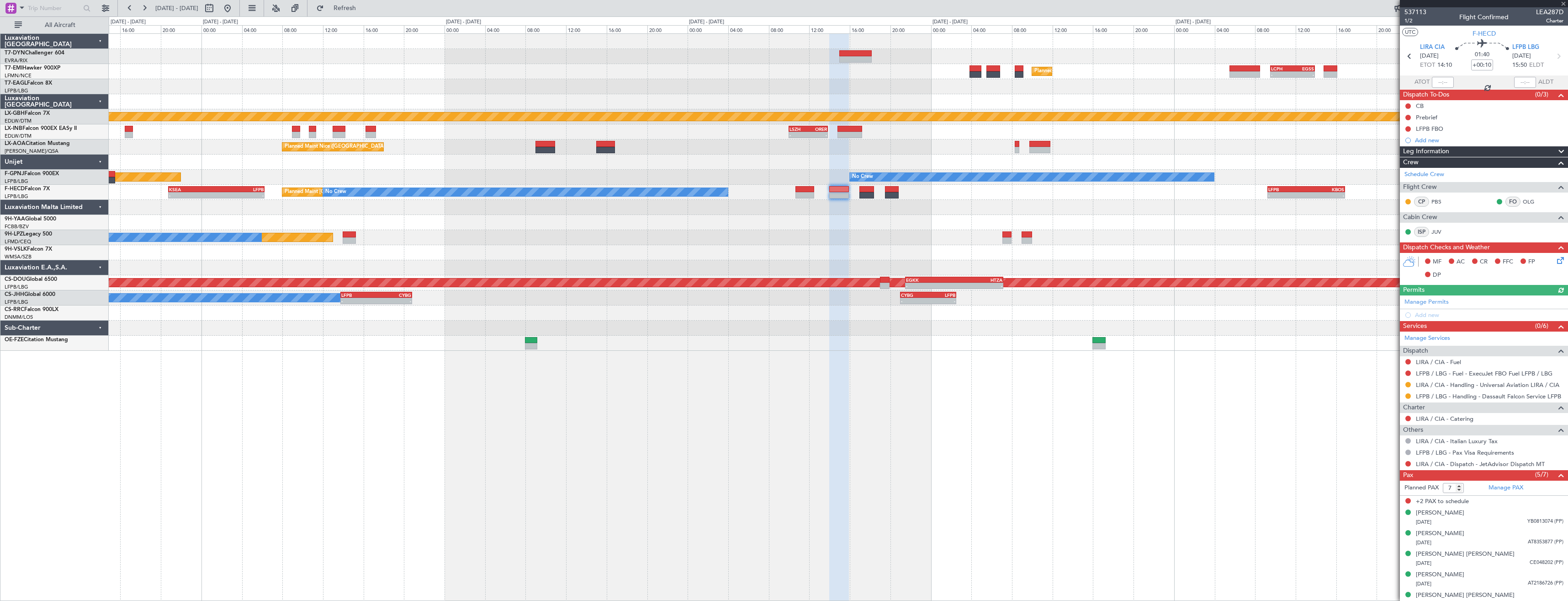
click at [768, 210] on div at bounding box center [838, 208] width 1458 height 15
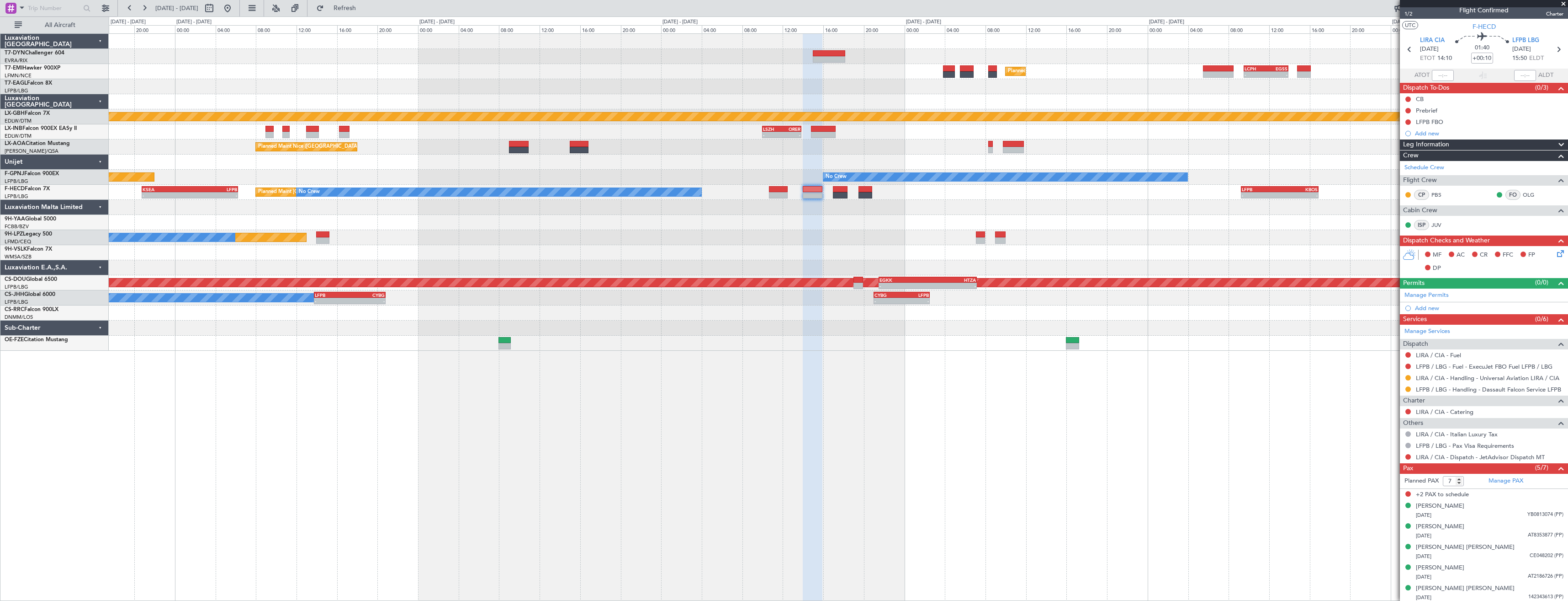
scroll to position [9, 0]
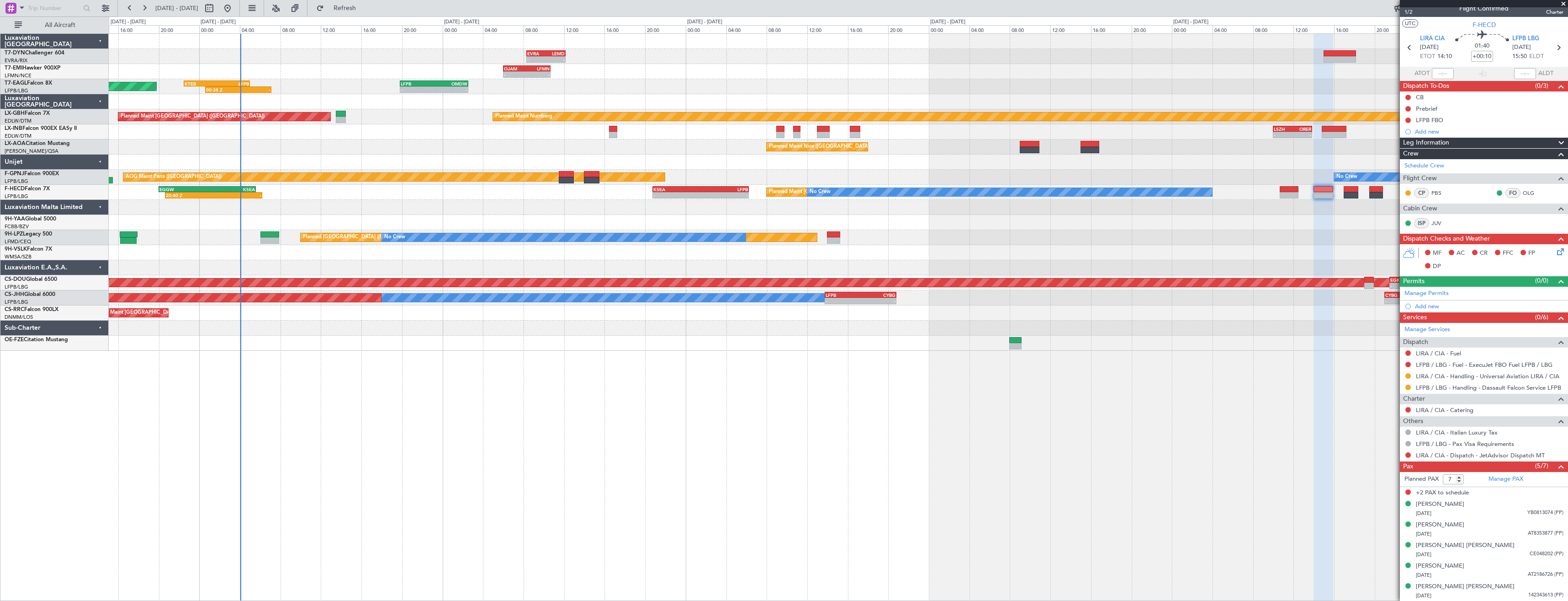
click at [1082, 226] on div "- - EVRA 08:20 Z LEMD 12:10 Z Unplanned Maint [GEOGRAPHIC_DATA] (Riga Intl) Pla…" at bounding box center [838, 192] width 1458 height 316
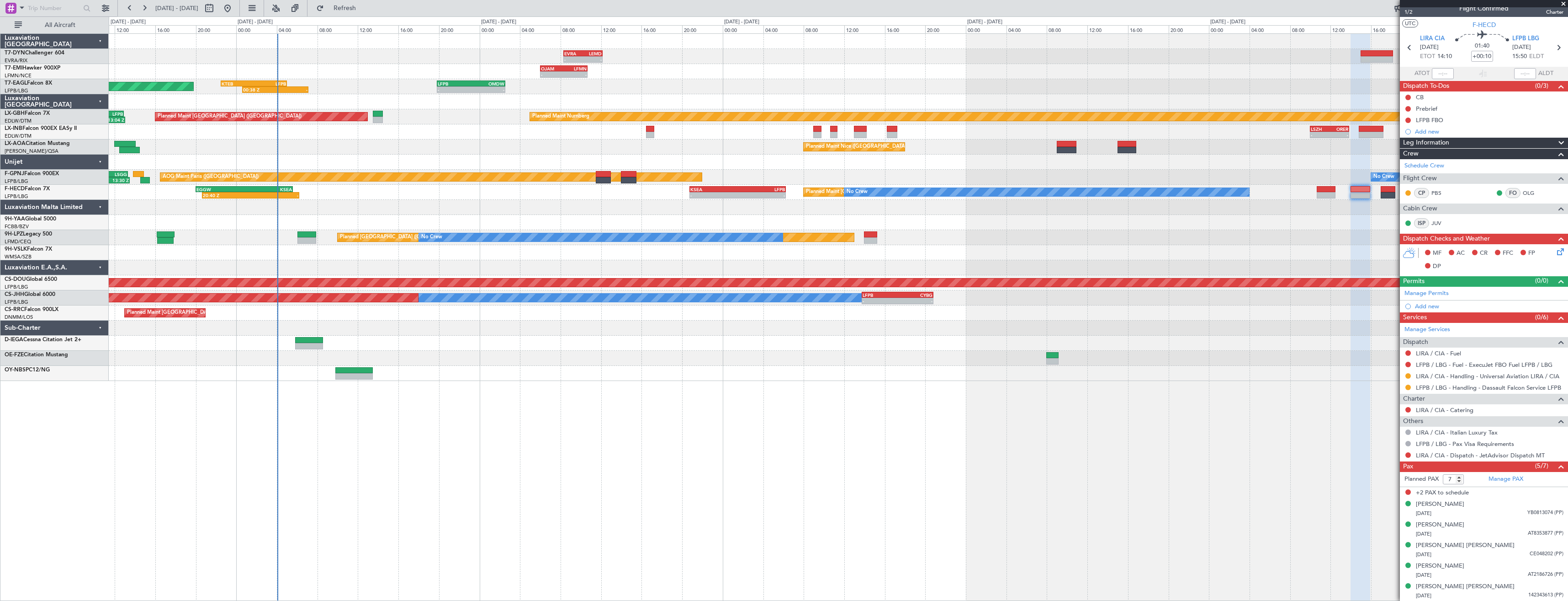
click at [328, 195] on div "Planned Maint [GEOGRAPHIC_DATA] ([GEOGRAPHIC_DATA]) No Crew - - KSEA 20:45 Z LF…" at bounding box center [838, 192] width 1458 height 15
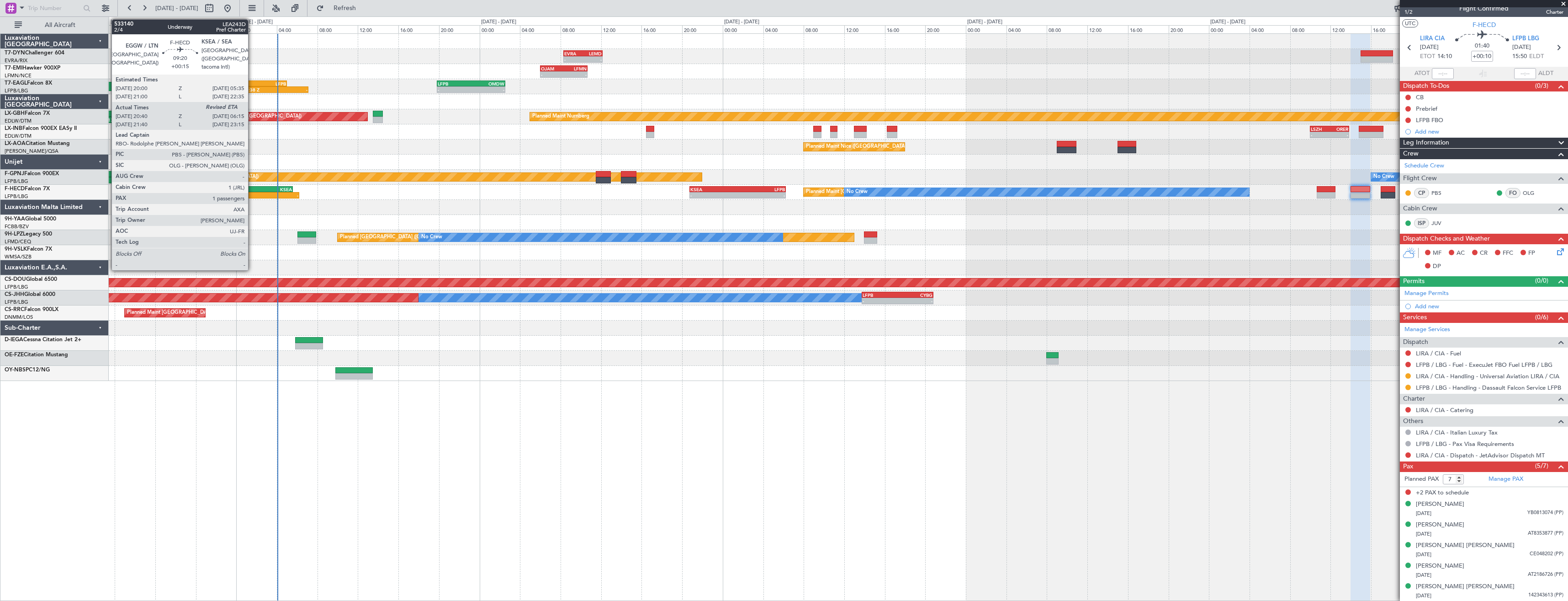
click at [252, 191] on div "KSEA" at bounding box center [268, 189] width 48 height 6
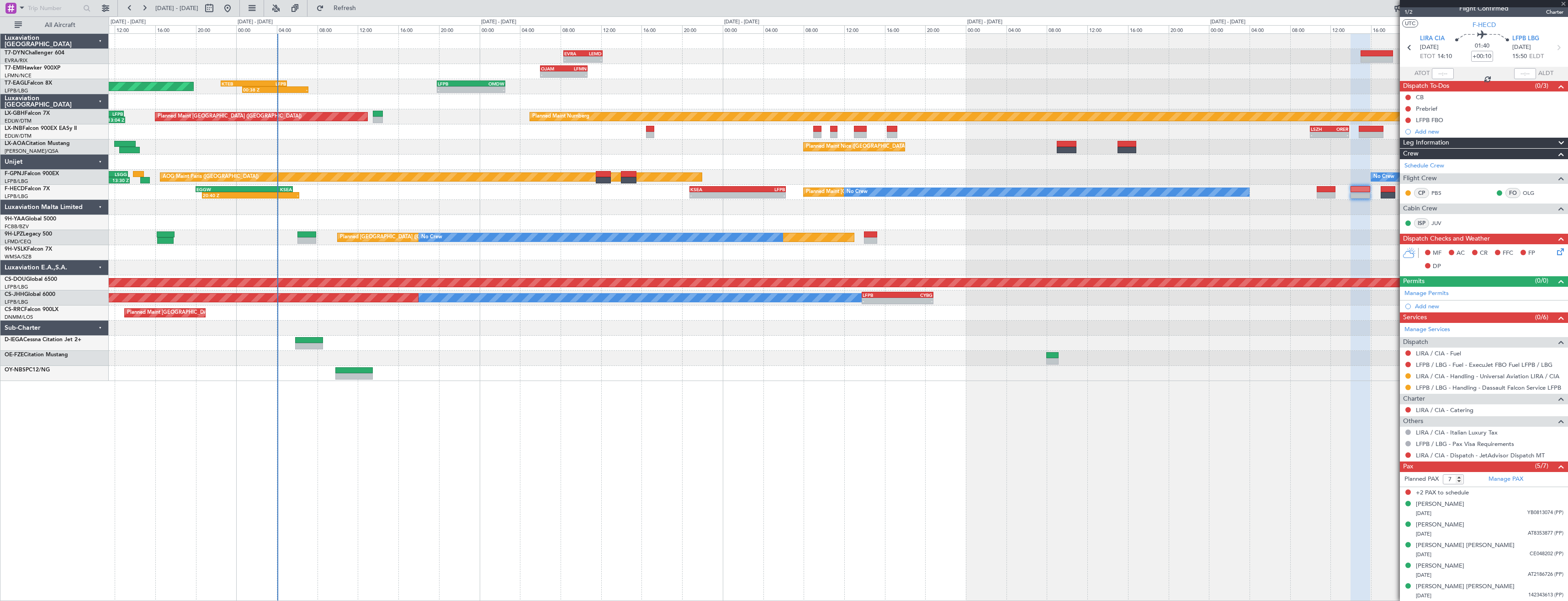
type input "+00:15"
type input "20:50"
type input "1"
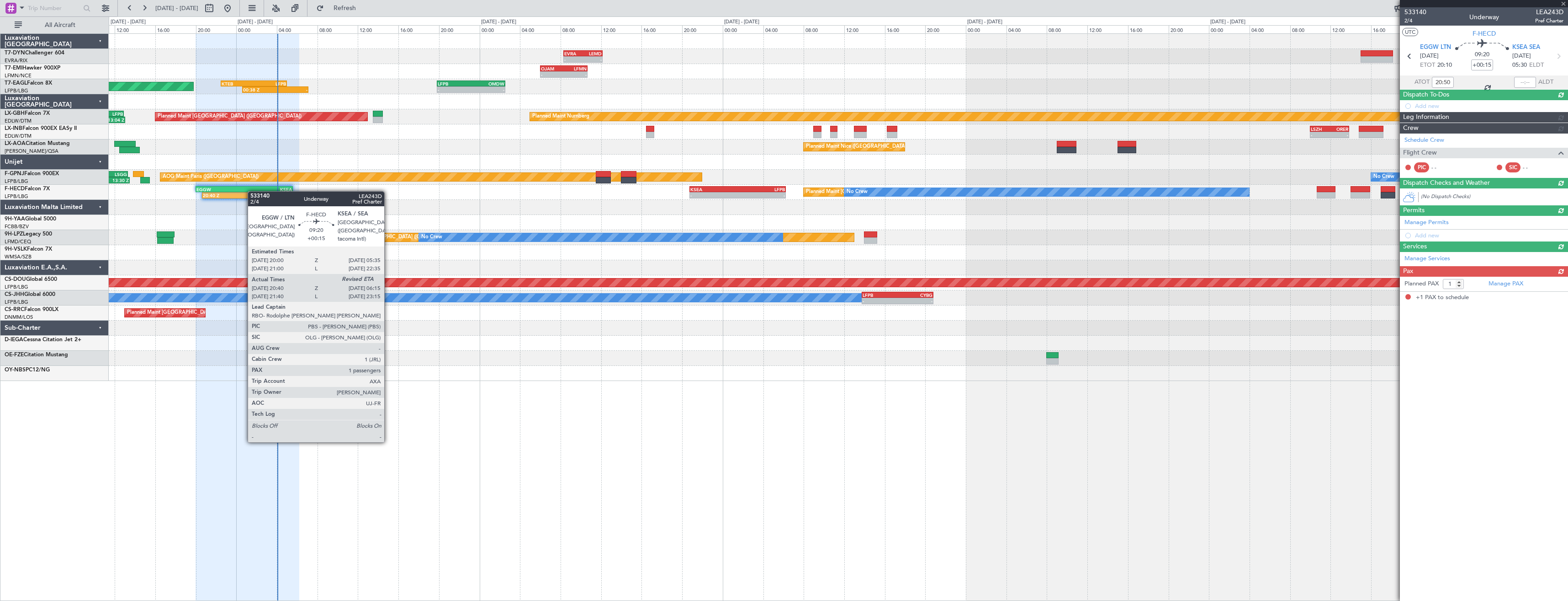
scroll to position [0, 0]
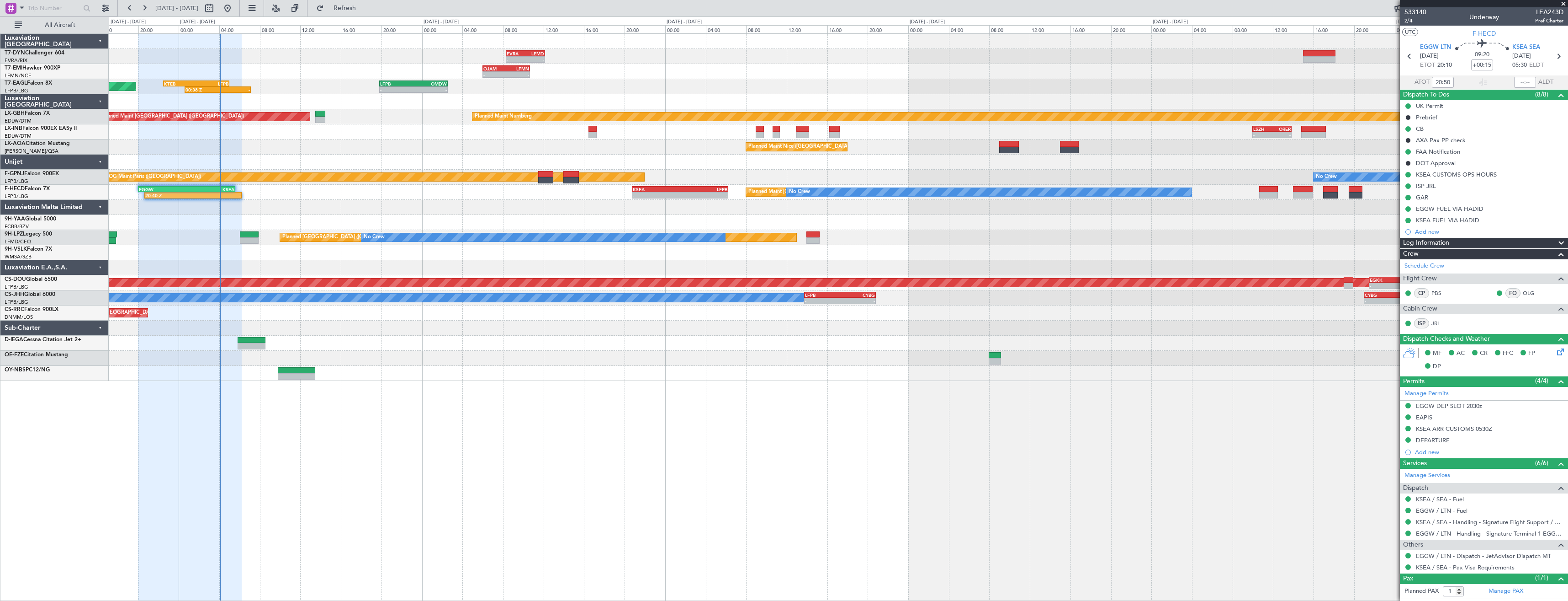
click at [397, 199] on div "- - EVRA 08:20 Z LEMD 12:10 Z Unplanned Maint [GEOGRAPHIC_DATA] (Riga Intl) Pla…" at bounding box center [838, 208] width 1458 height 347
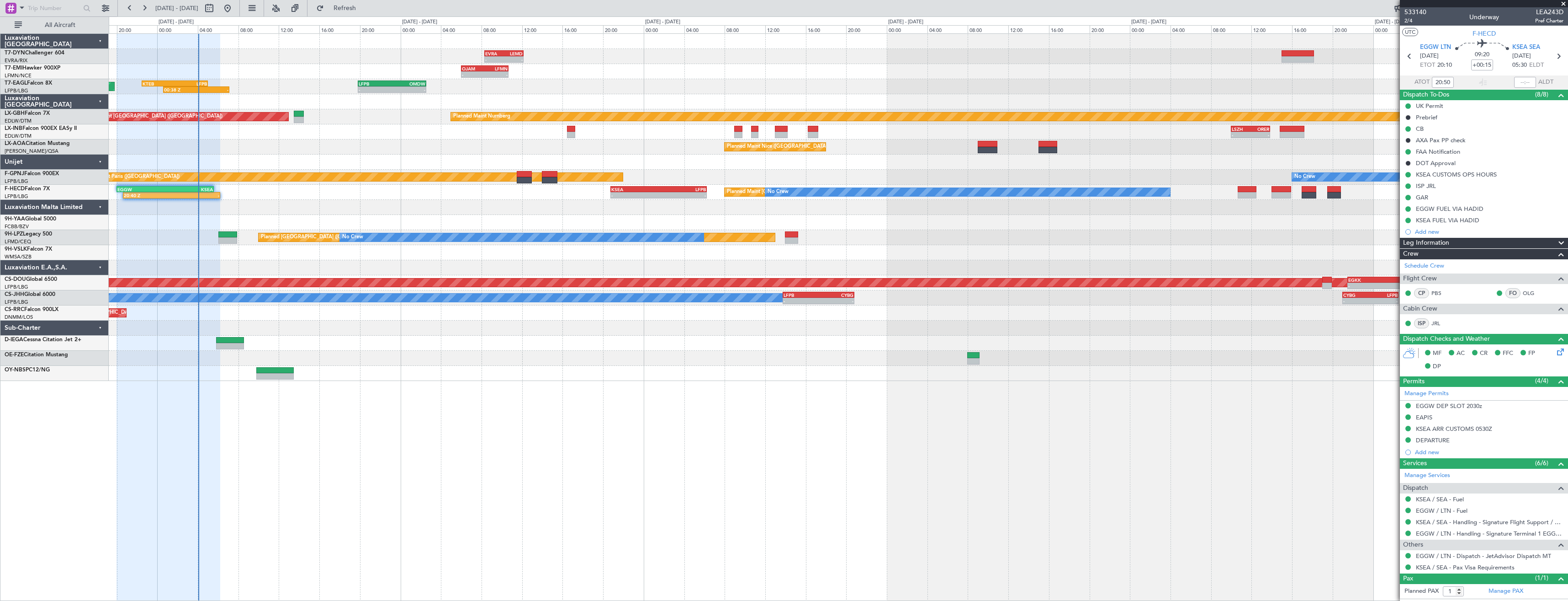
click at [415, 199] on div "- - EVRA 08:20 Z LEMD 12:10 Z Unplanned Maint [GEOGRAPHIC_DATA] (Riga Intl) Pla…" at bounding box center [838, 208] width 1458 height 347
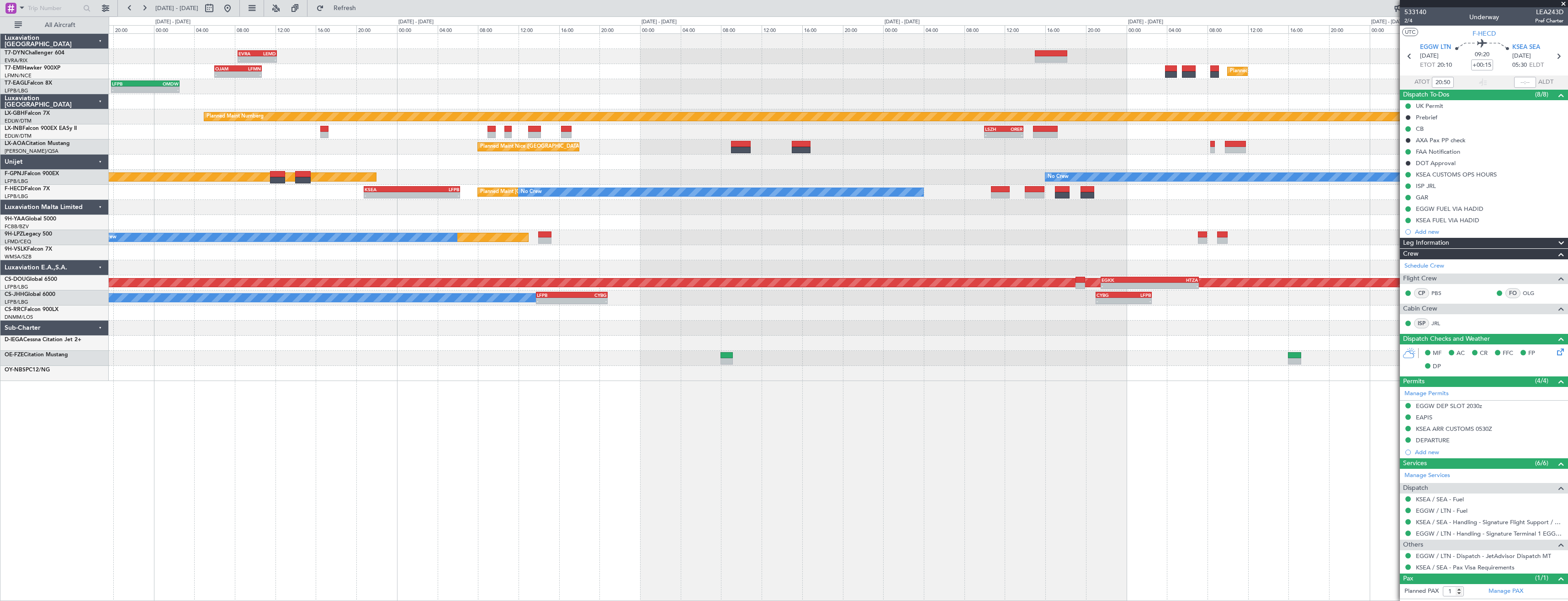
click at [748, 227] on div "- - EVRA 08:20 Z LEMD 12:10 Z Unplanned Maint Riga (Riga Intl) Planned Maint Zu…" at bounding box center [838, 208] width 1458 height 347
click at [678, 196] on div "- - EVRA 08:20 Z LEMD 12:10 Z Unplanned Maint Riga (Riga Intl) Planned Maint Zu…" at bounding box center [838, 208] width 1458 height 347
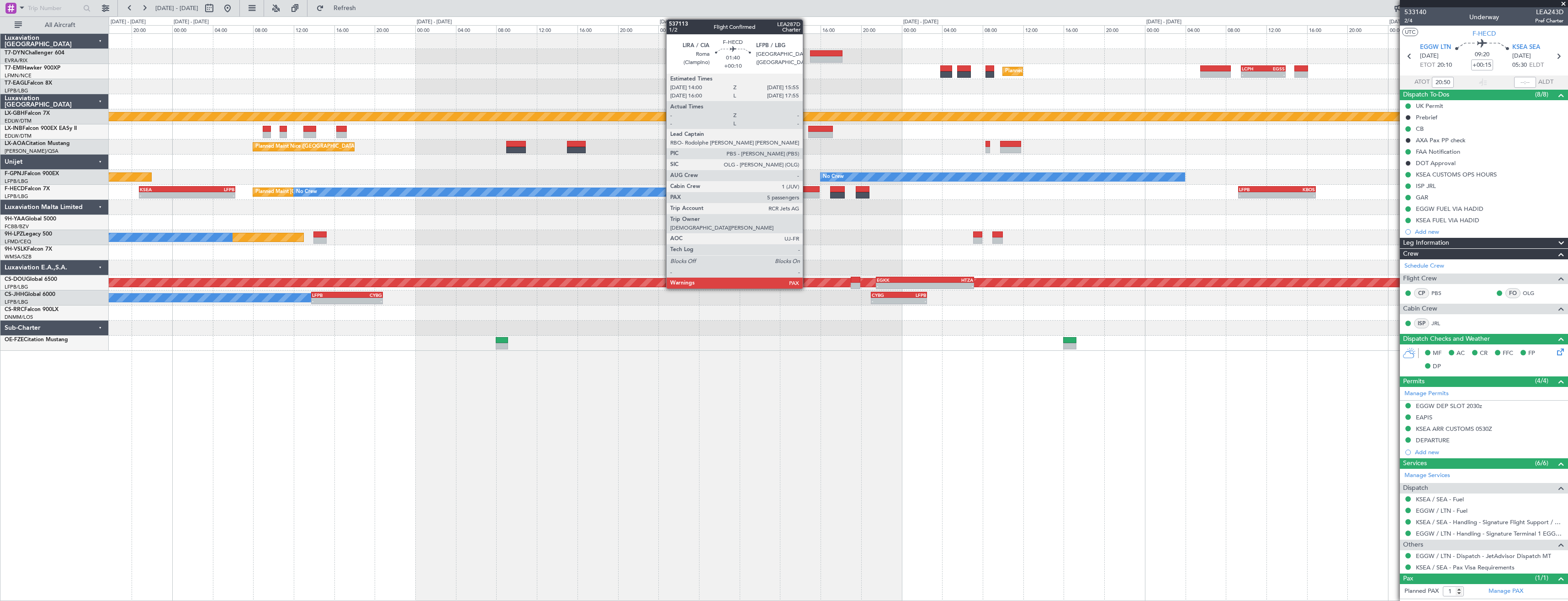
click at [807, 188] on div at bounding box center [809, 189] width 19 height 6
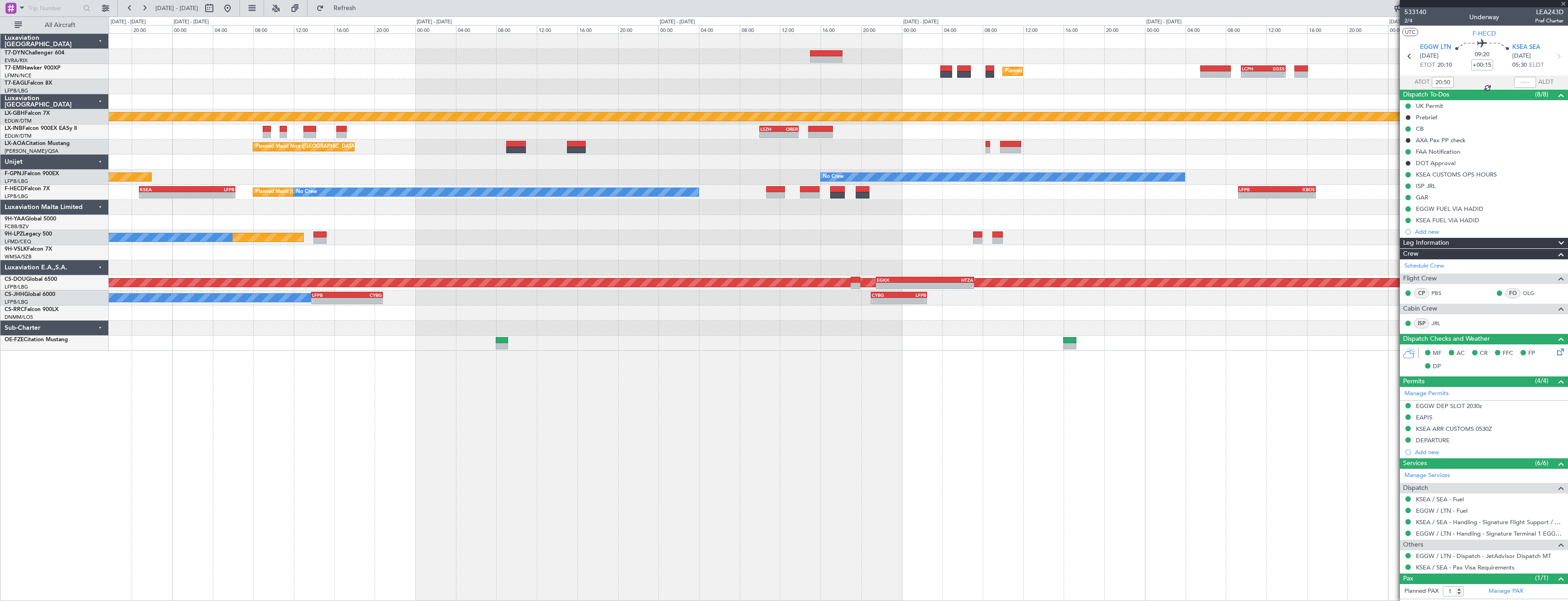
type input "+00:10"
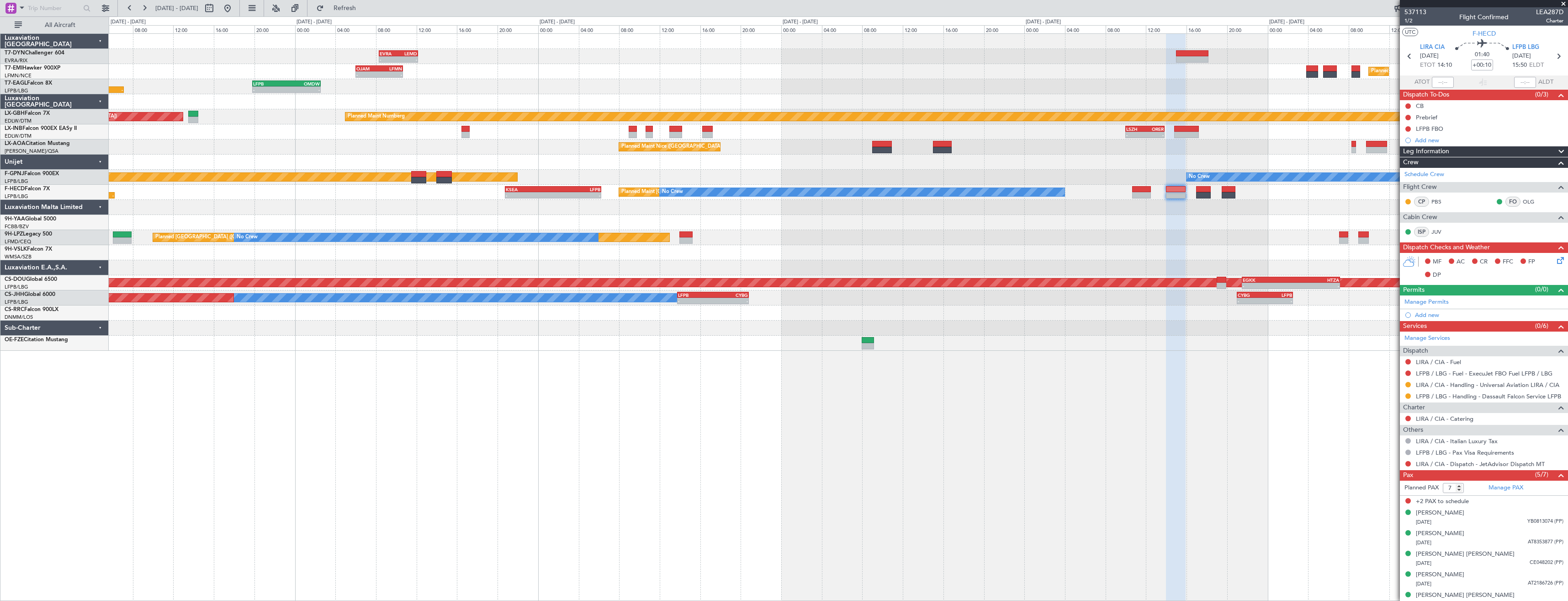
click at [802, 211] on div "- - EVRA 08:20 Z LEMD 12:10 Z Unplanned Maint Riga (Riga Intl) Planned Maint Zu…" at bounding box center [838, 192] width 1458 height 316
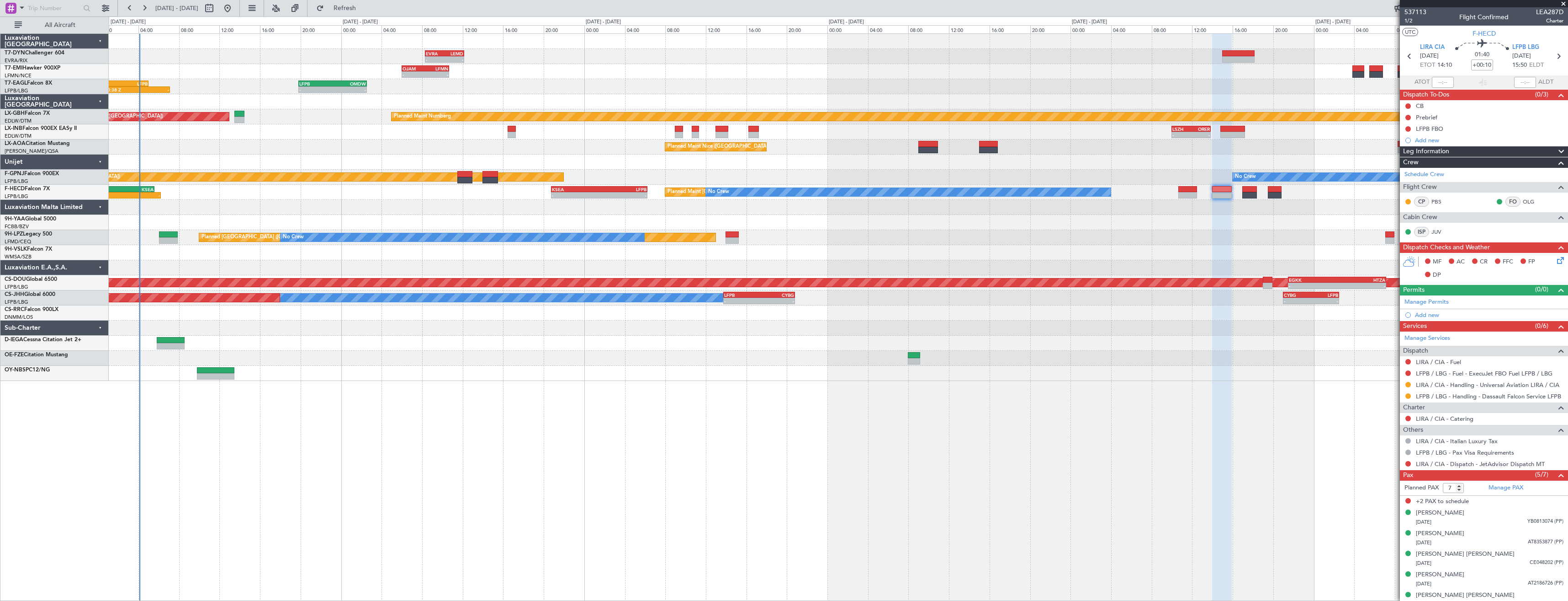
click at [542, 201] on div at bounding box center [838, 208] width 1458 height 15
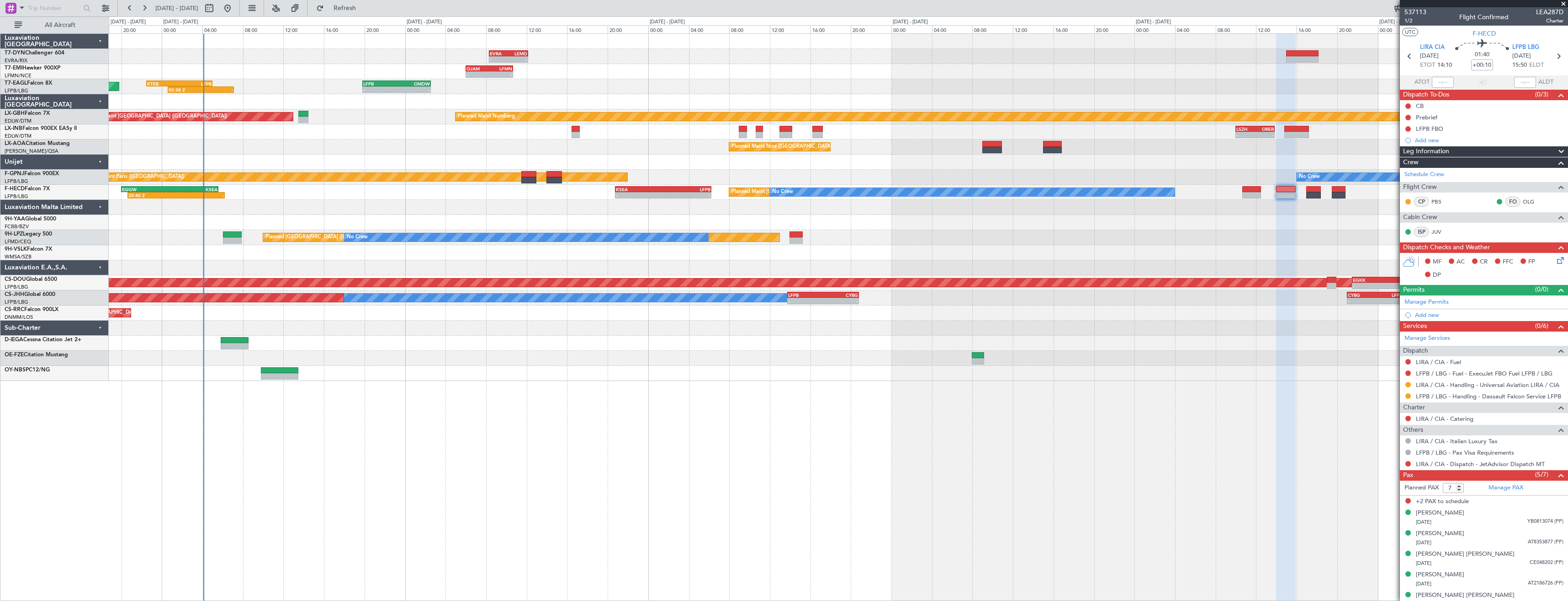
click at [294, 216] on div "- - EVRA 08:20 Z LEMD 12:10 Z Unplanned Maint [GEOGRAPHIC_DATA] (Riga Intl) Pla…" at bounding box center [838, 208] width 1458 height 347
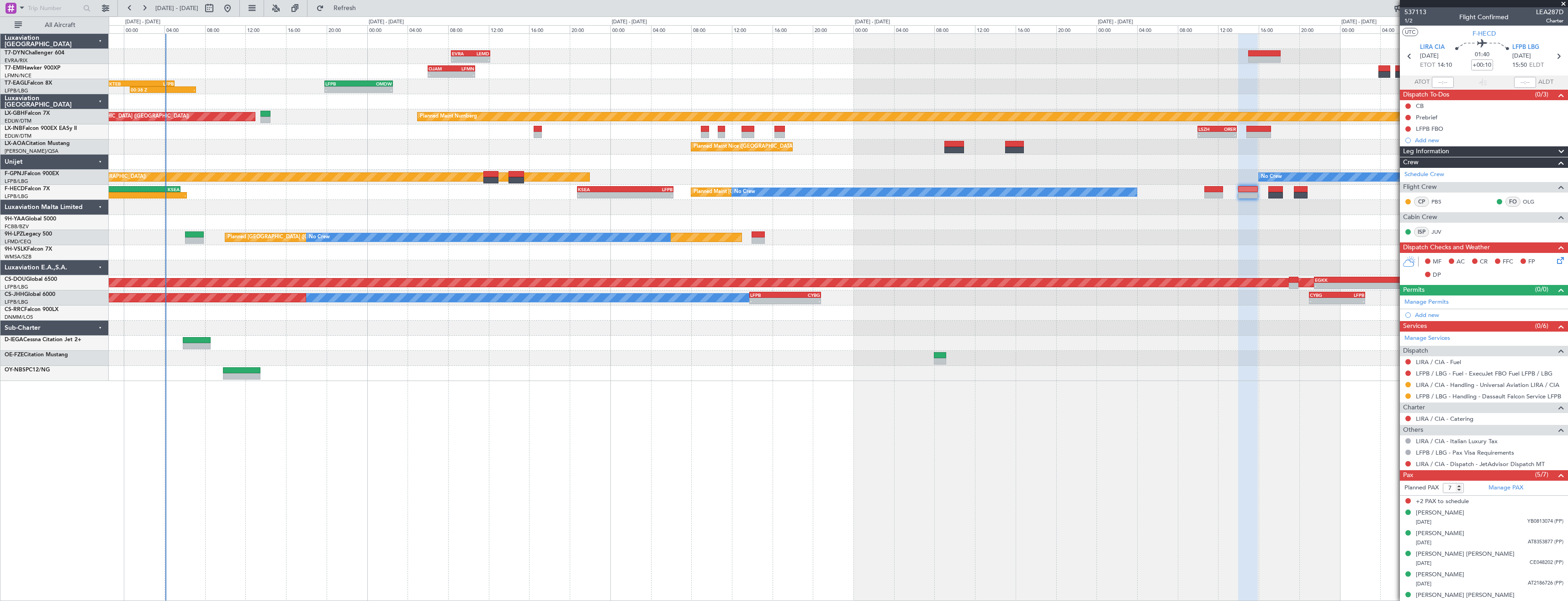
click at [318, 263] on div at bounding box center [838, 268] width 1458 height 15
click at [386, 341] on div at bounding box center [838, 343] width 1458 height 15
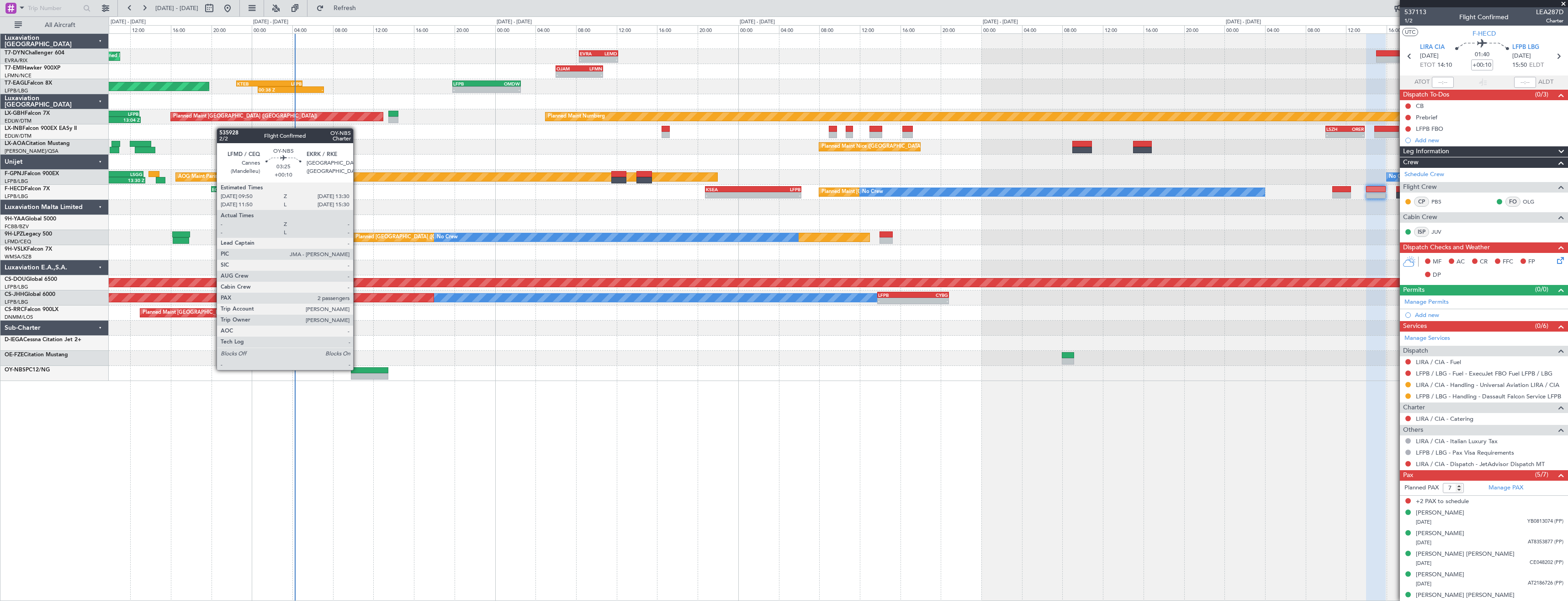
click at [357, 369] on div at bounding box center [370, 370] width 37 height 6
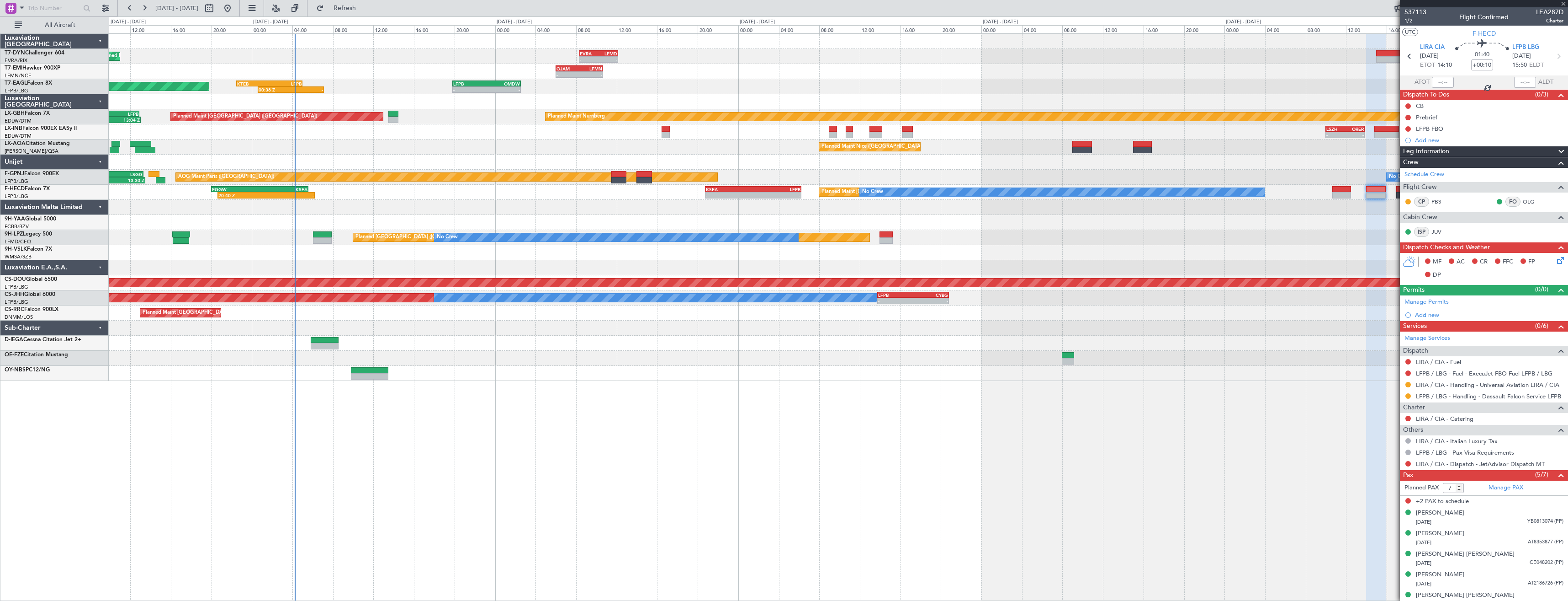
type input "2"
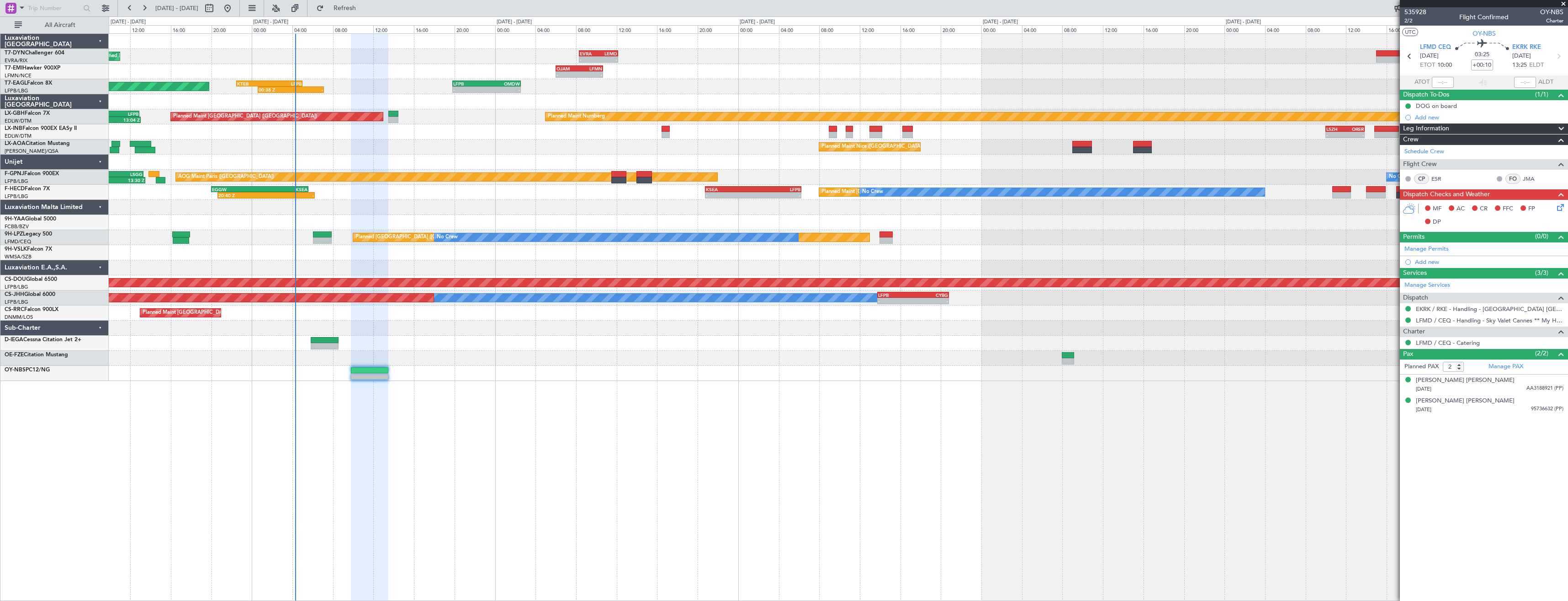
click at [362, 217] on div "Unplanned Maint Riga (Riga Intl) - - EVRA 08:20 Z LEMD 12:10 Z - - OJAM 06:00 Z…" at bounding box center [838, 208] width 1458 height 347
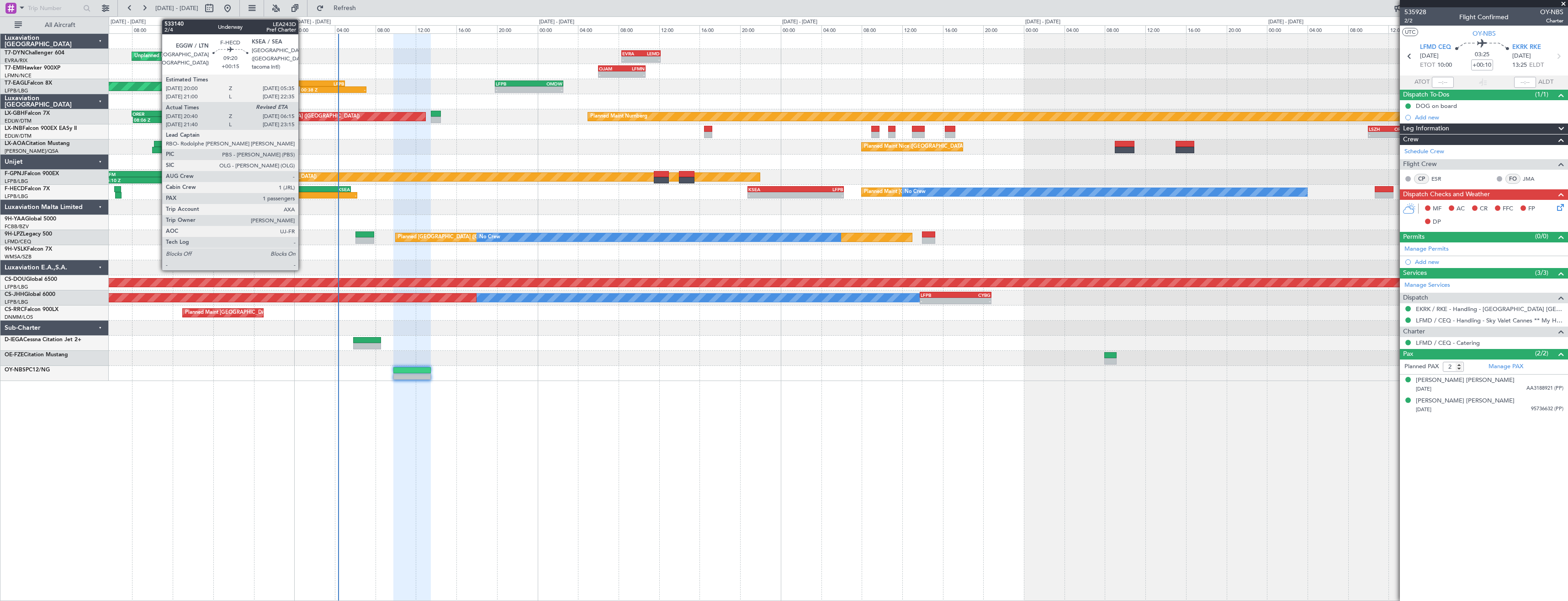
click at [302, 188] on div "KSEA" at bounding box center [325, 189] width 48 height 6
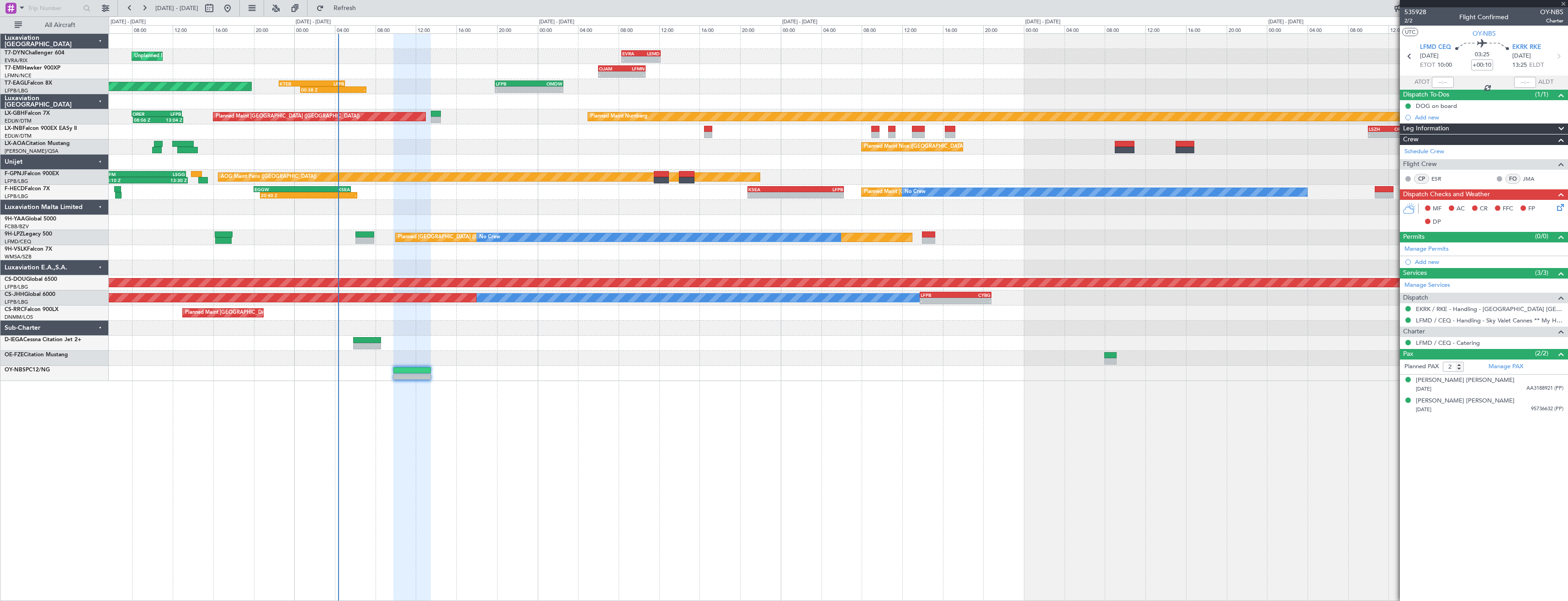
type input "+00:15"
type input "20:50"
type input "1"
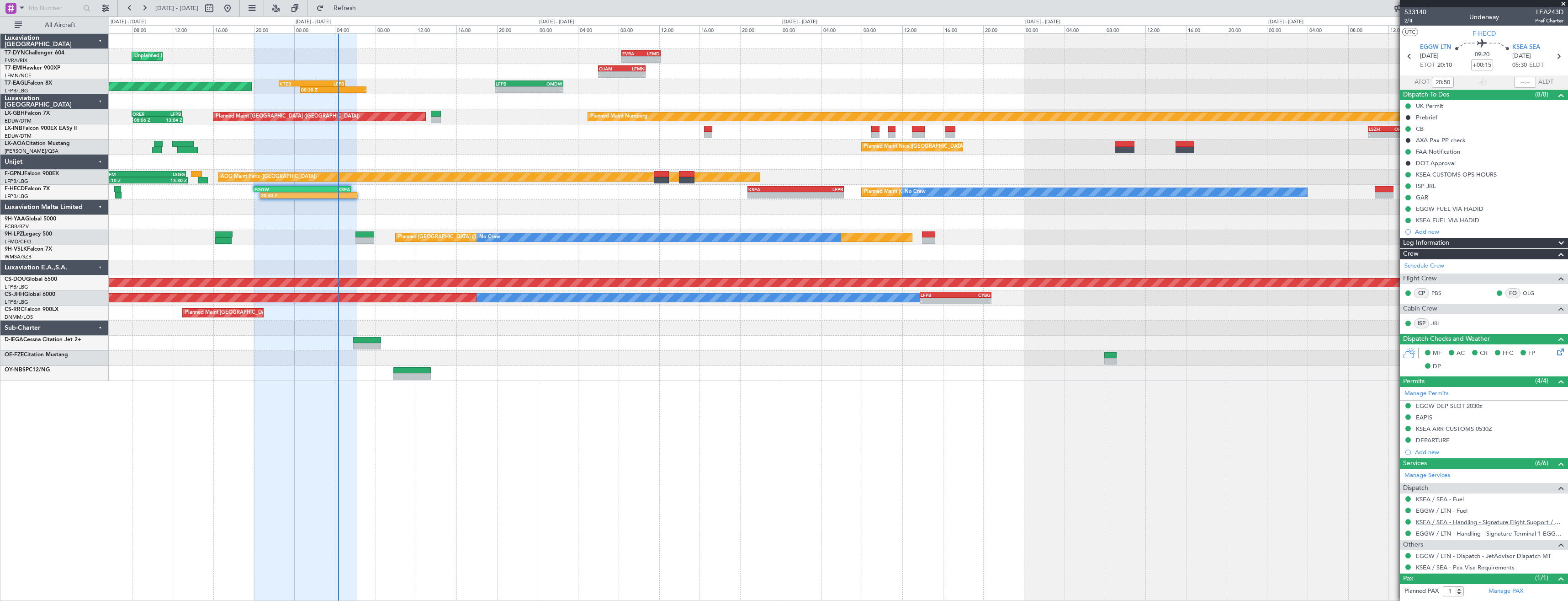
click at [1445, 523] on link "KSEA / SEA - Handling - Signature Flight Support / KSEA / SEA" at bounding box center [1489, 521] width 148 height 8
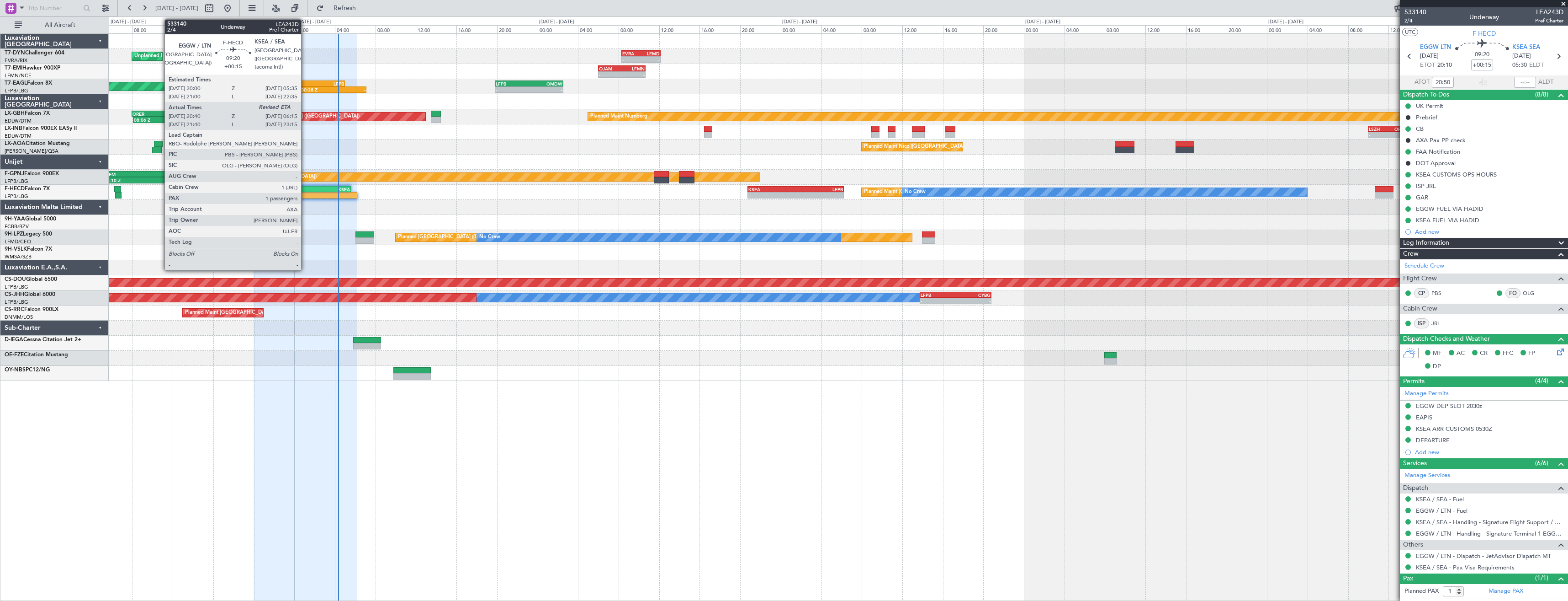
click at [305, 187] on div "KSEA" at bounding box center [325, 189] width 48 height 6
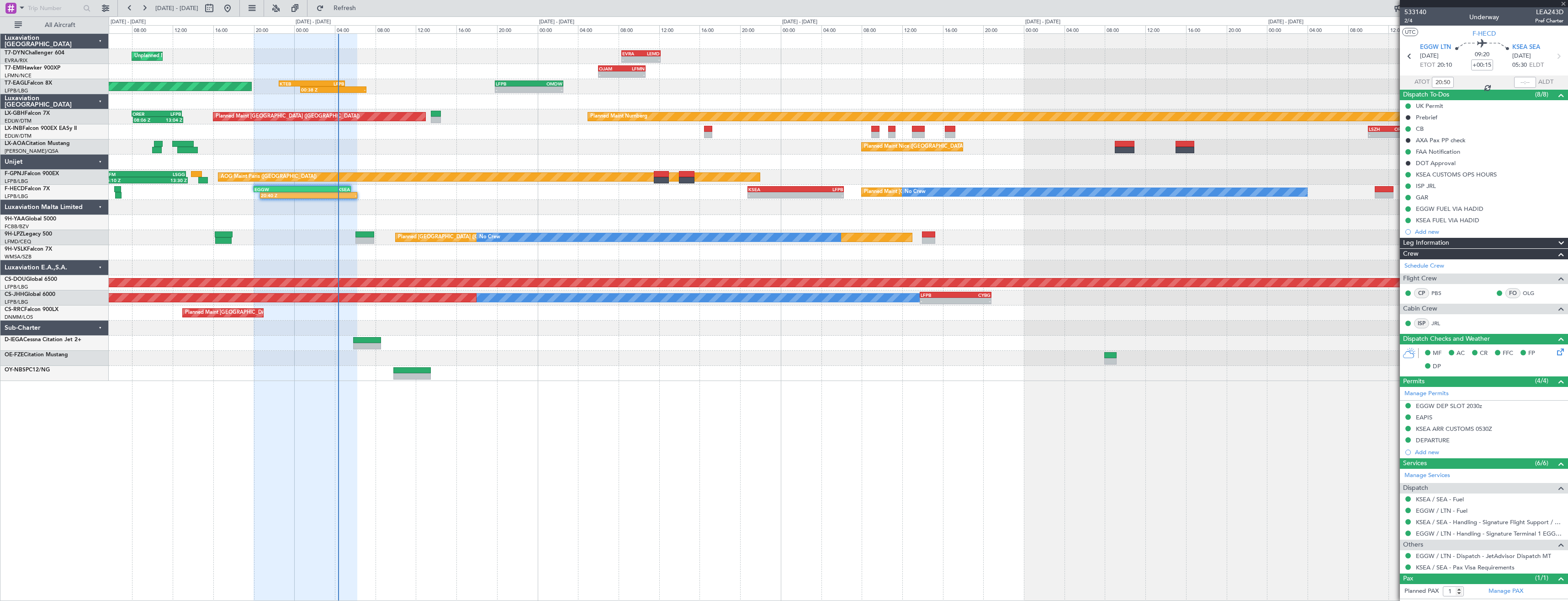
click at [305, 187] on div "KSEA" at bounding box center [325, 189] width 48 height 6
